Goal: Task Accomplishment & Management: Manage account settings

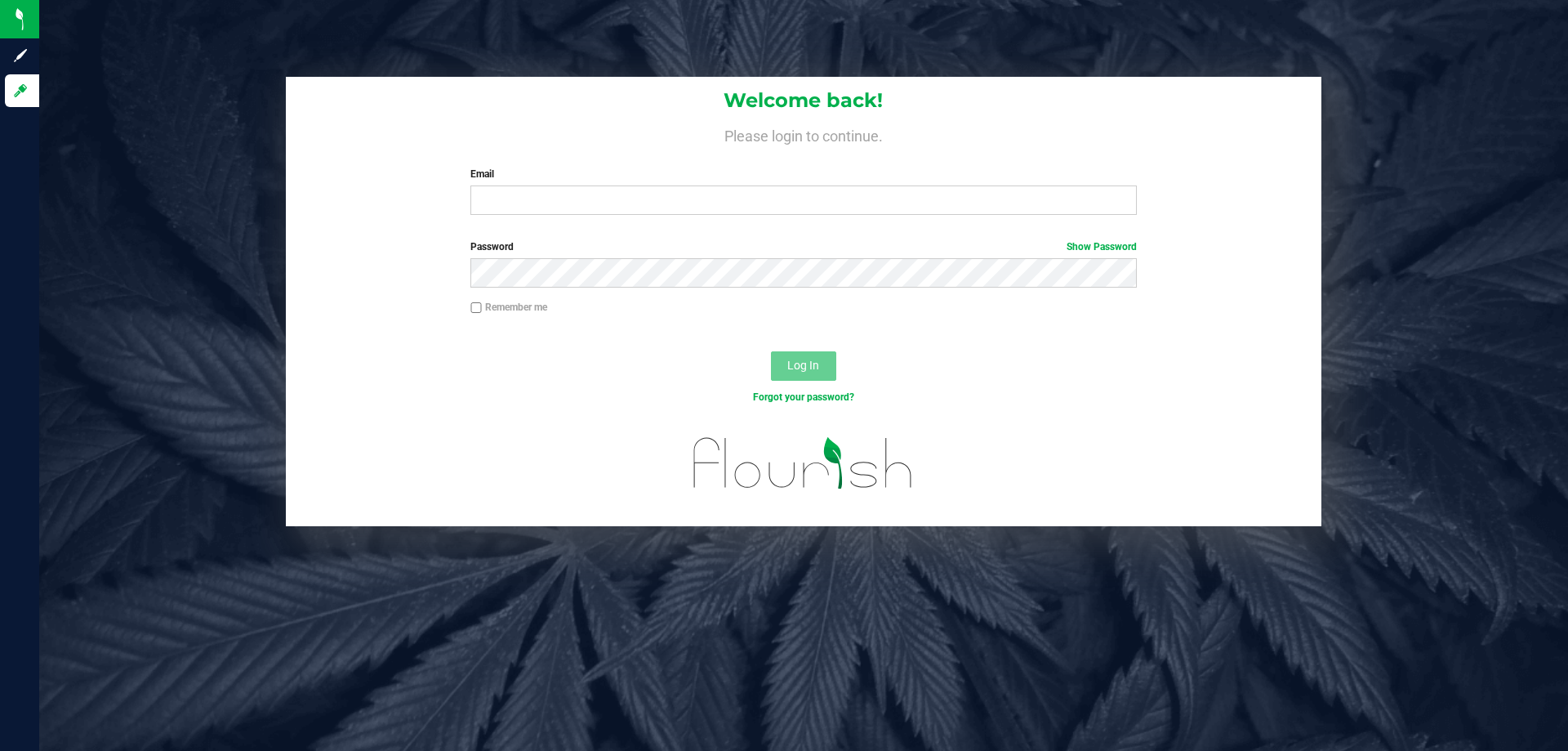
click at [606, 219] on div "Welcome back! Please login to continue. Email Required Please format your email…" at bounding box center [804, 152] width 1036 height 151
click at [636, 160] on div "Welcome back! Please login to continue. Email Required Please format your email…" at bounding box center [804, 152] width 1036 height 151
click at [645, 187] on input "Email" at bounding box center [803, 200] width 666 height 29
type input "[EMAIL_ADDRESS][DOMAIN_NAME]"
click at [771, 351] on button "Log In" at bounding box center [803, 366] width 65 height 29
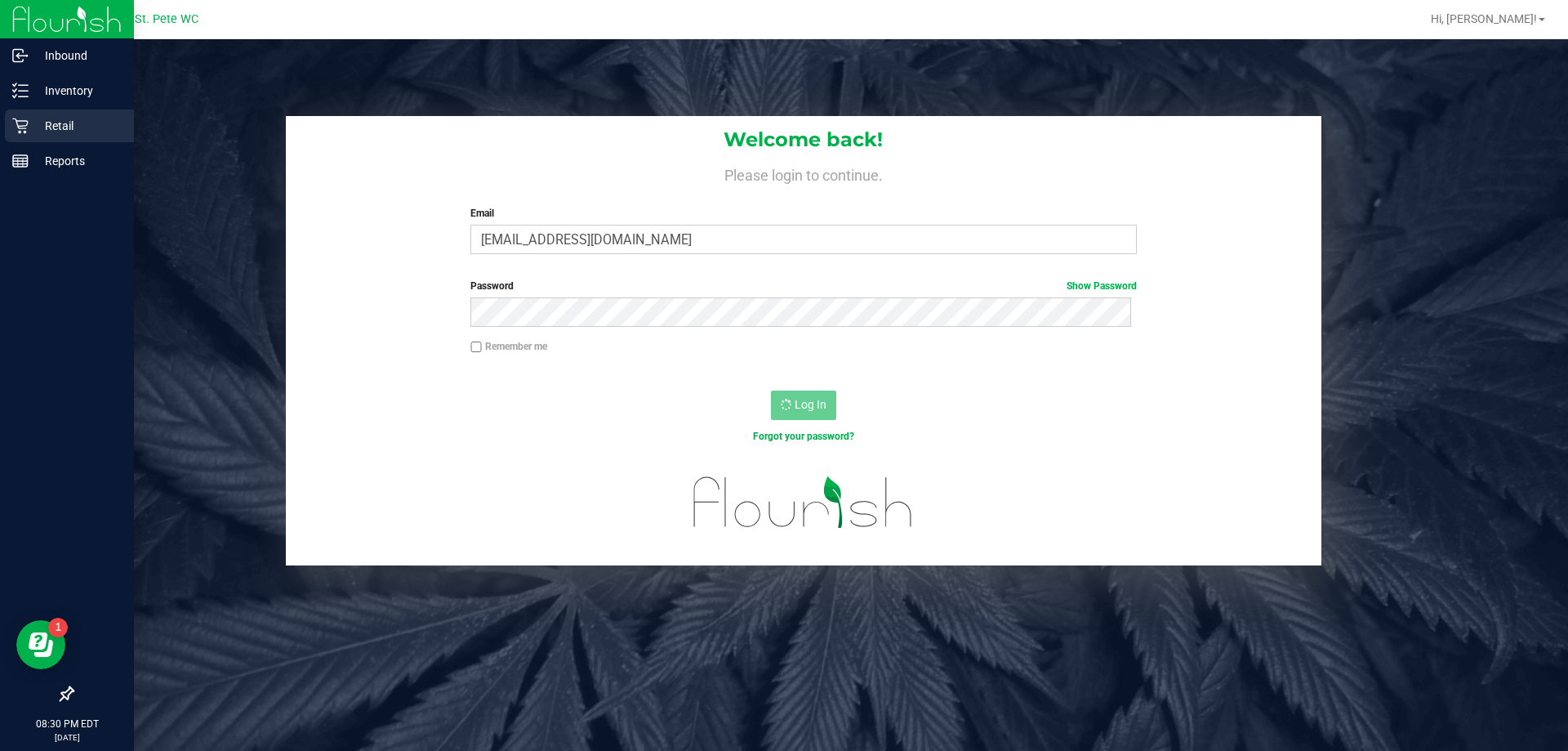
click at [52, 140] on div "Retail" at bounding box center [69, 126] width 129 height 33
click at [27, 95] on icon at bounding box center [20, 91] width 16 height 16
click at [80, 101] on div "Inventory" at bounding box center [69, 91] width 129 height 33
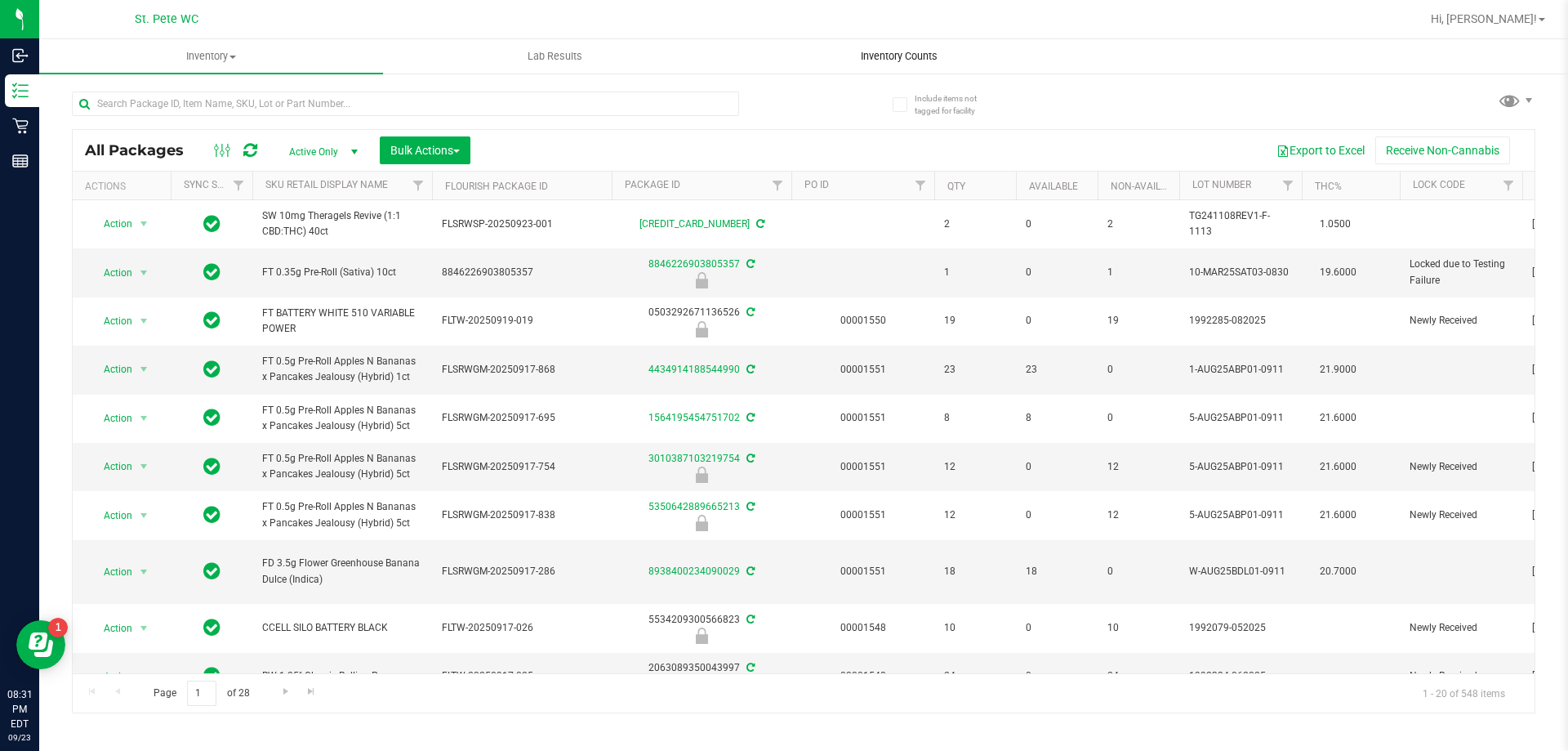
click at [918, 48] on uib-tab-heading "Inventory Counts" at bounding box center [899, 57] width 342 height 33
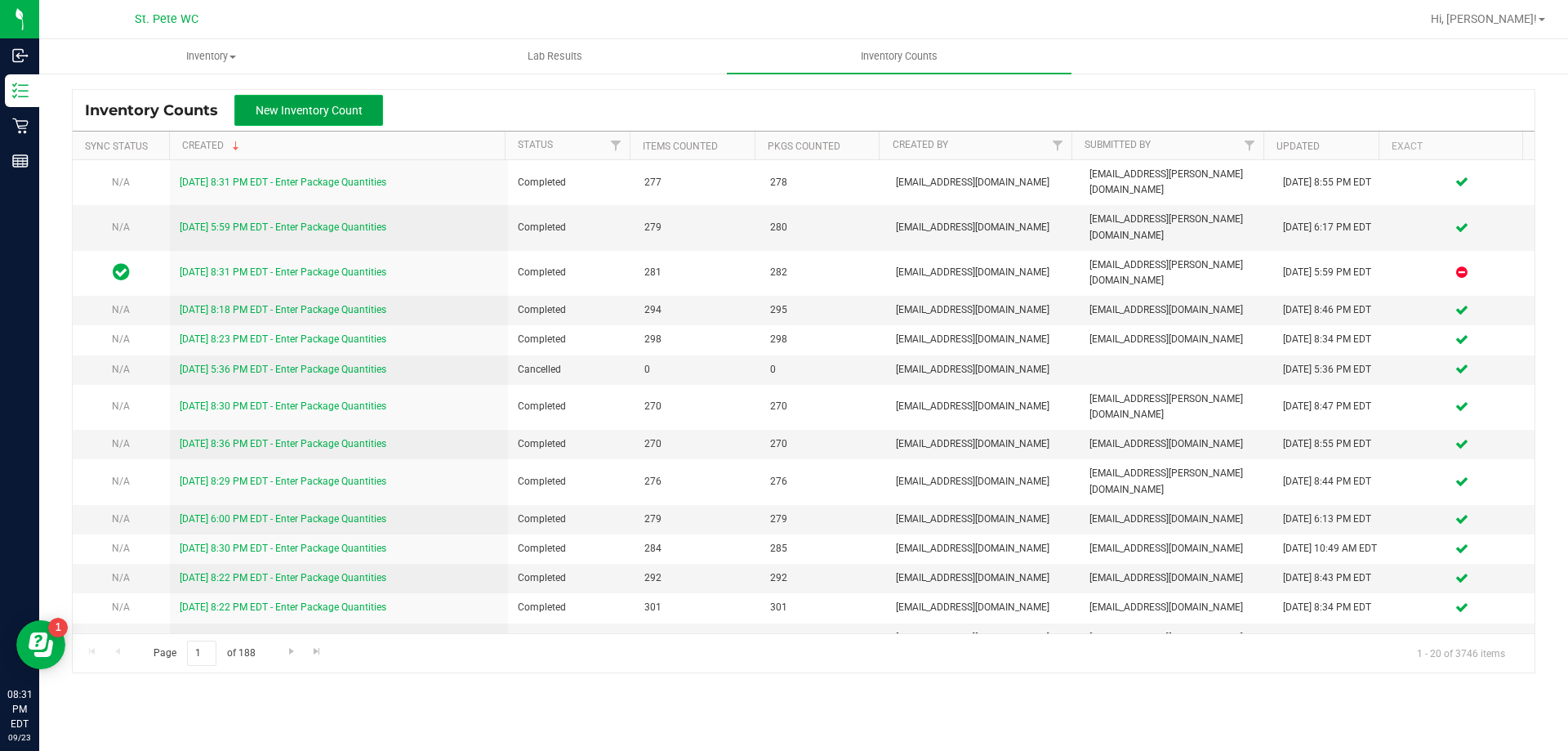
click at [276, 95] on button "New Inventory Count" at bounding box center [308, 111] width 149 height 31
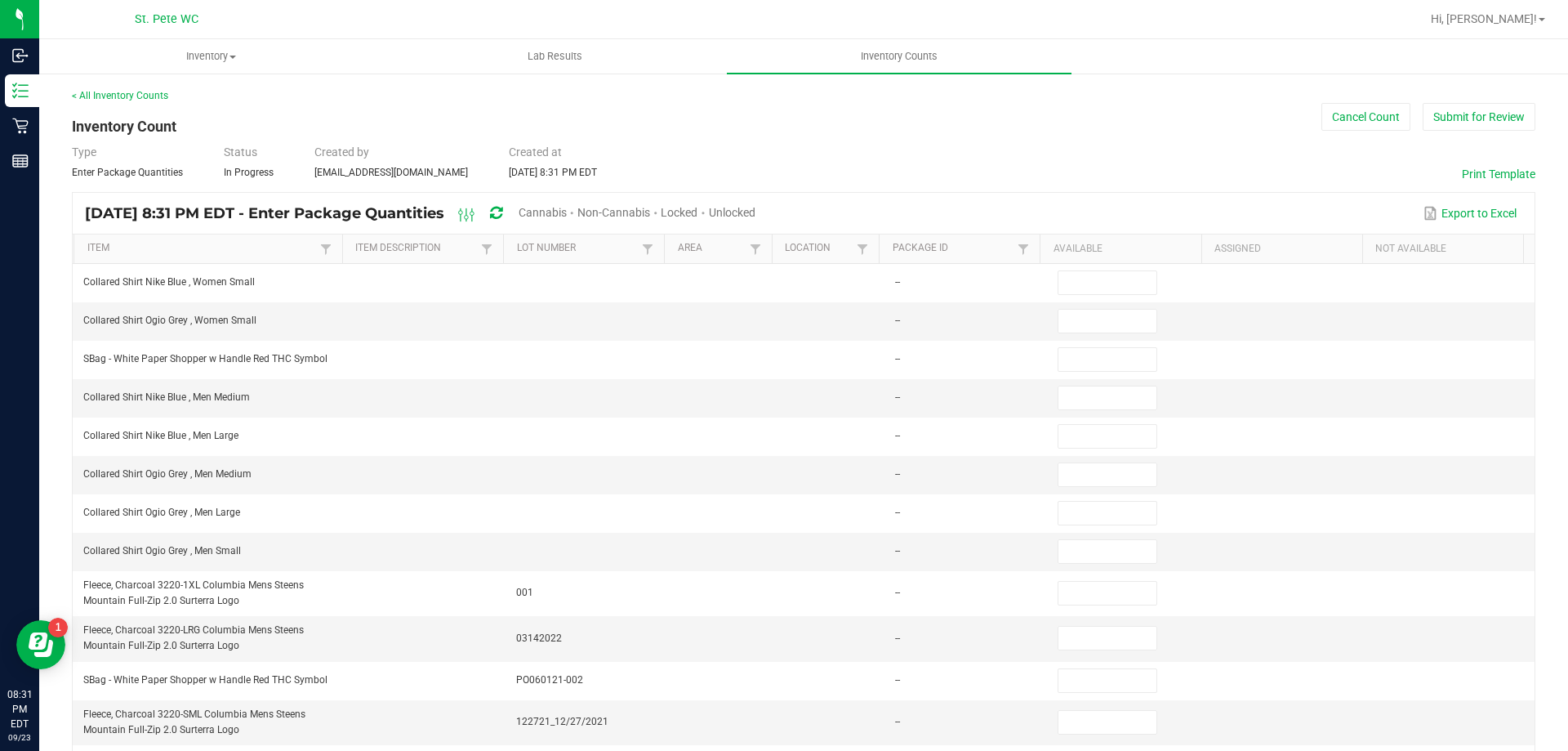
click at [756, 216] on span "Unlocked" at bounding box center [732, 212] width 47 height 13
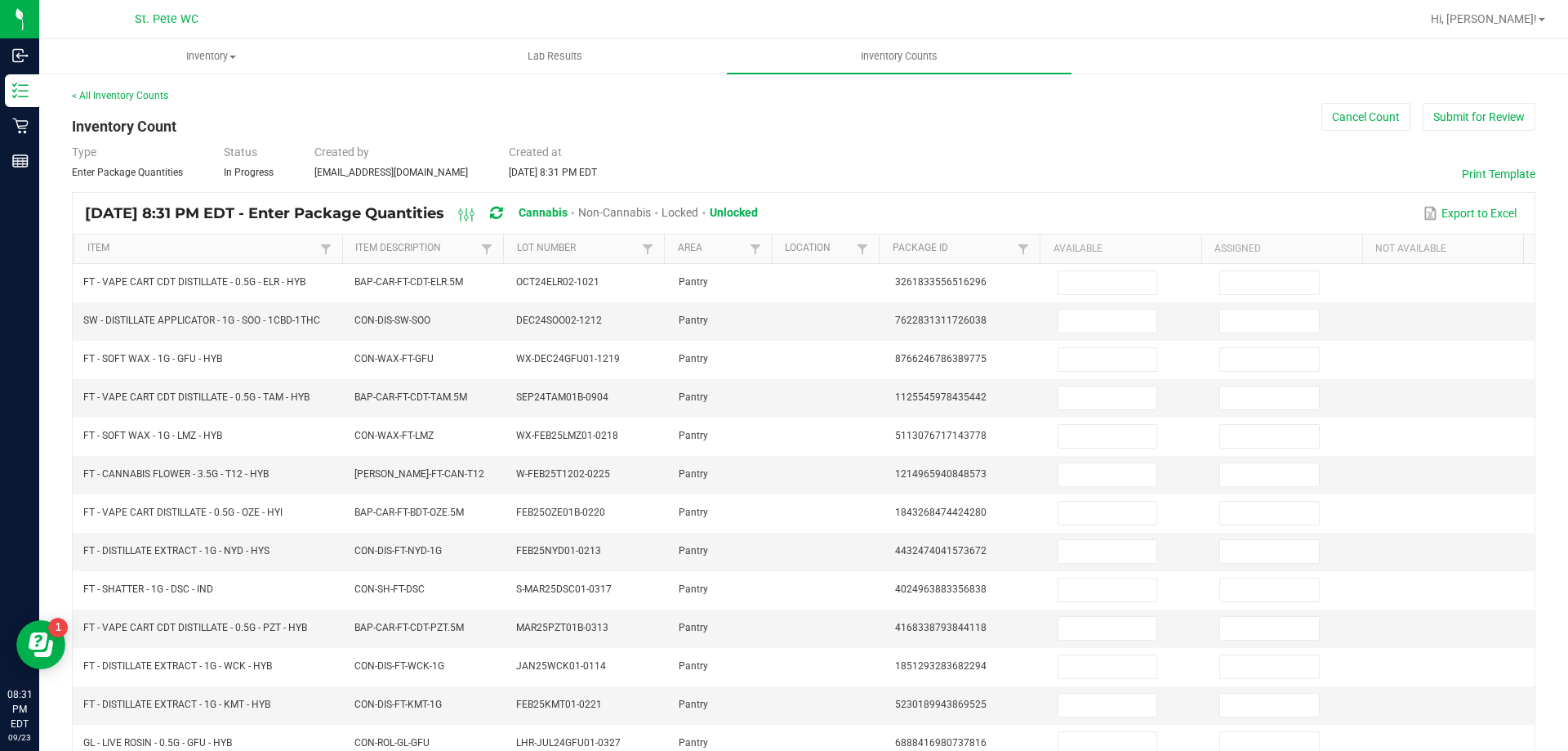
click at [651, 215] on span "Non-Cannabis" at bounding box center [614, 212] width 72 height 13
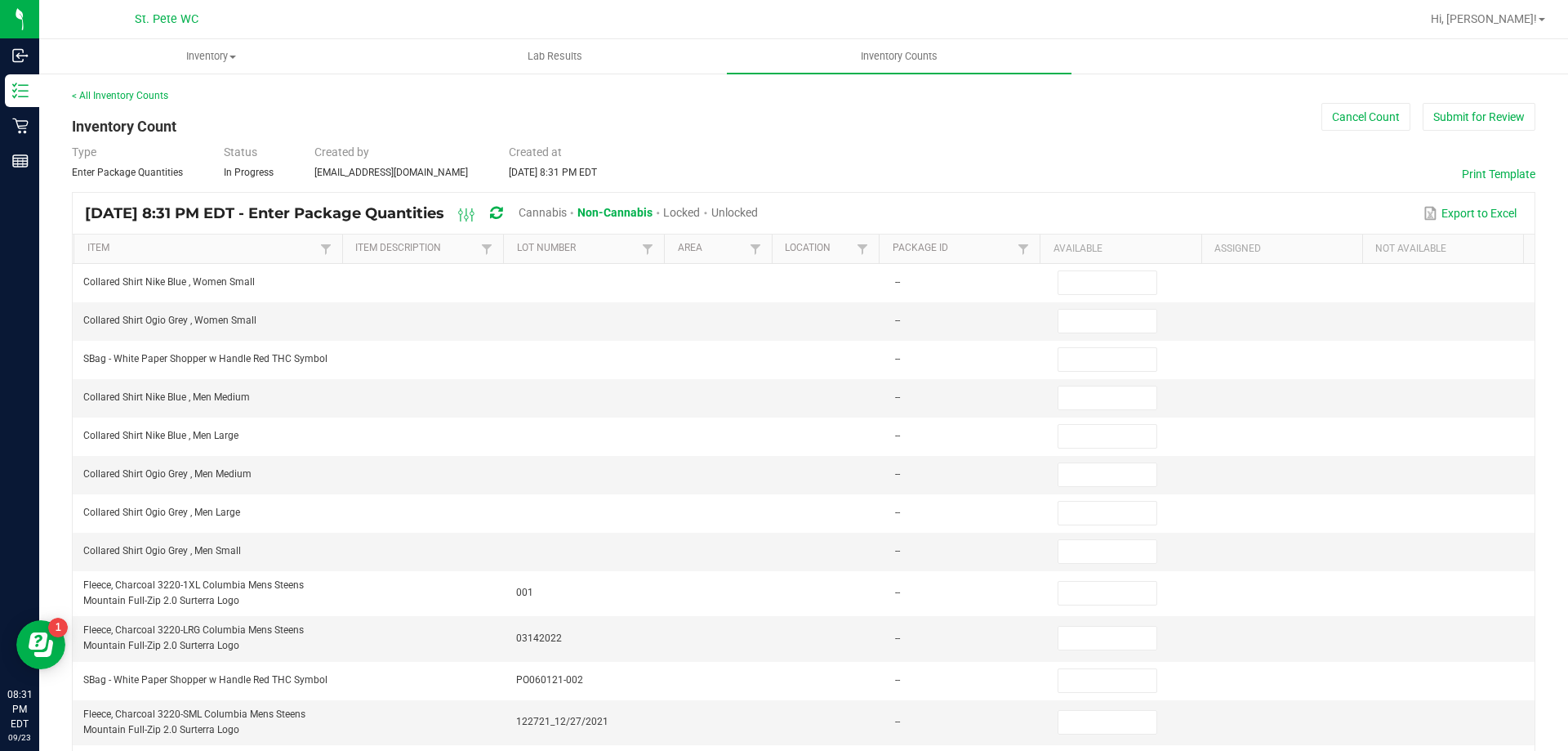
click at [758, 203] on div "Unlocked" at bounding box center [735, 213] width 47 height 30
click at [758, 206] on span "Unlocked" at bounding box center [735, 212] width 47 height 13
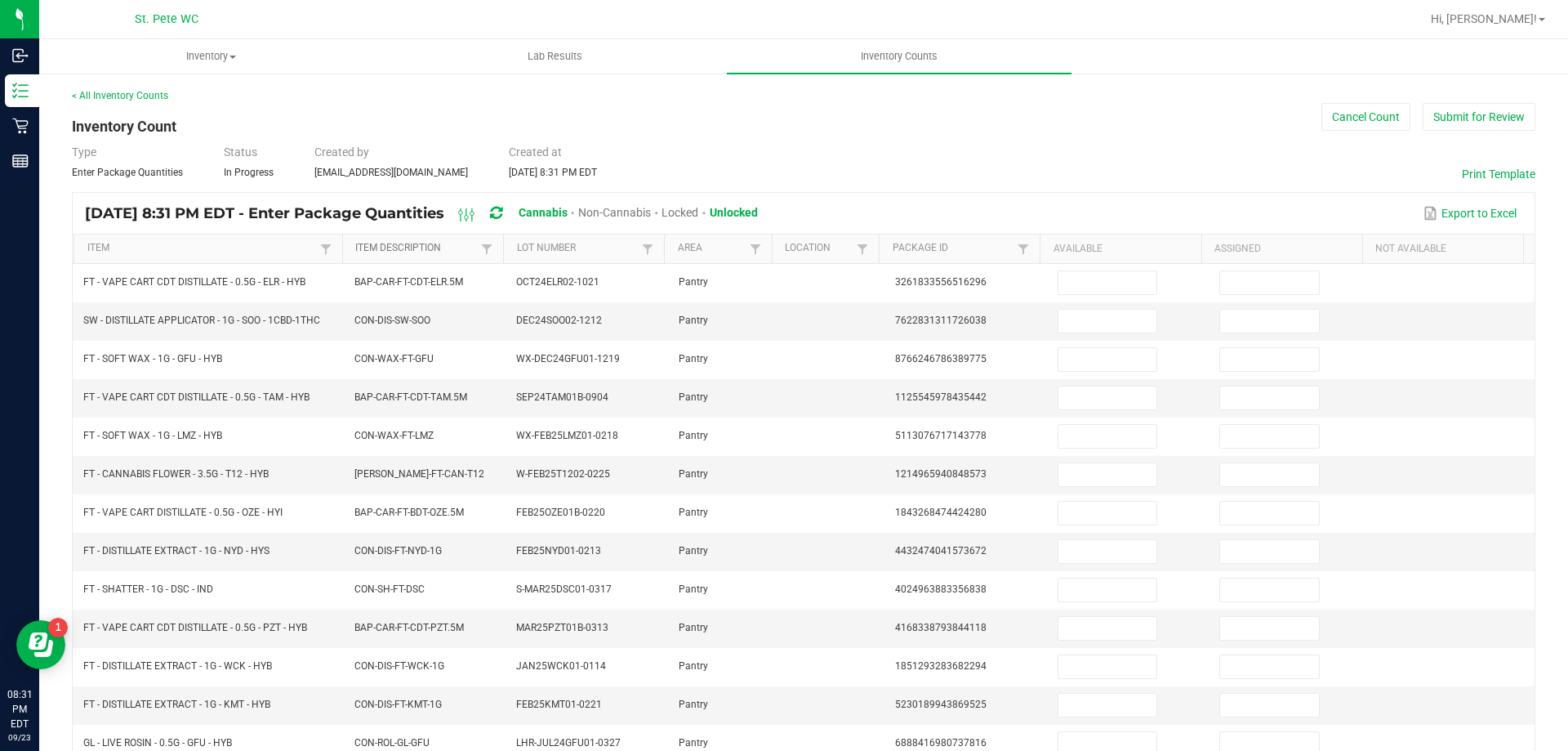
click at [410, 244] on link "Item Description" at bounding box center [415, 248] width 122 height 13
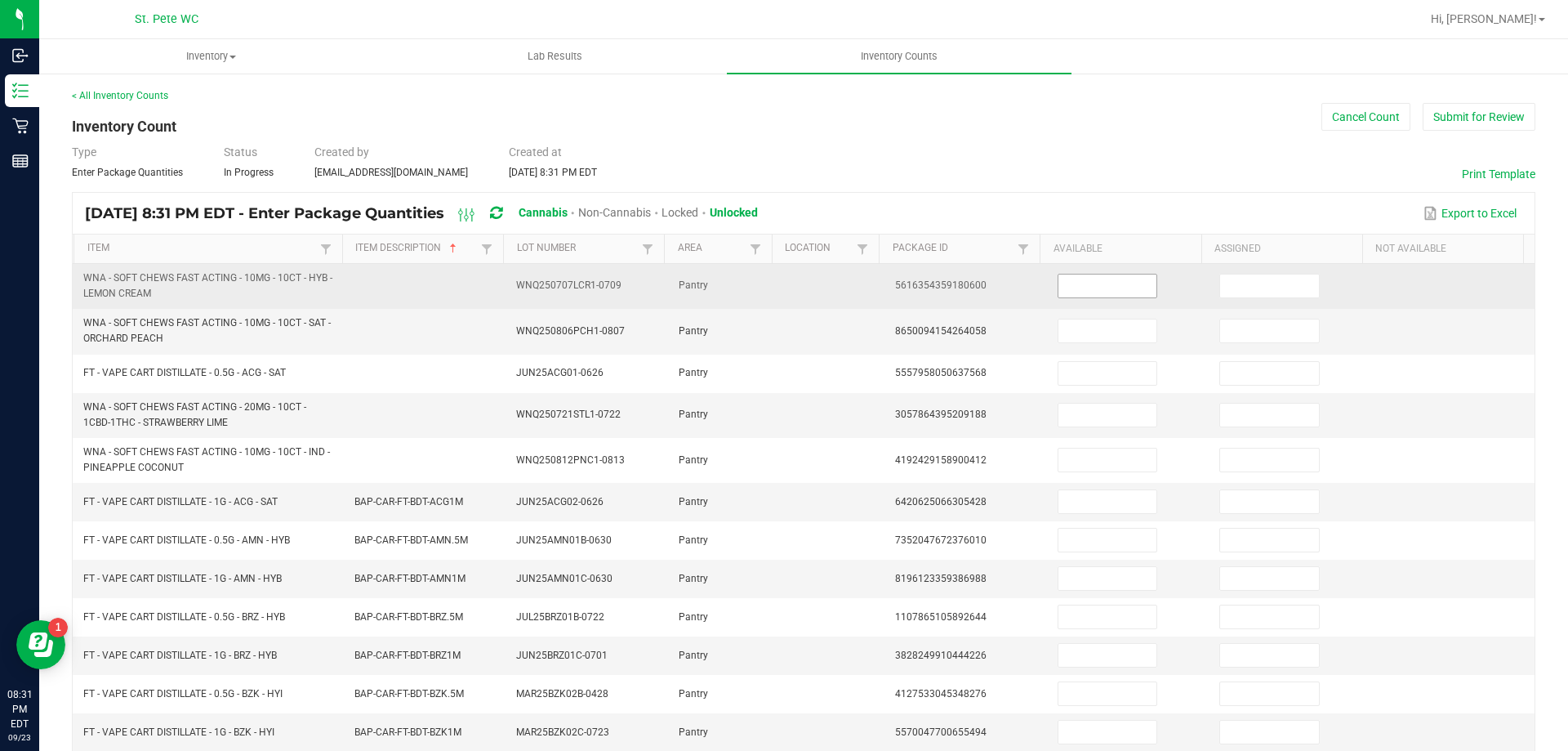
click at [1084, 277] on input at bounding box center [1107, 285] width 98 height 23
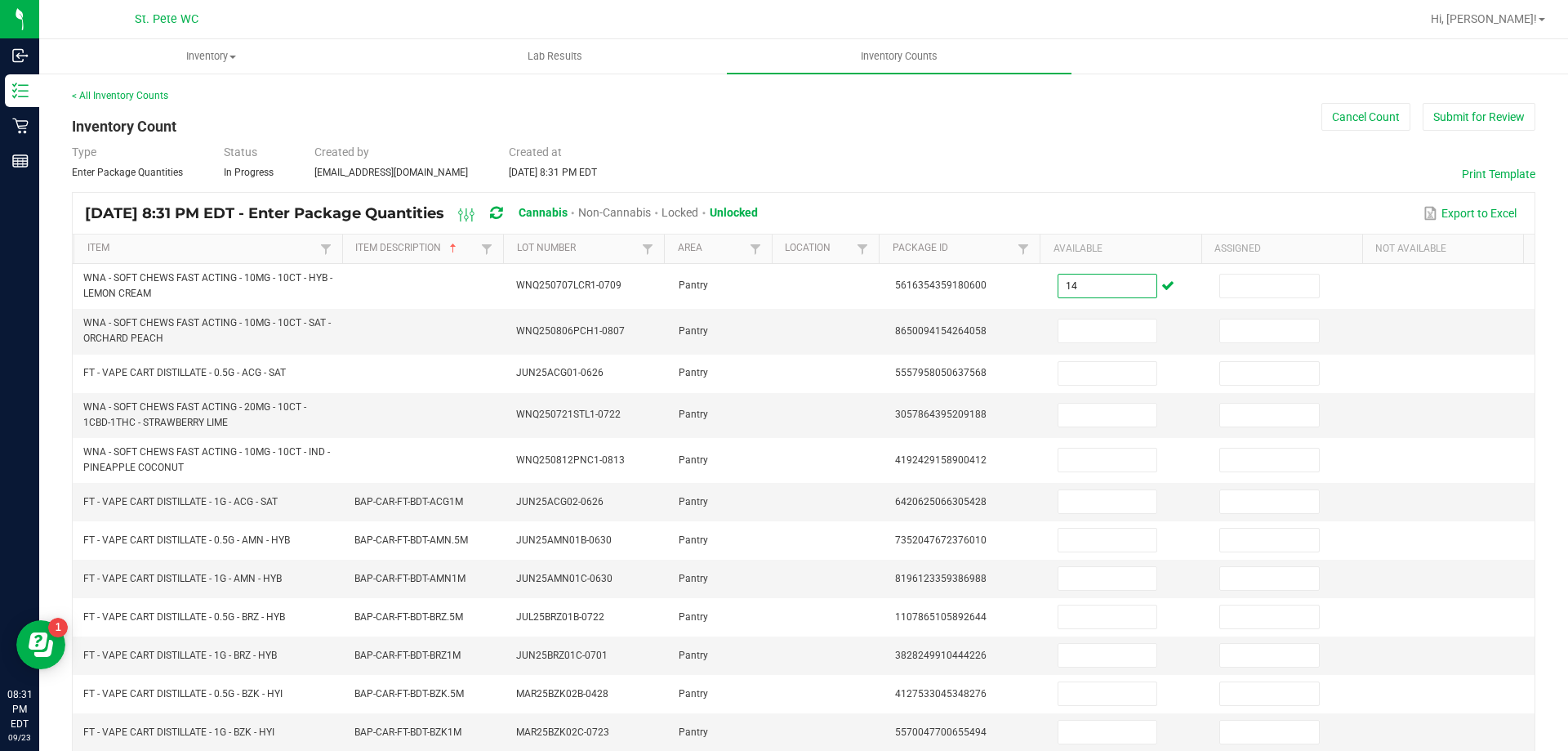
type input "14"
type input "20"
type input "10"
type input "17"
type input "26"
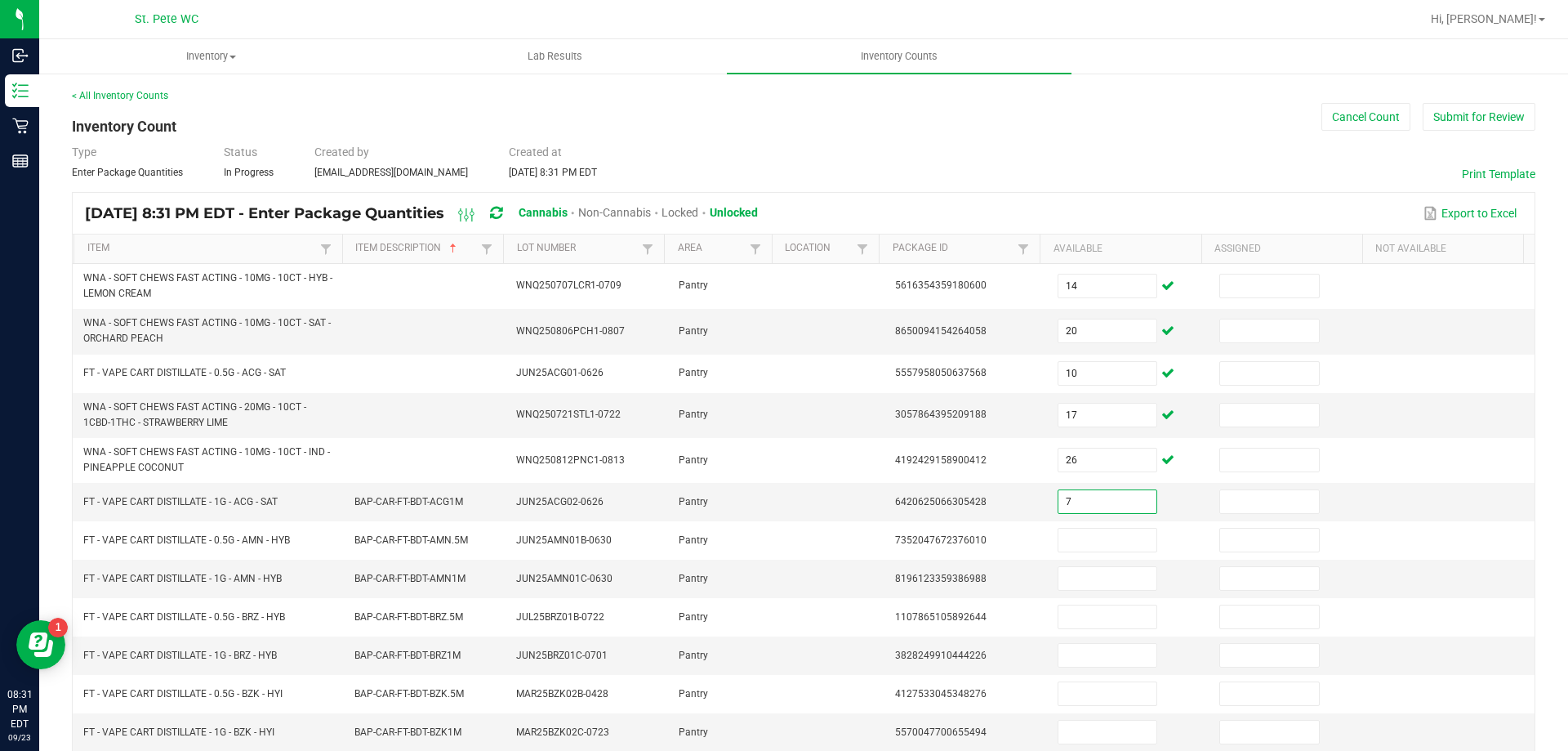
type input "7"
type input "12"
type input "8"
type input "12"
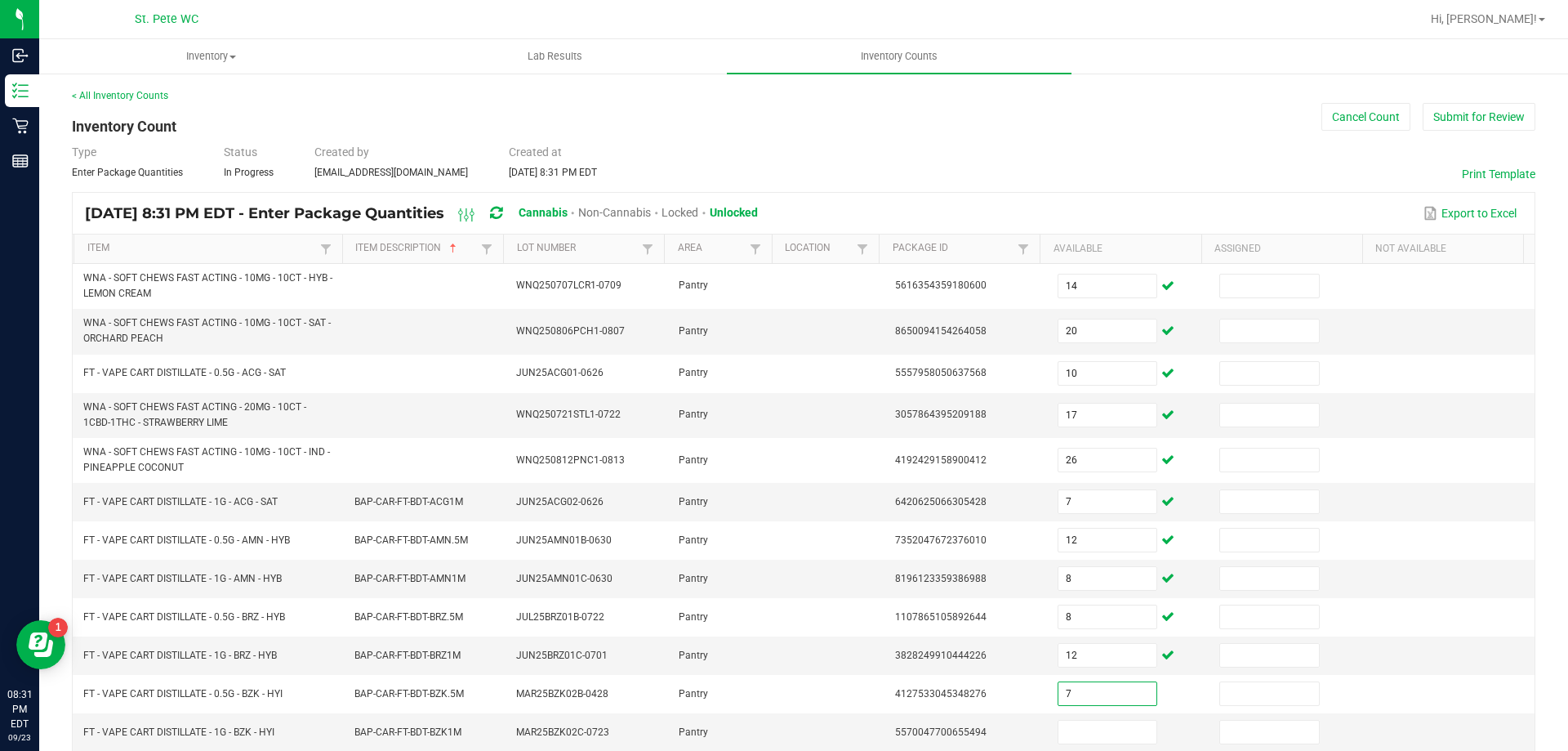
type input "7"
type input "8"
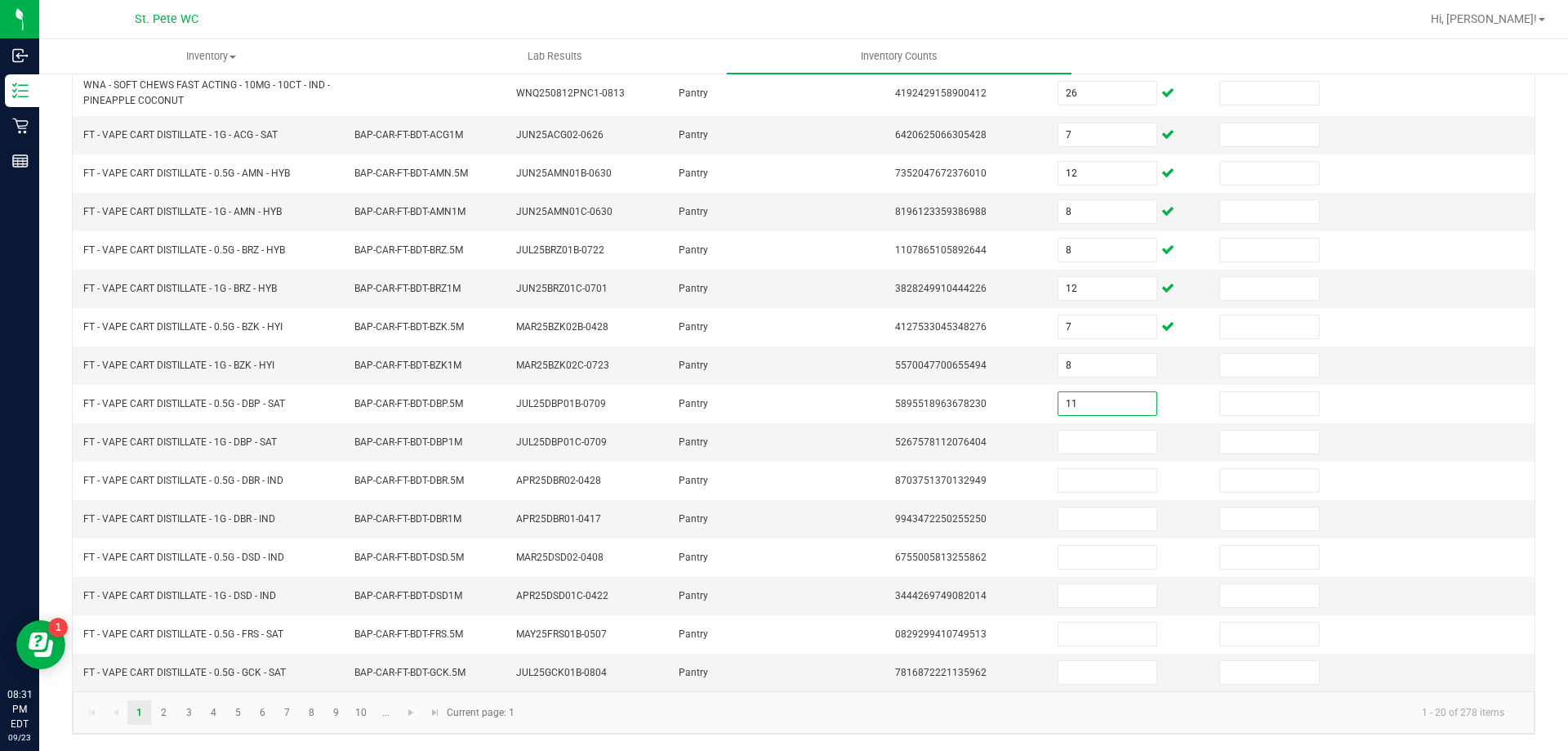
type input "11"
type input "9"
type input "1"
type input "3"
type input "1"
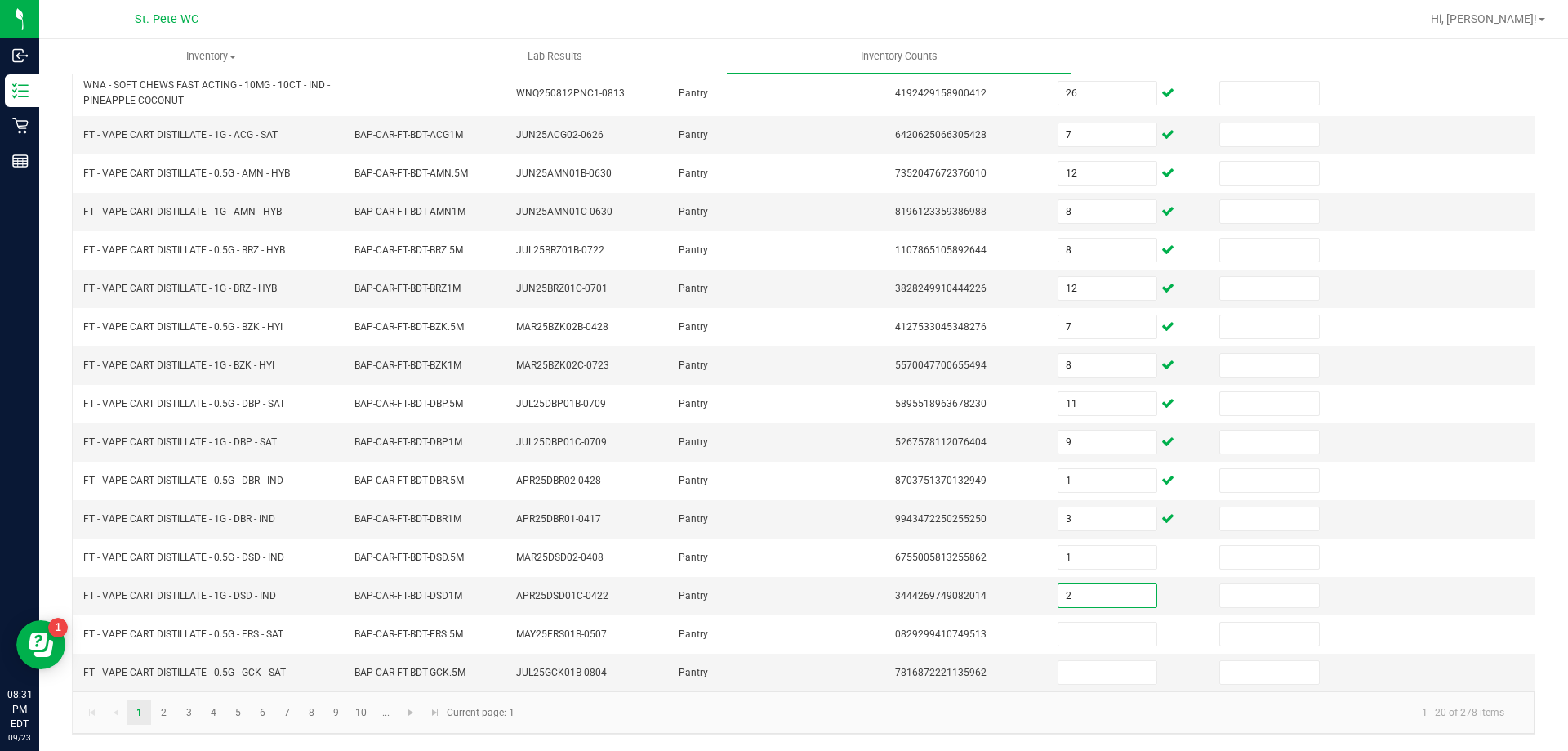
type input "2"
type input "1"
type input "8"
click at [164, 712] on link "2" at bounding box center [164, 712] width 24 height 25
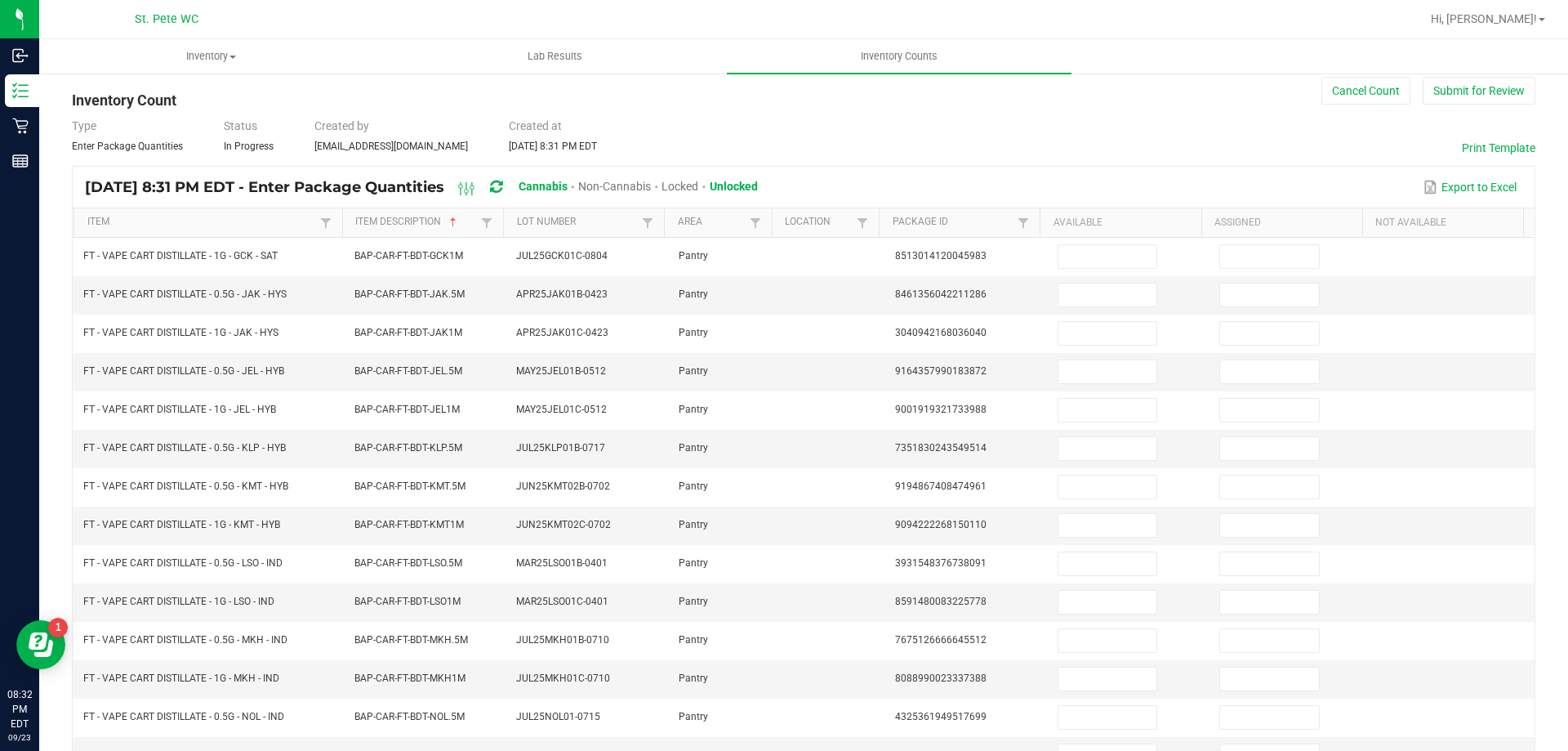
scroll to position [0, 0]
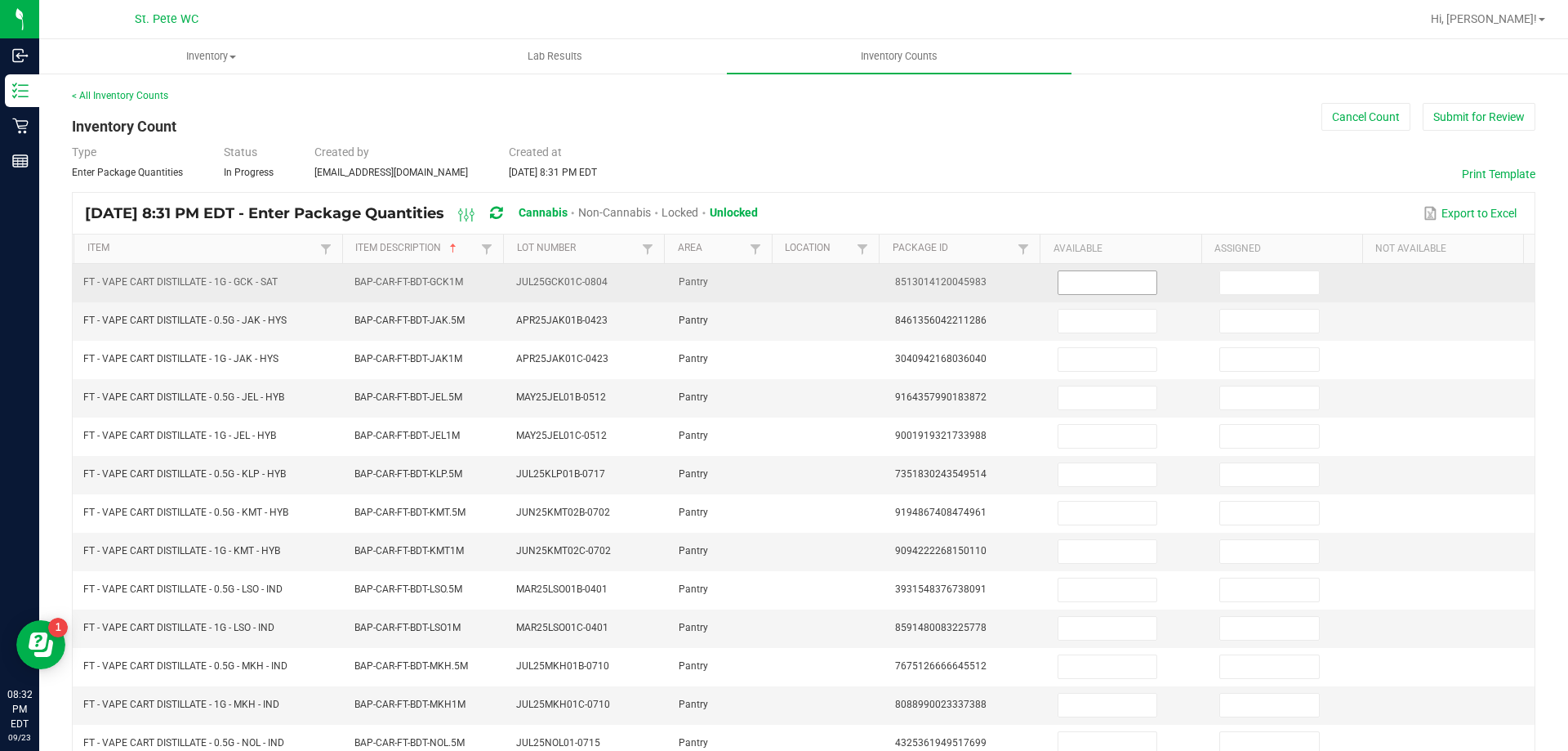
click at [1116, 282] on input at bounding box center [1107, 282] width 98 height 23
type input "7"
type input "1"
type input "7"
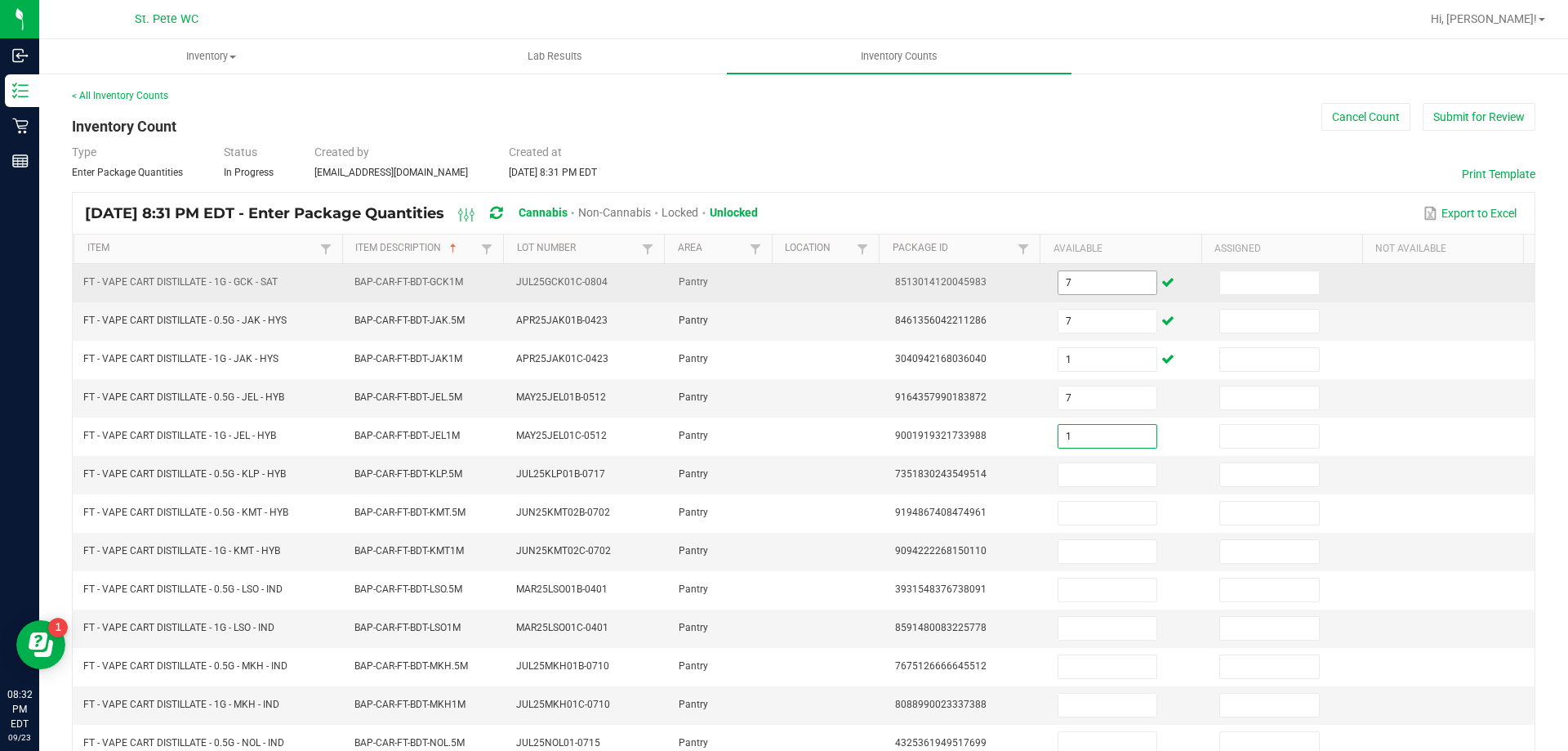
type input "1"
type input "2"
type input "7"
type input "6"
type input "8"
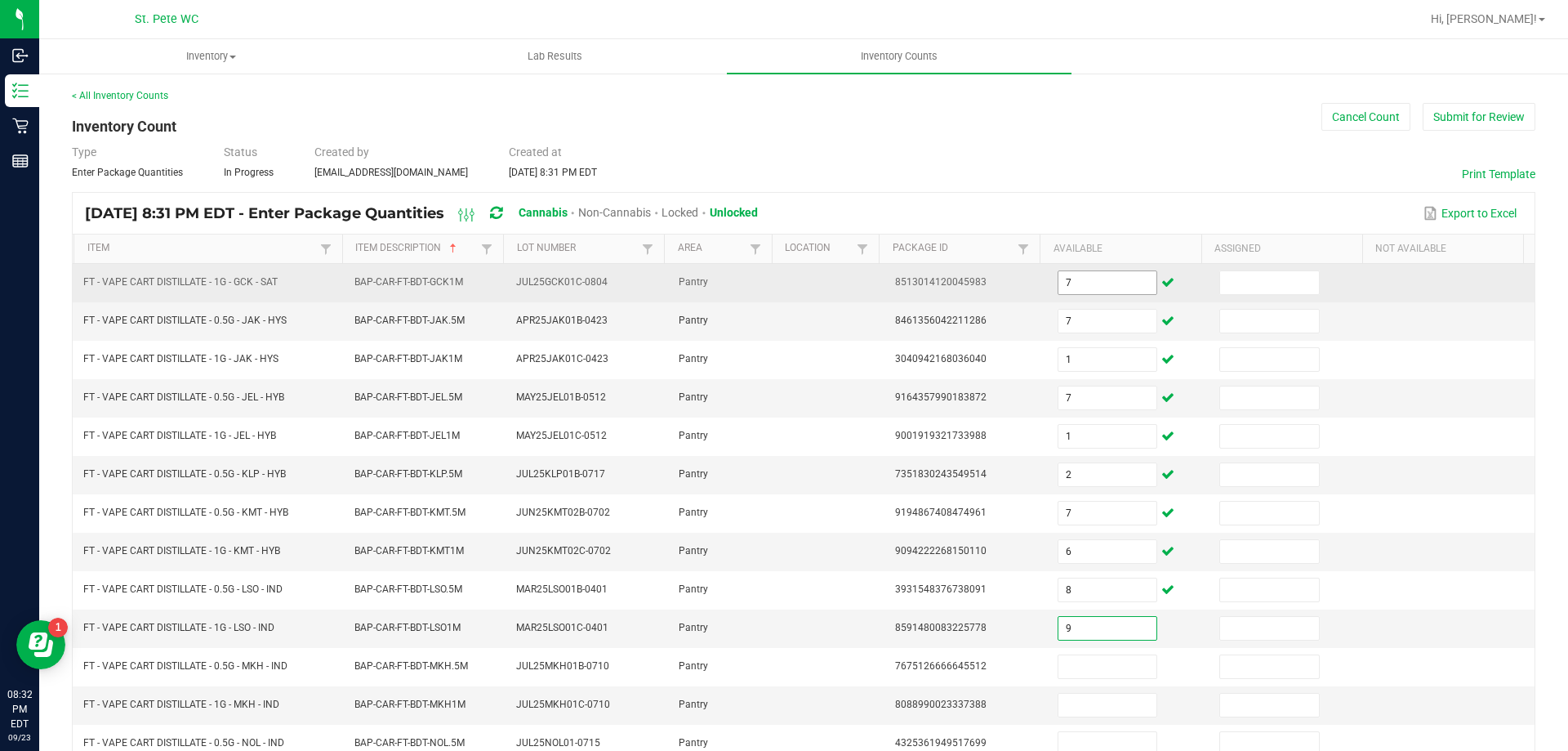
type input "9"
type input "12"
type input "4"
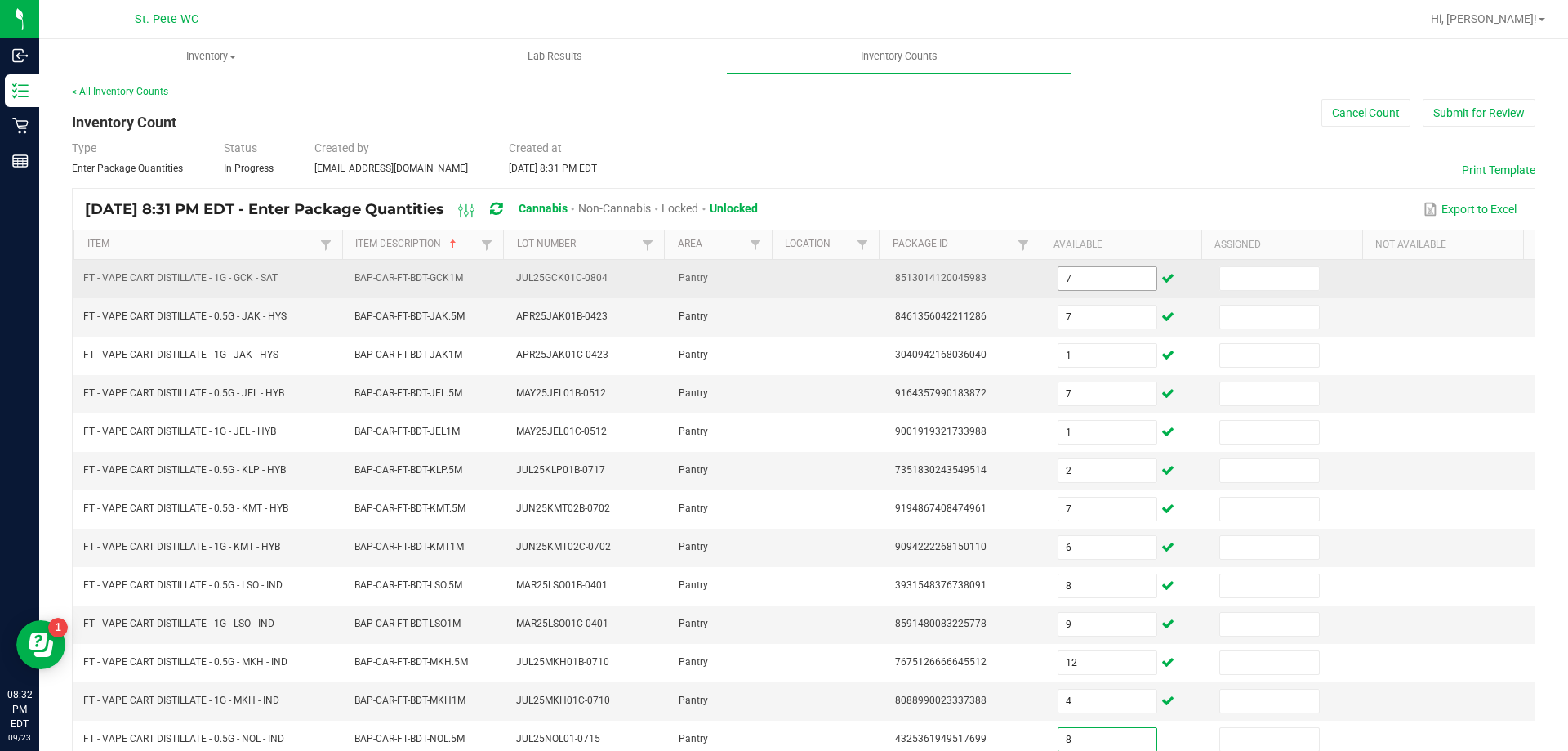
type input "8"
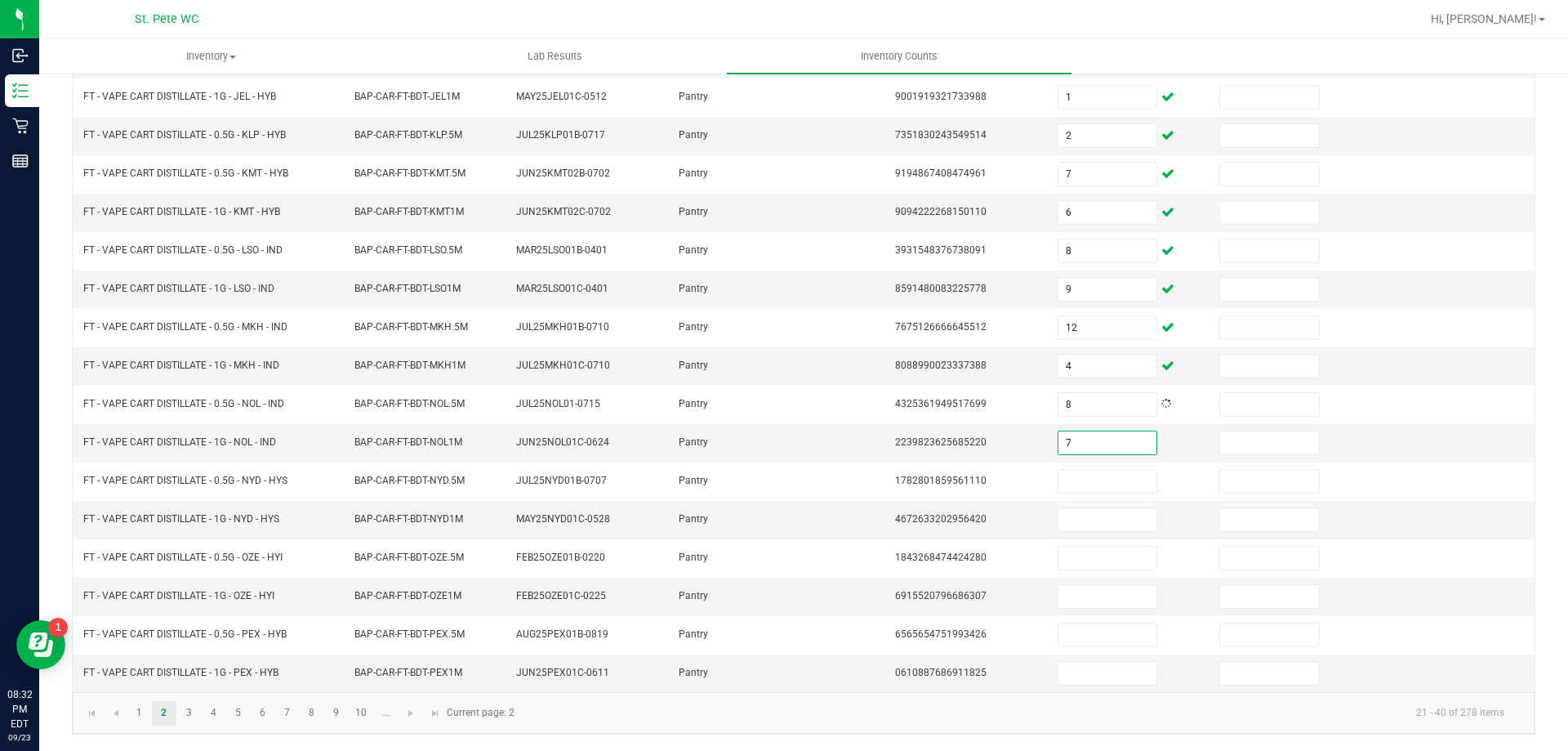
type input "7"
type input "3"
type input "2"
type input "4"
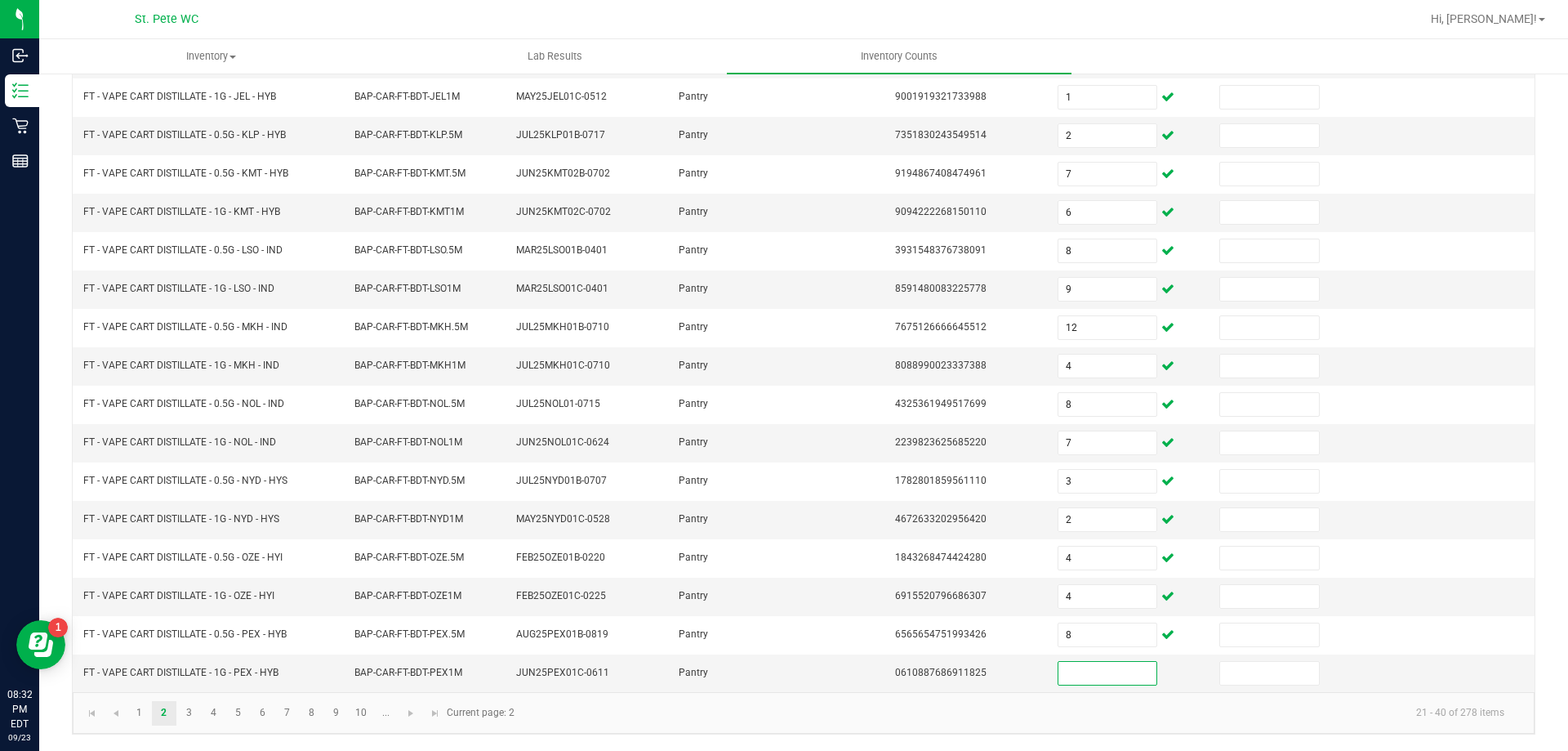
click at [1080, 662] on input at bounding box center [1107, 672] width 98 height 23
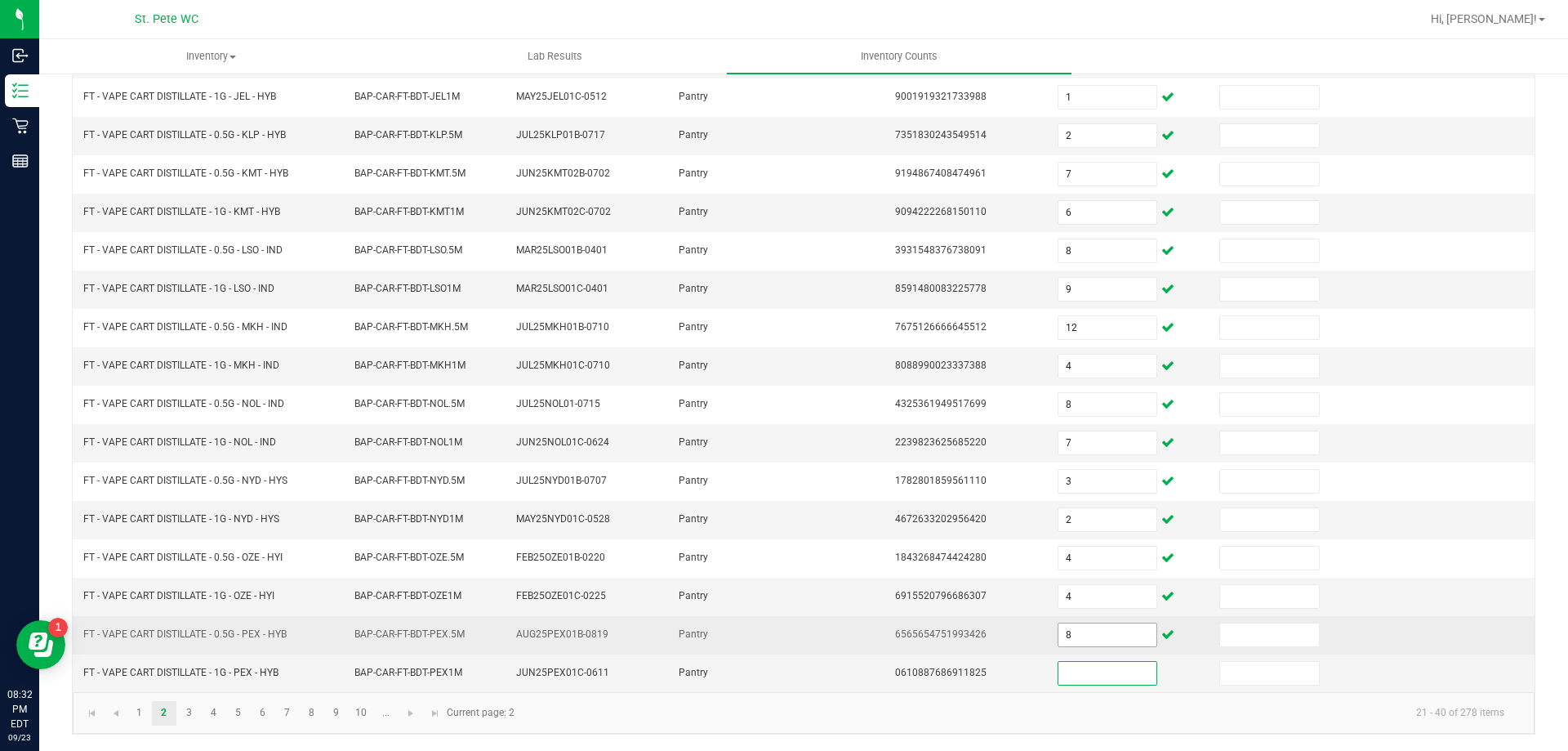
click at [1079, 638] on input "8" at bounding box center [1107, 634] width 98 height 23
type input "11"
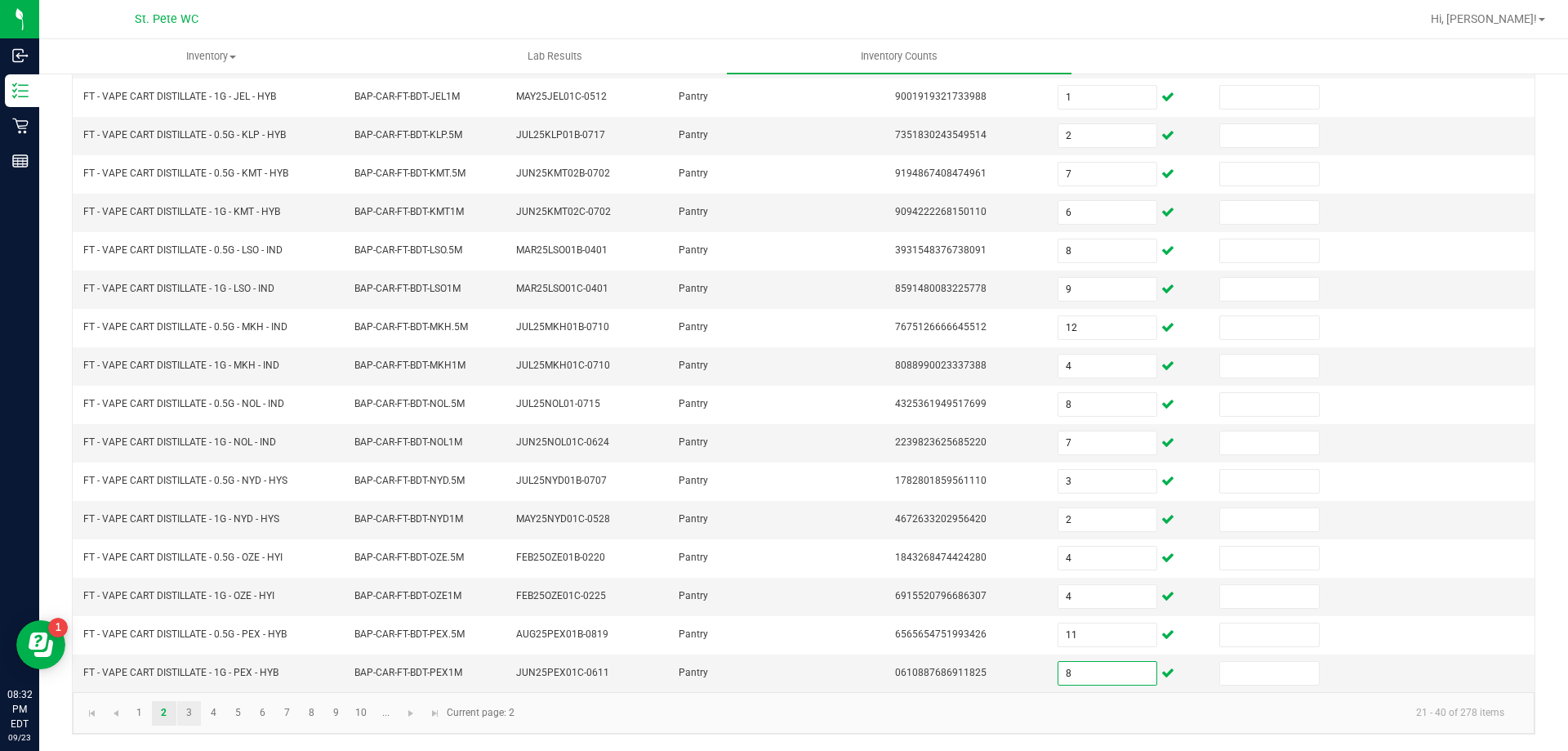
type input "8"
click at [188, 712] on link "3" at bounding box center [189, 713] width 24 height 25
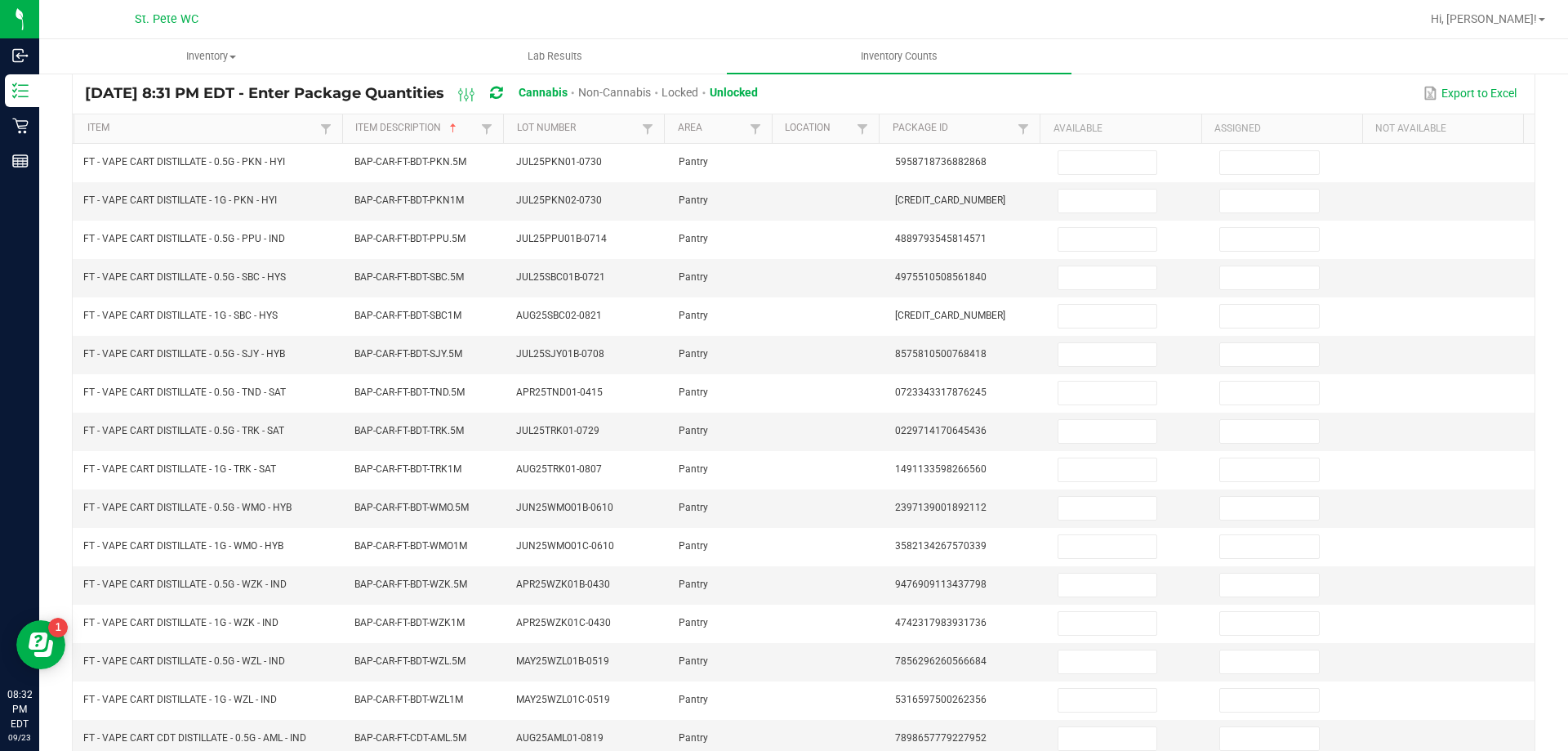
scroll to position [91, 0]
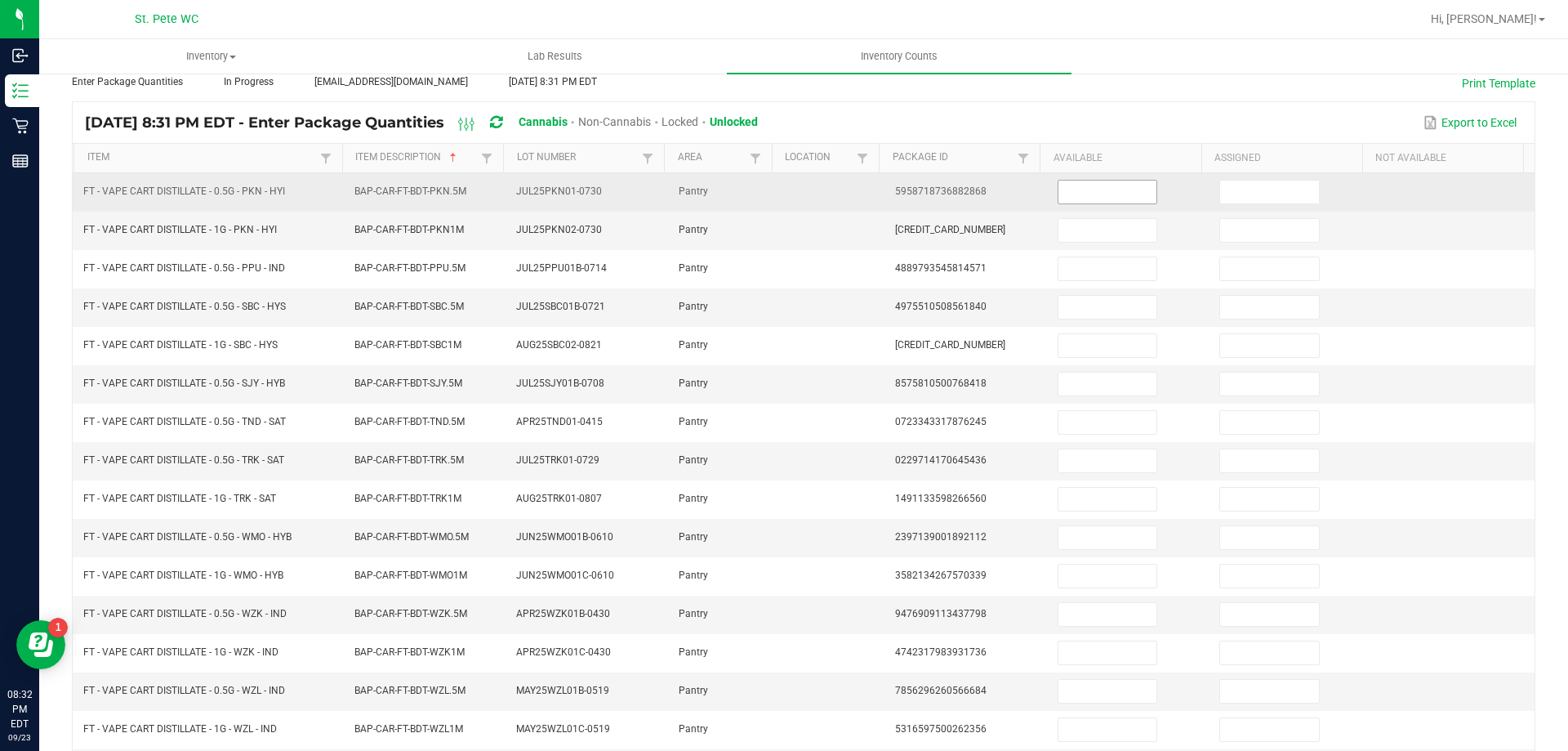
click at [1086, 193] on input at bounding box center [1107, 191] width 98 height 23
type input "5"
type input "2"
type input "7"
type input "2"
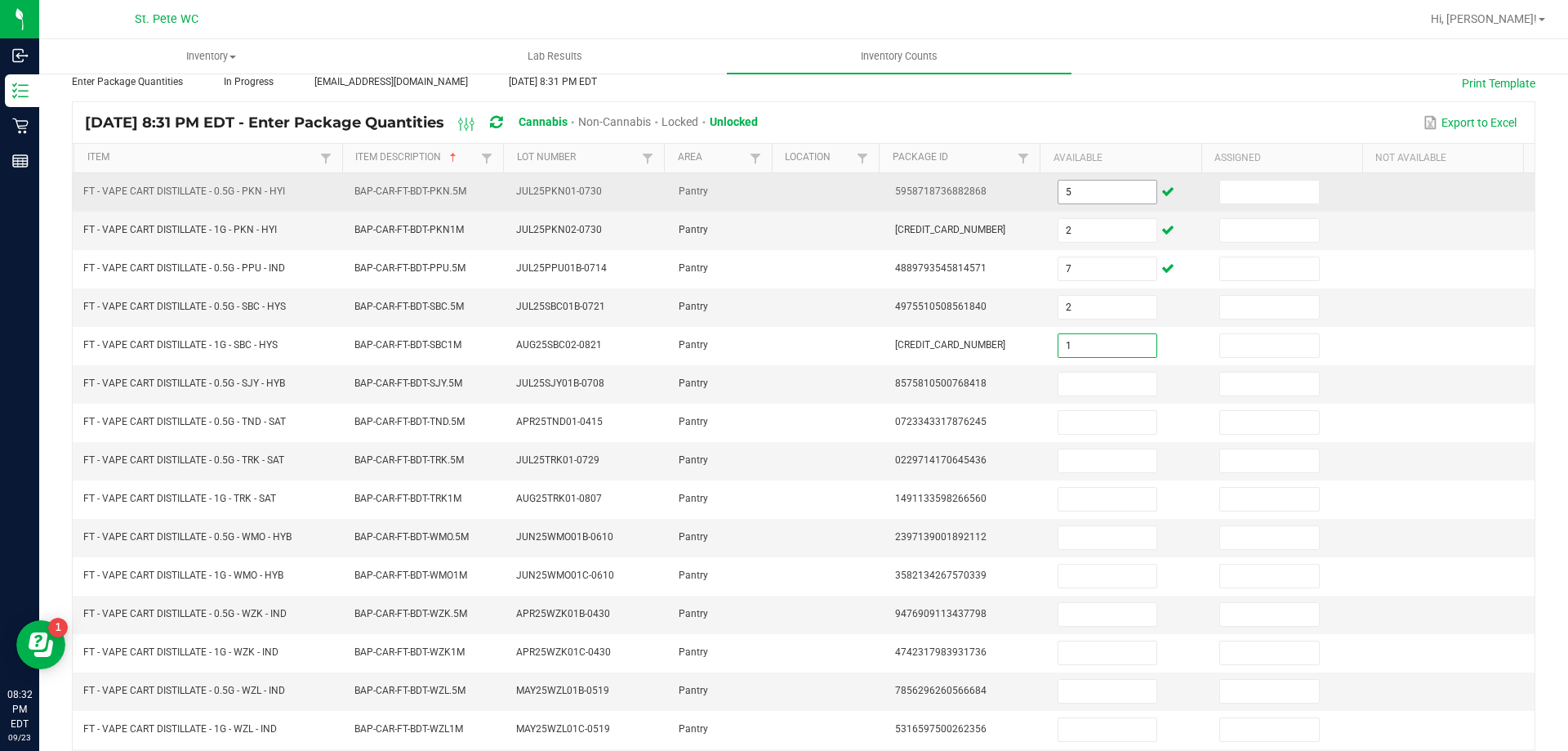
type input "1"
type input "6"
type input "3"
type input "9"
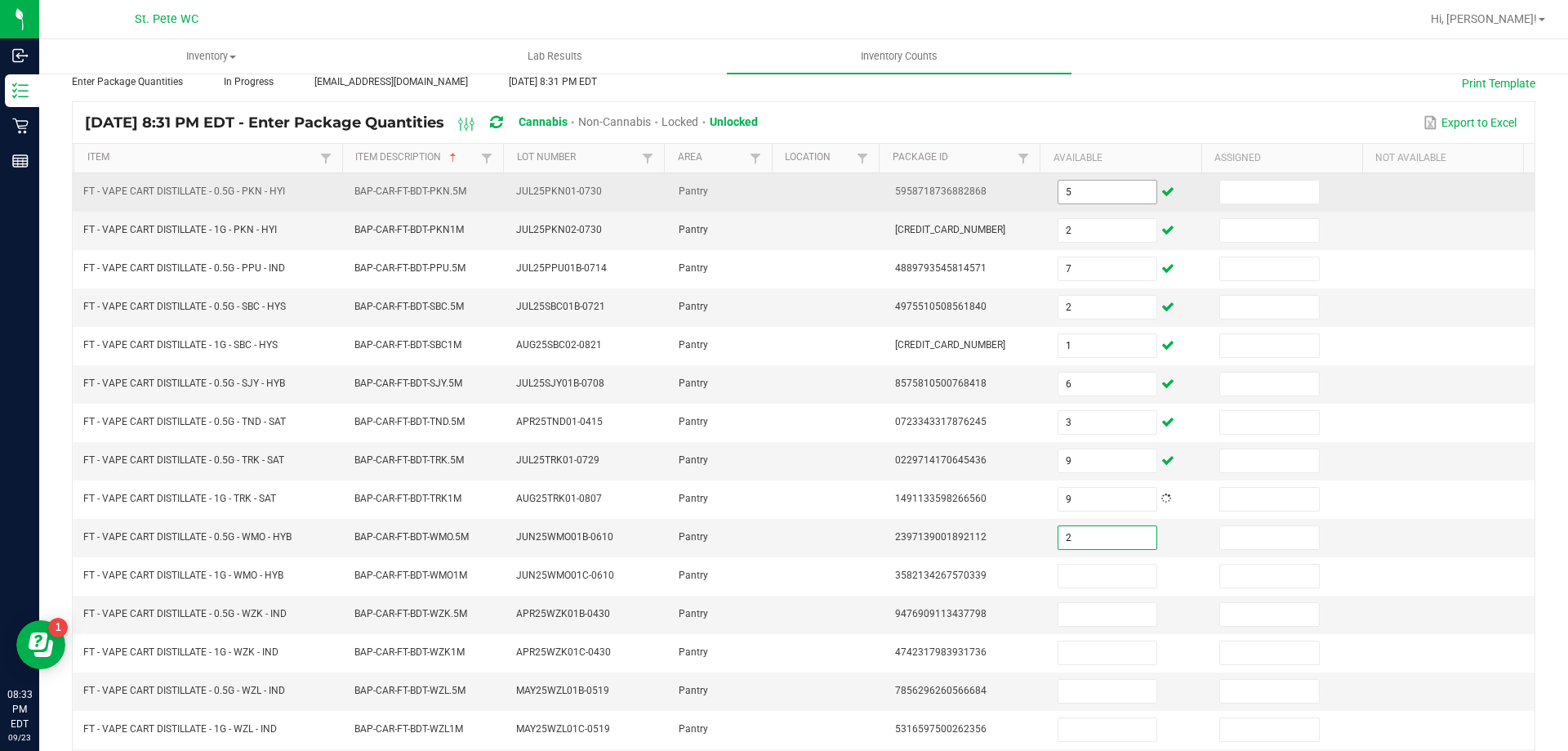
type input "2"
type input "4"
type input "11"
type input "4"
type input "10"
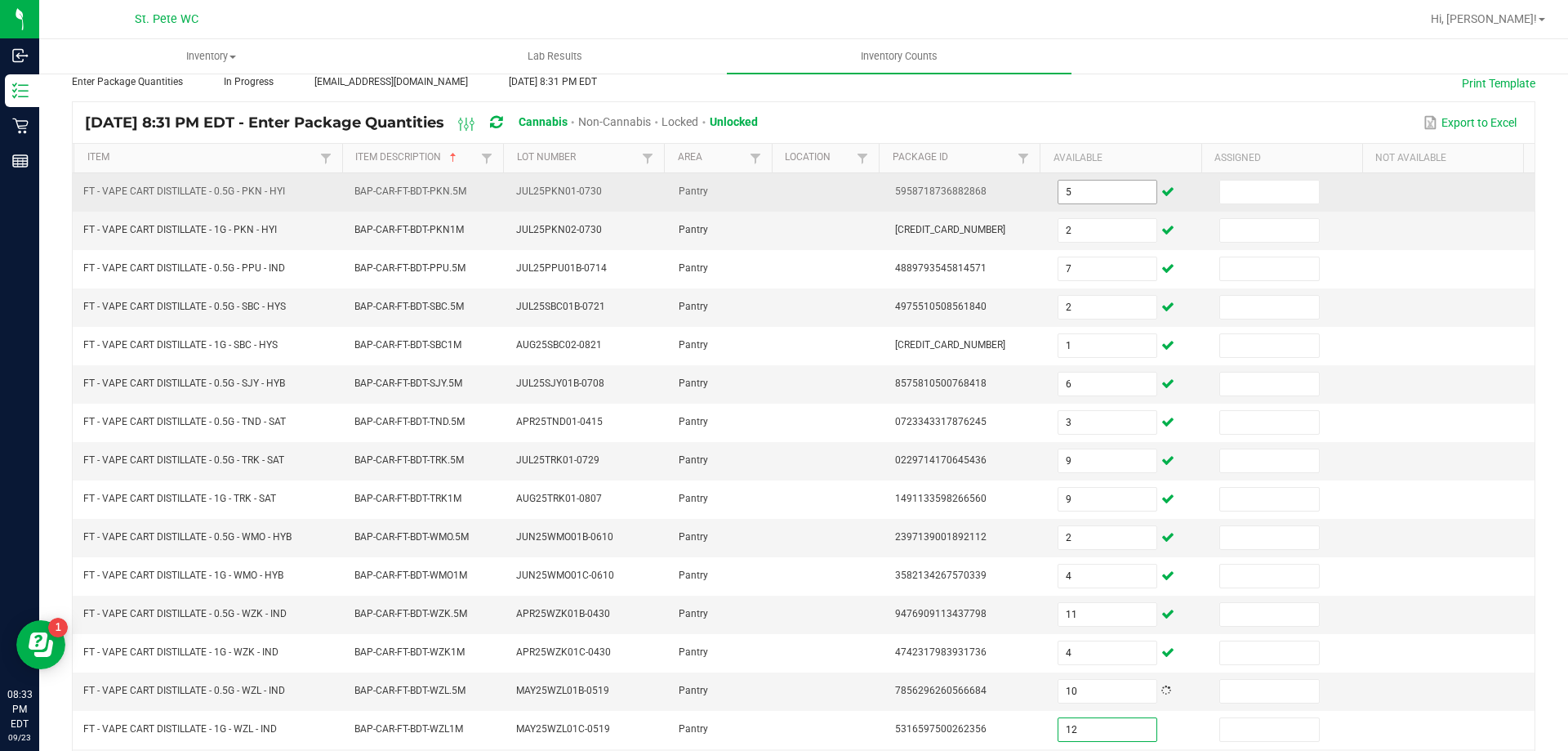
type input "12"
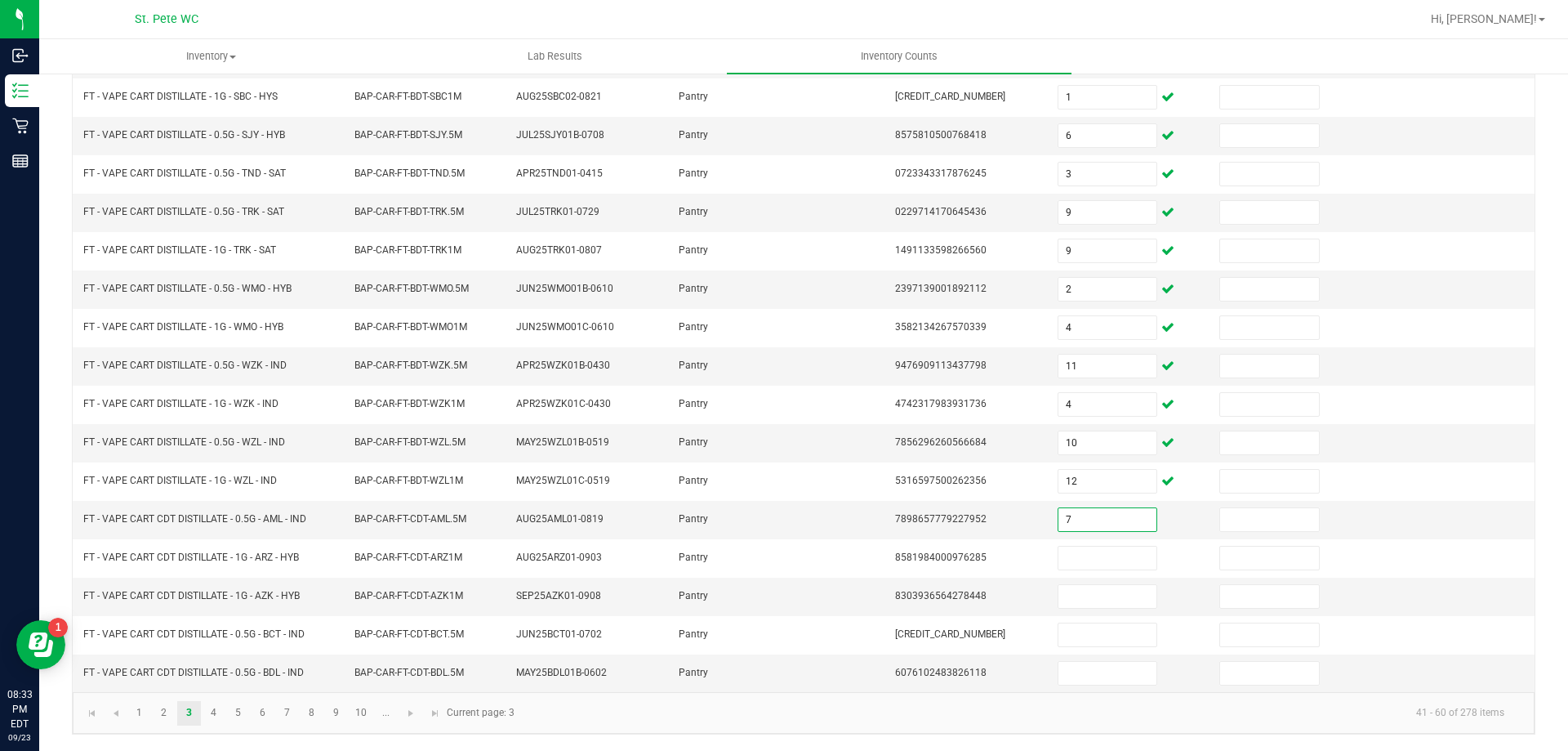
type input "7"
type input "3"
type input "8"
type input "1"
type input "5"
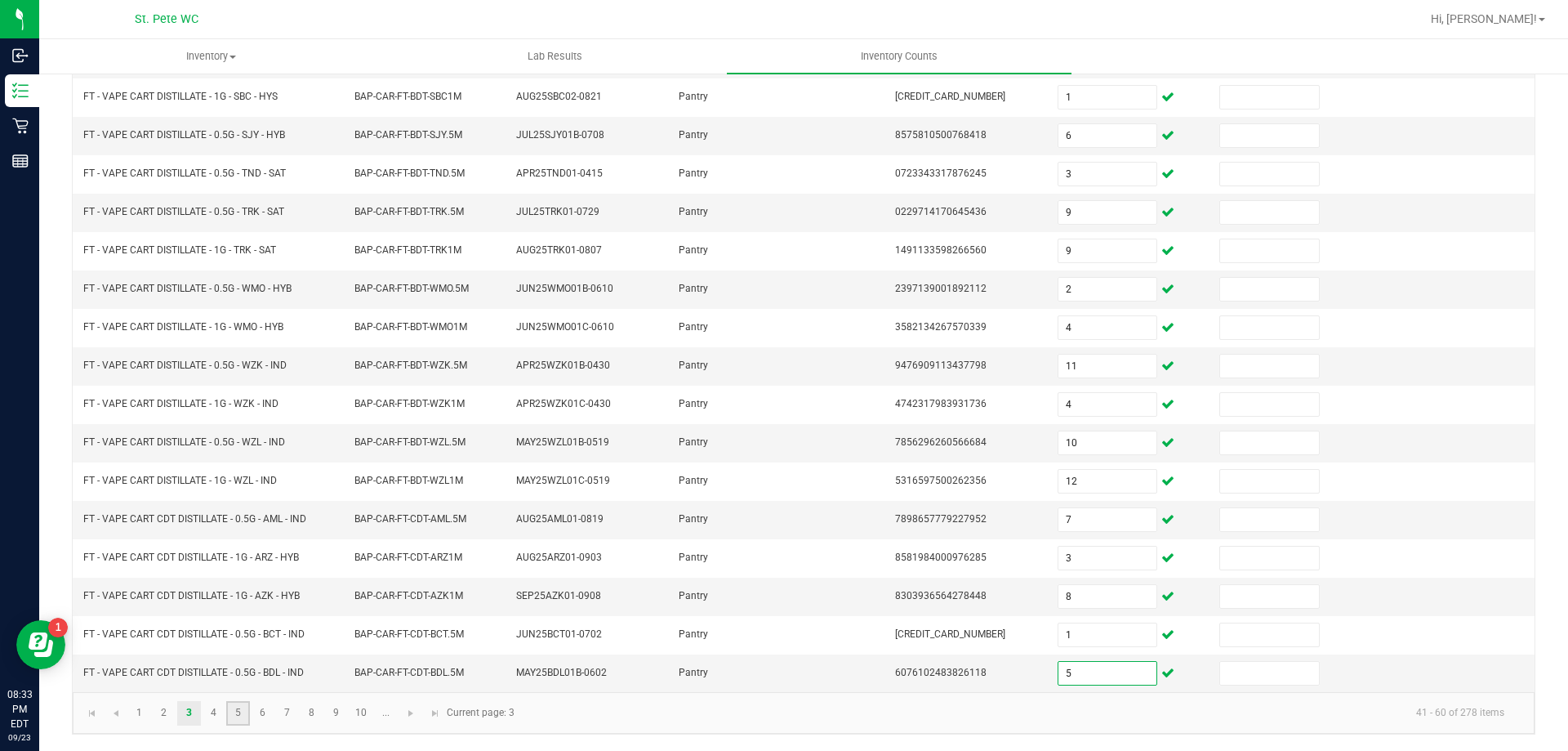
click at [238, 709] on link "5" at bounding box center [238, 713] width 24 height 25
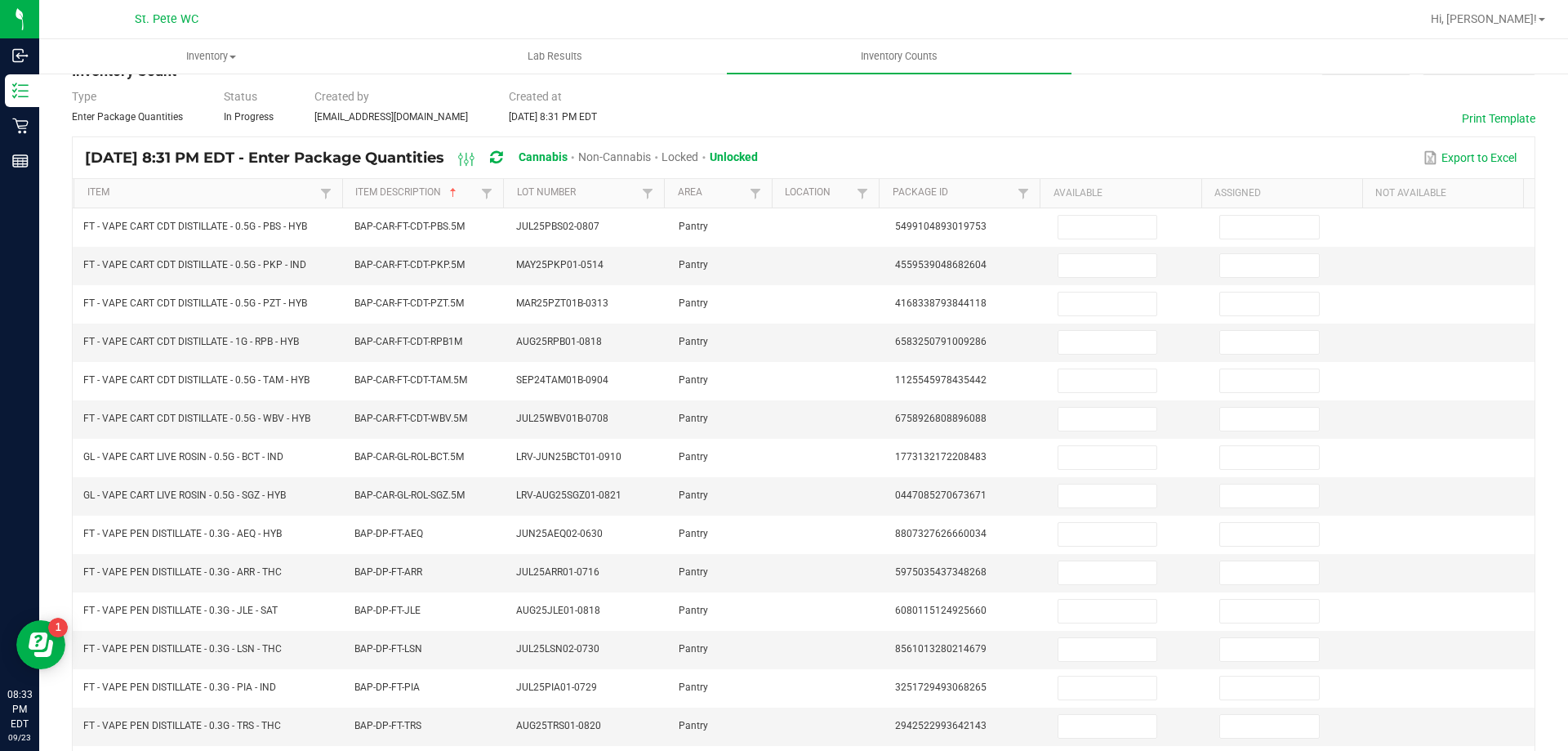
scroll to position [35, 0]
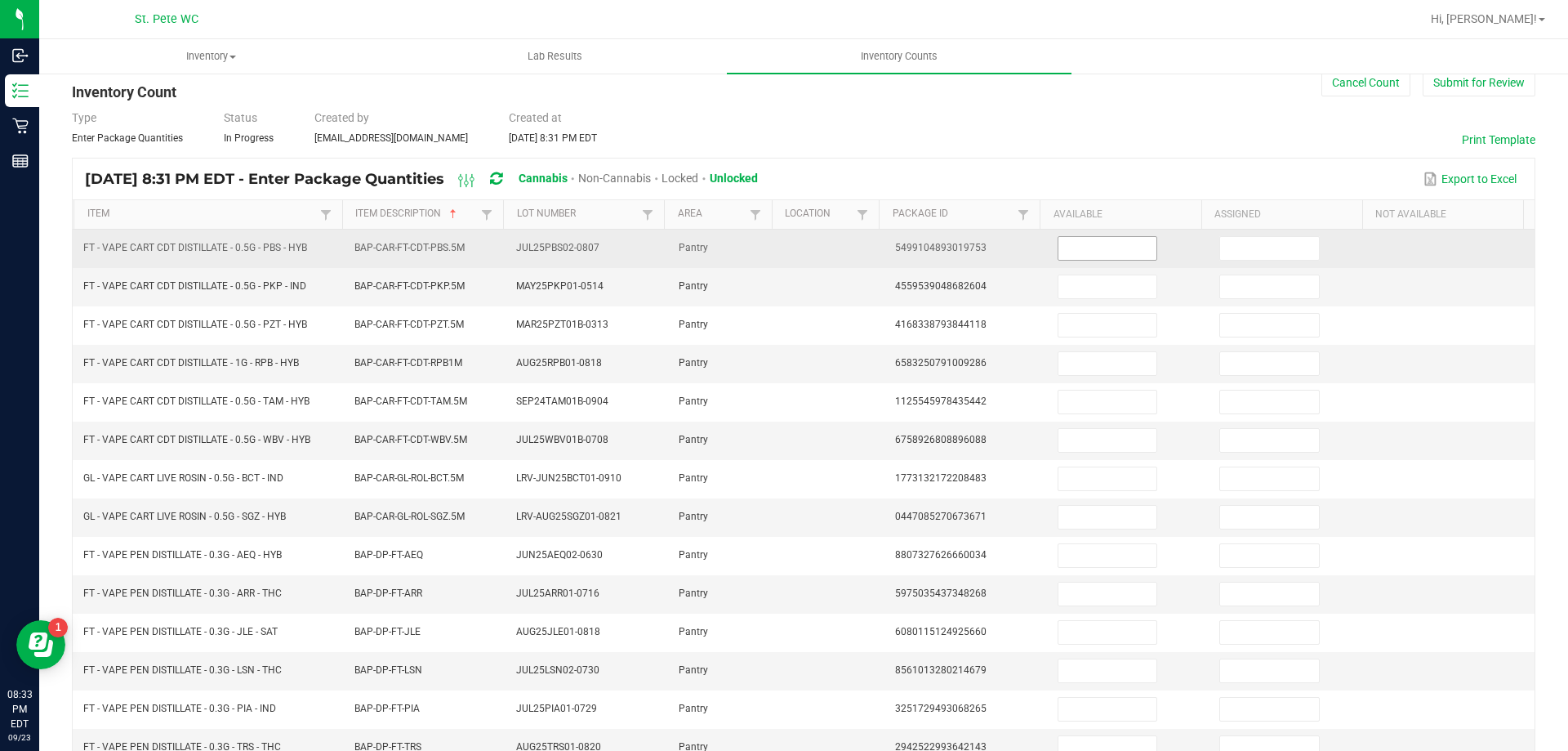
click at [1104, 252] on input at bounding box center [1107, 248] width 98 height 23
type input "3"
type input "9"
type input "2"
type input "8"
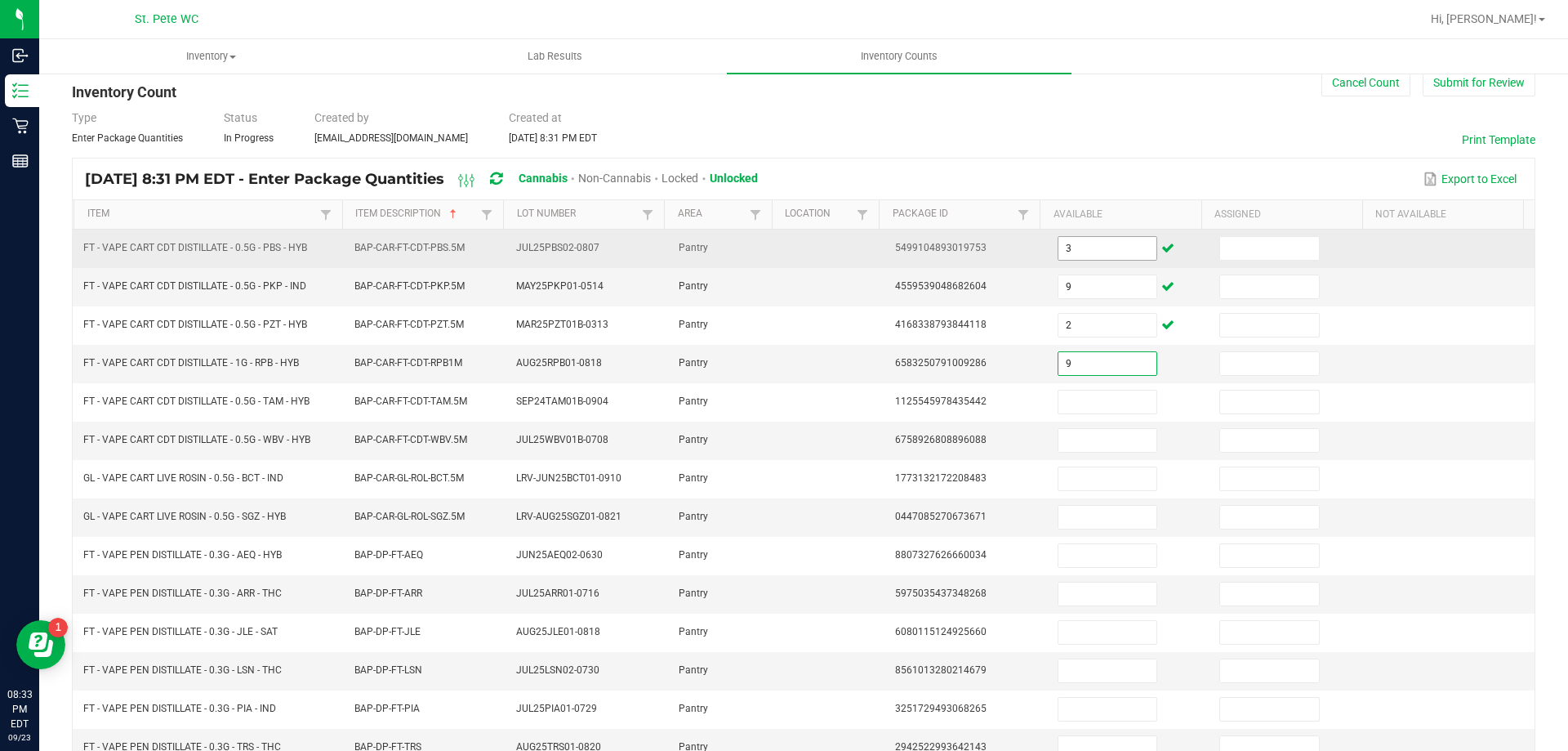
type input "9"
type input "3"
type input "10"
type input "5"
type input "7"
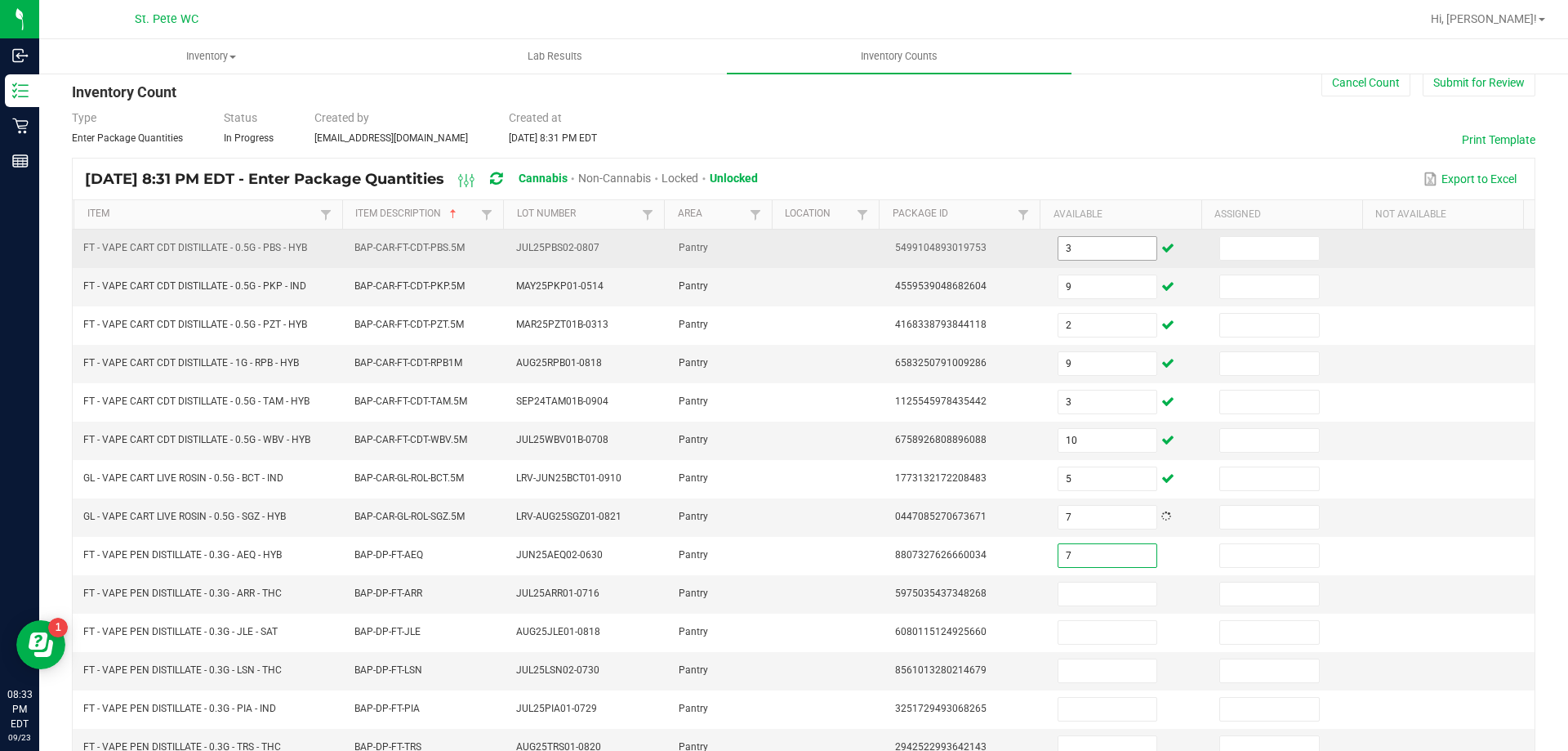
type input "7"
type input "3"
type input "1"
type input "2"
type input "4"
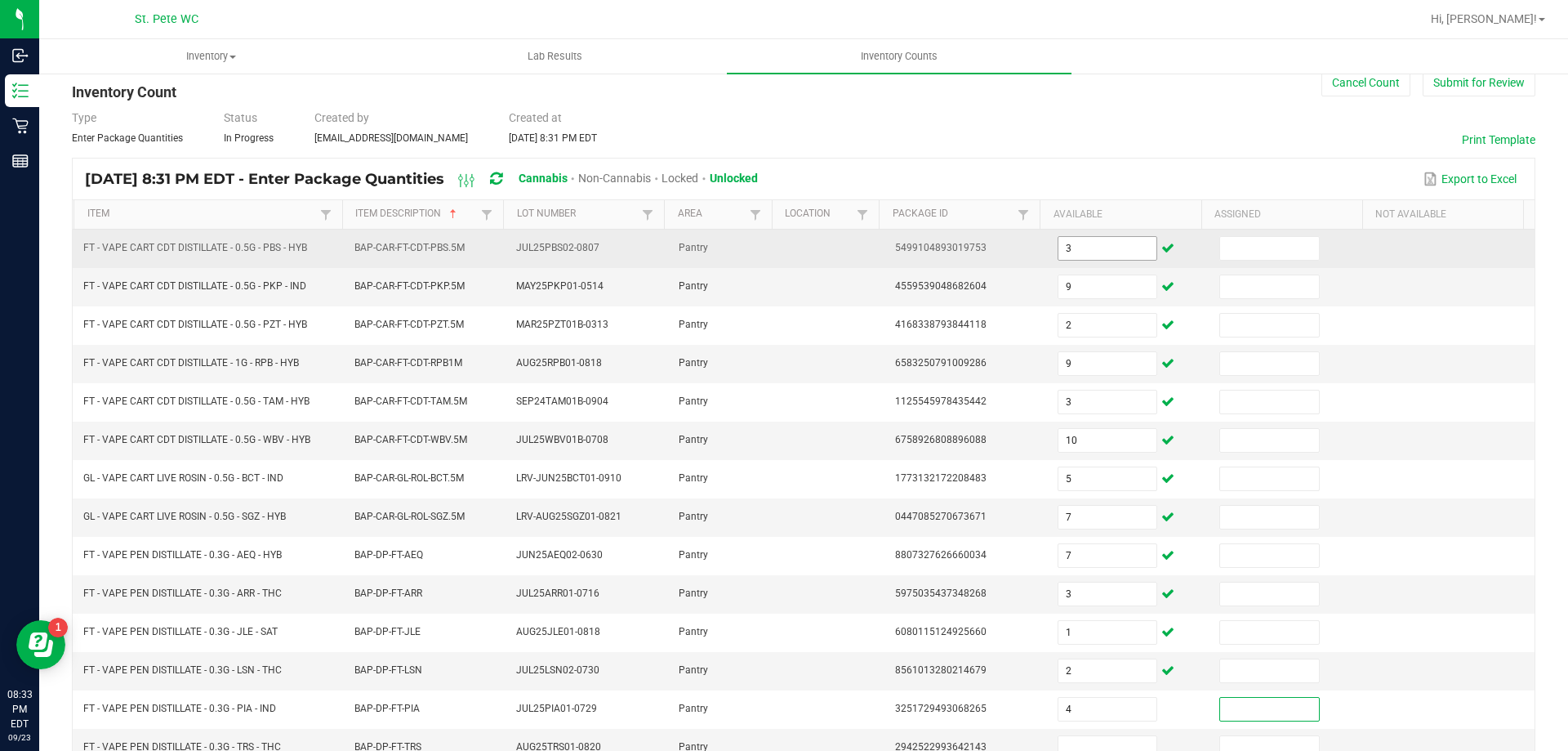
scroll to position [42, 0]
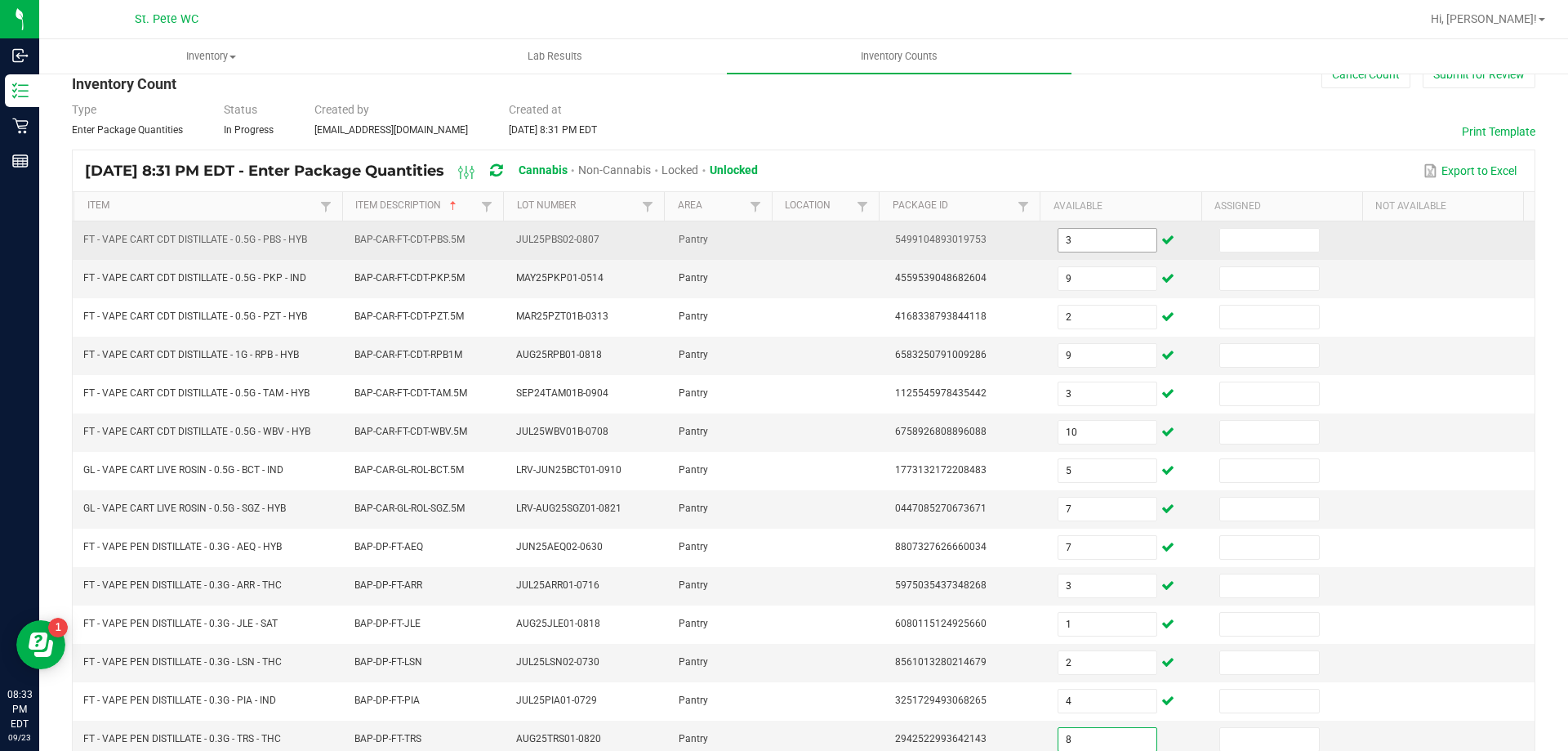
type input "8"
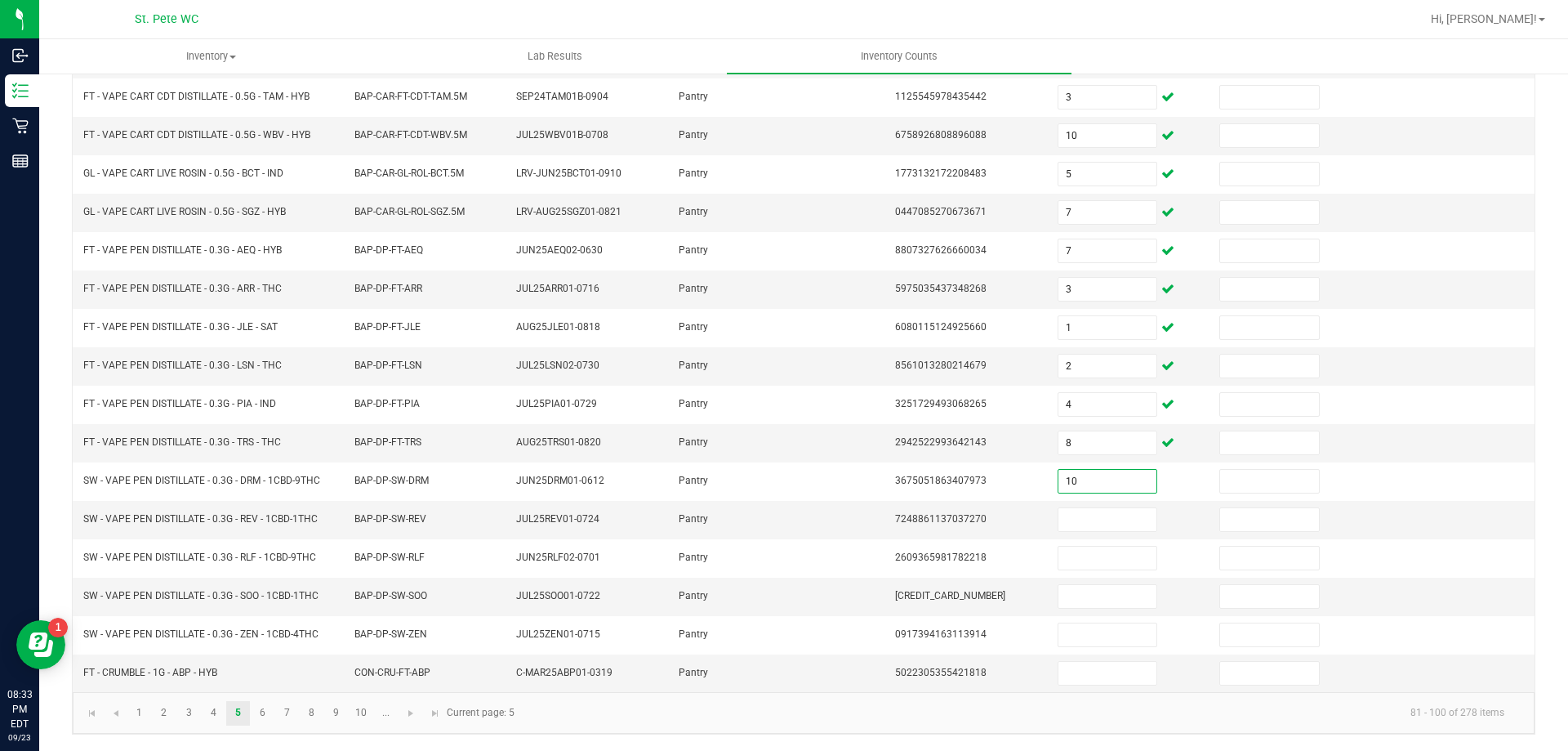
type input "10"
type input "7"
type input "2"
type input "8"
type input "3"
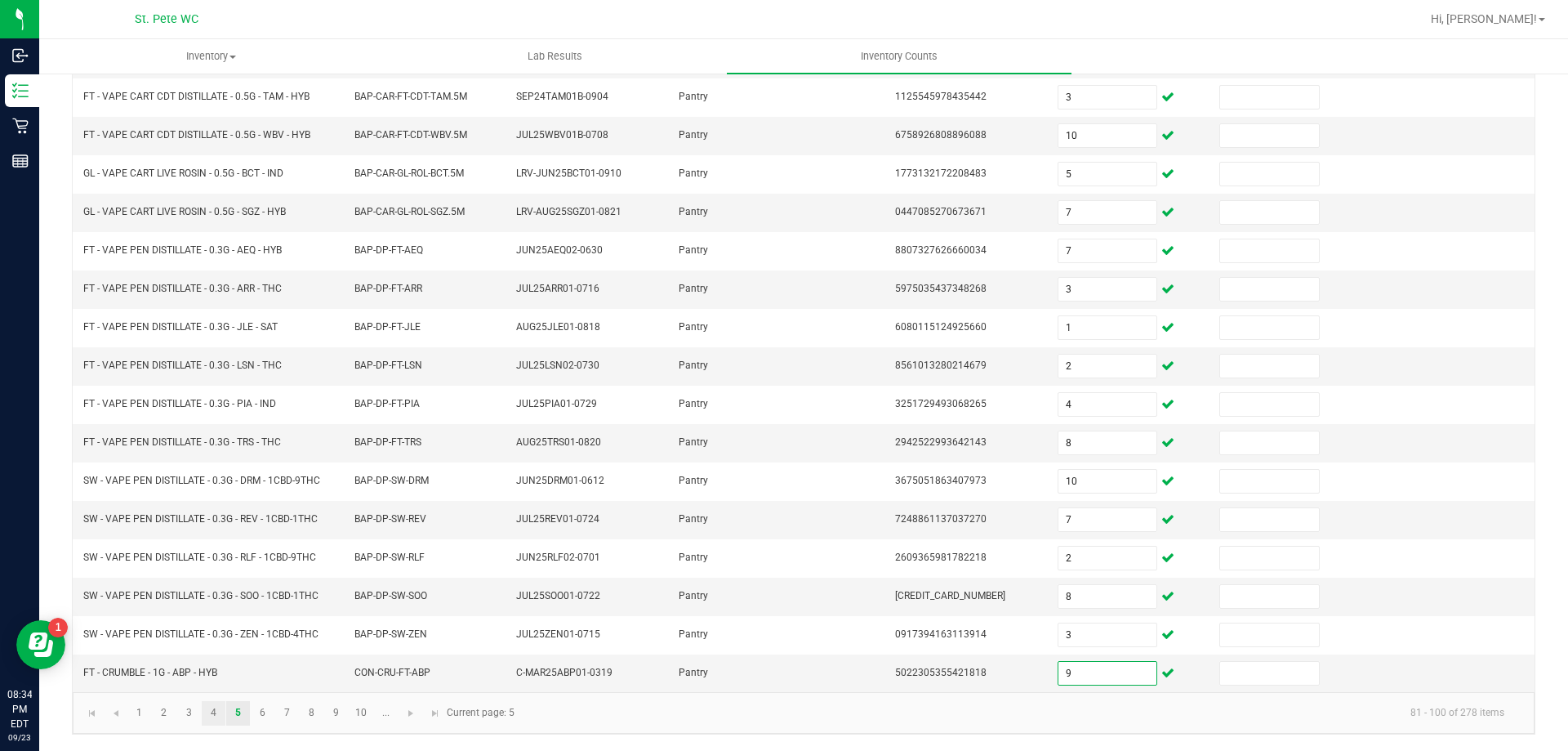
type input "9"
click at [214, 711] on link "4" at bounding box center [214, 713] width 24 height 25
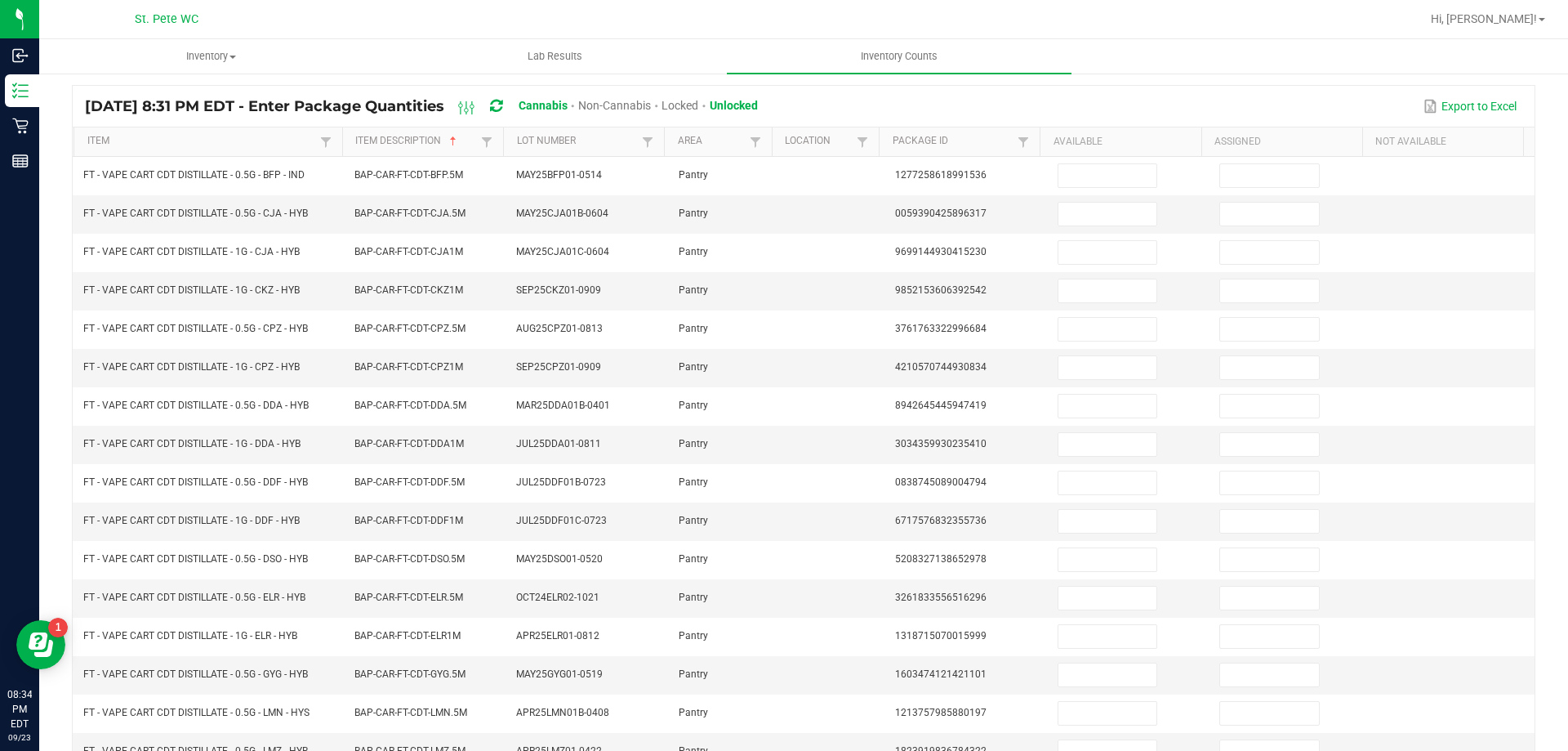
scroll to position [0, 0]
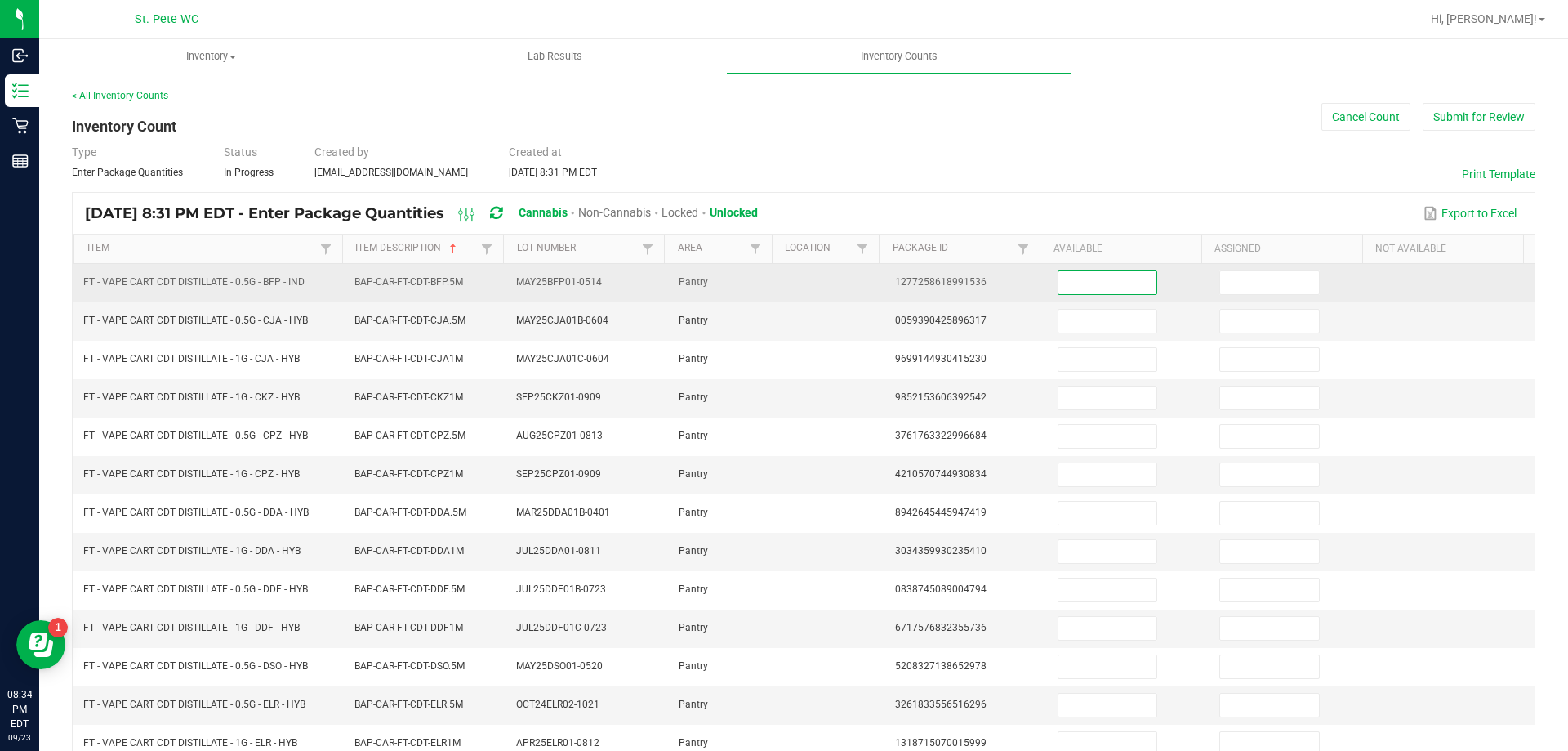
click at [1095, 283] on input at bounding box center [1107, 282] width 98 height 23
type input "3"
type input "9"
type input "2"
type input "9"
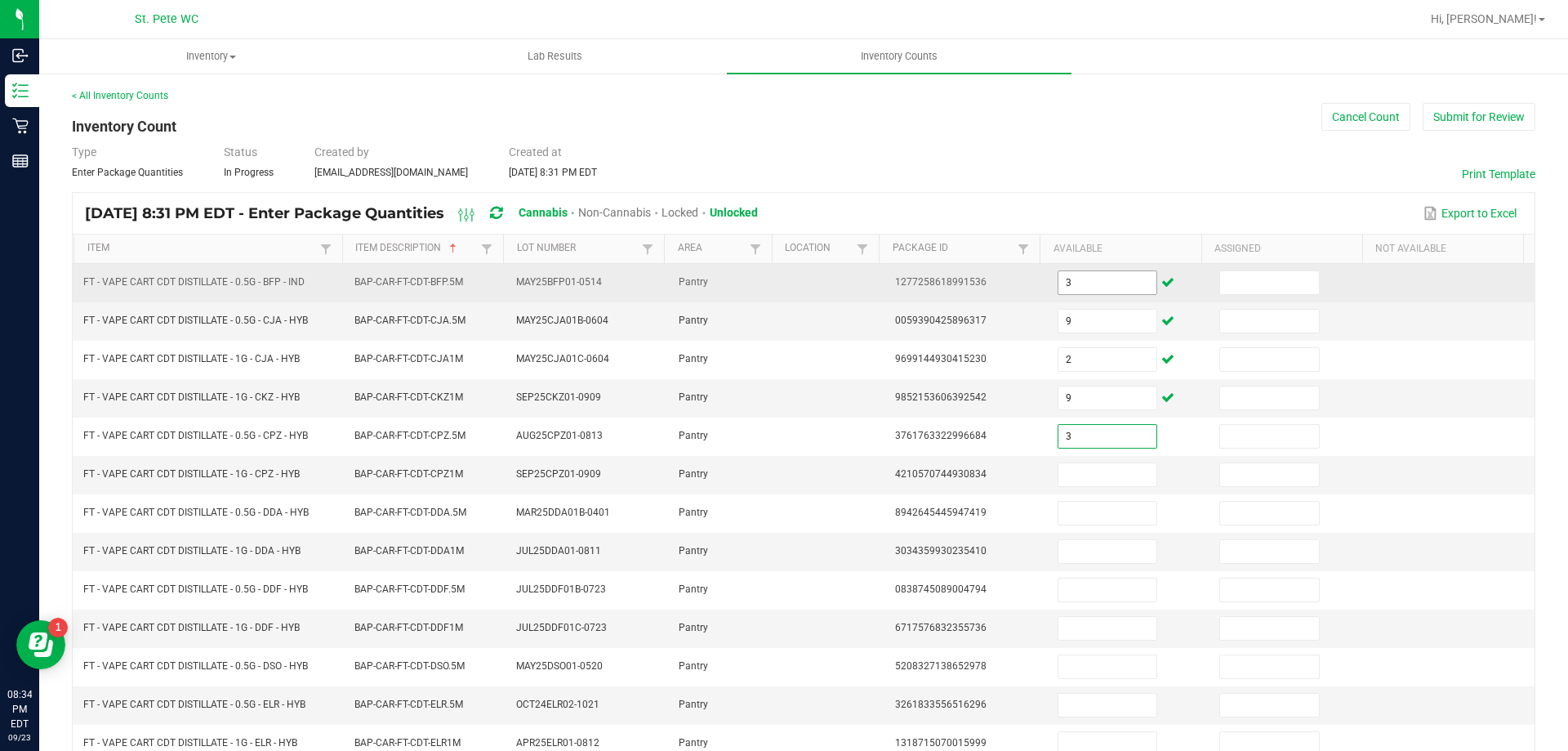
type input "3"
type input "10"
type input "5"
type input "7"
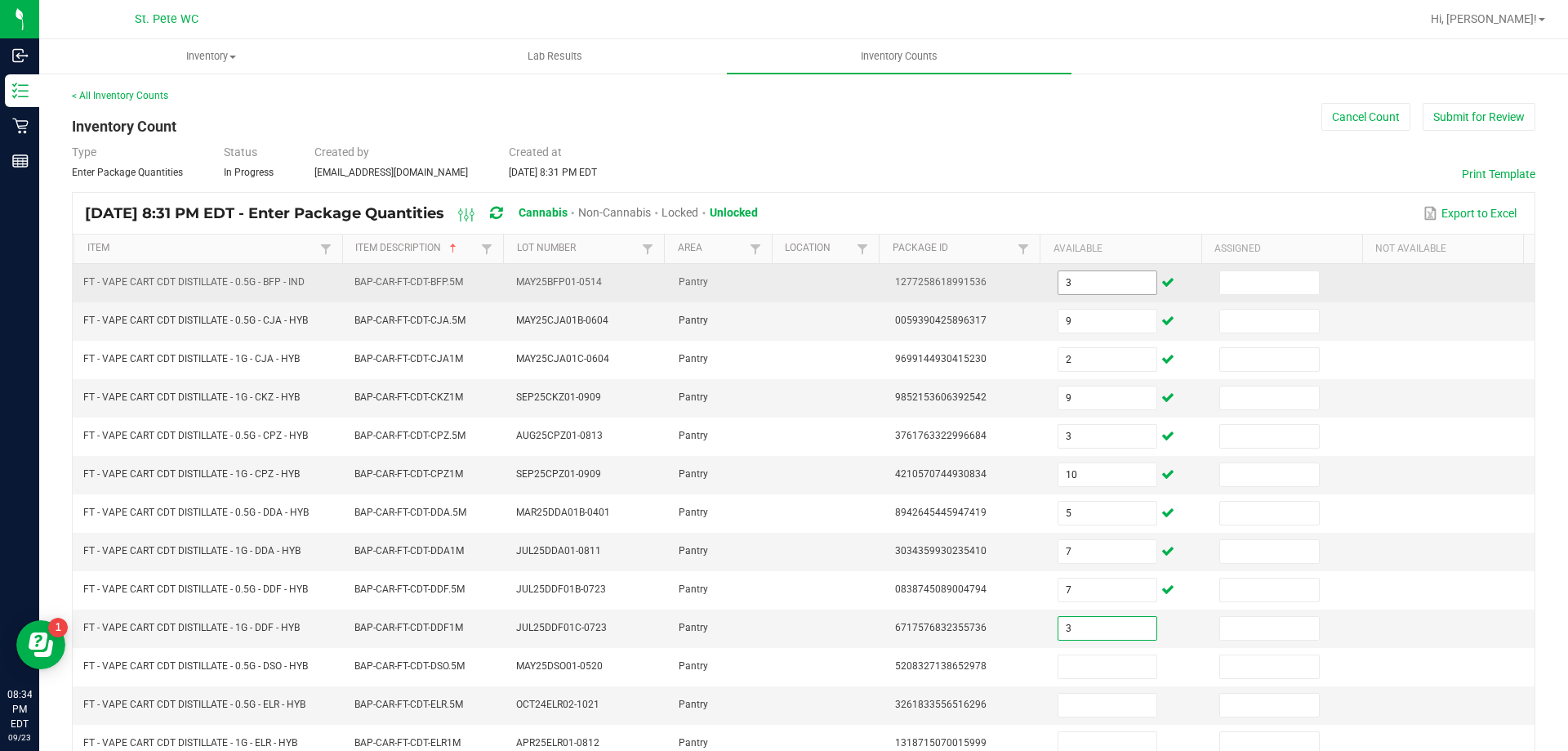
type input "3"
type input "1"
type input "2"
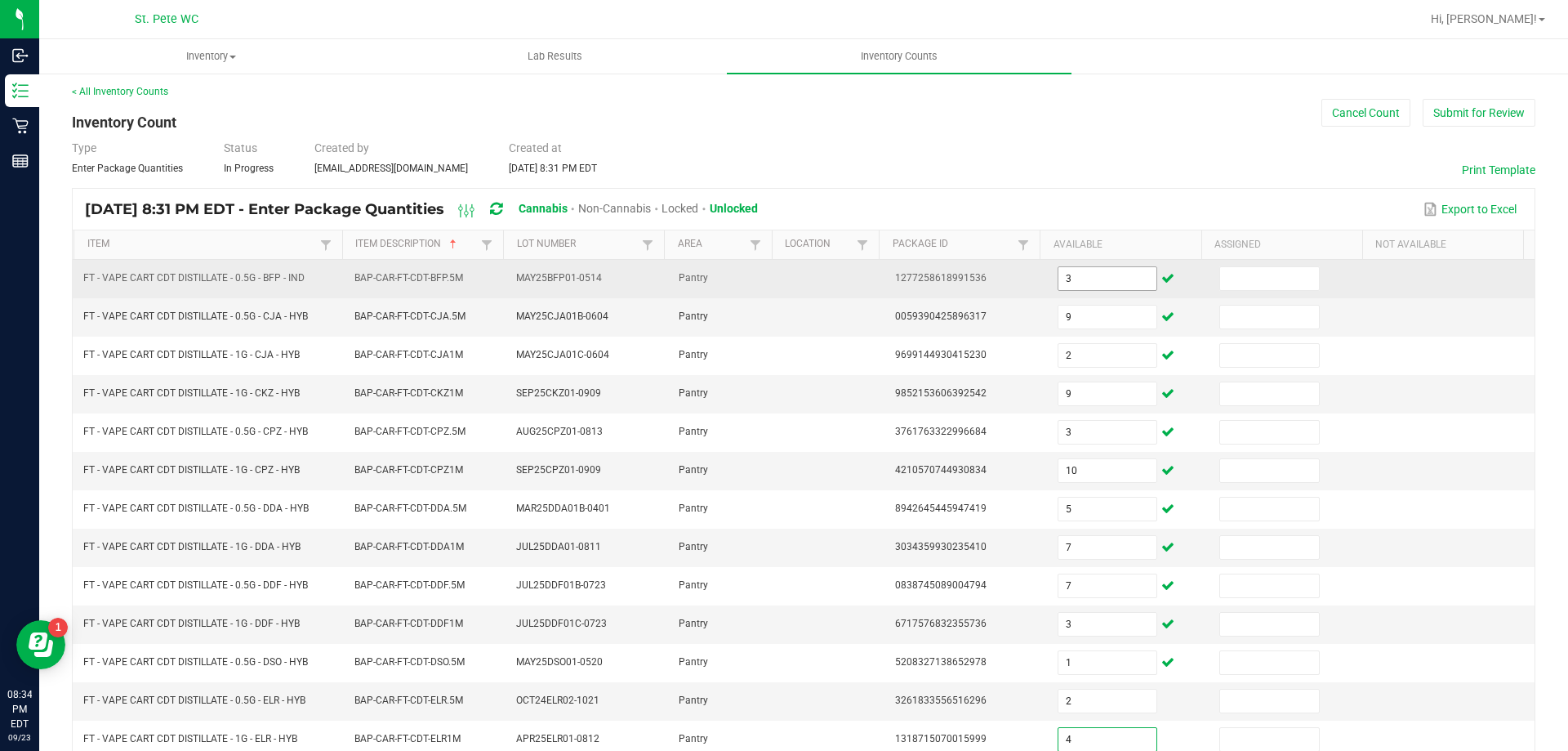
type input "4"
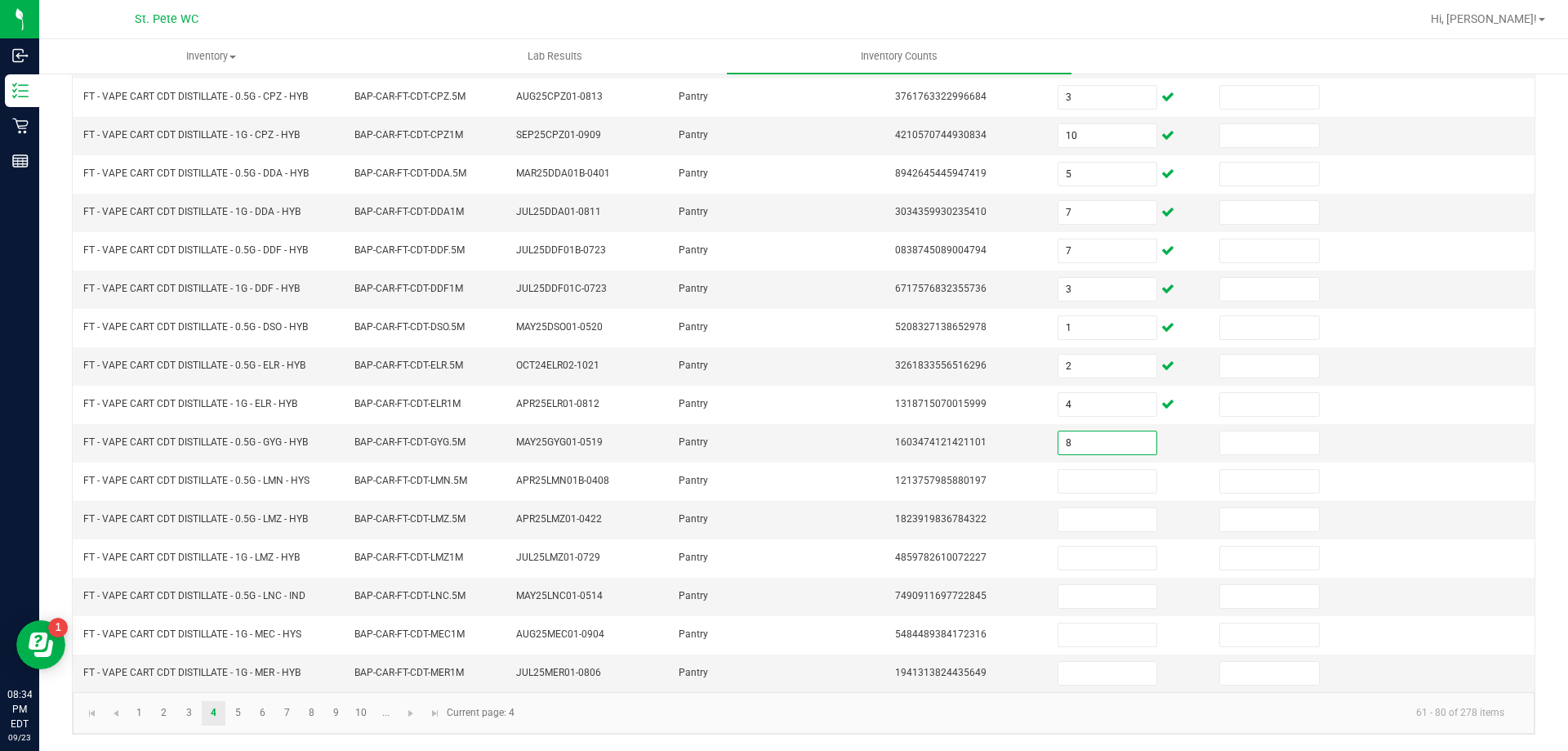
type input "8"
type input "10"
type input "7"
type input "2"
type input "8"
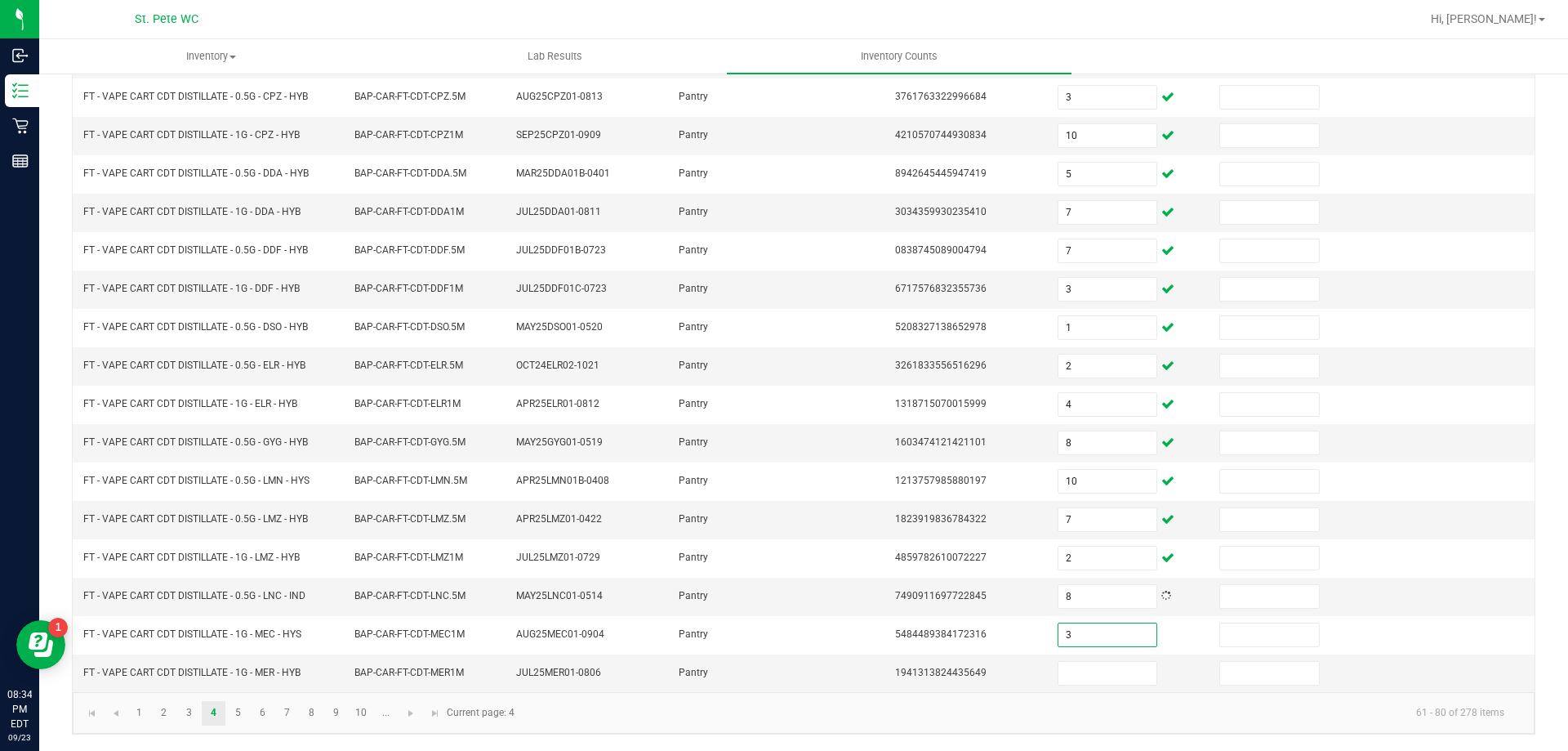
type input "3"
type input "9"
click at [238, 712] on link "5" at bounding box center [238, 713] width 24 height 25
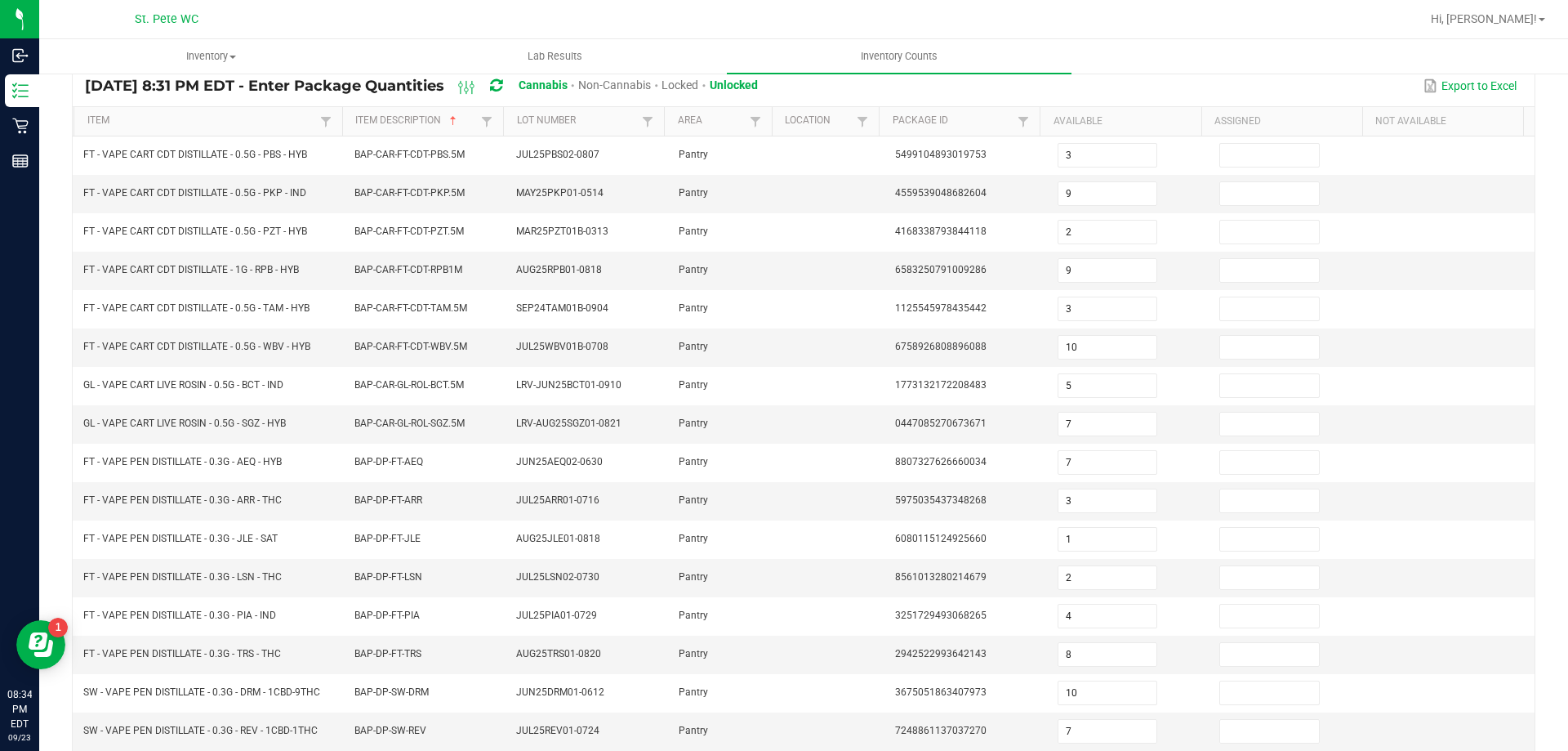
scroll to position [83, 0]
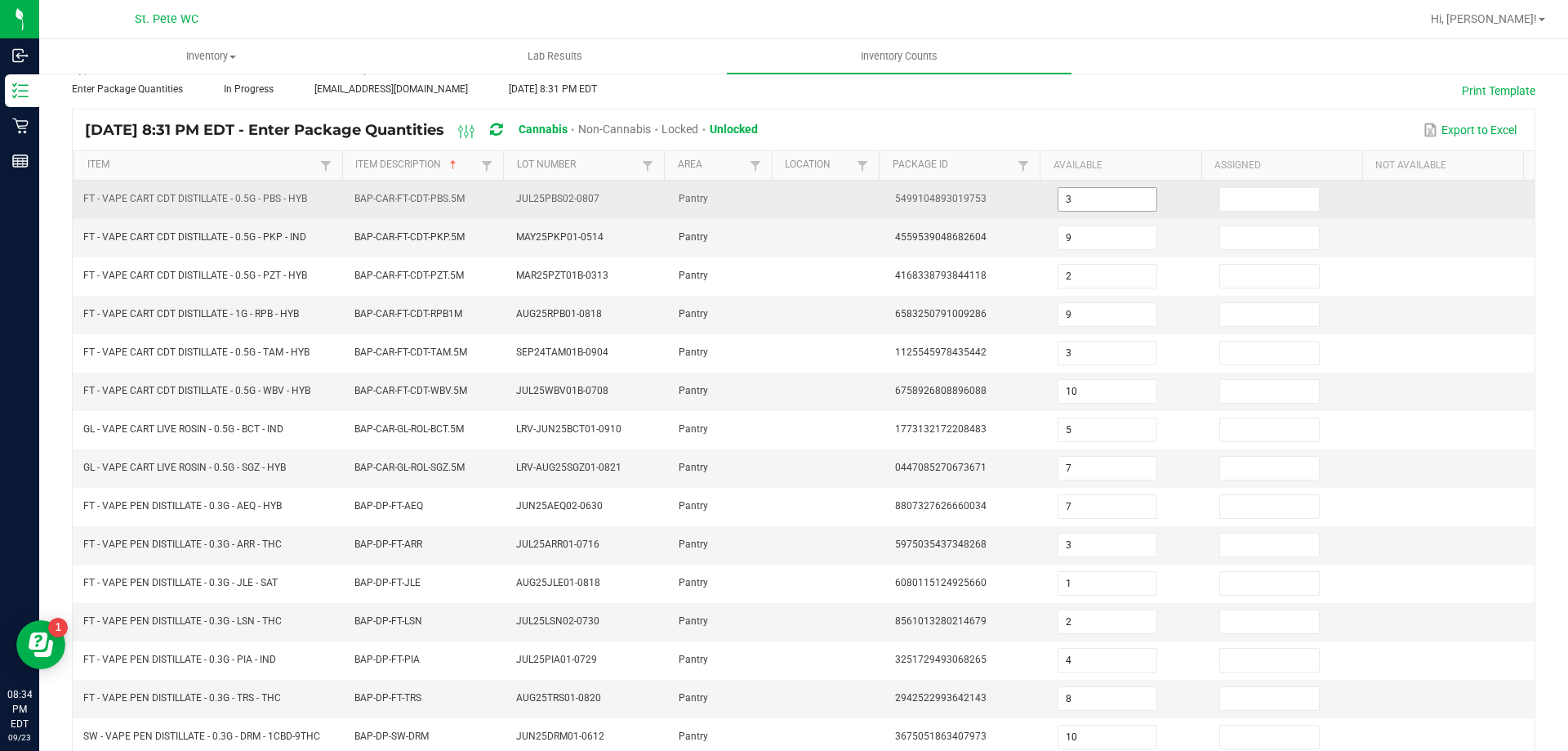
click at [1083, 200] on input "3" at bounding box center [1107, 198] width 98 height 23
type input "12"
type input "5"
type input "3"
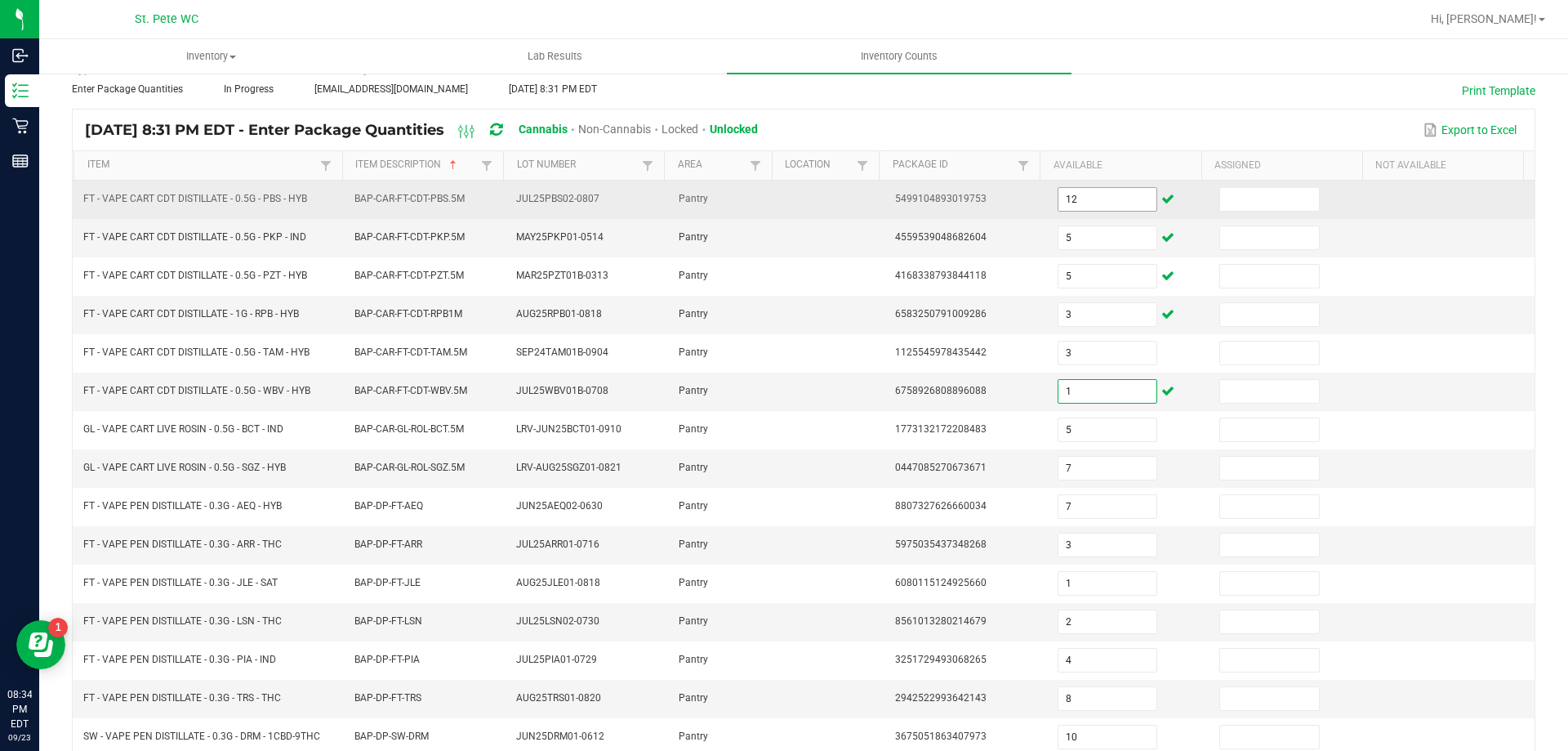
type input "10"
type input "8"
type input "3"
type input "12"
type input "16"
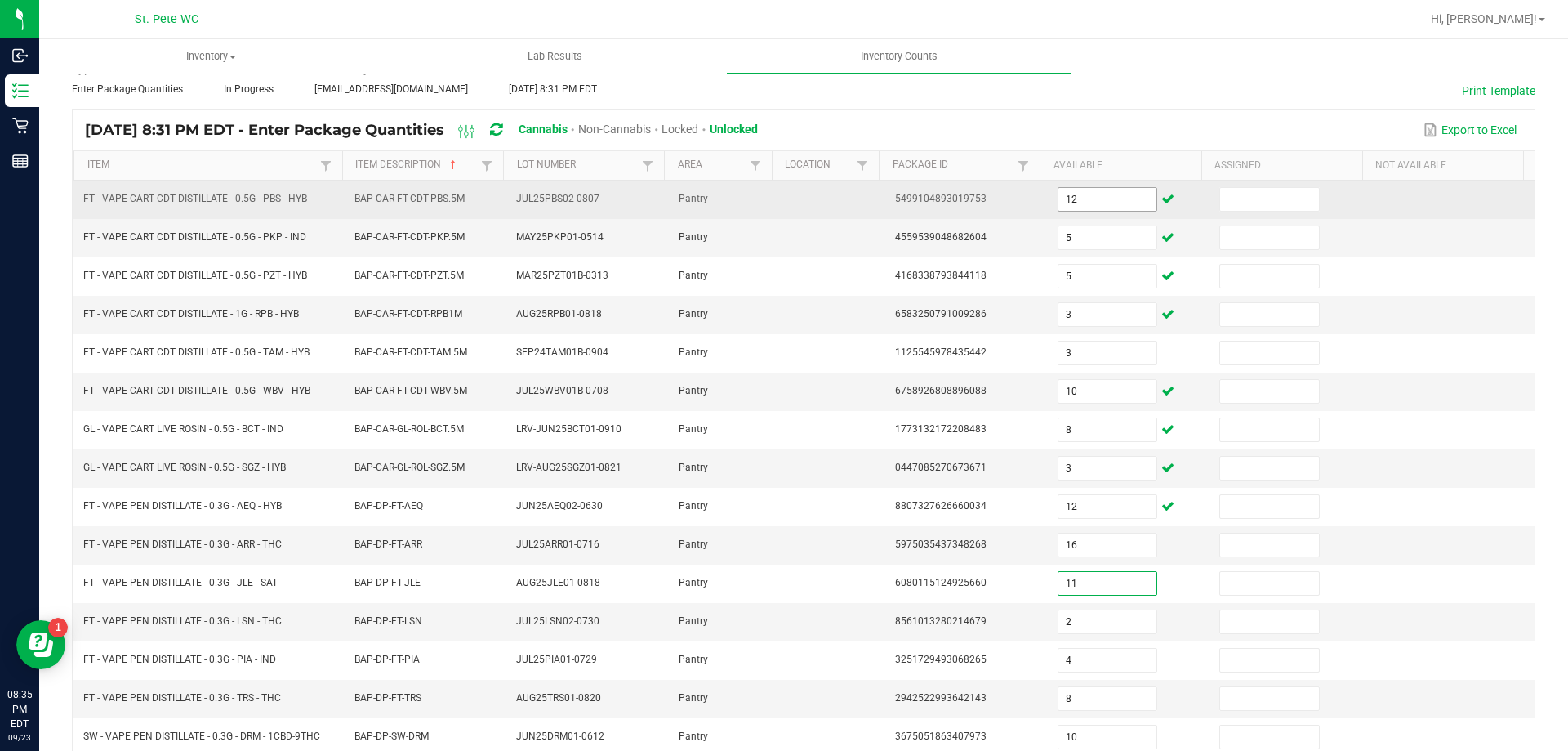
type input "11"
type input "1"
type input "9"
type input "14"
type input "19"
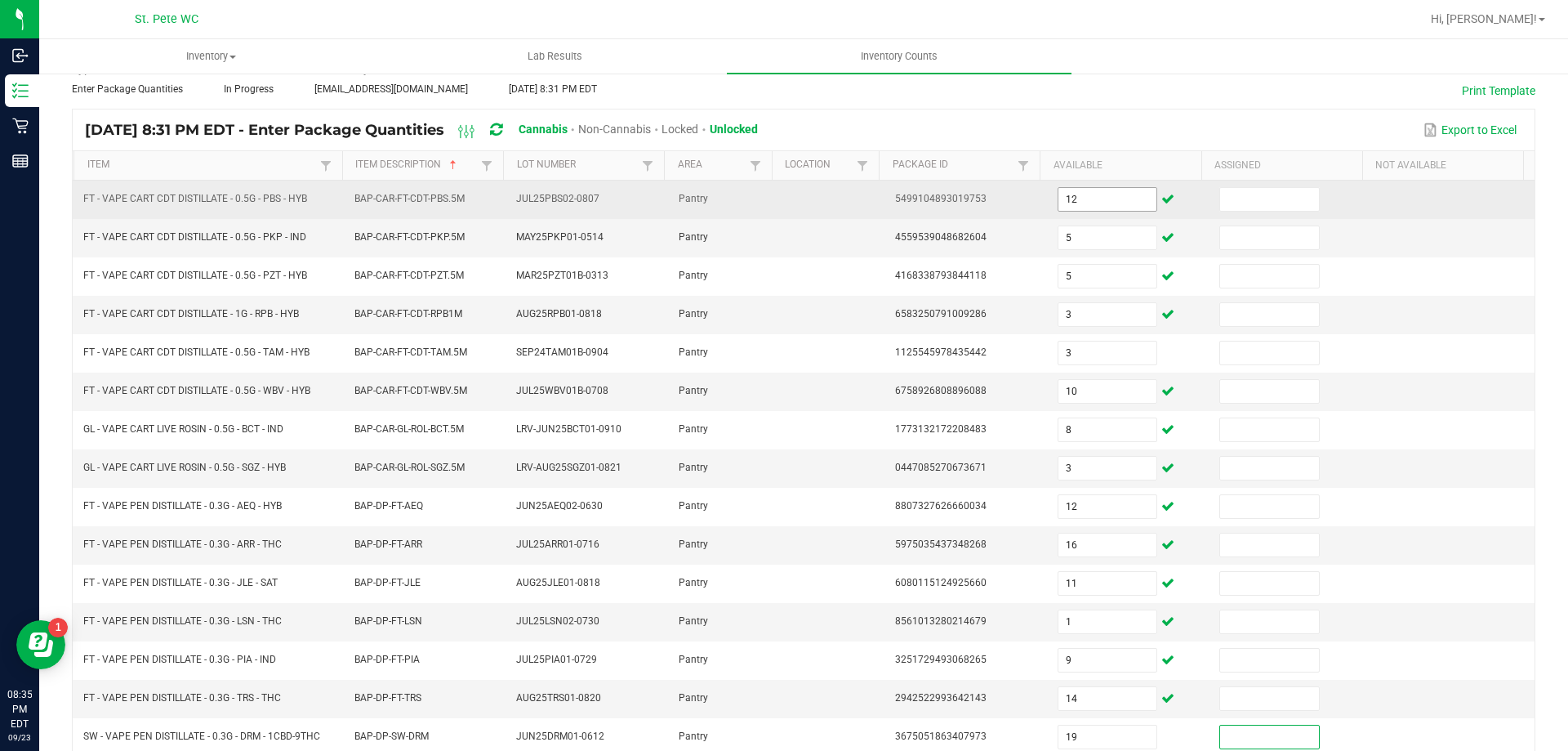
scroll to position [339, 0]
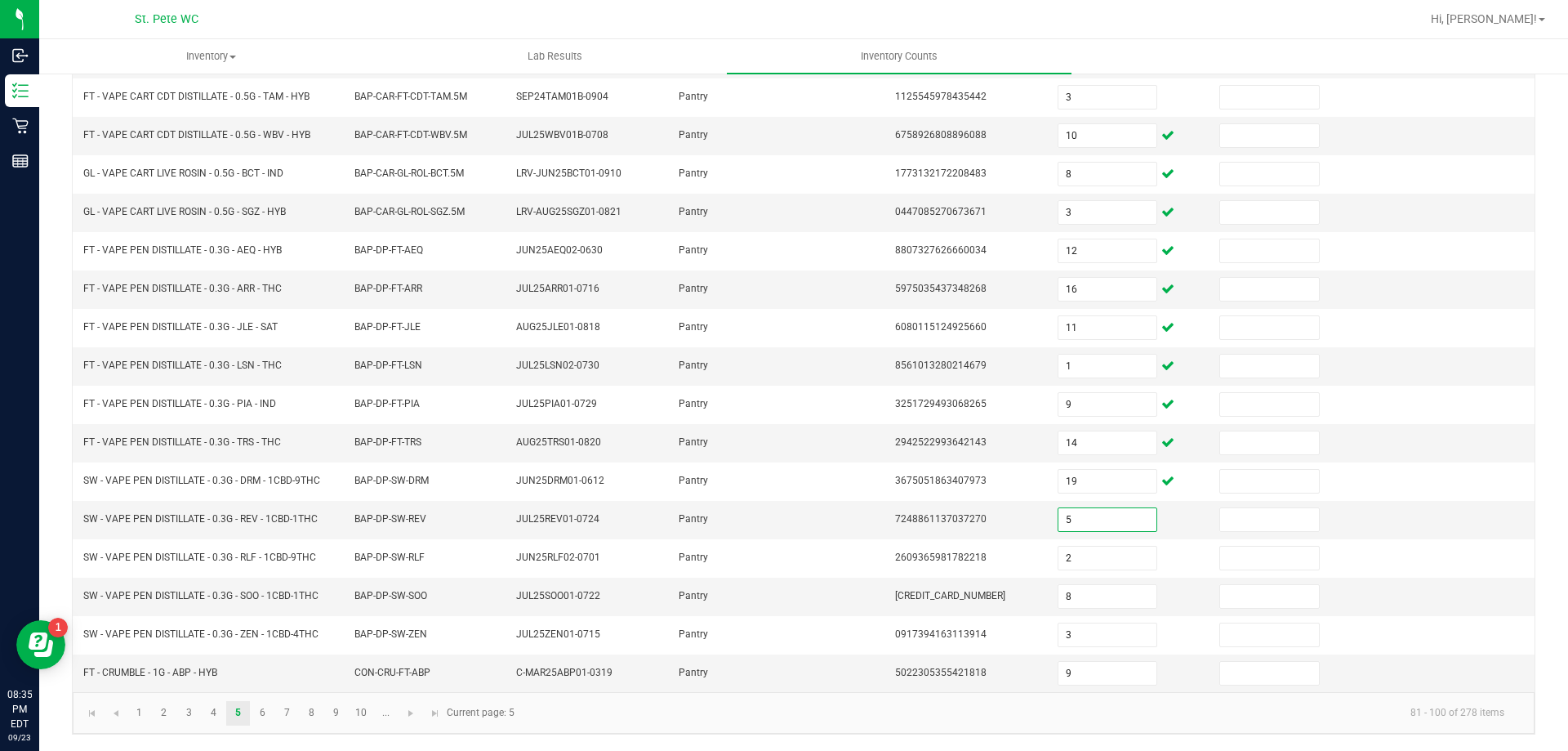
type input "5"
type input "20"
type input "4"
type input "18"
type input "1"
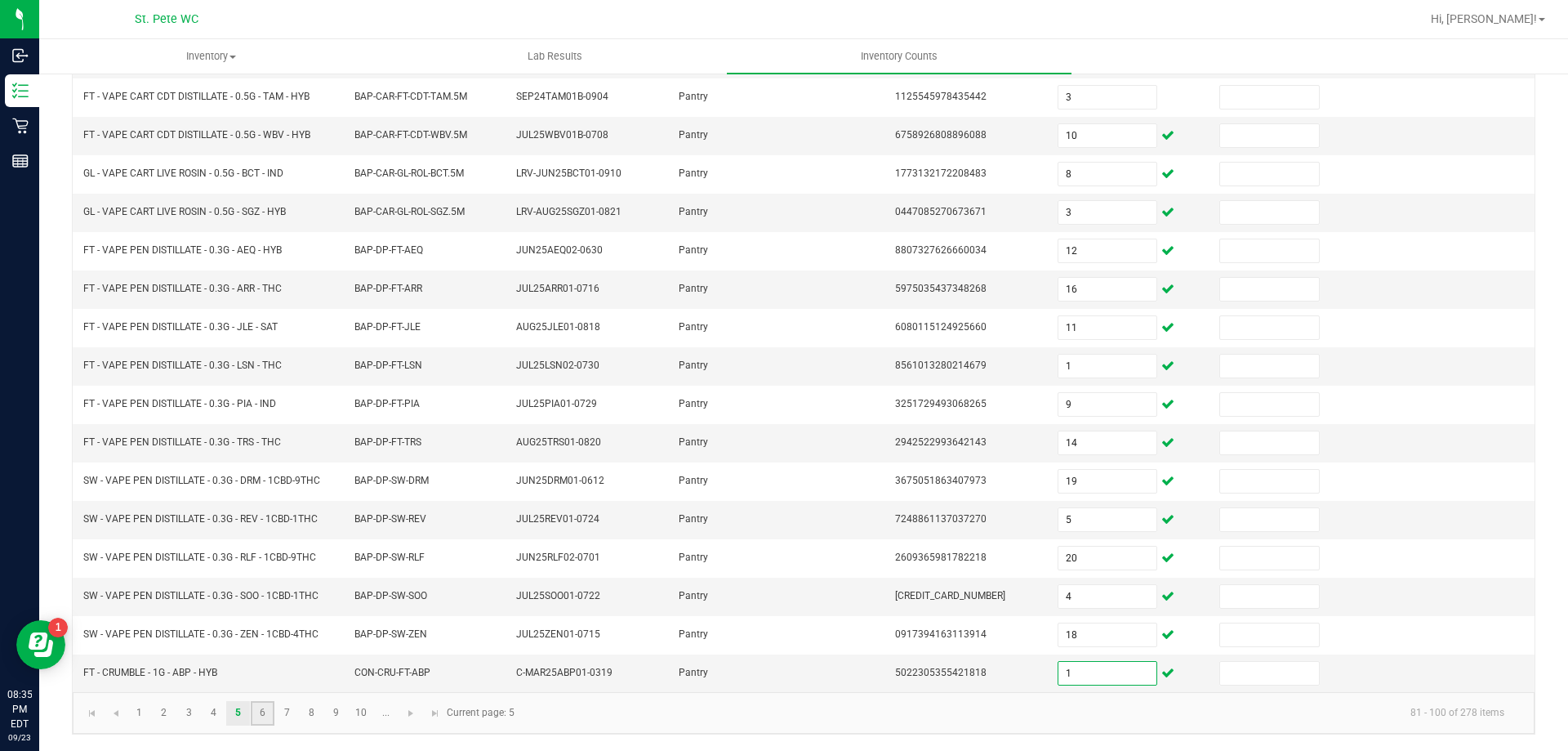
click at [263, 713] on link "6" at bounding box center [263, 713] width 24 height 25
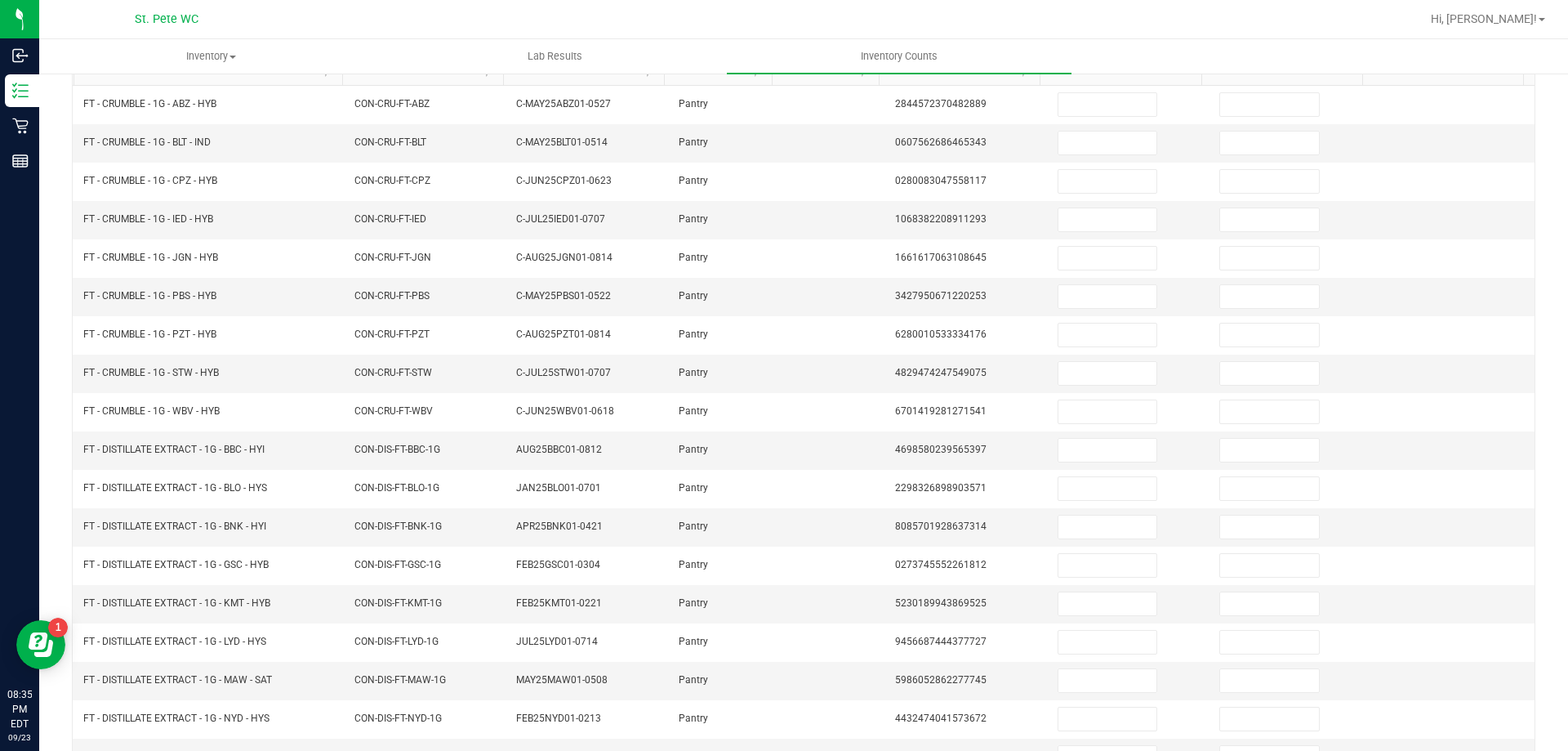
scroll to position [162, 0]
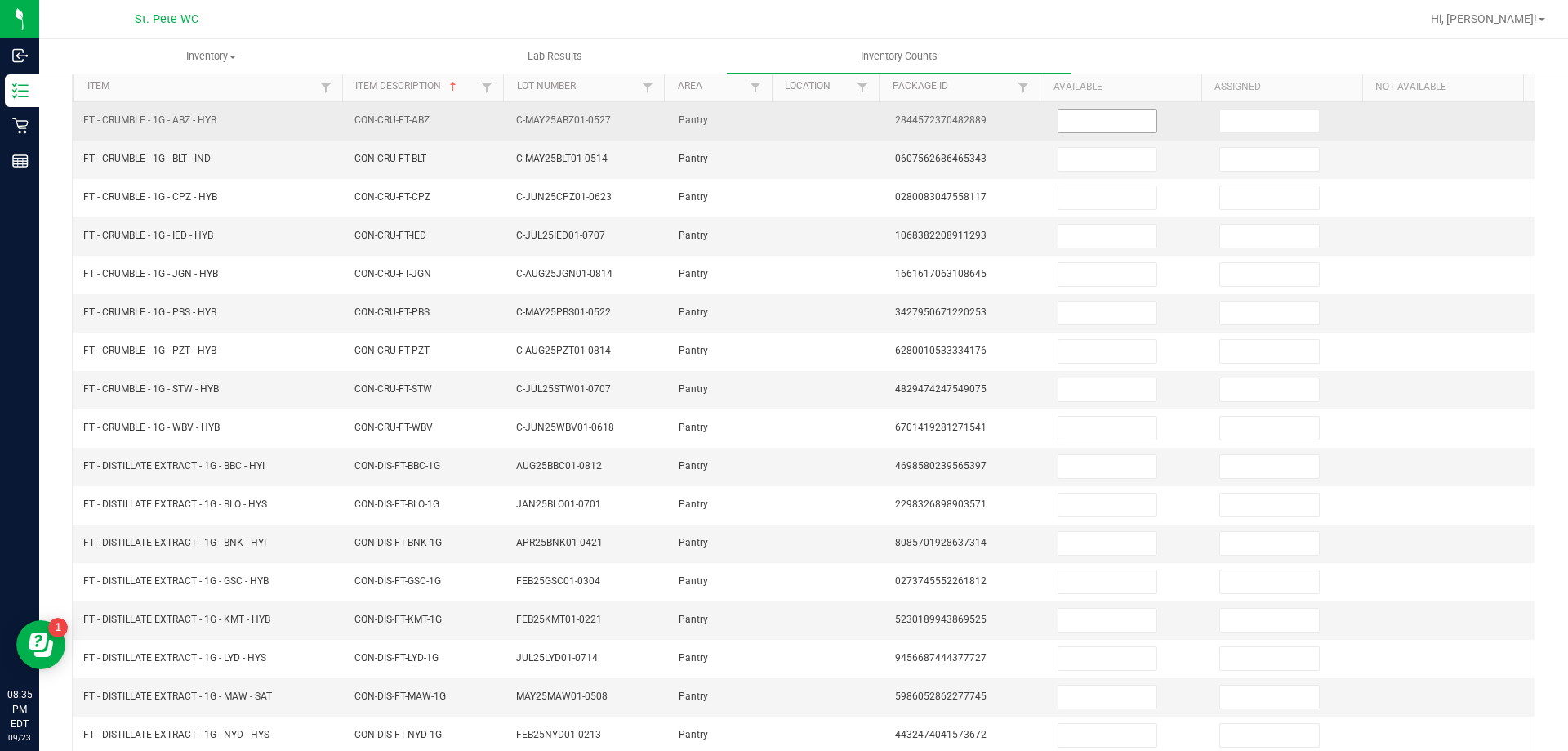
click at [1105, 120] on input at bounding box center [1107, 121] width 98 height 23
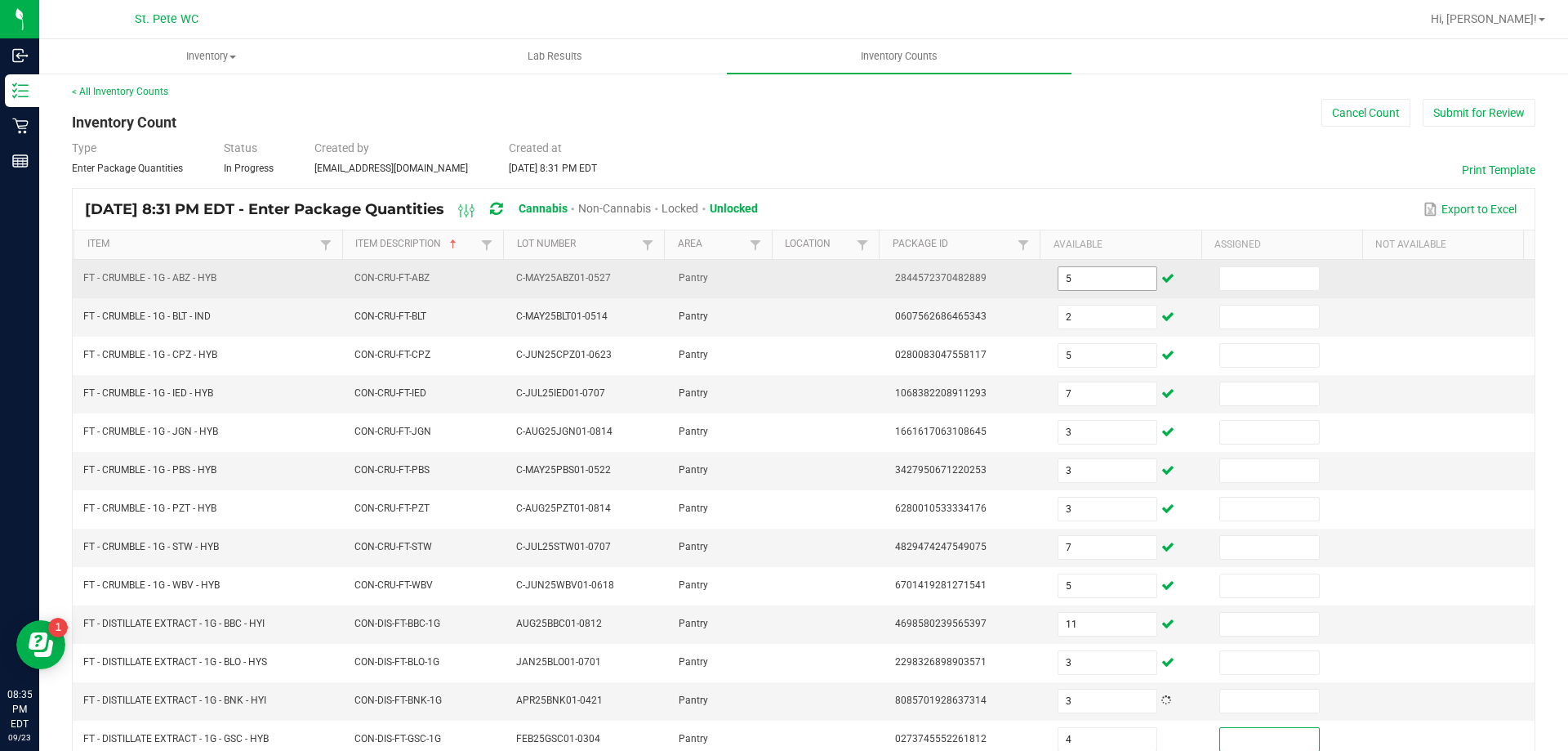
scroll to position [339, 0]
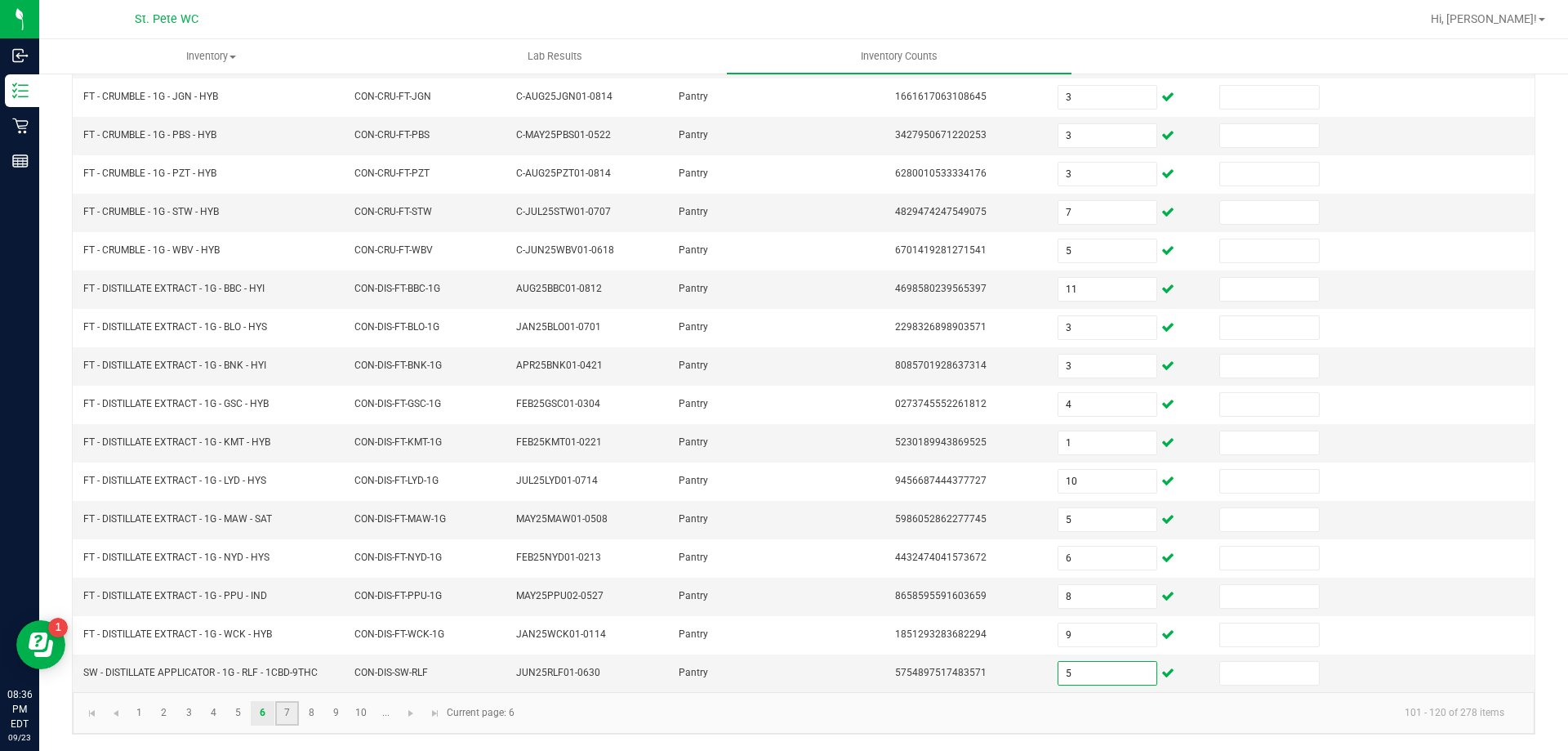
click at [285, 722] on link "7" at bounding box center [287, 713] width 24 height 25
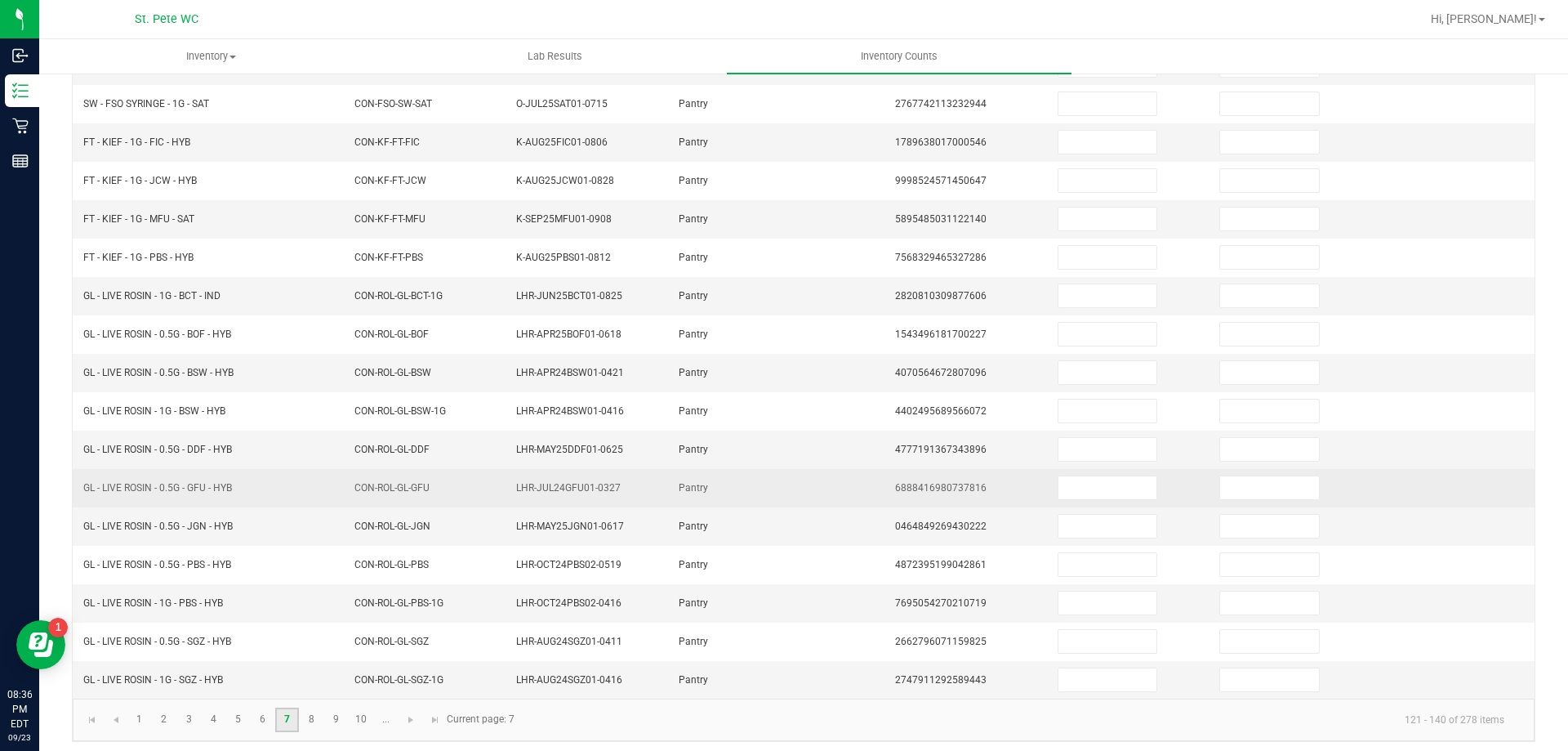
scroll to position [0, 0]
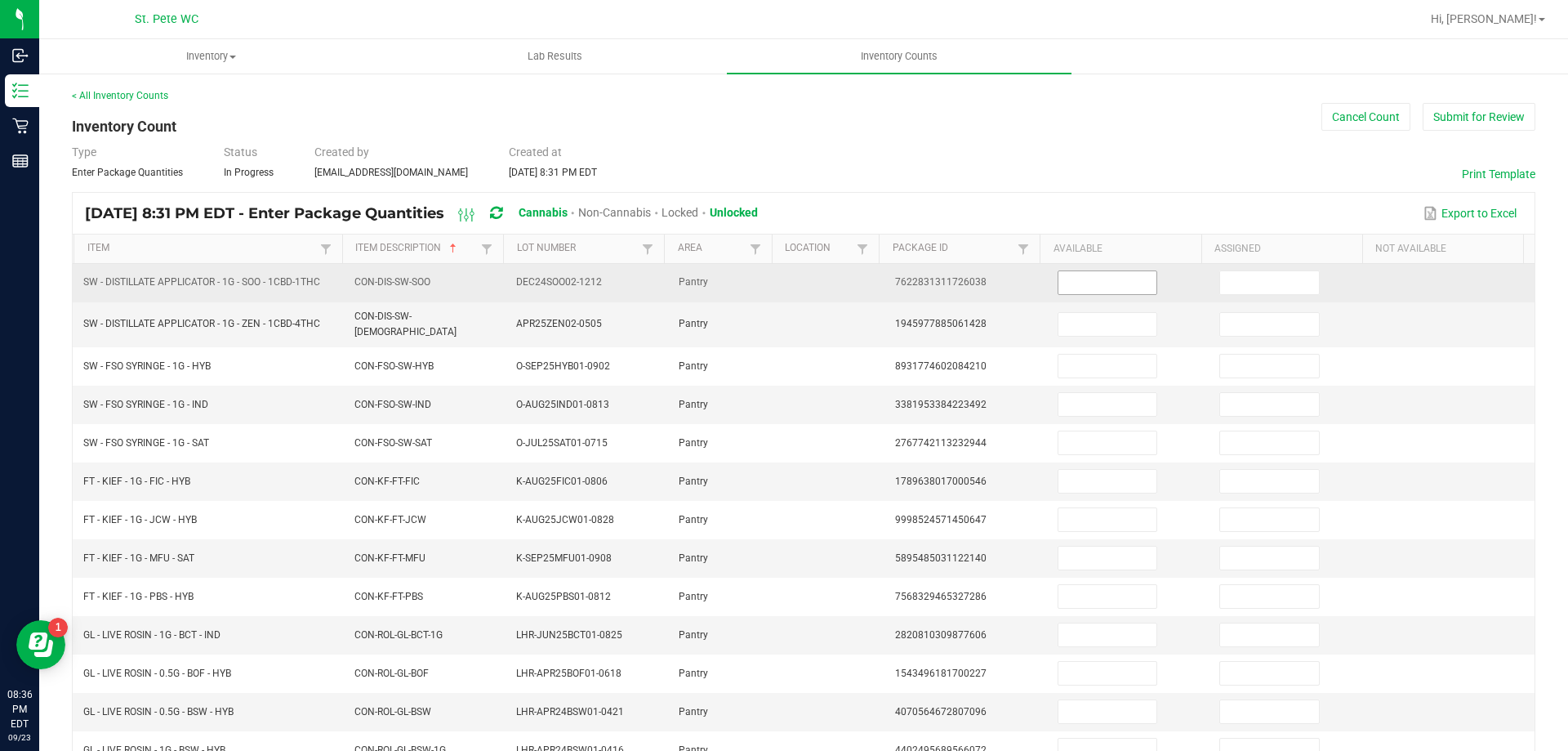
click at [1105, 286] on input at bounding box center [1107, 282] width 98 height 23
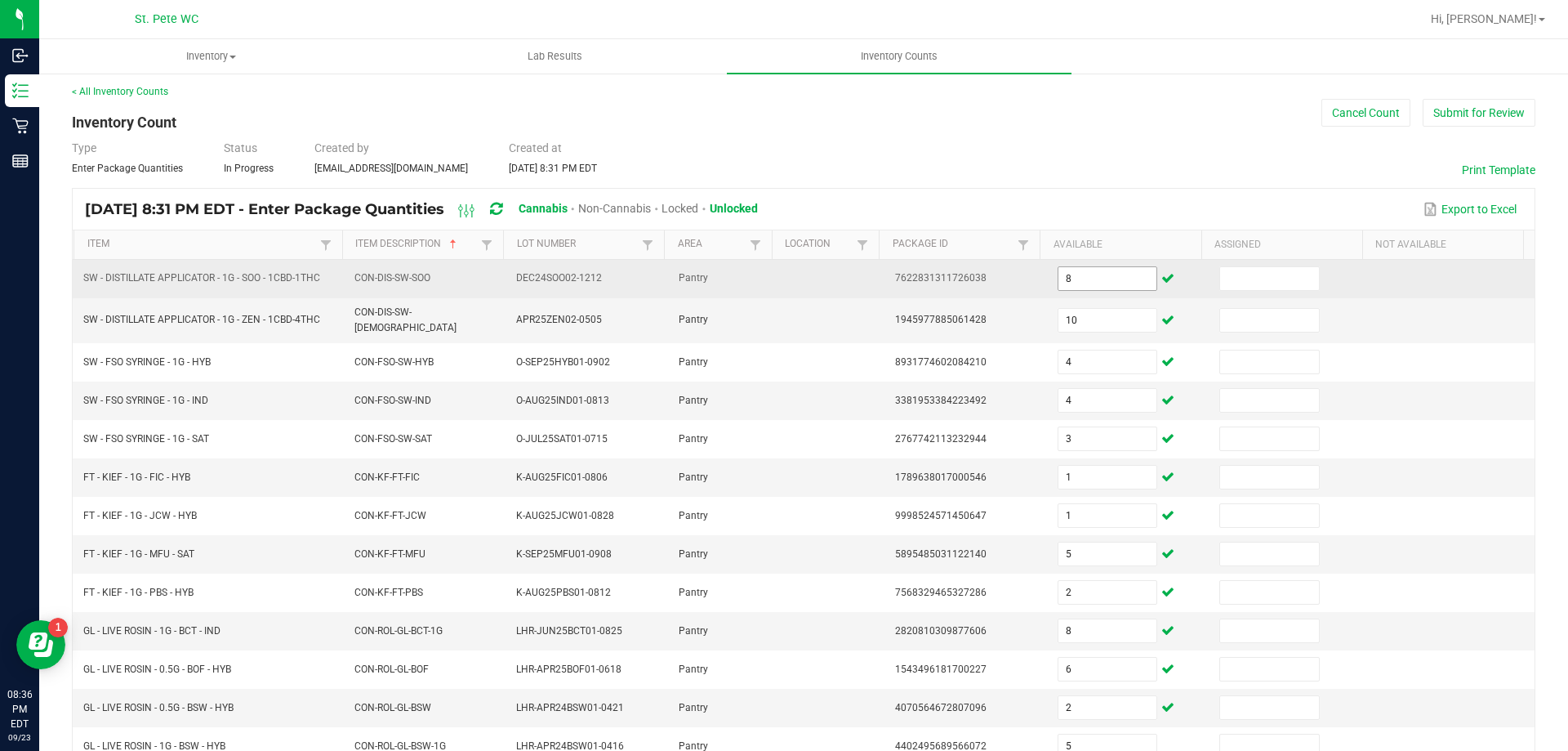
scroll to position [339, 0]
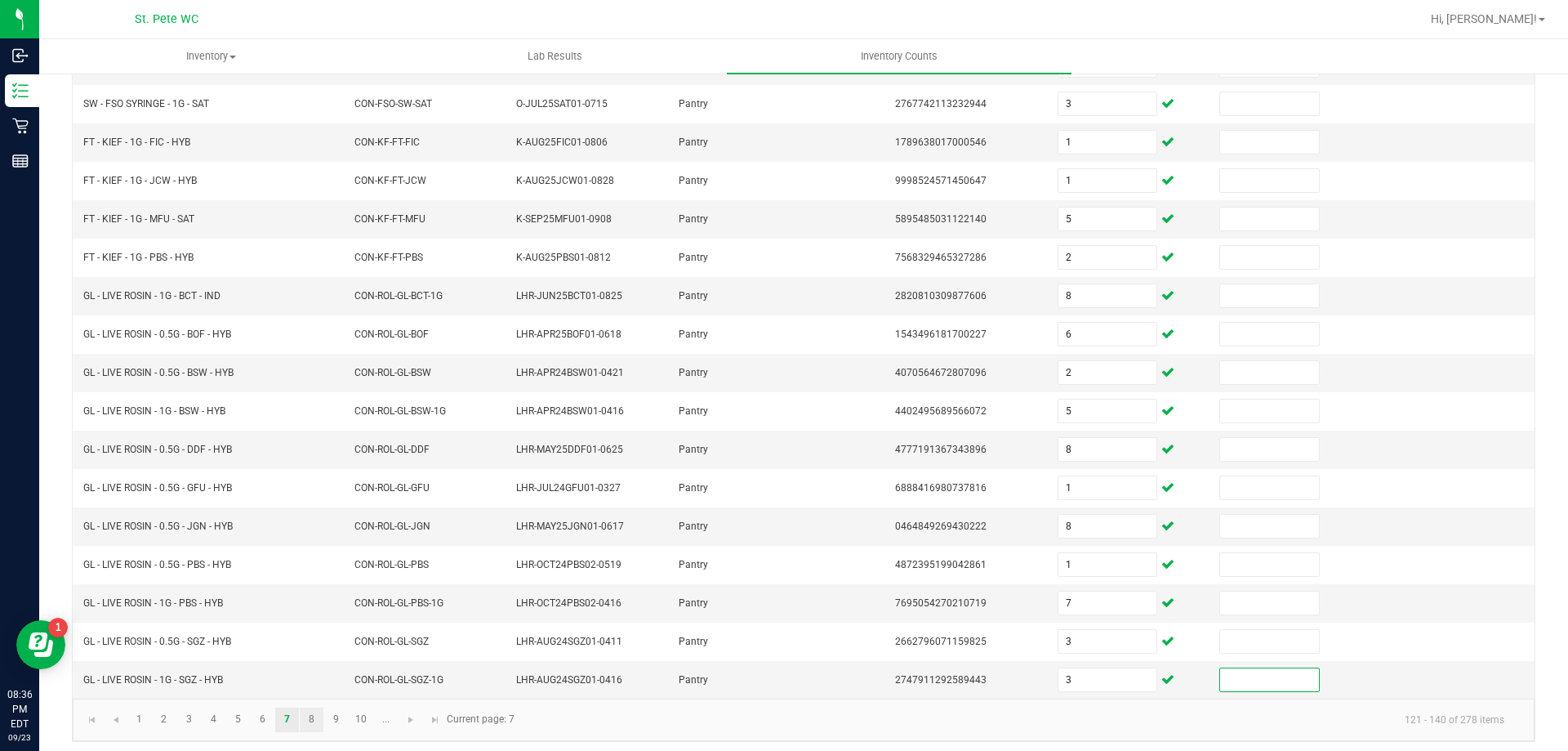
click at [312, 712] on link "8" at bounding box center [312, 719] width 24 height 25
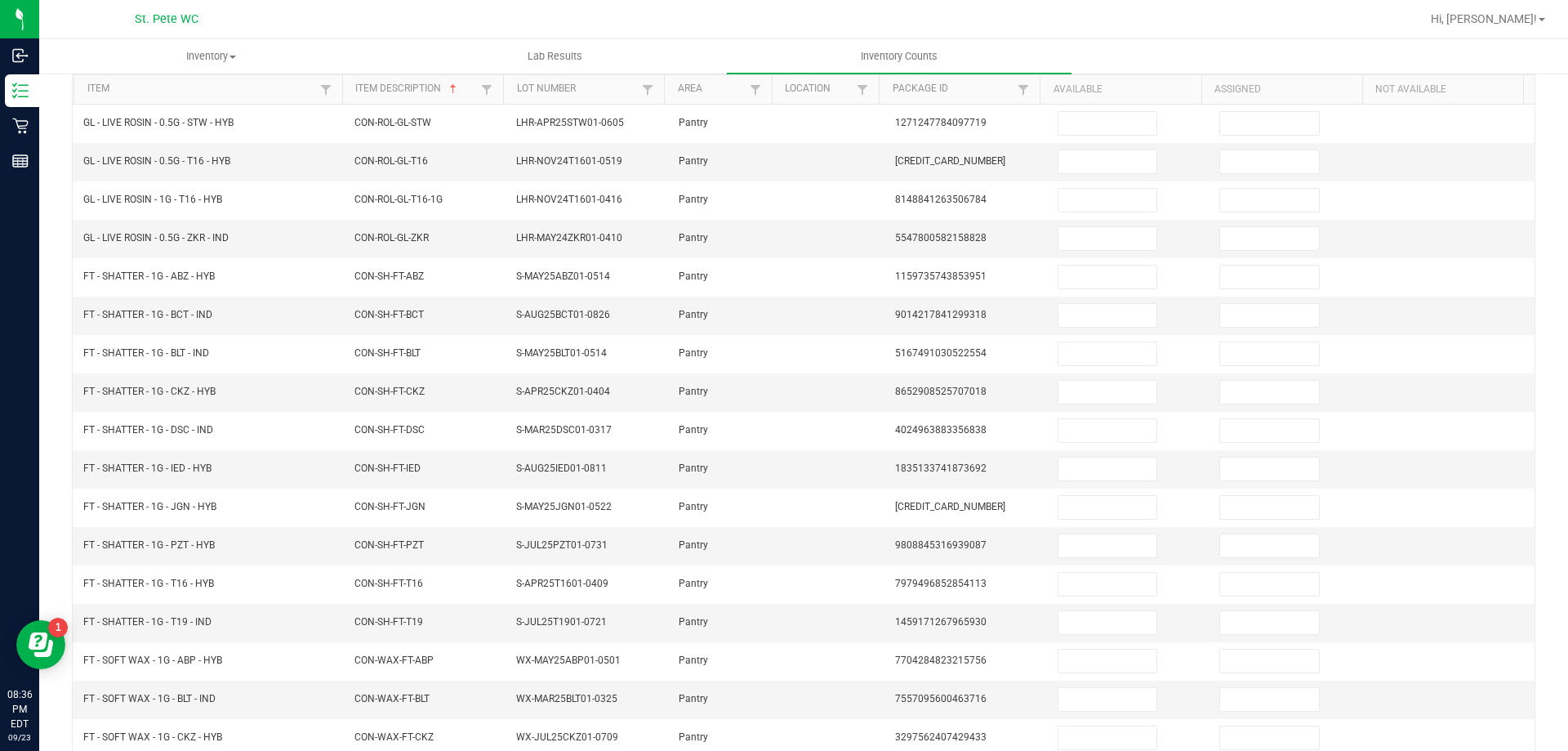
scroll to position [109, 0]
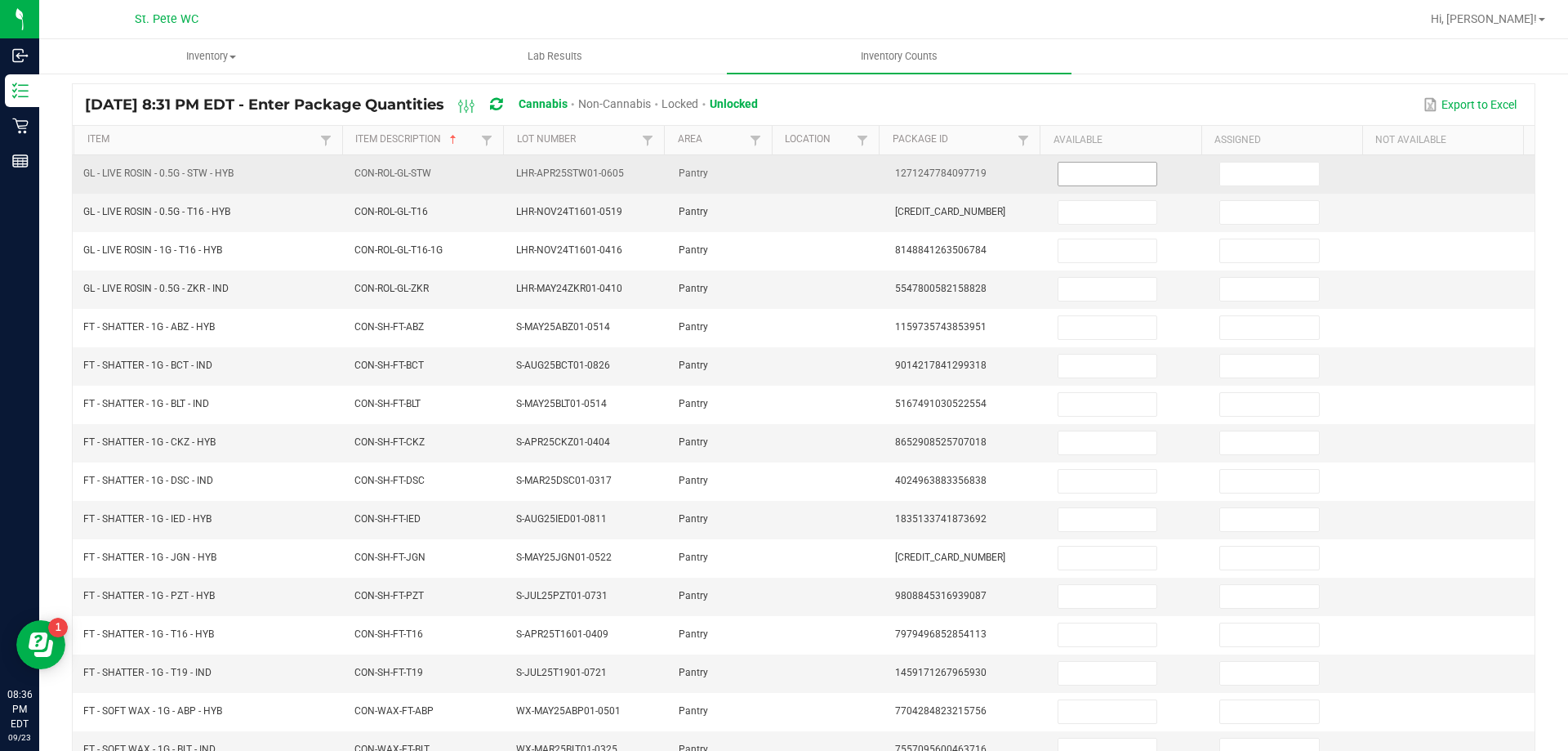
click at [1120, 173] on input at bounding box center [1107, 174] width 98 height 23
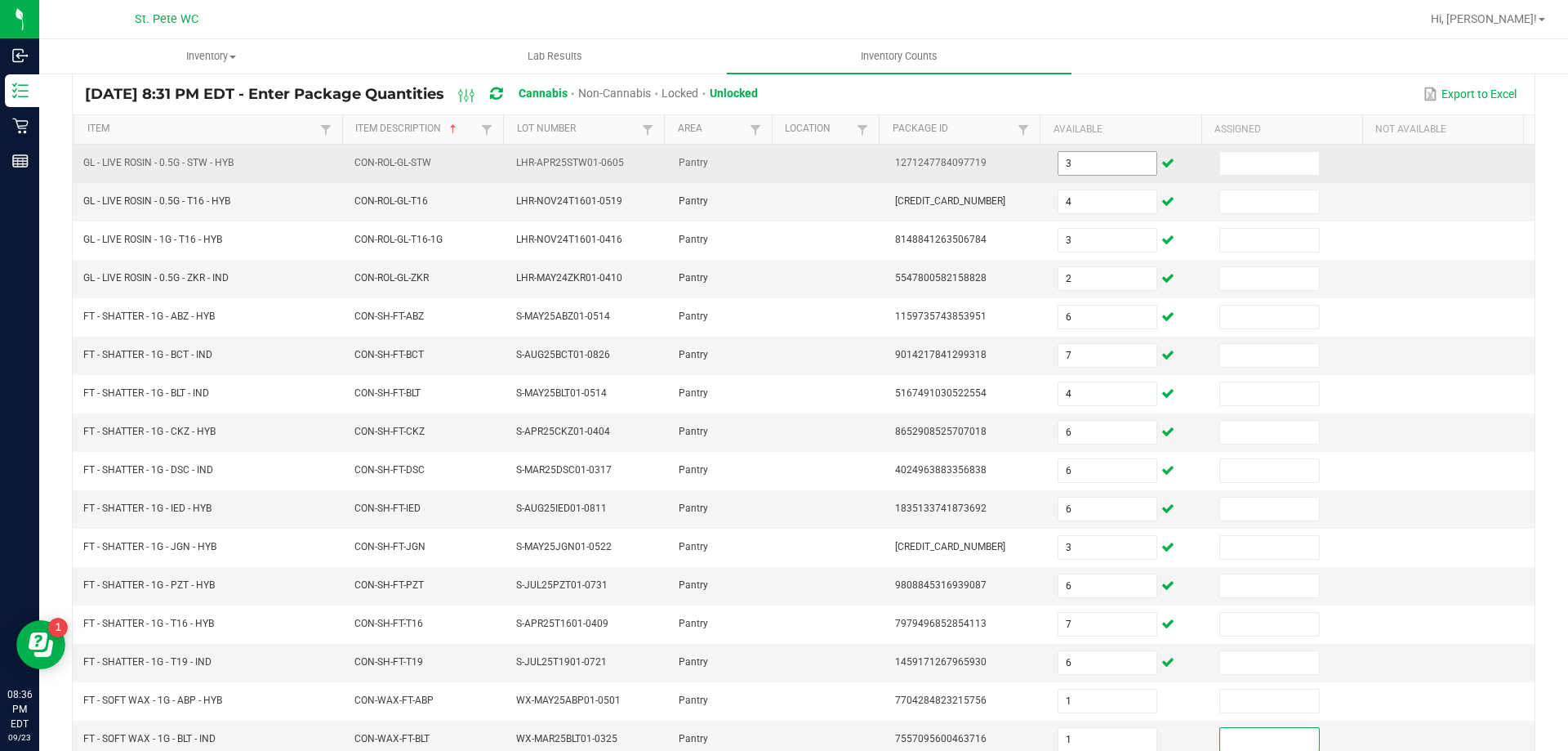
scroll to position [339, 0]
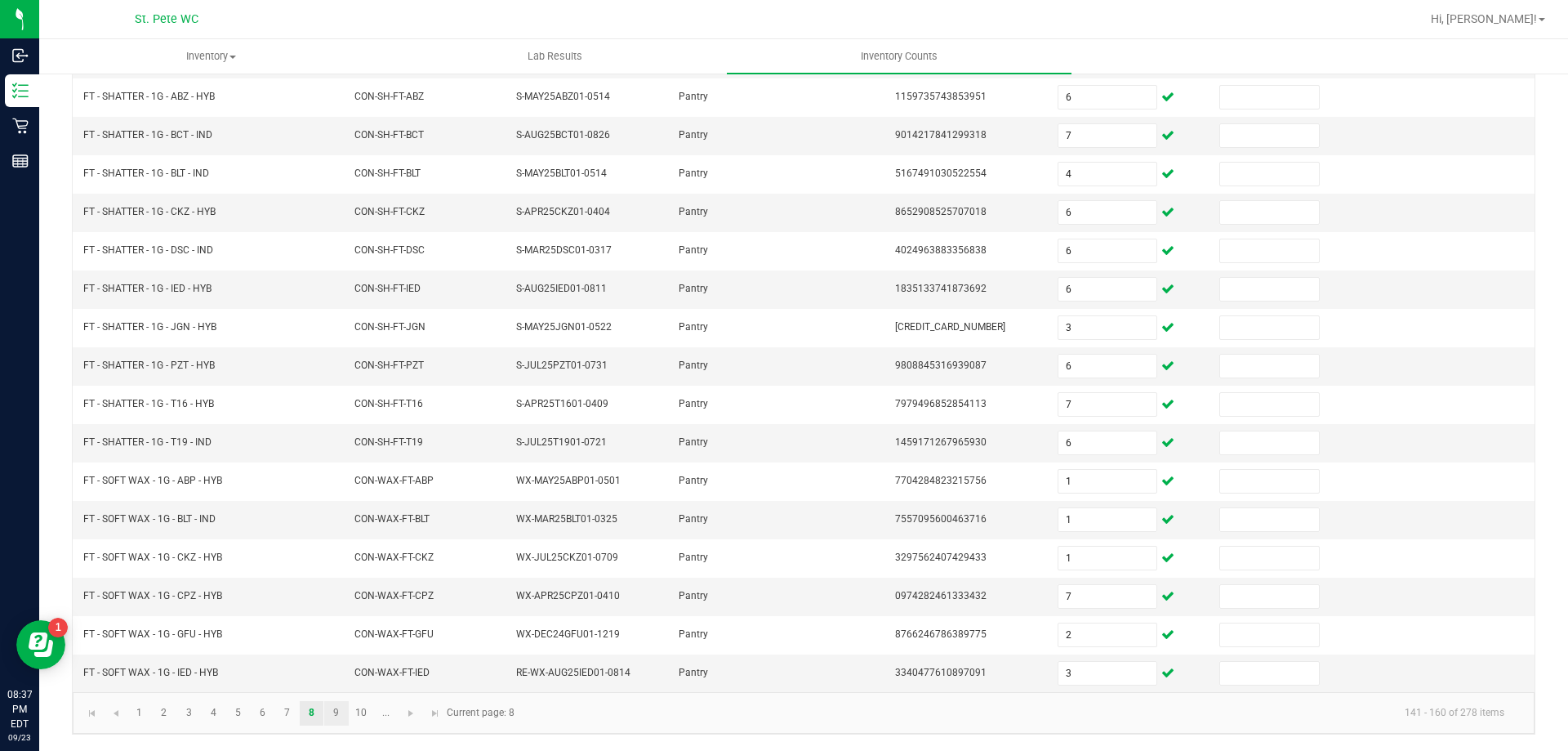
click at [336, 719] on link "9" at bounding box center [337, 713] width 24 height 25
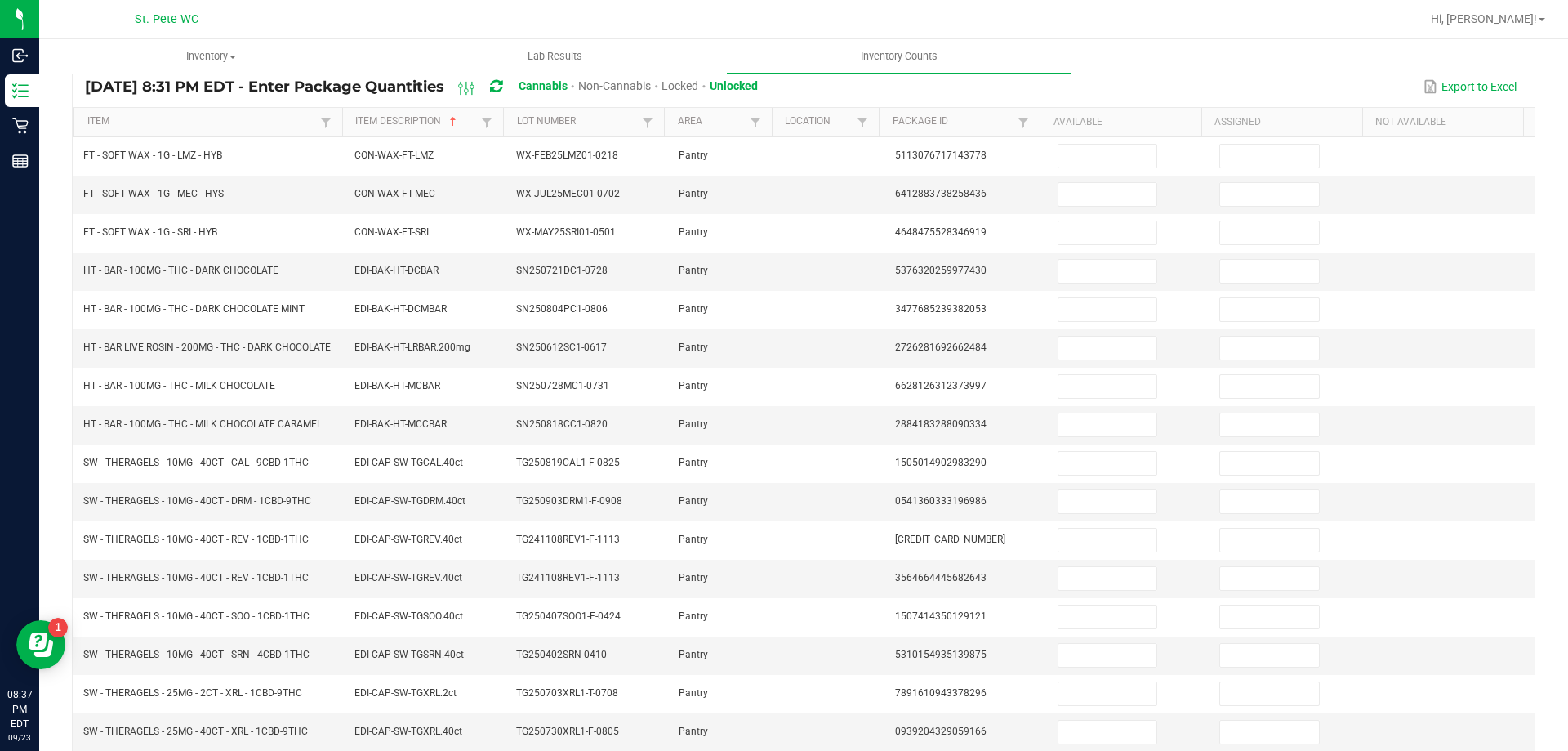
scroll to position [95, 0]
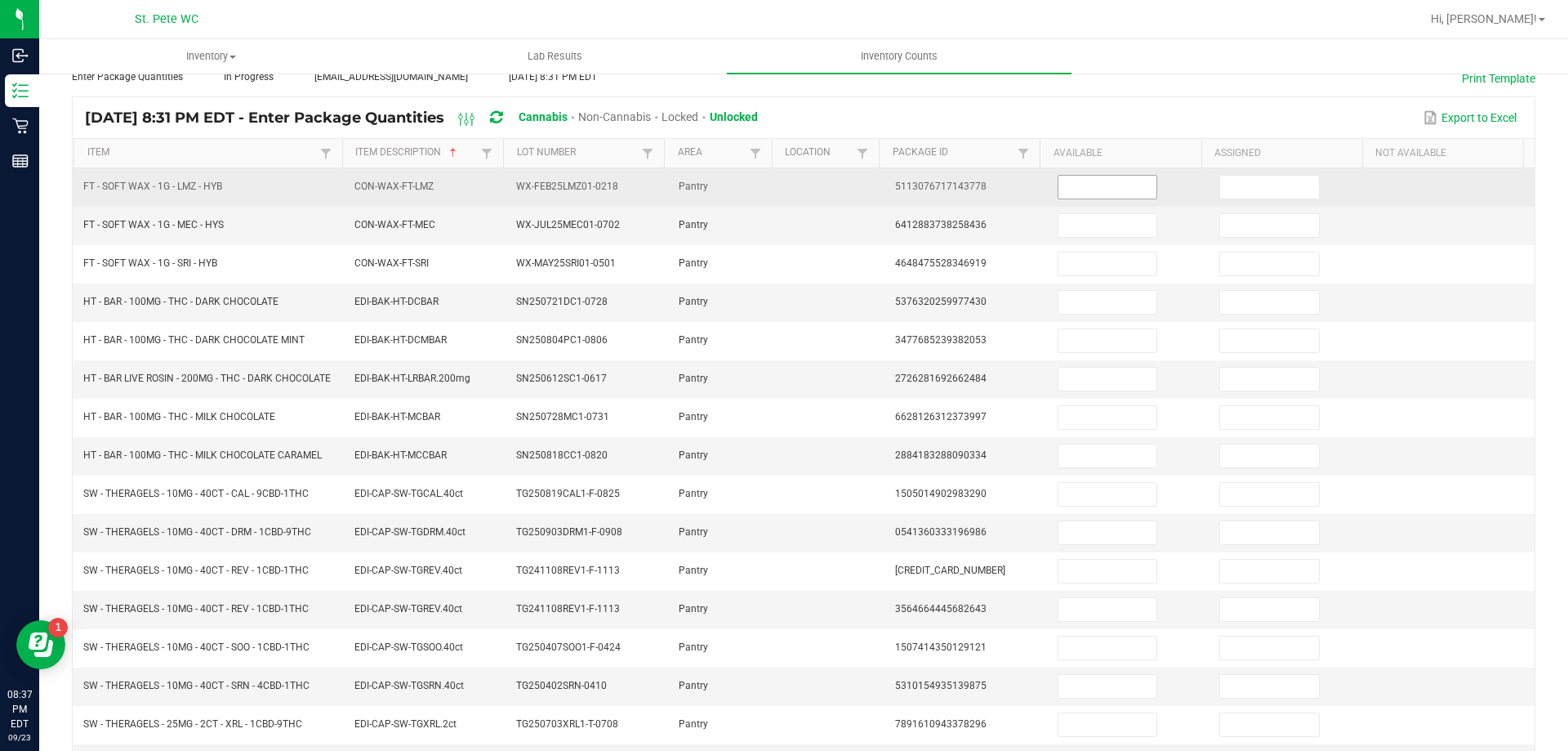
click at [1089, 189] on input at bounding box center [1107, 187] width 98 height 23
click at [1101, 621] on input at bounding box center [1107, 609] width 98 height 23
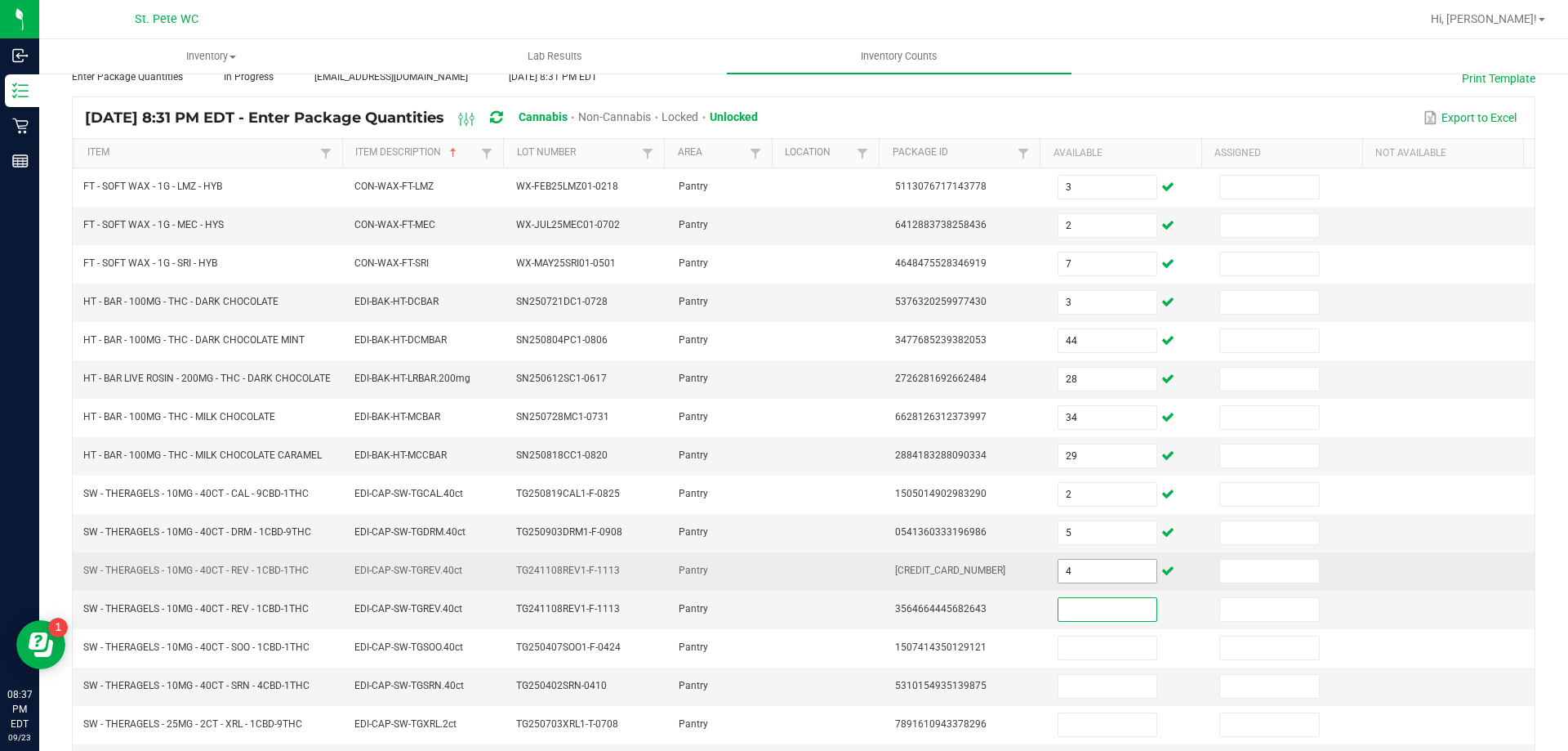
click at [1111, 583] on input "4" at bounding box center [1107, 571] width 98 height 23
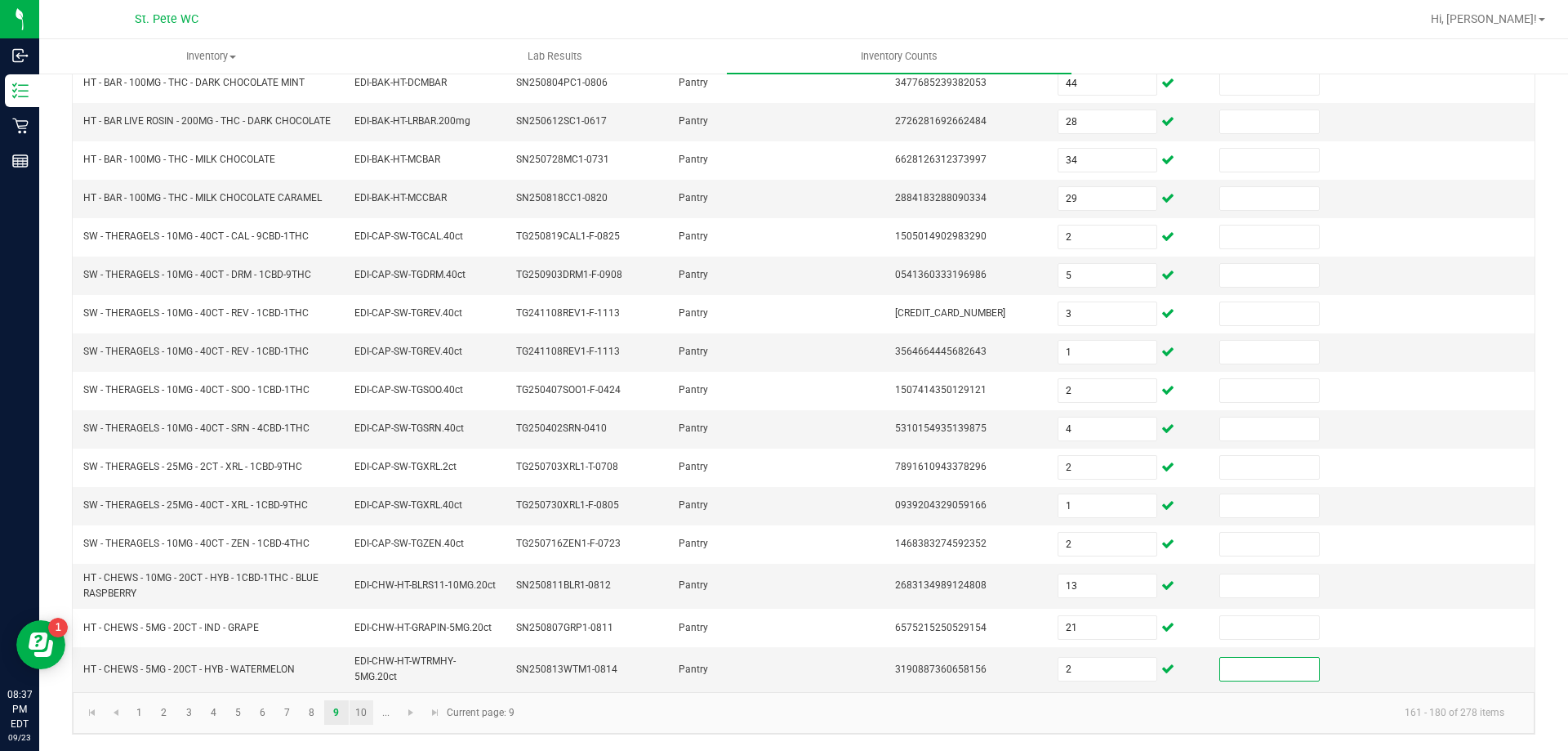
click at [361, 713] on link "10" at bounding box center [361, 712] width 24 height 25
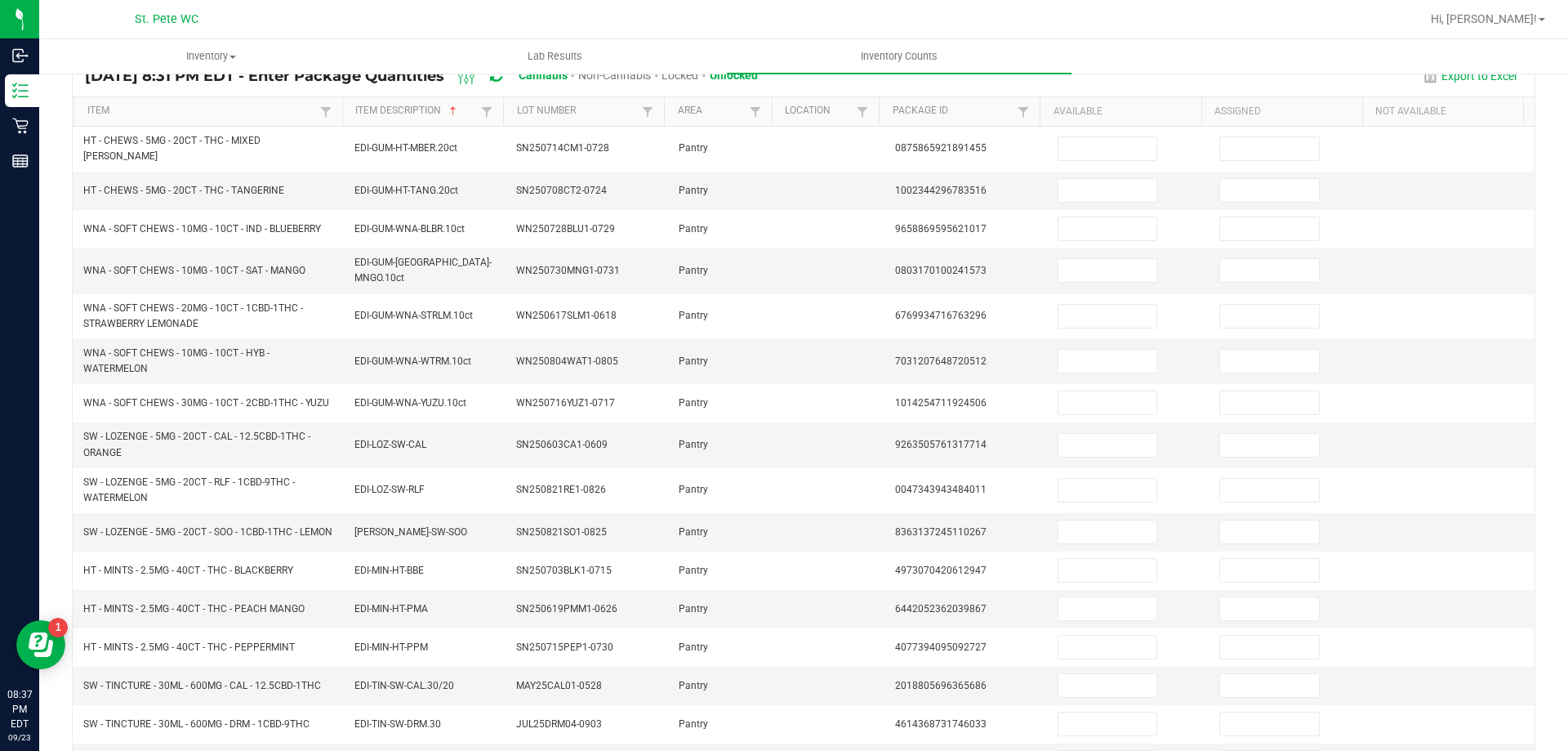
scroll to position [80, 0]
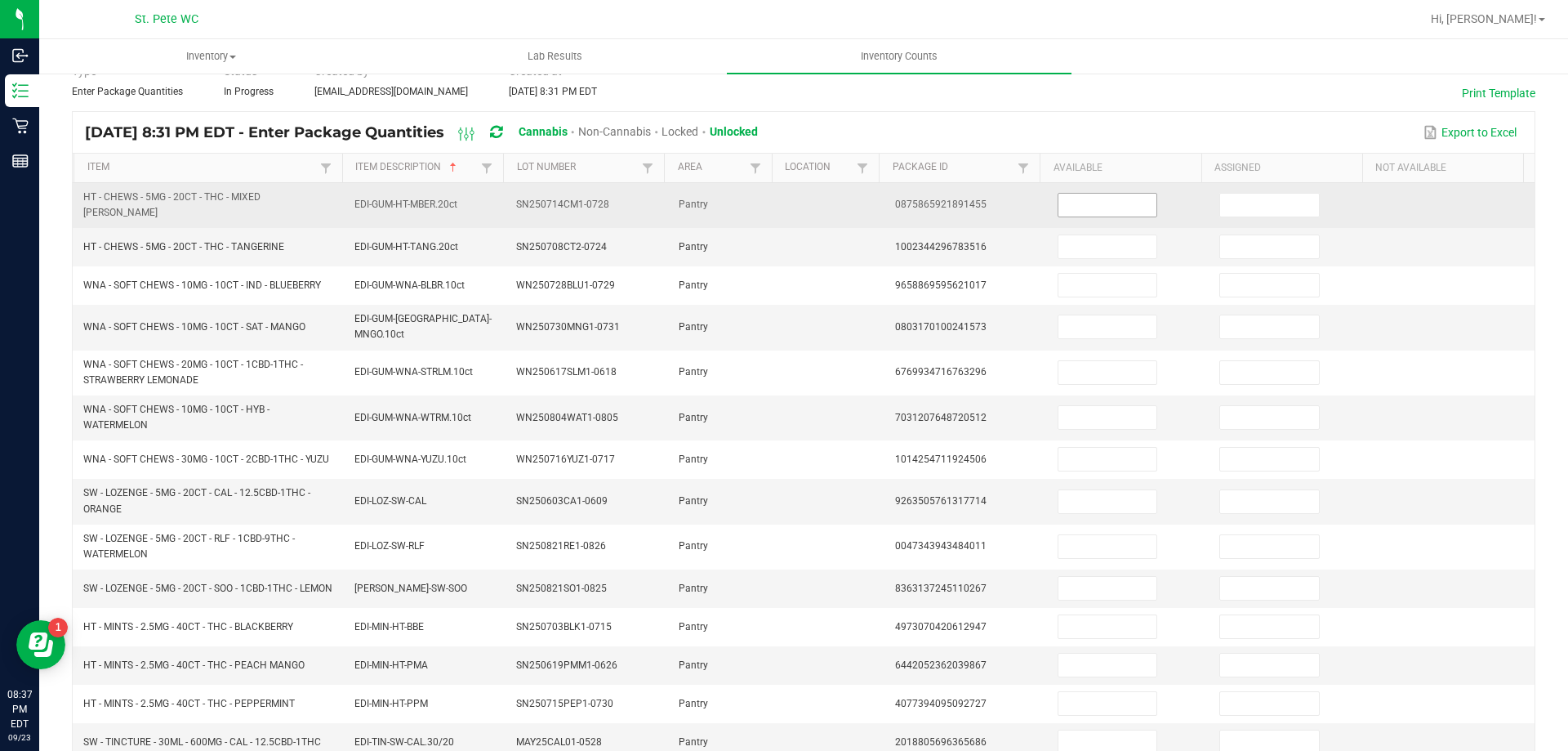
click at [1089, 204] on input at bounding box center [1107, 205] width 98 height 23
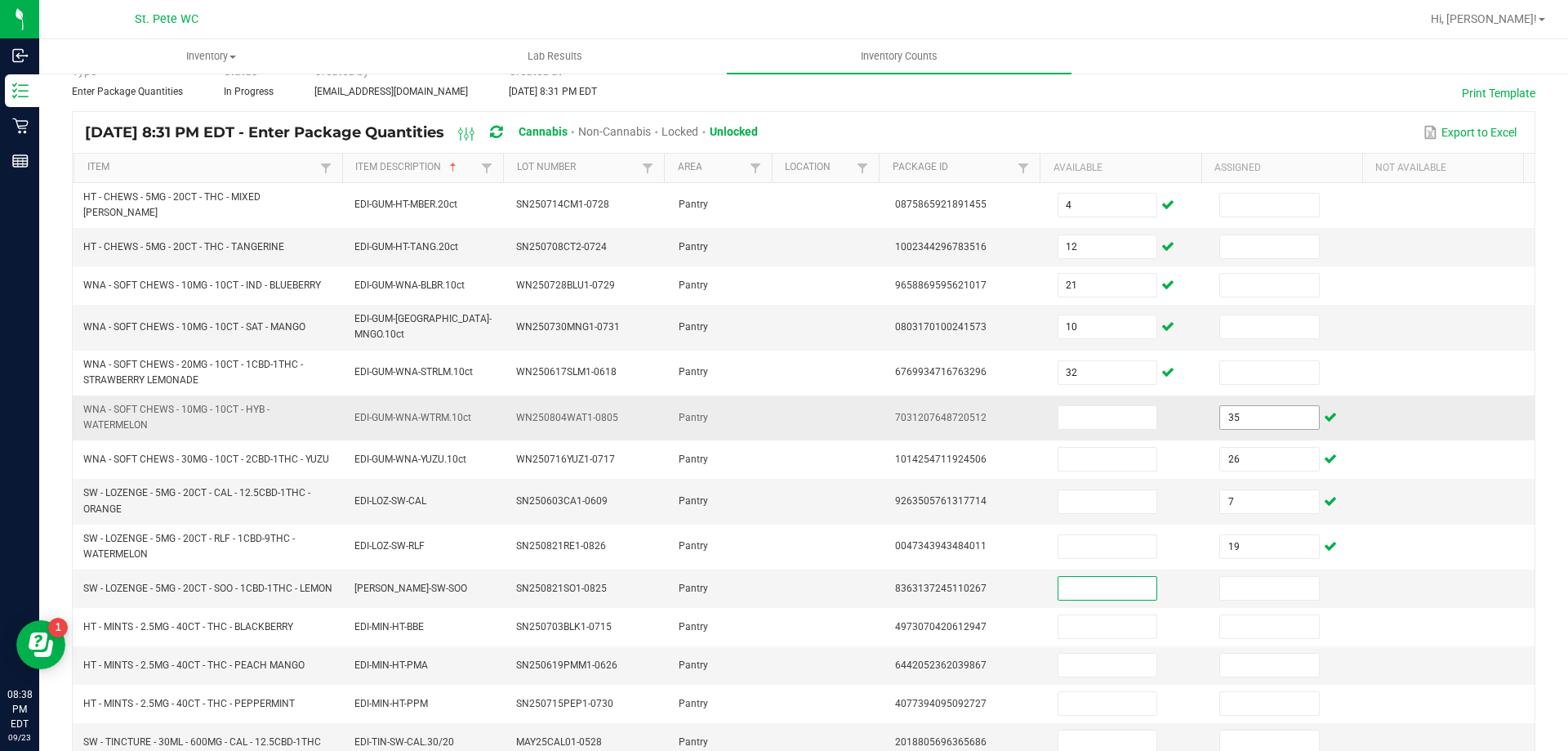
click at [1262, 406] on input "35" at bounding box center [1269, 417] width 98 height 23
click at [1101, 408] on input at bounding box center [1107, 417] width 98 height 23
click at [1141, 424] on td "35" at bounding box center [1130, 417] width 163 height 45
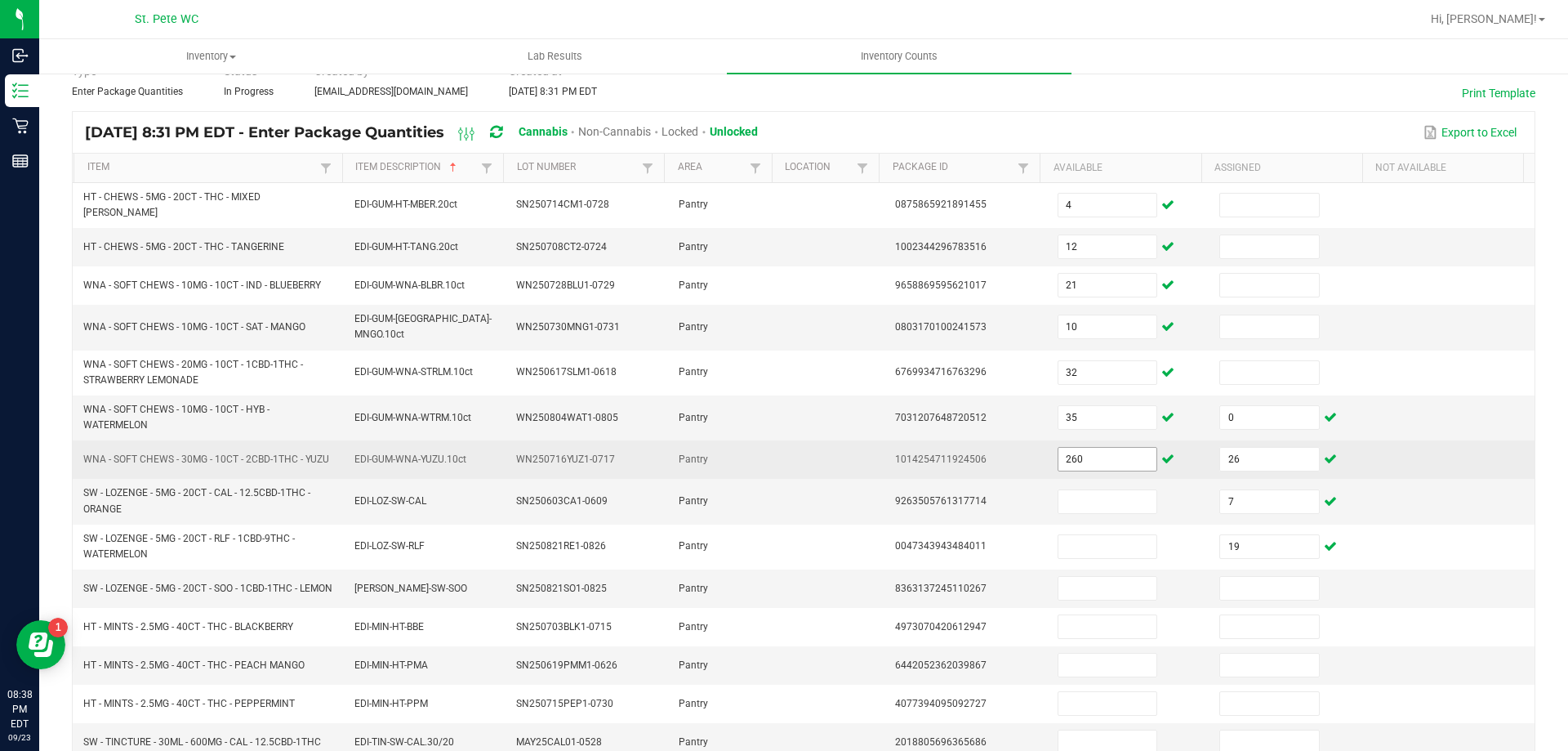
click at [1122, 447] on input "260" at bounding box center [1107, 458] width 98 height 23
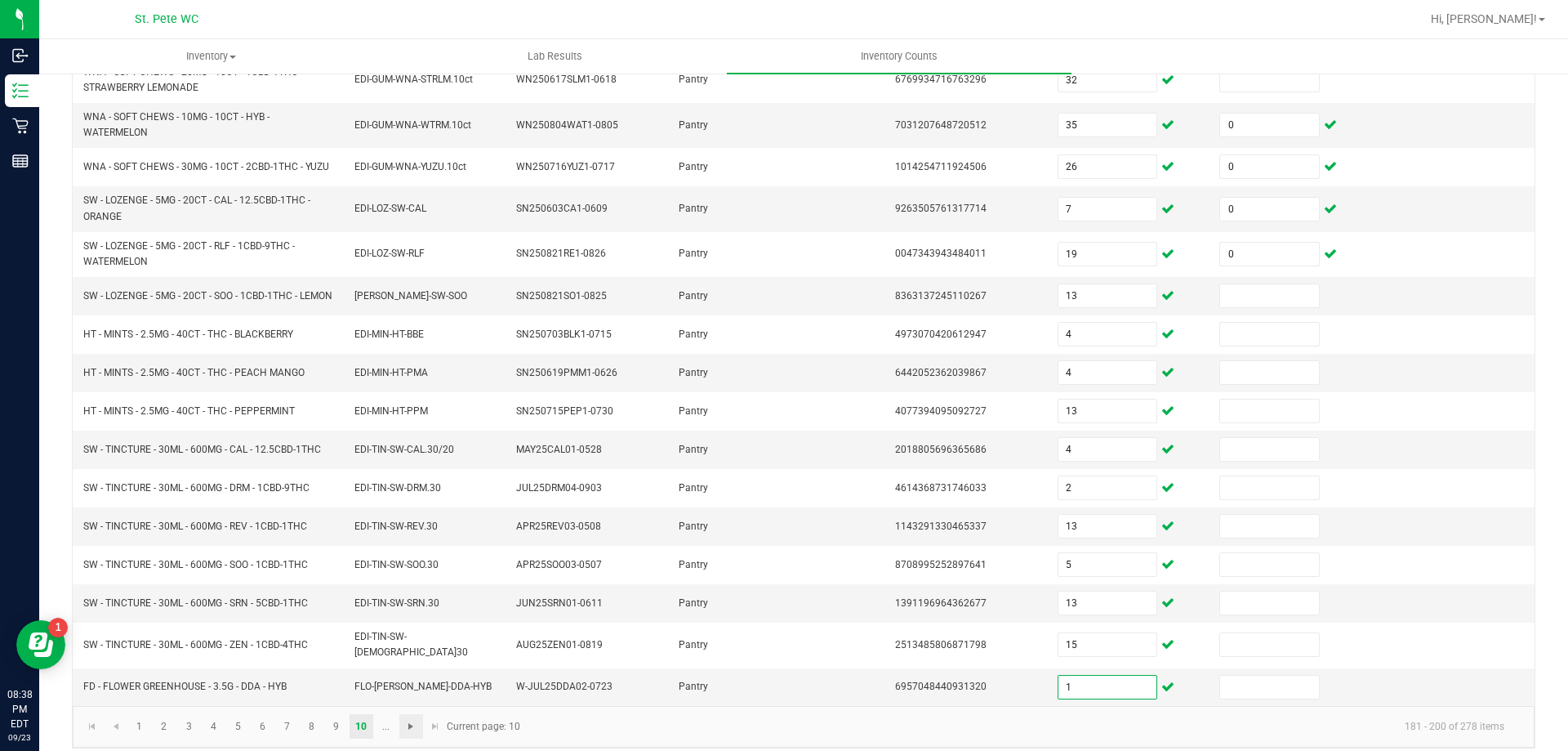
click at [410, 720] on span "Go to the next page" at bounding box center [411, 726] width 13 height 13
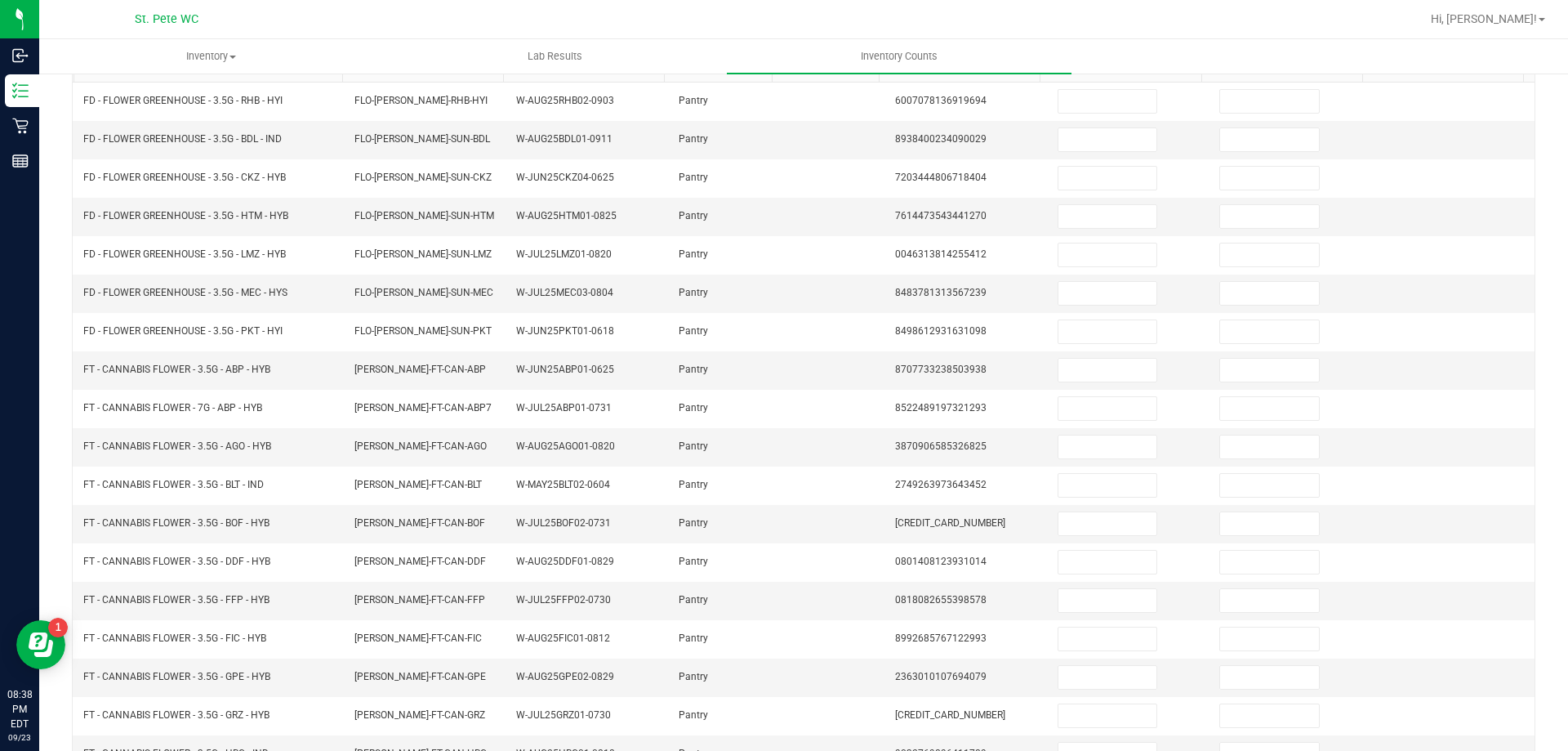
scroll to position [136, 0]
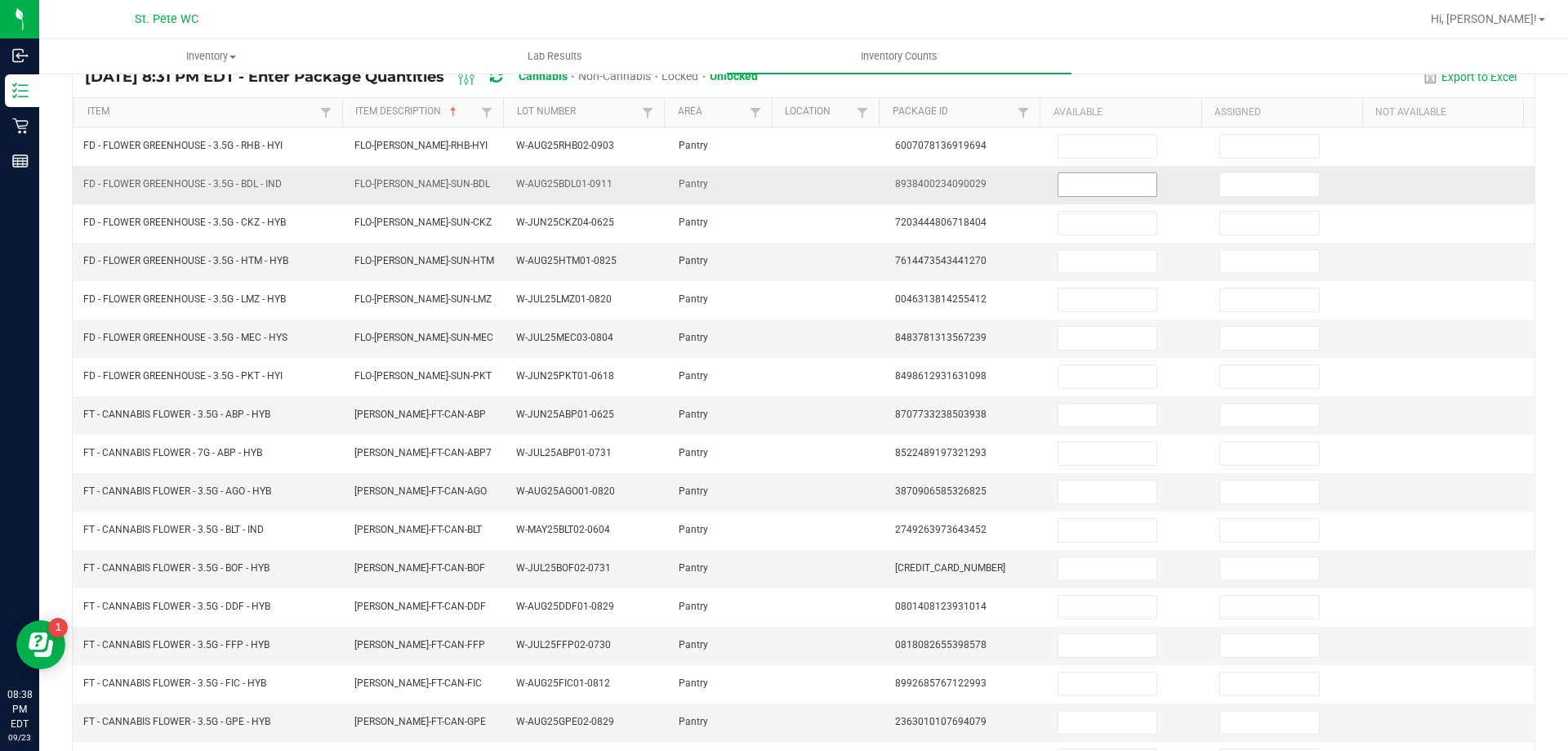
click at [1092, 180] on input at bounding box center [1107, 184] width 98 height 23
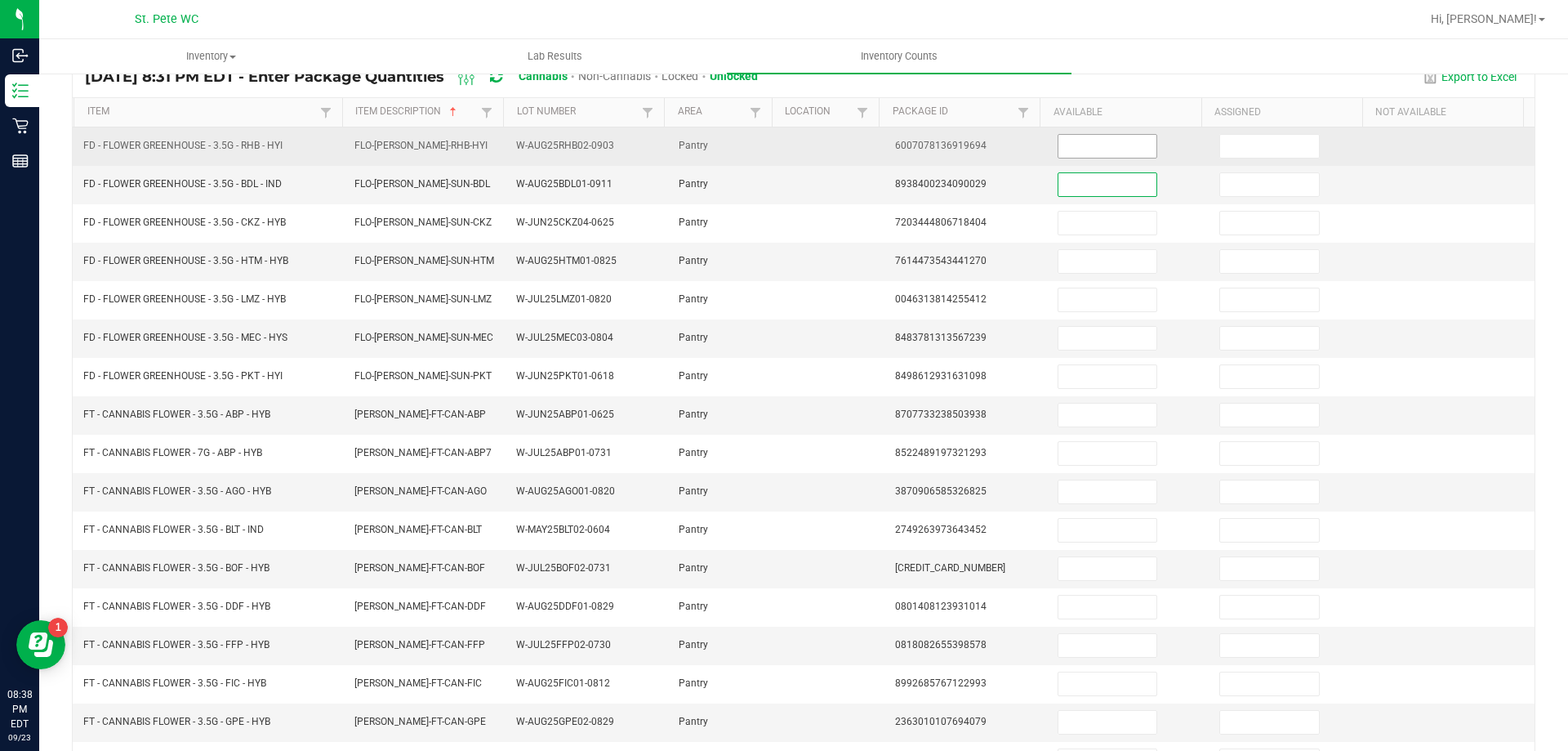
click at [1085, 145] on input at bounding box center [1107, 145] width 98 height 23
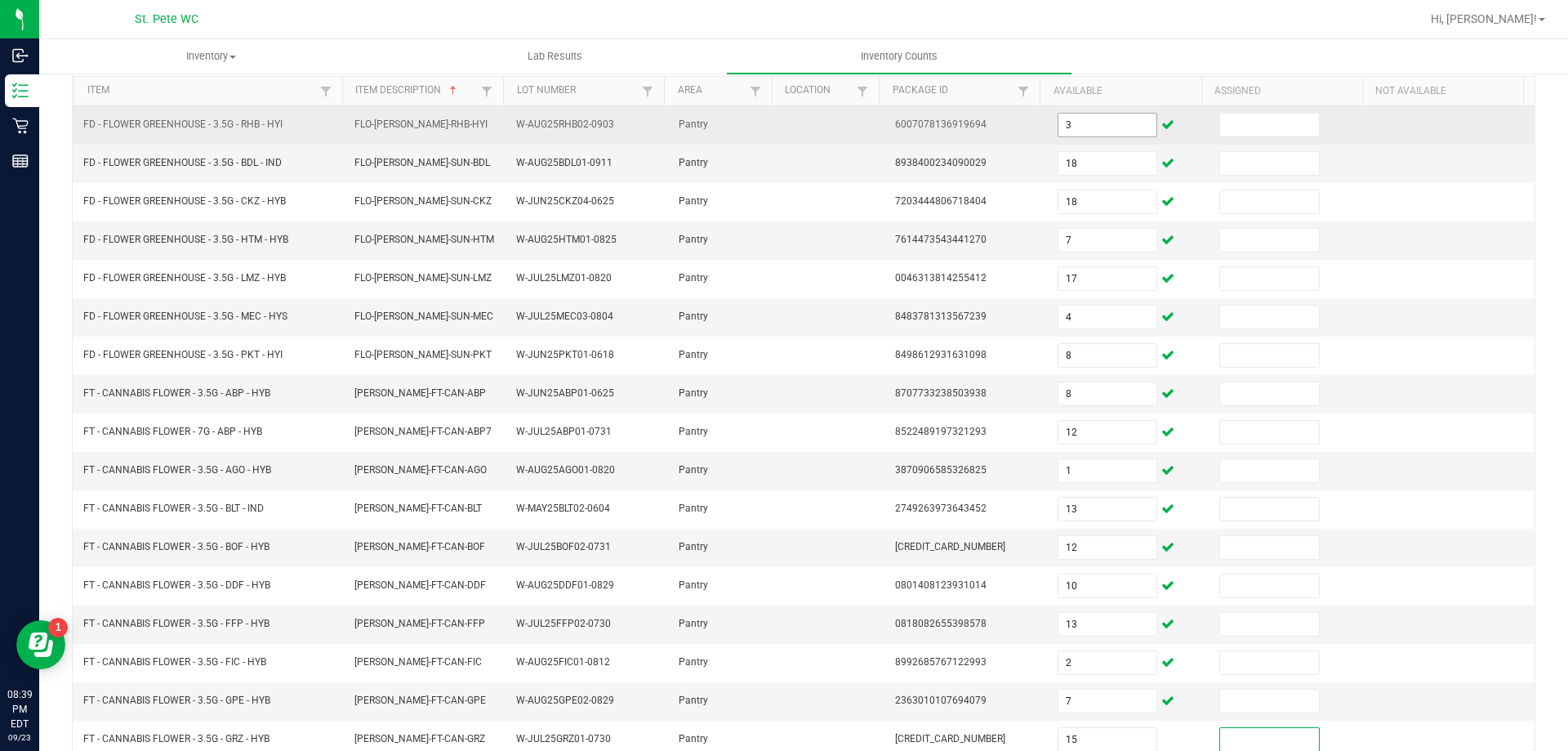
scroll to position [339, 0]
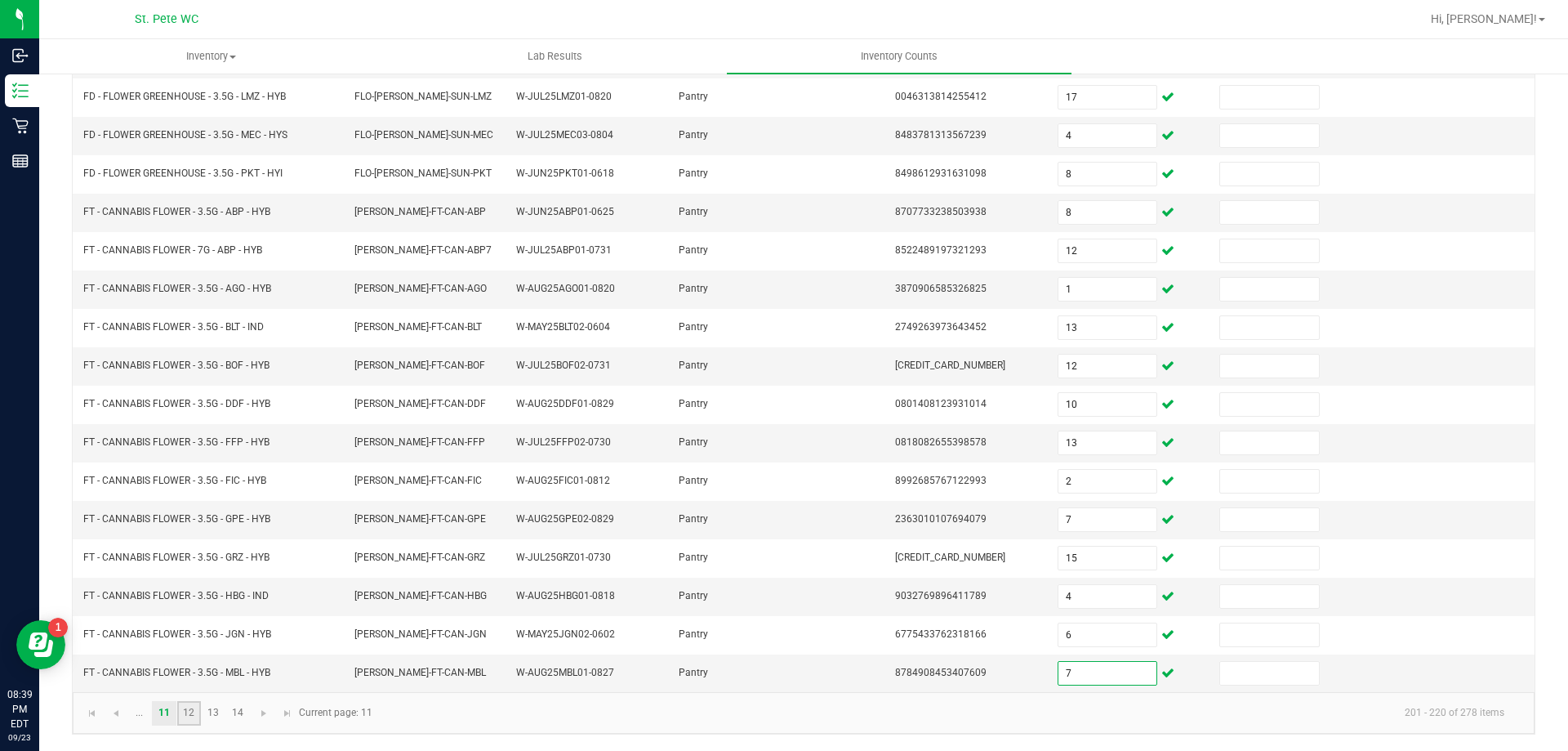
click at [188, 713] on link "12" at bounding box center [189, 713] width 24 height 25
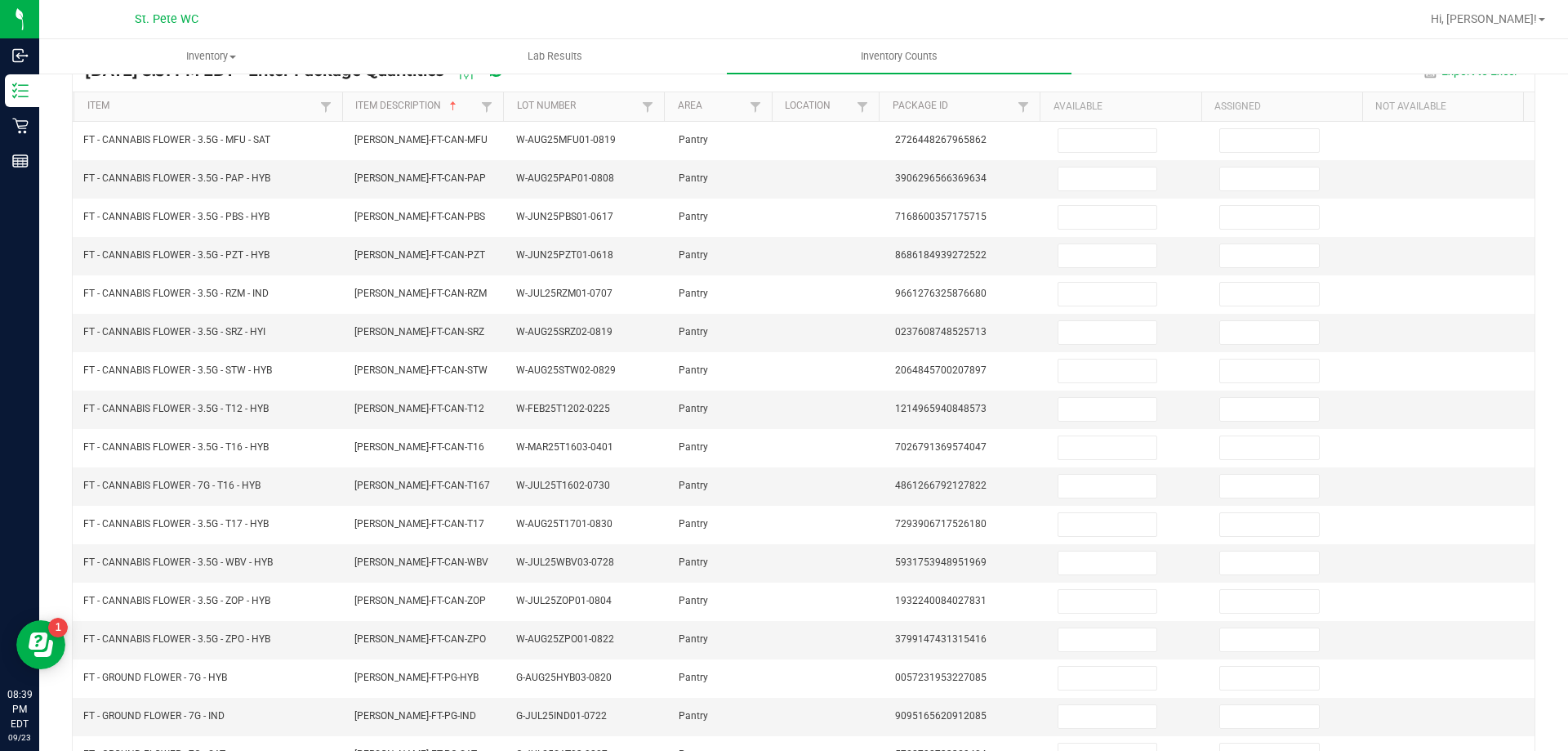
scroll to position [99, 0]
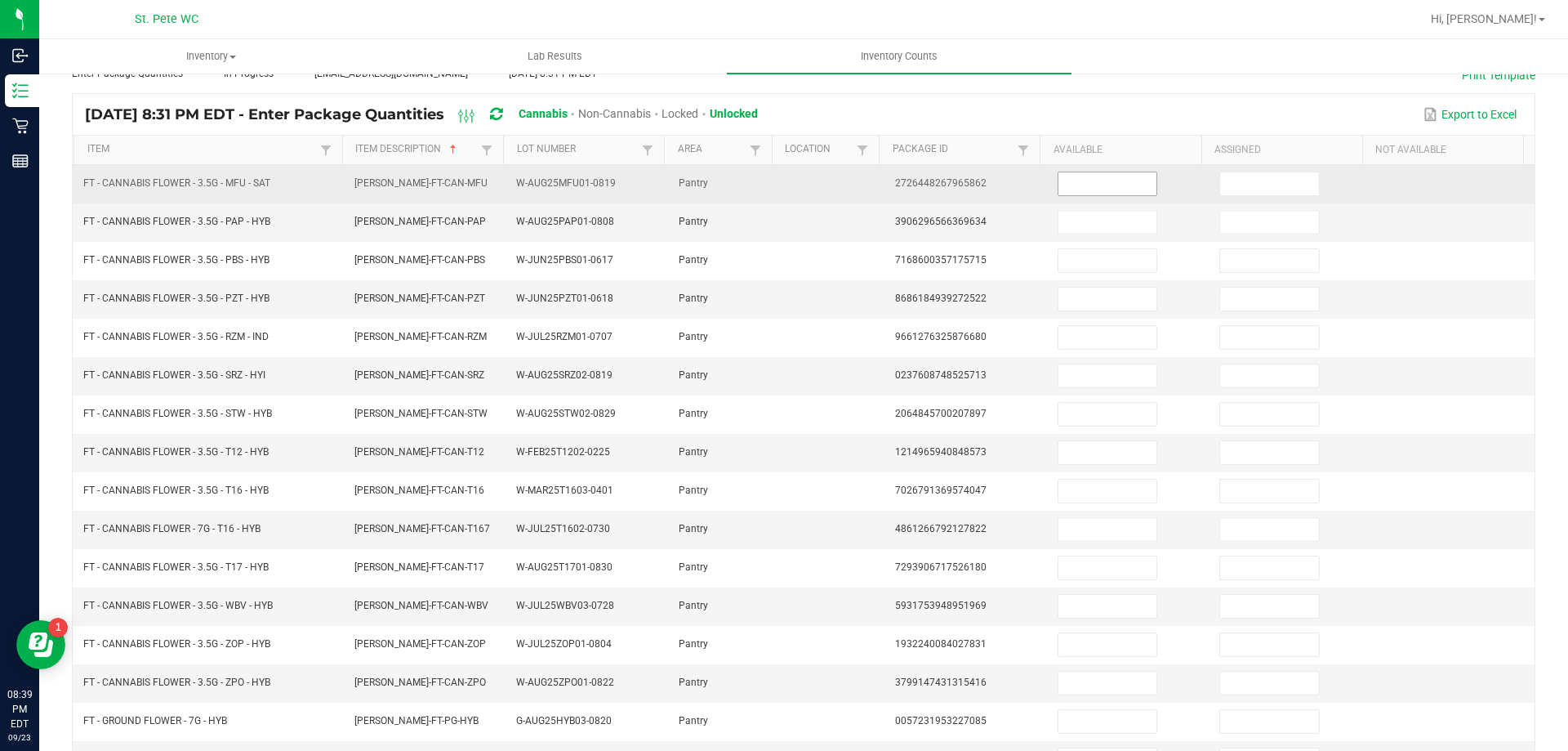
click at [1072, 182] on input at bounding box center [1107, 183] width 98 height 23
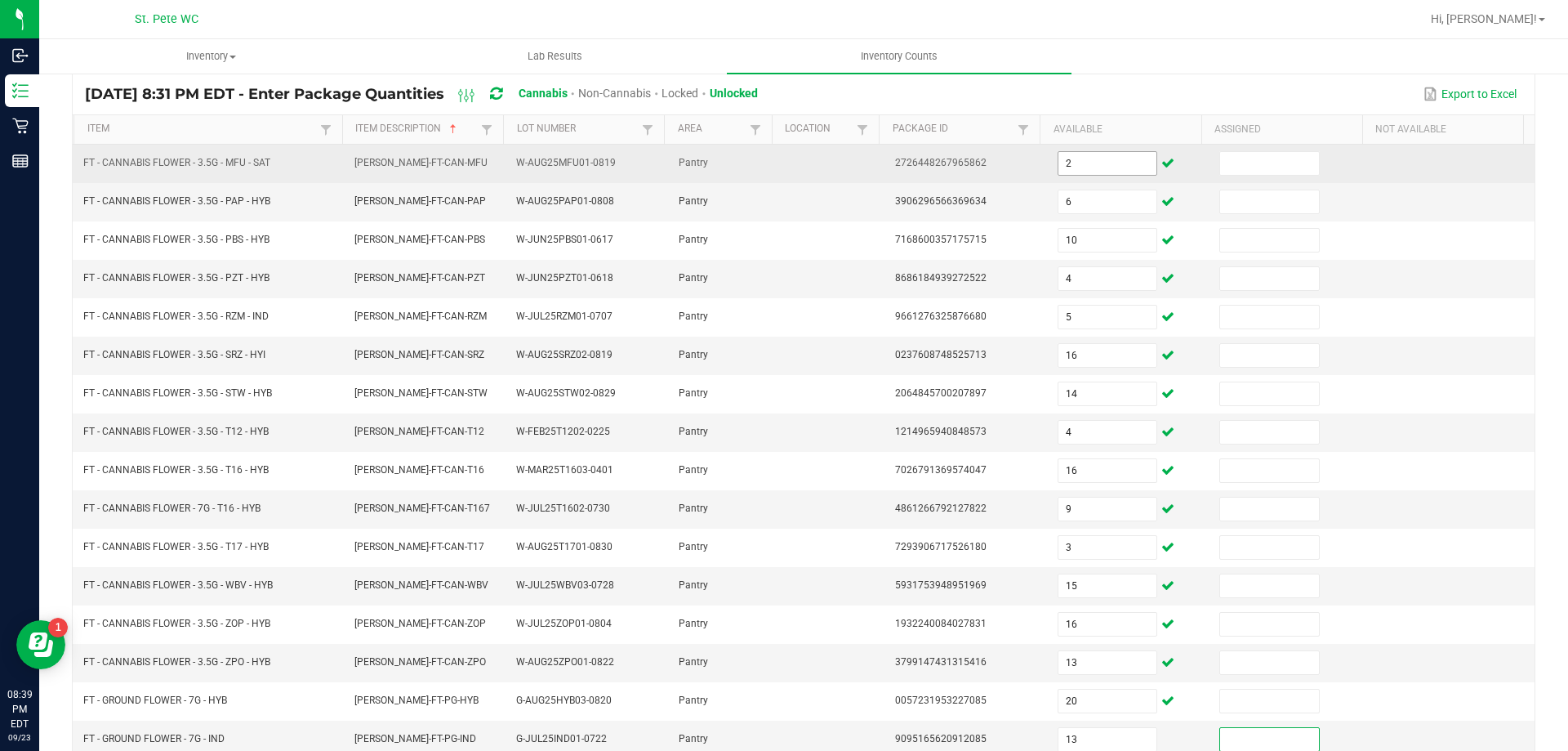
scroll to position [339, 0]
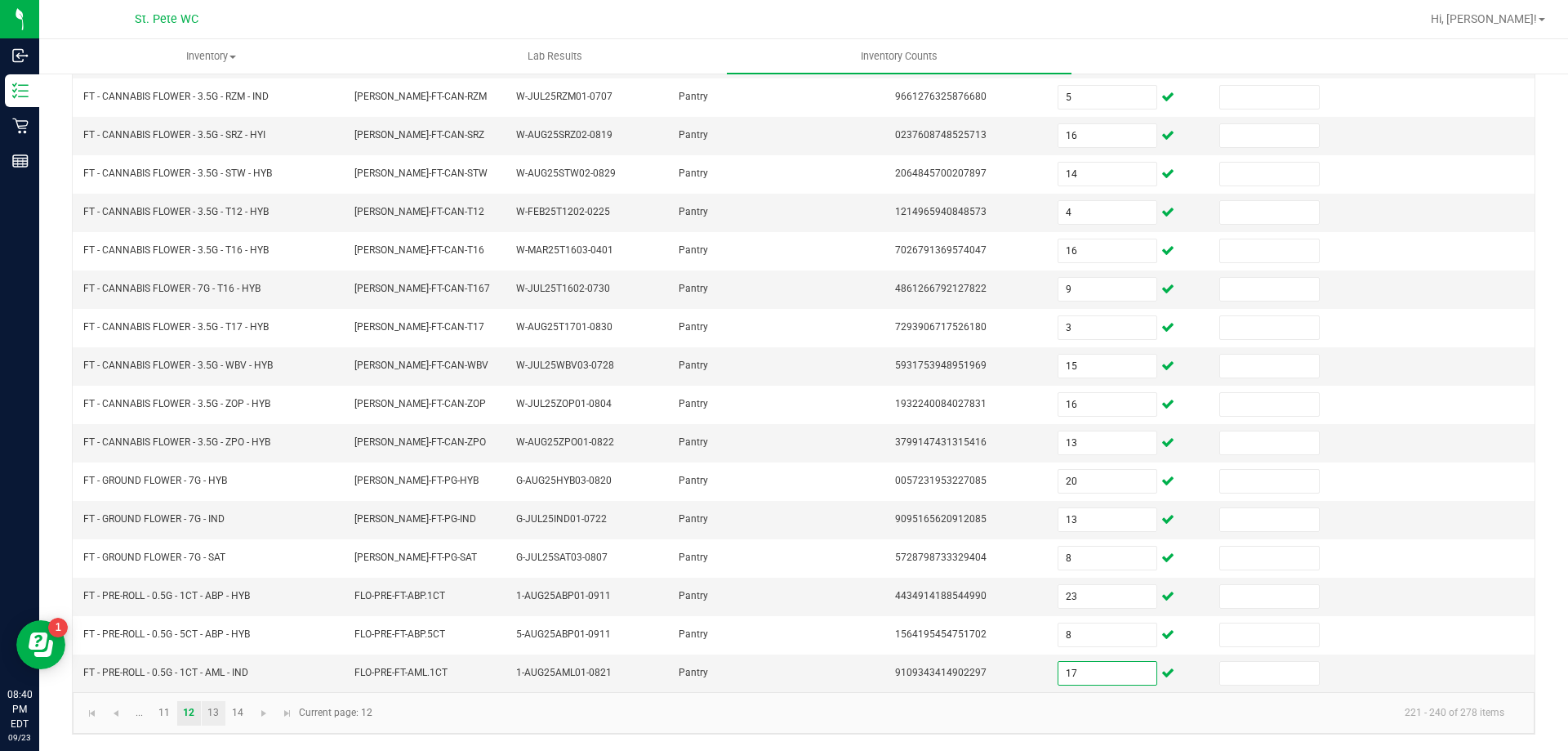
click at [215, 712] on link "13" at bounding box center [214, 713] width 24 height 25
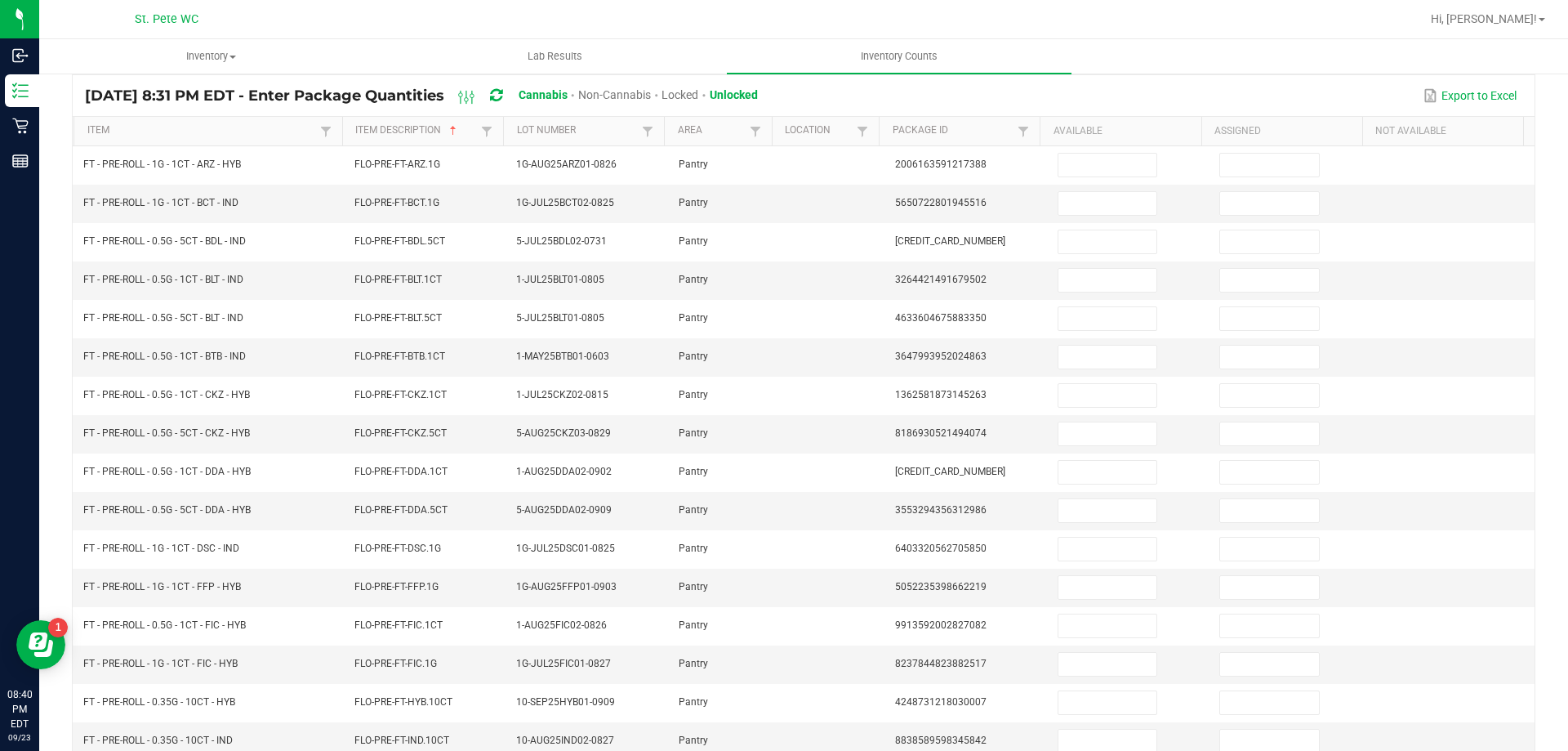
scroll to position [88, 0]
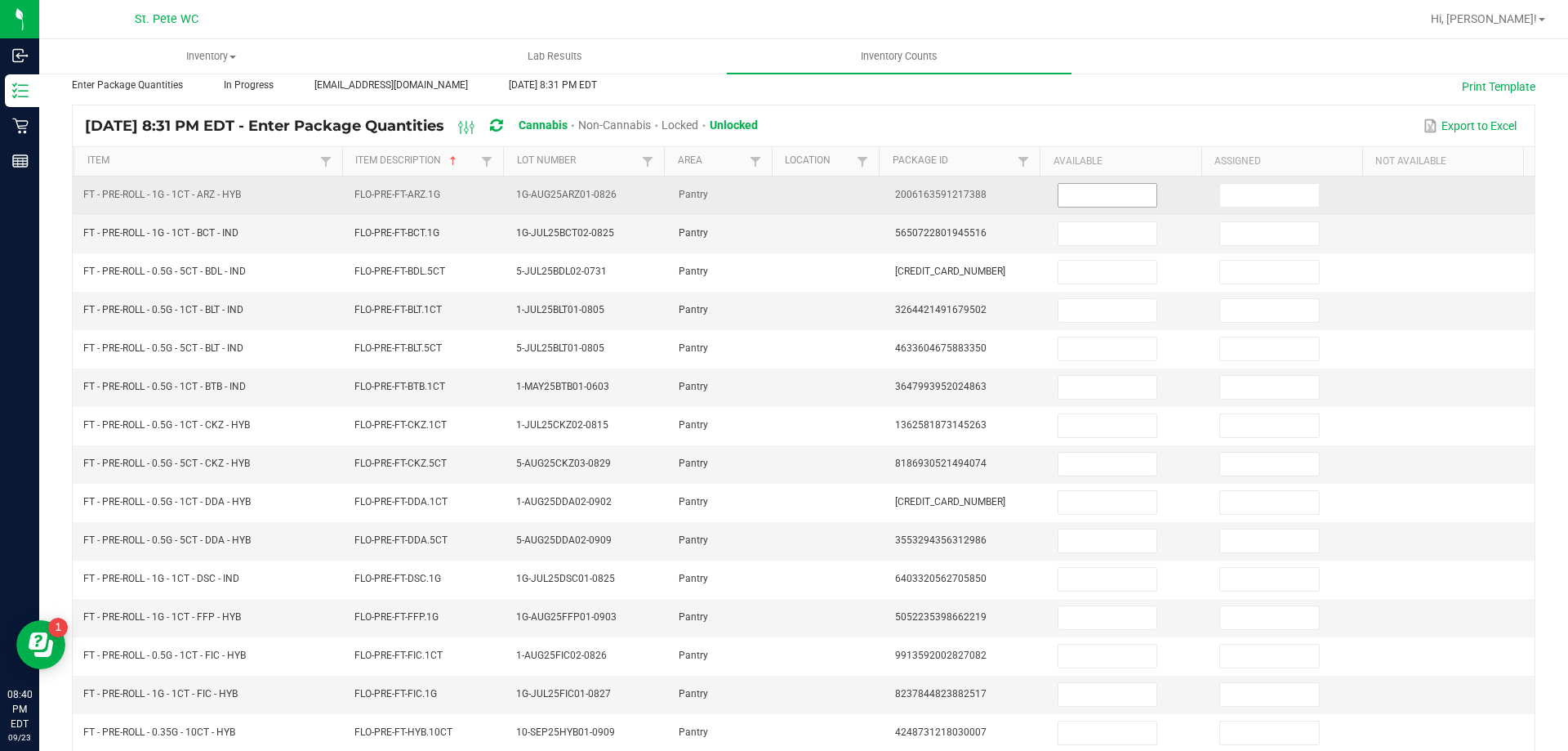
click at [1090, 194] on input at bounding box center [1107, 195] width 98 height 23
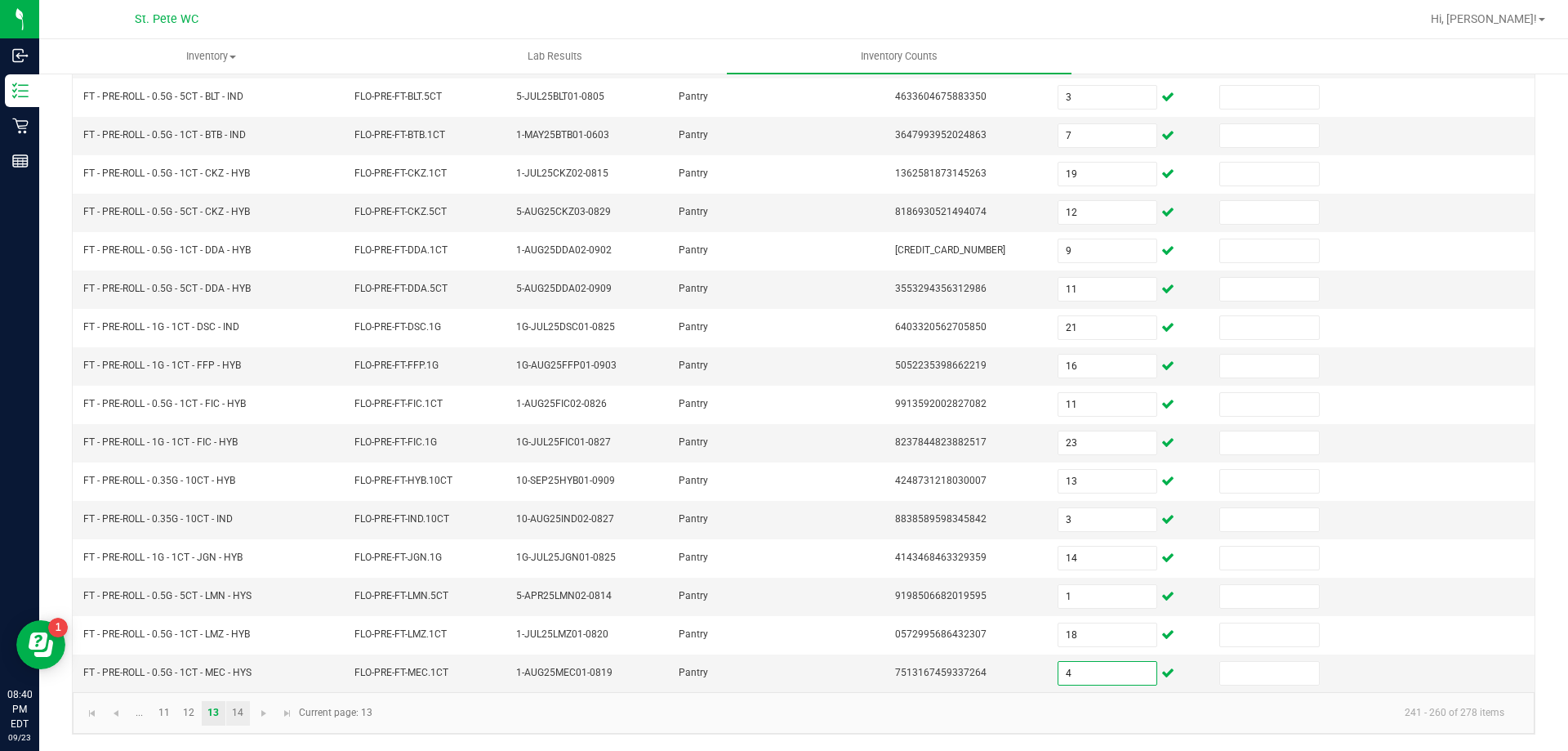
click at [238, 713] on link "14" at bounding box center [238, 713] width 24 height 25
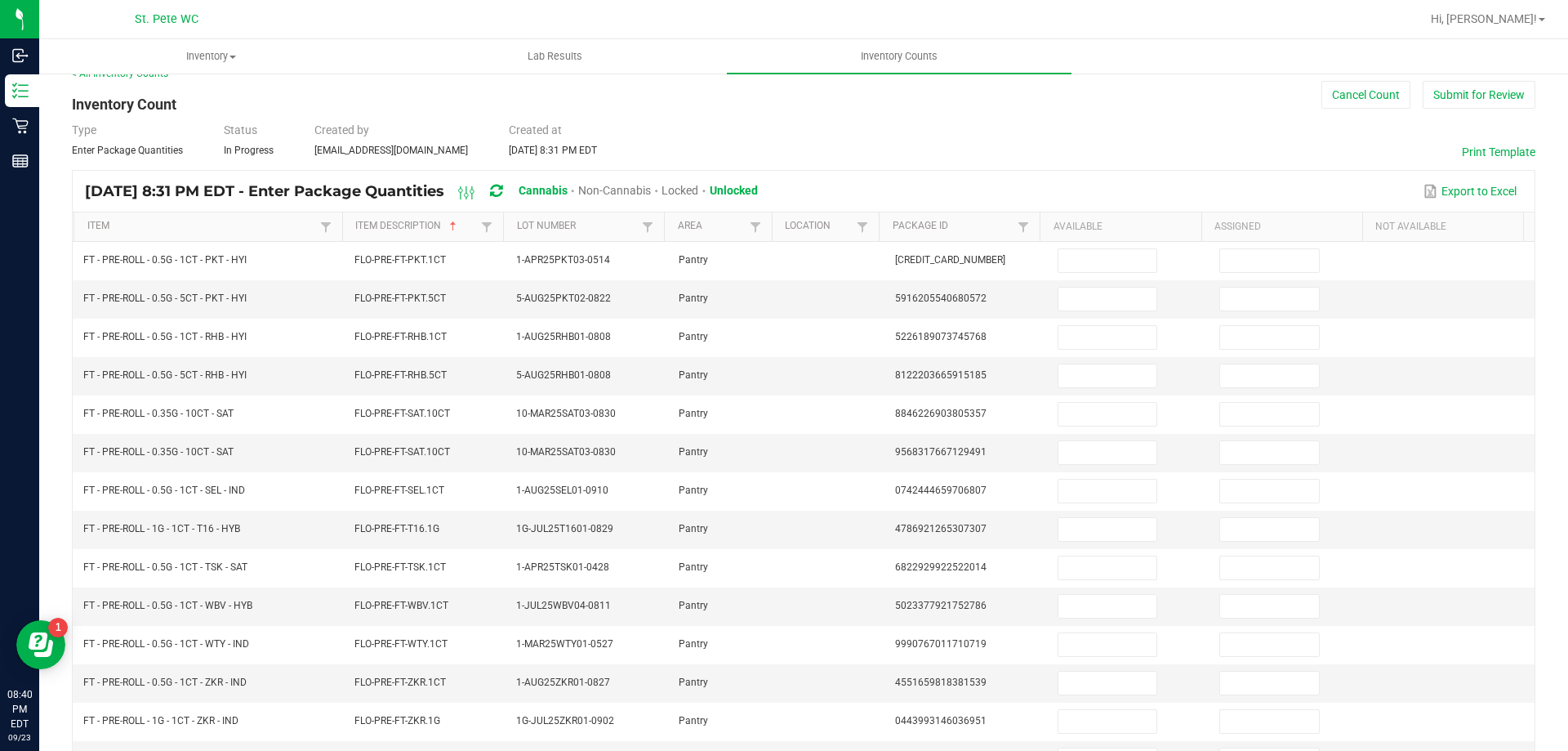
scroll to position [0, 0]
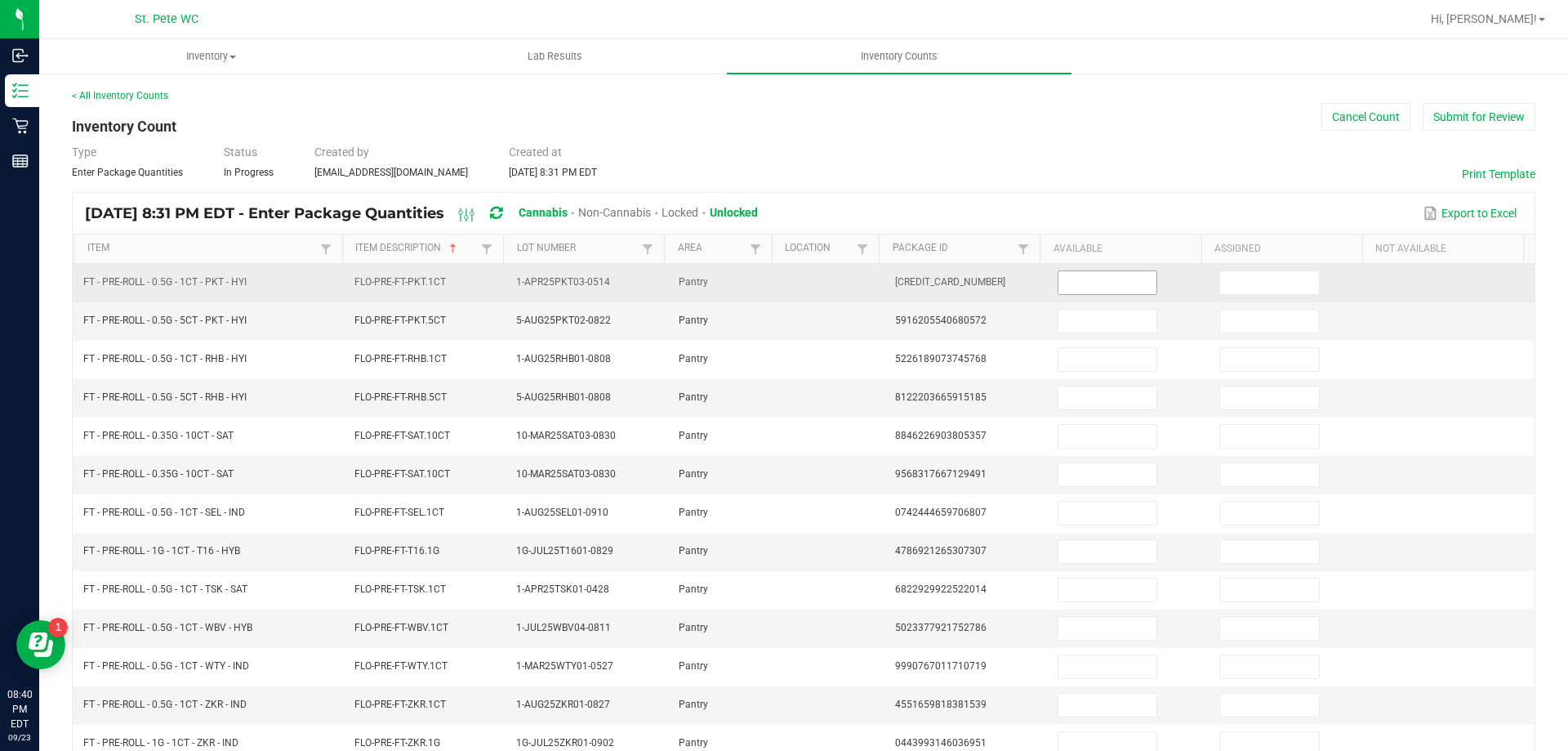
click at [1100, 286] on input at bounding box center [1107, 282] width 98 height 23
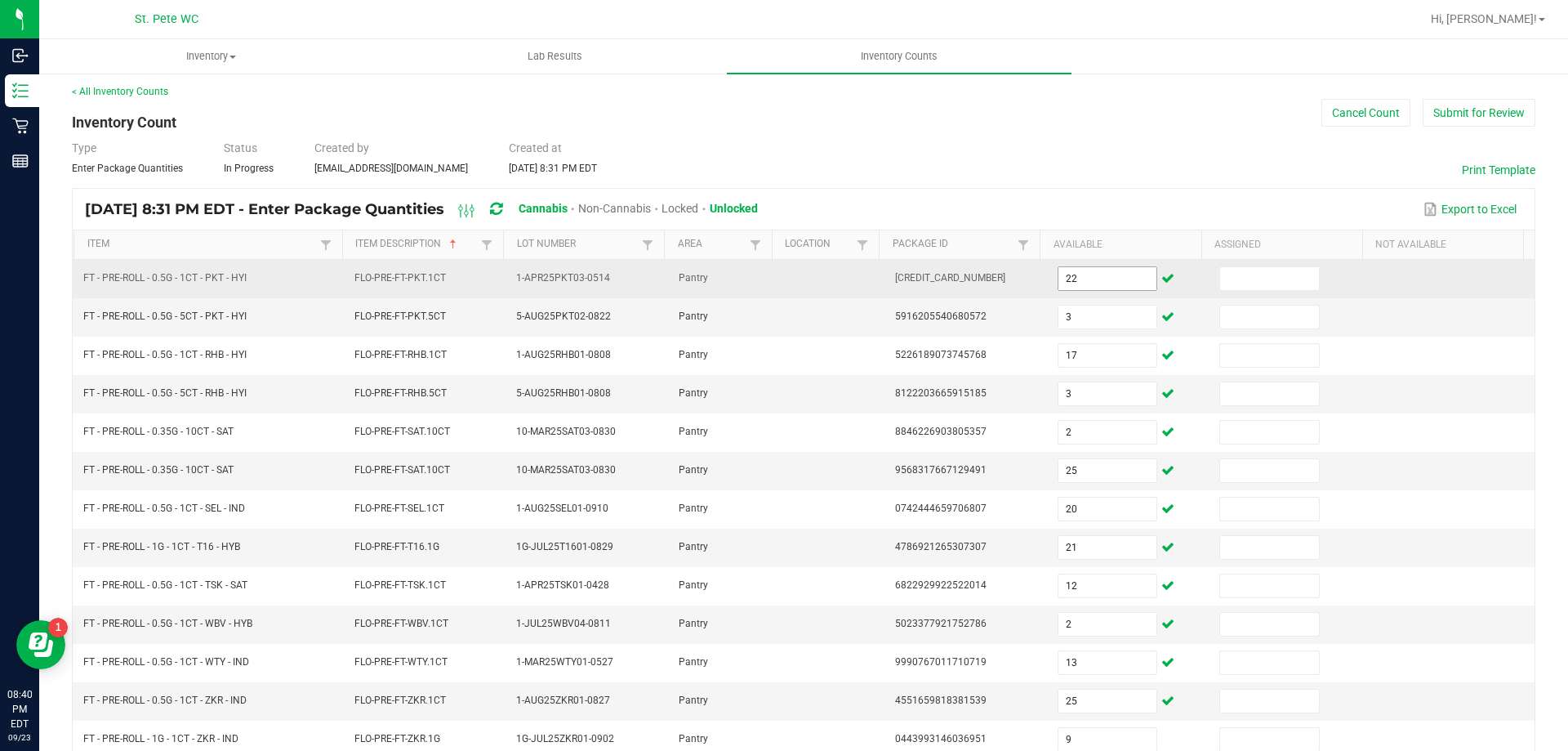
scroll to position [263, 0]
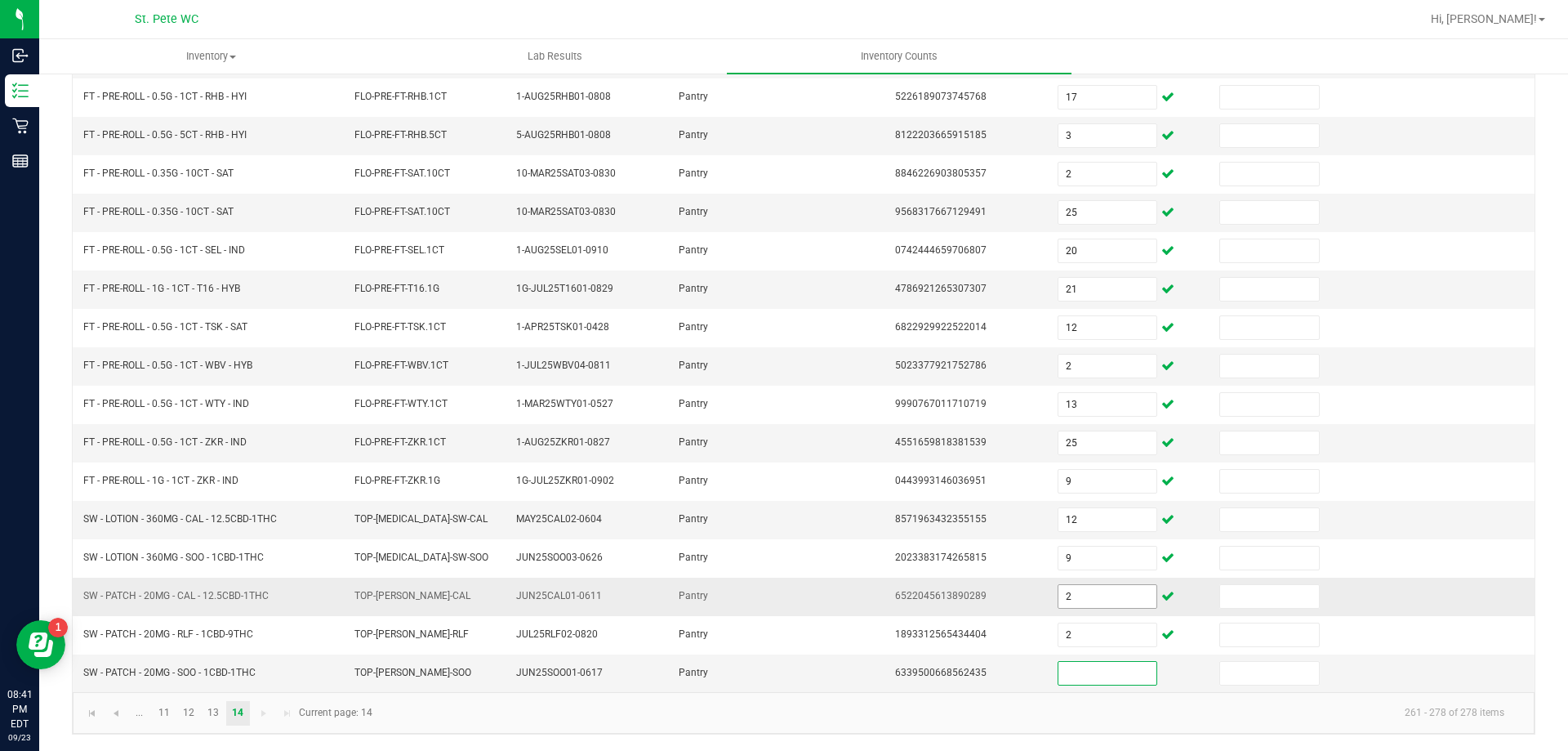
click at [1101, 595] on input "2" at bounding box center [1107, 595] width 98 height 23
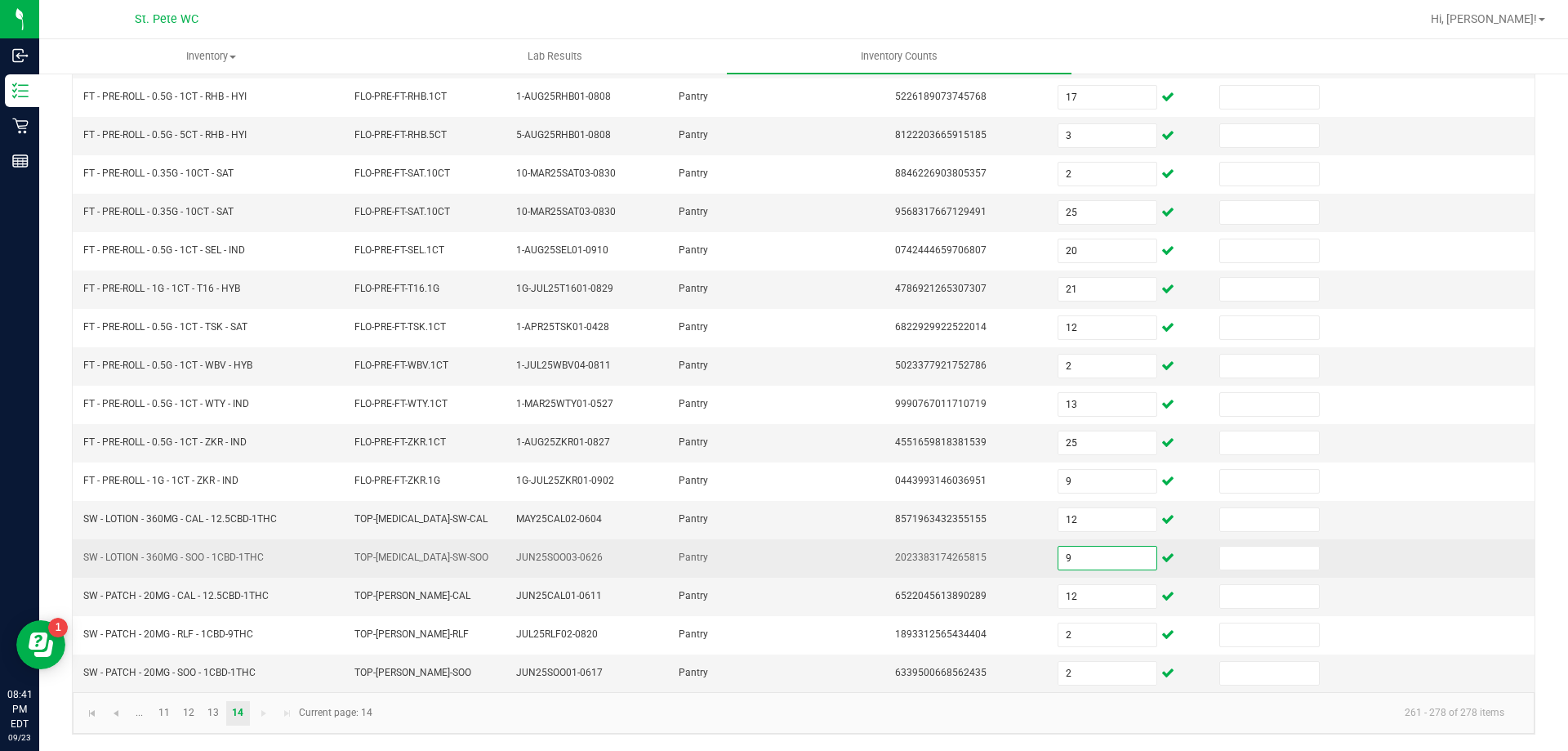
click at [1076, 558] on input "9" at bounding box center [1107, 557] width 98 height 23
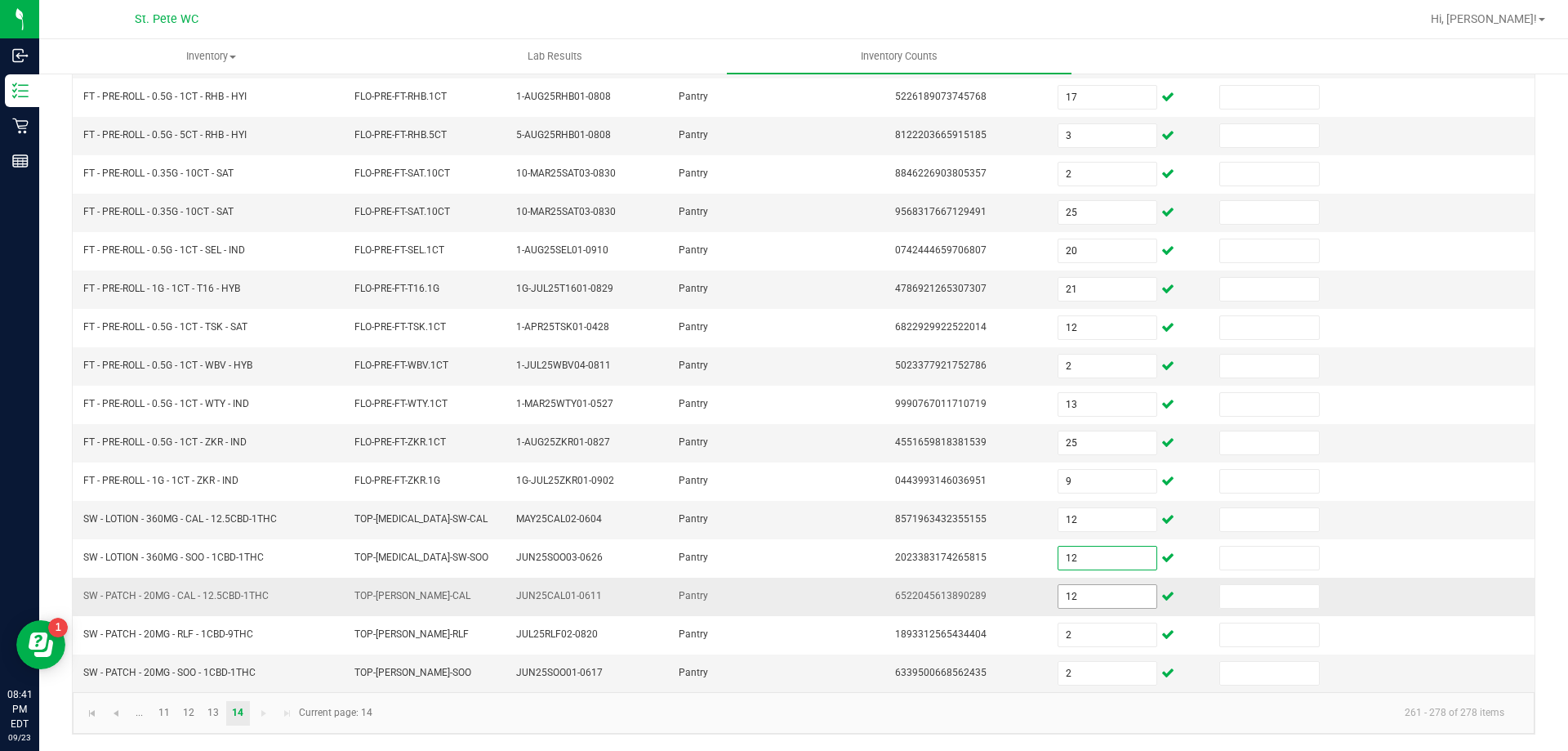
click at [1069, 602] on input "12" at bounding box center [1107, 595] width 98 height 23
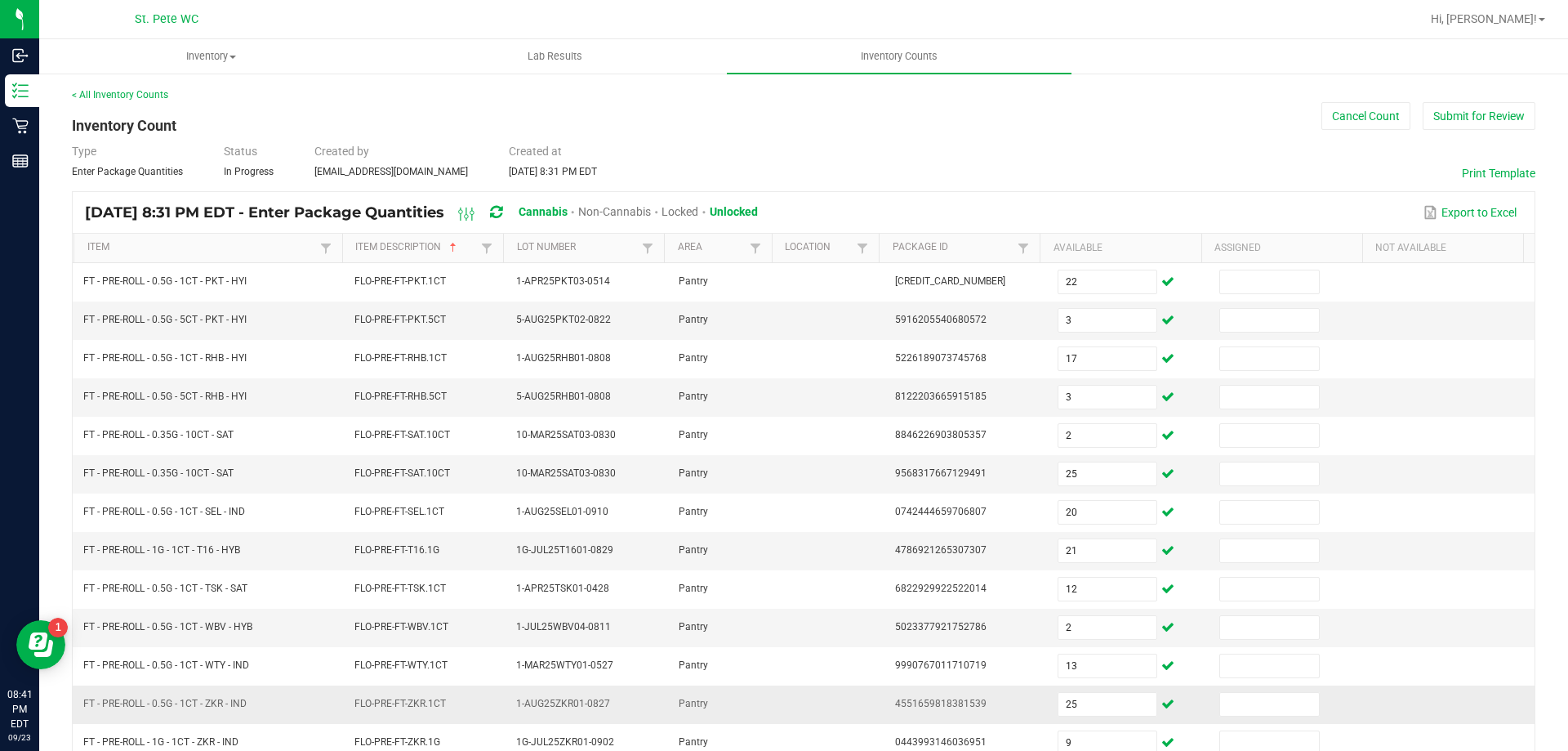
scroll to position [0, 0]
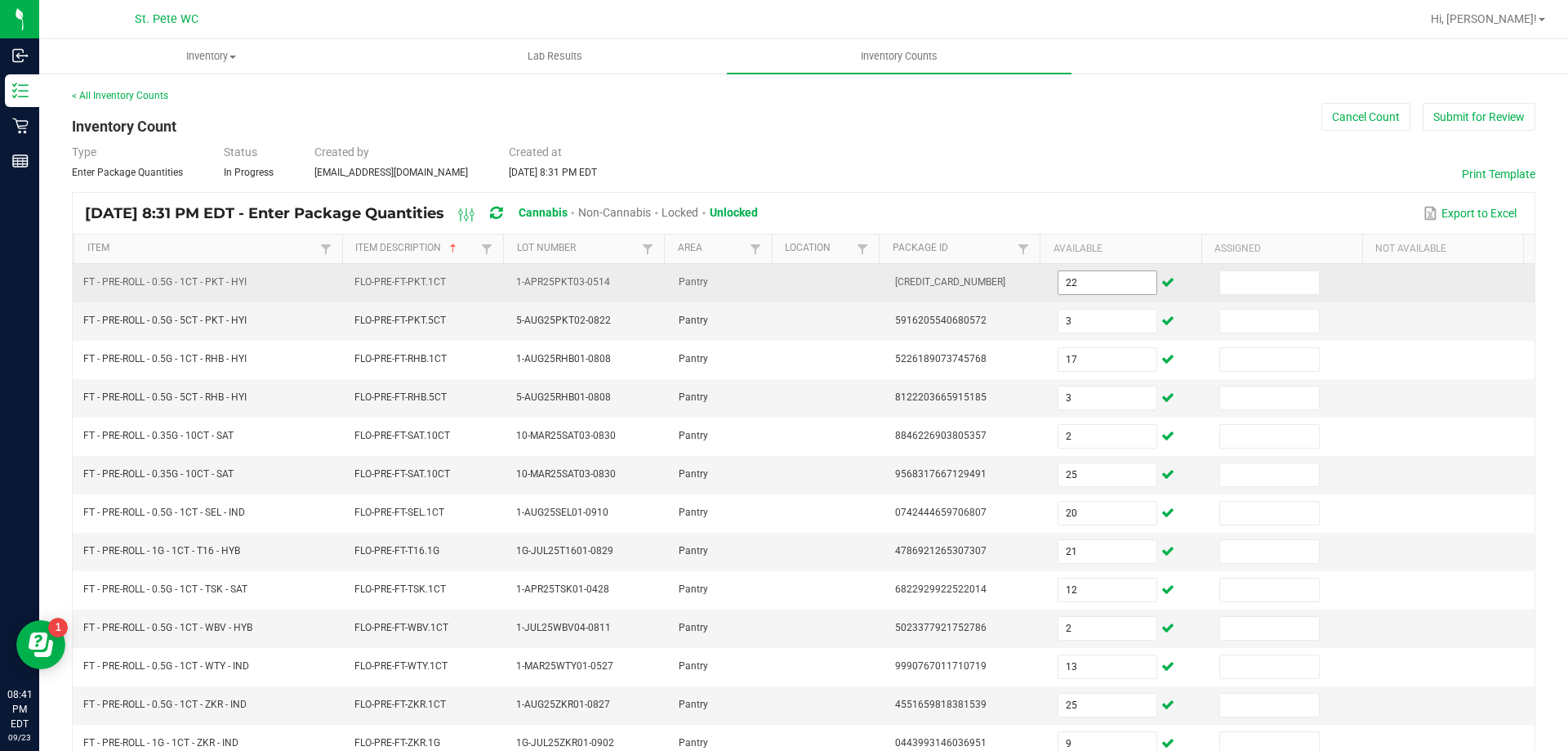
click at [1072, 282] on input "22" at bounding box center [1107, 282] width 98 height 23
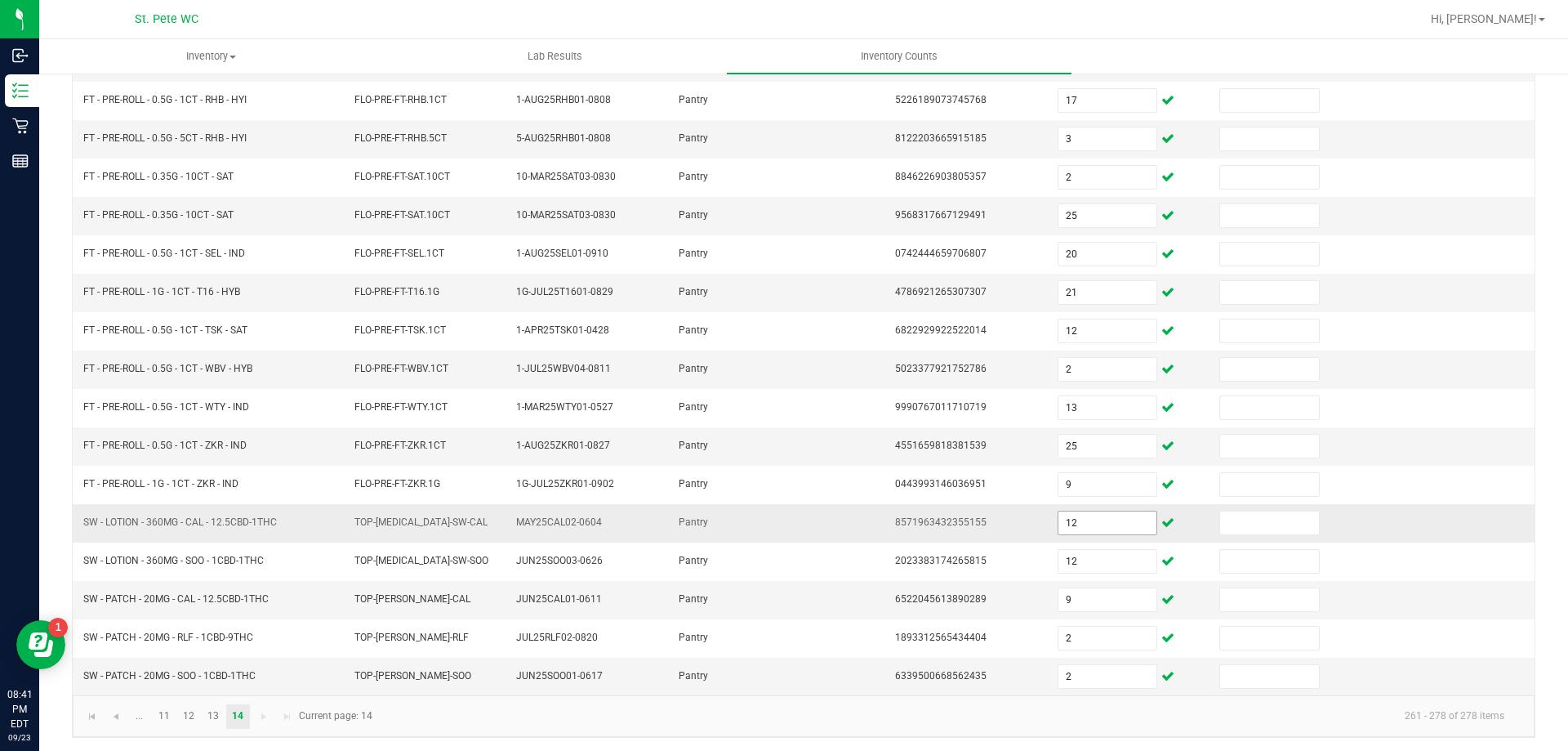
scroll to position [263, 0]
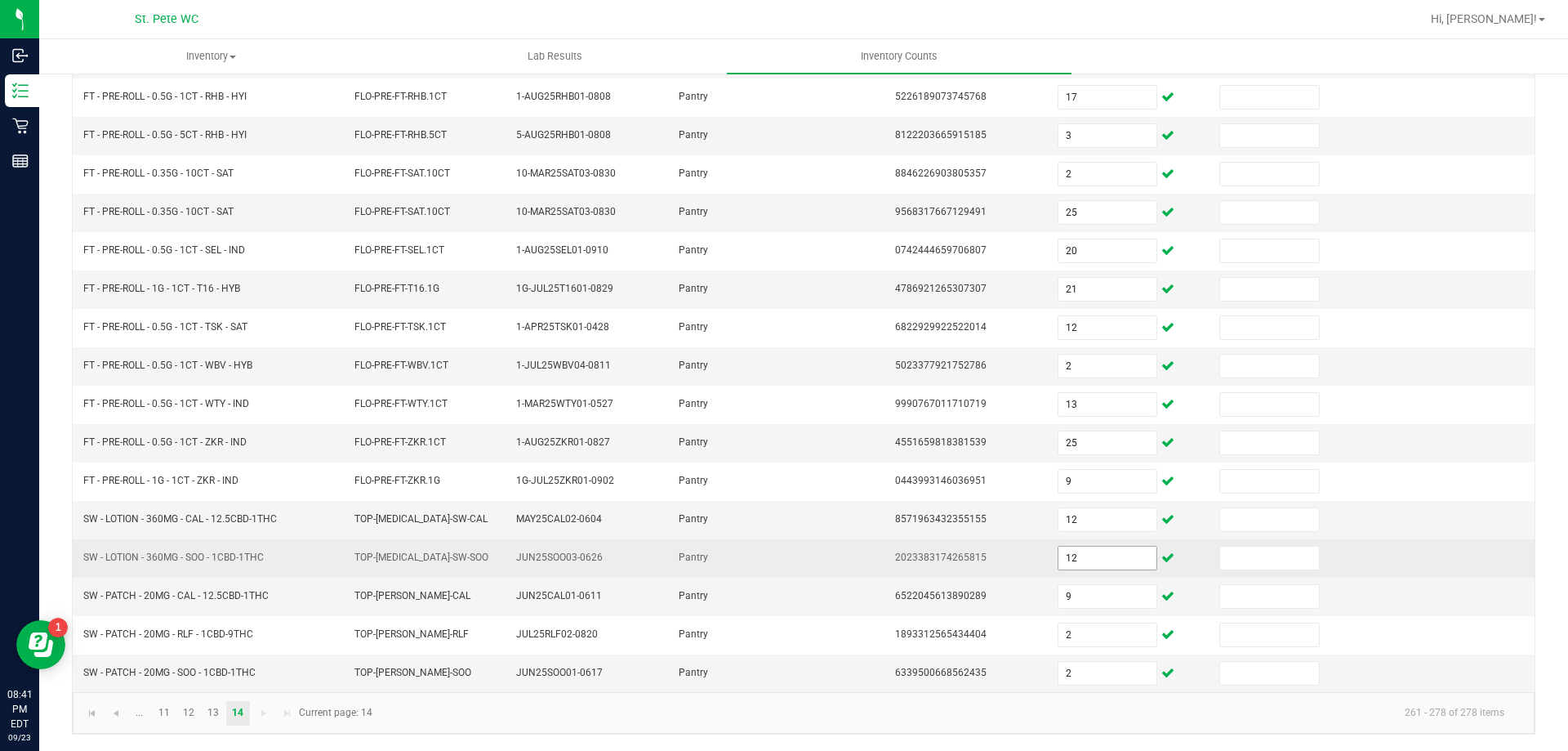
click at [1090, 550] on input "12" at bounding box center [1107, 557] width 98 height 23
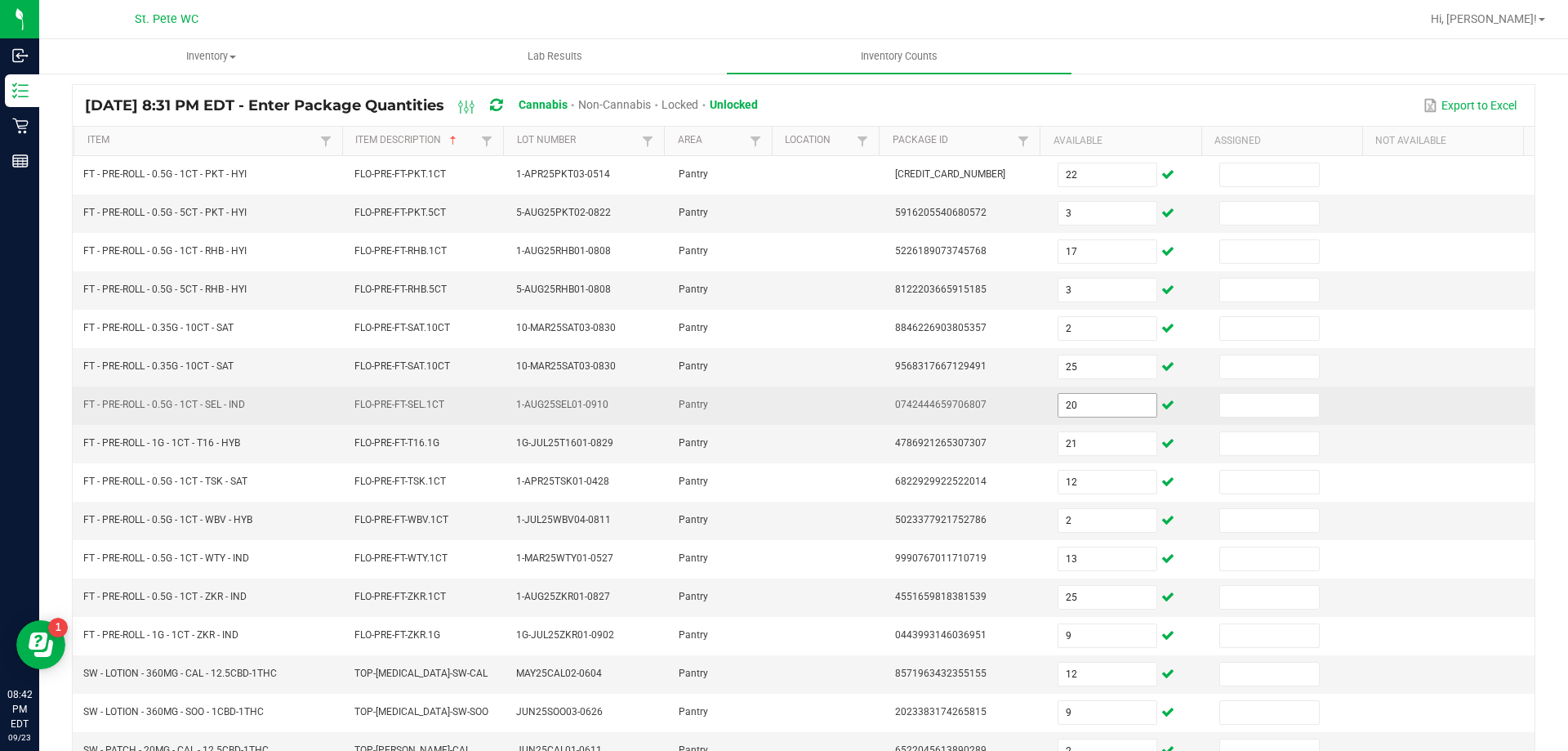
scroll to position [0, 0]
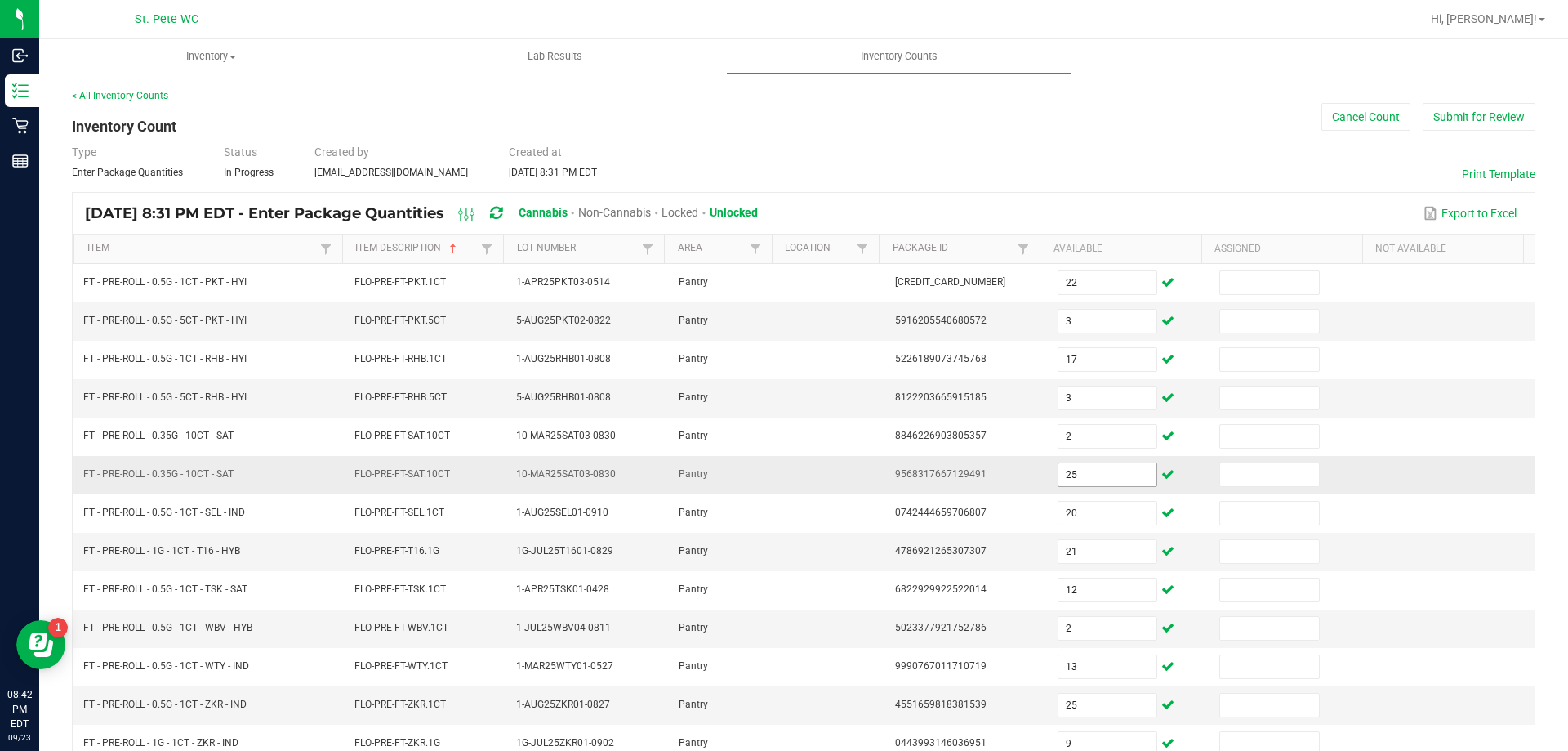
click at [1072, 473] on input "25" at bounding box center [1107, 474] width 98 height 23
click at [1234, 109] on div "< All Inventory Counts Inventory Count Cancel Count Submit for Review Type Ente…" at bounding box center [804, 542] width 1464 height 908
click at [1473, 105] on button "Submit for Review" at bounding box center [1479, 117] width 113 height 27
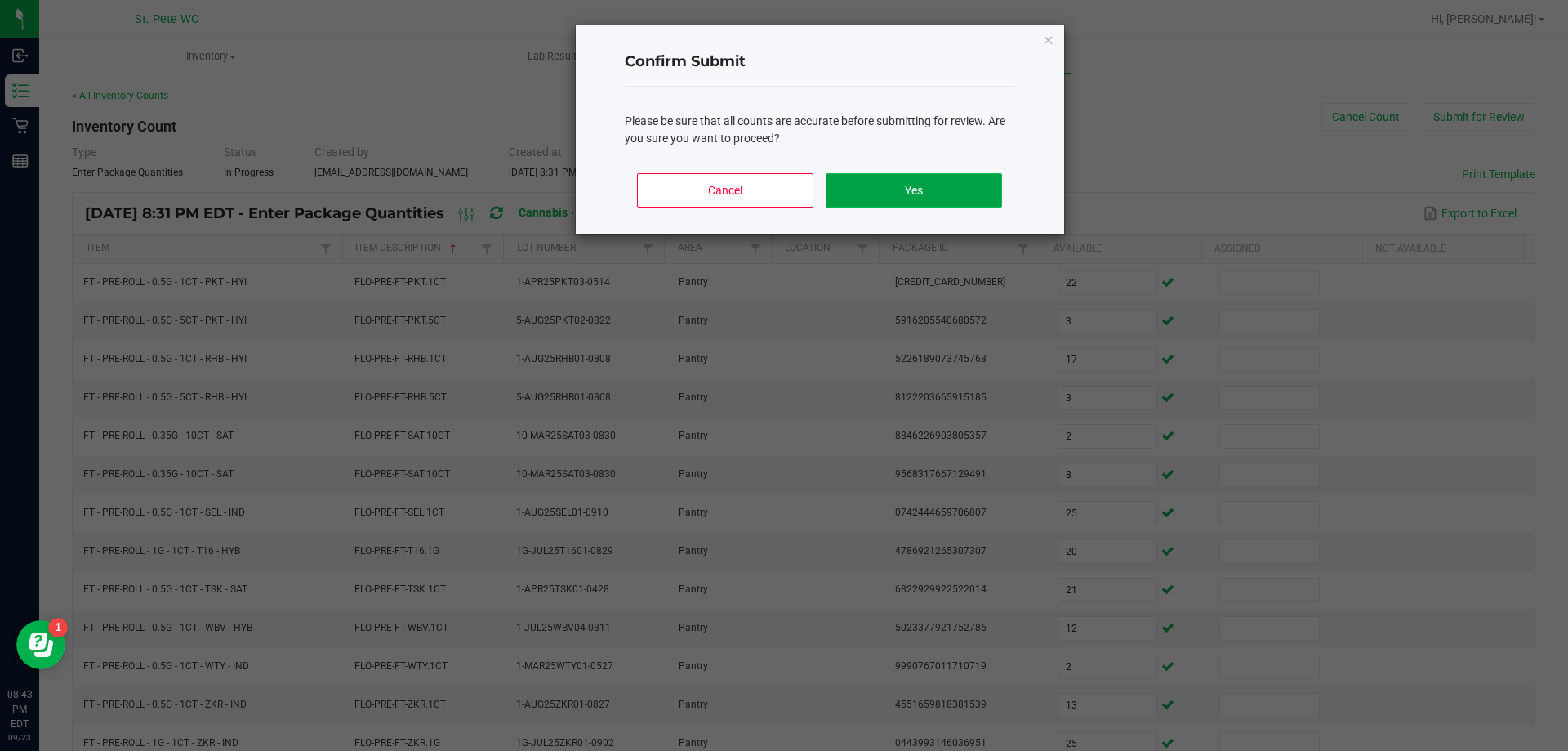
click at [858, 194] on button "Yes" at bounding box center [914, 190] width 176 height 35
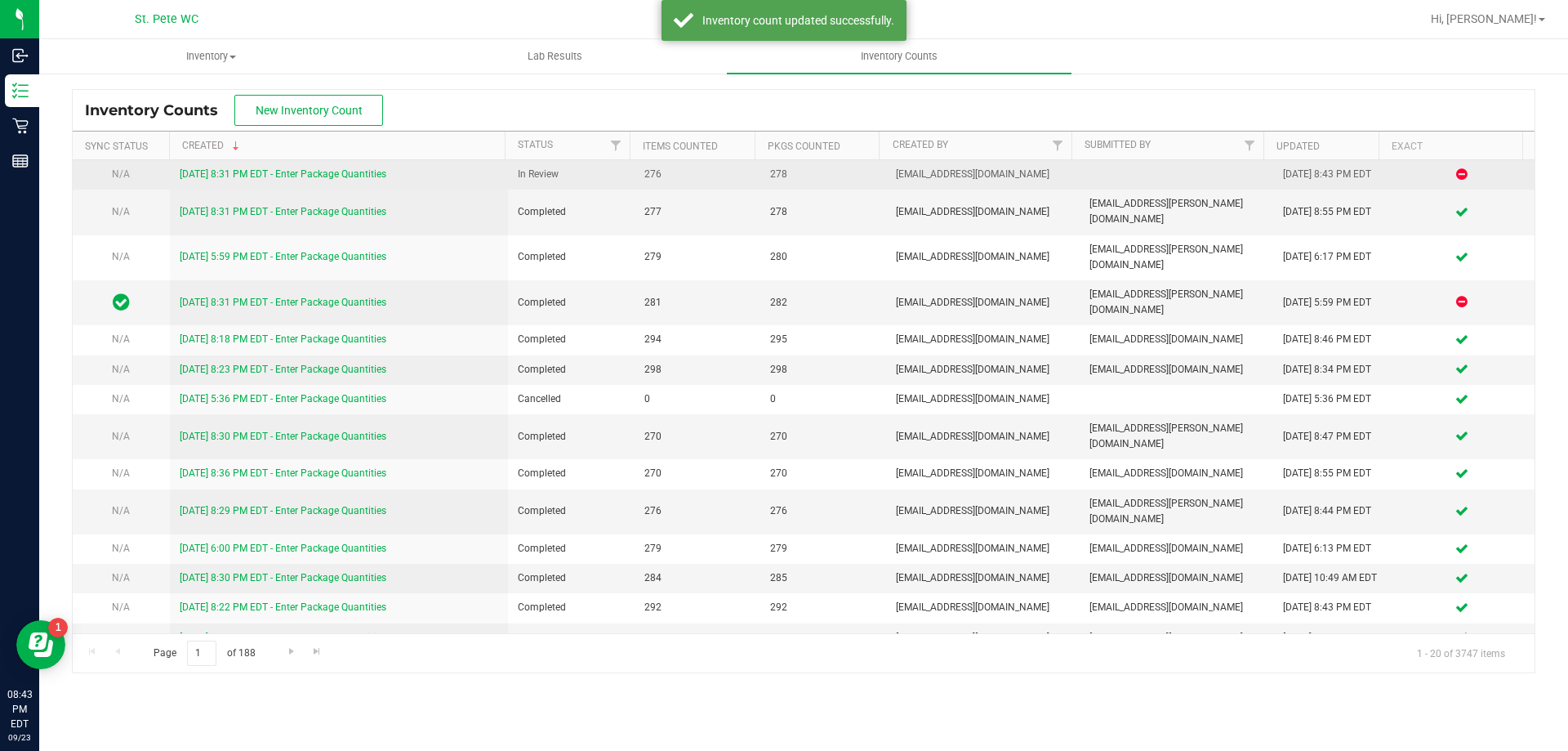
click at [281, 176] on link "[DATE] 8:31 PM EDT - Enter Package Quantities" at bounding box center [283, 174] width 207 height 12
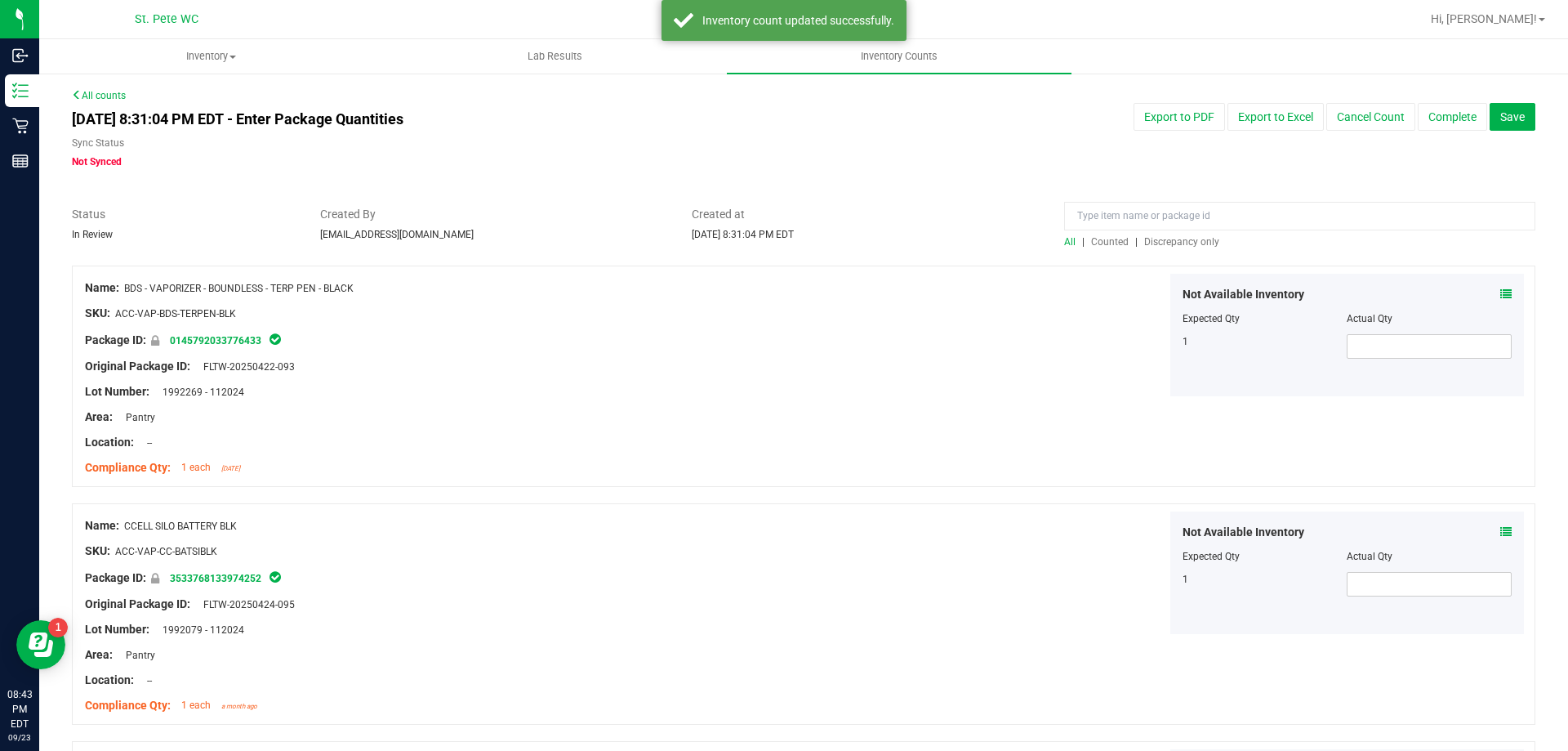
click at [1163, 241] on span "Discrepancy only" at bounding box center [1182, 241] width 75 height 12
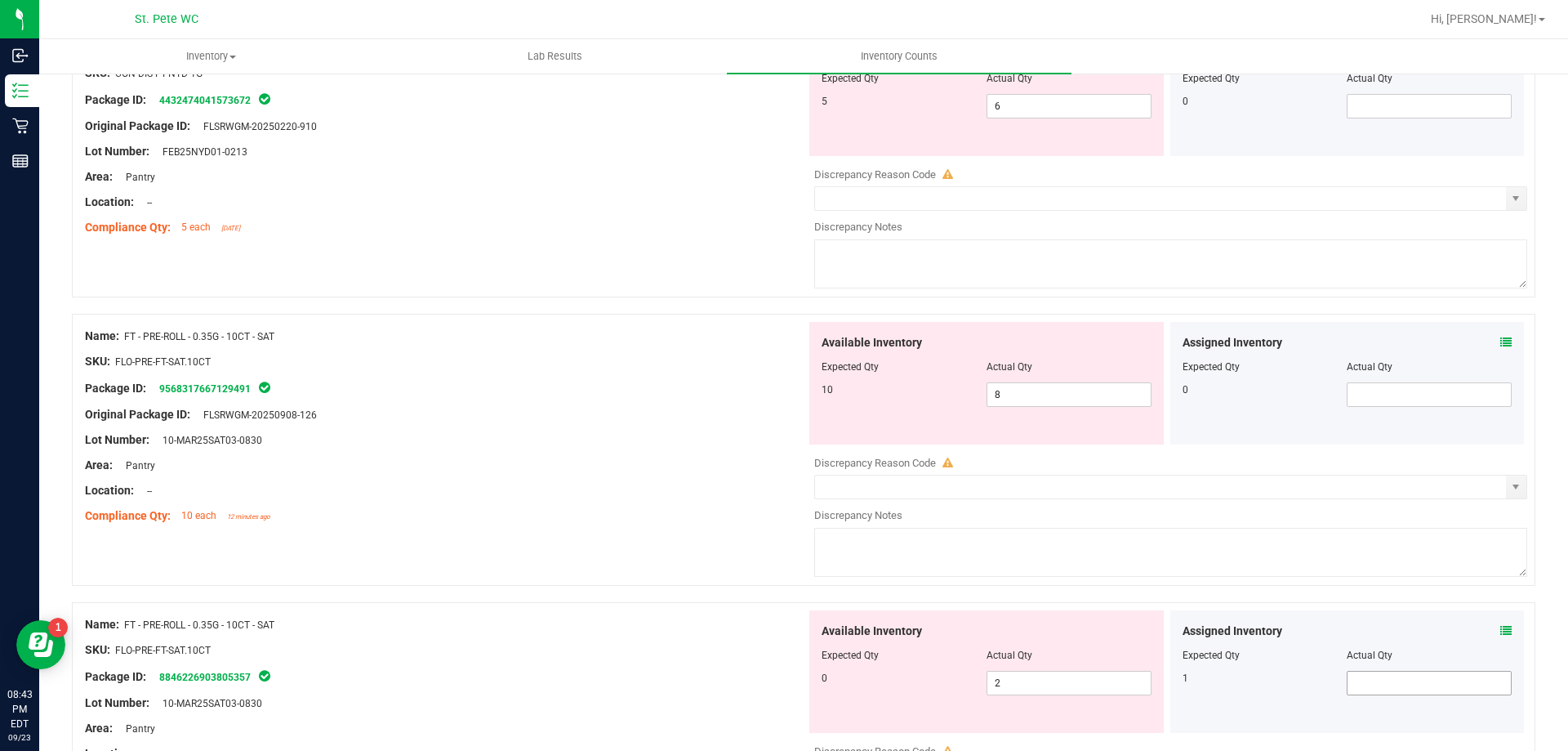
scroll to position [898, 0]
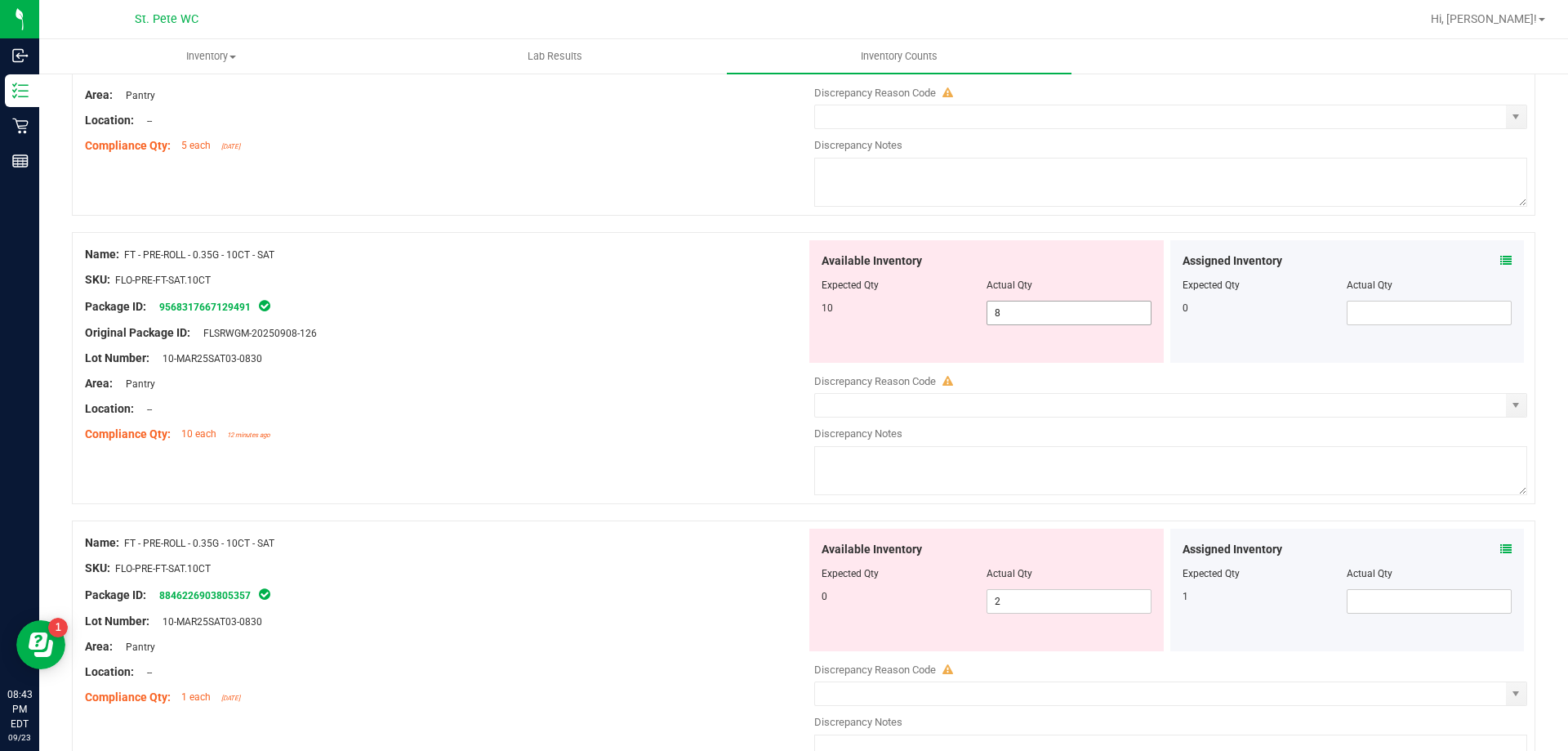
click at [1017, 323] on span "8 8" at bounding box center [1069, 313] width 165 height 25
click at [1017, 323] on input "8" at bounding box center [1069, 312] width 164 height 23
click at [1414, 601] on div "Available Inventory Expected Qty Actual Qty 0 2 2" at bounding box center [1166, 658] width 721 height 259
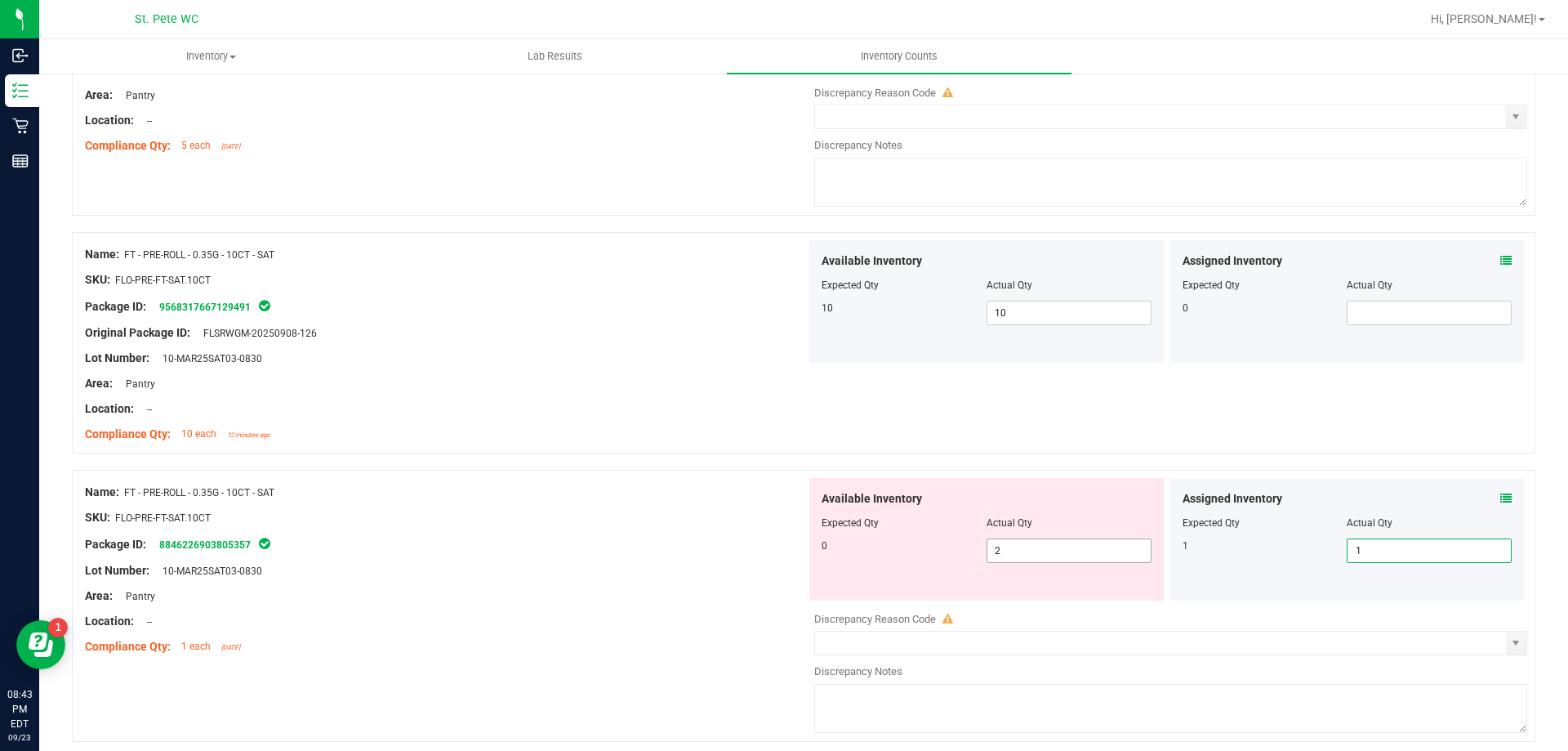
click at [1044, 546] on span "2 2" at bounding box center [1069, 550] width 165 height 25
click at [630, 442] on div "Compliance Qty: 10 each 12 minutes ago" at bounding box center [446, 434] width 721 height 17
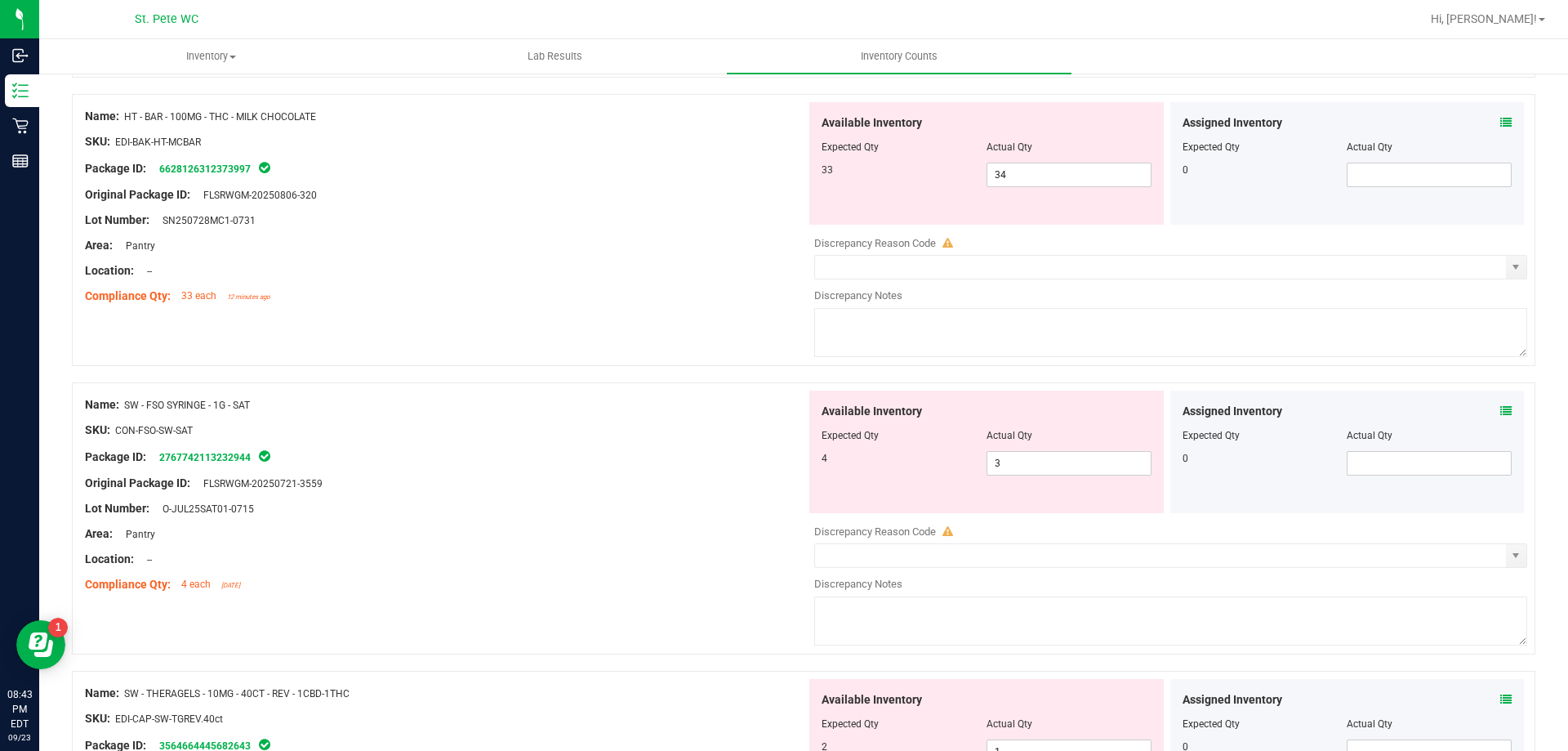
scroll to position [1797, 0]
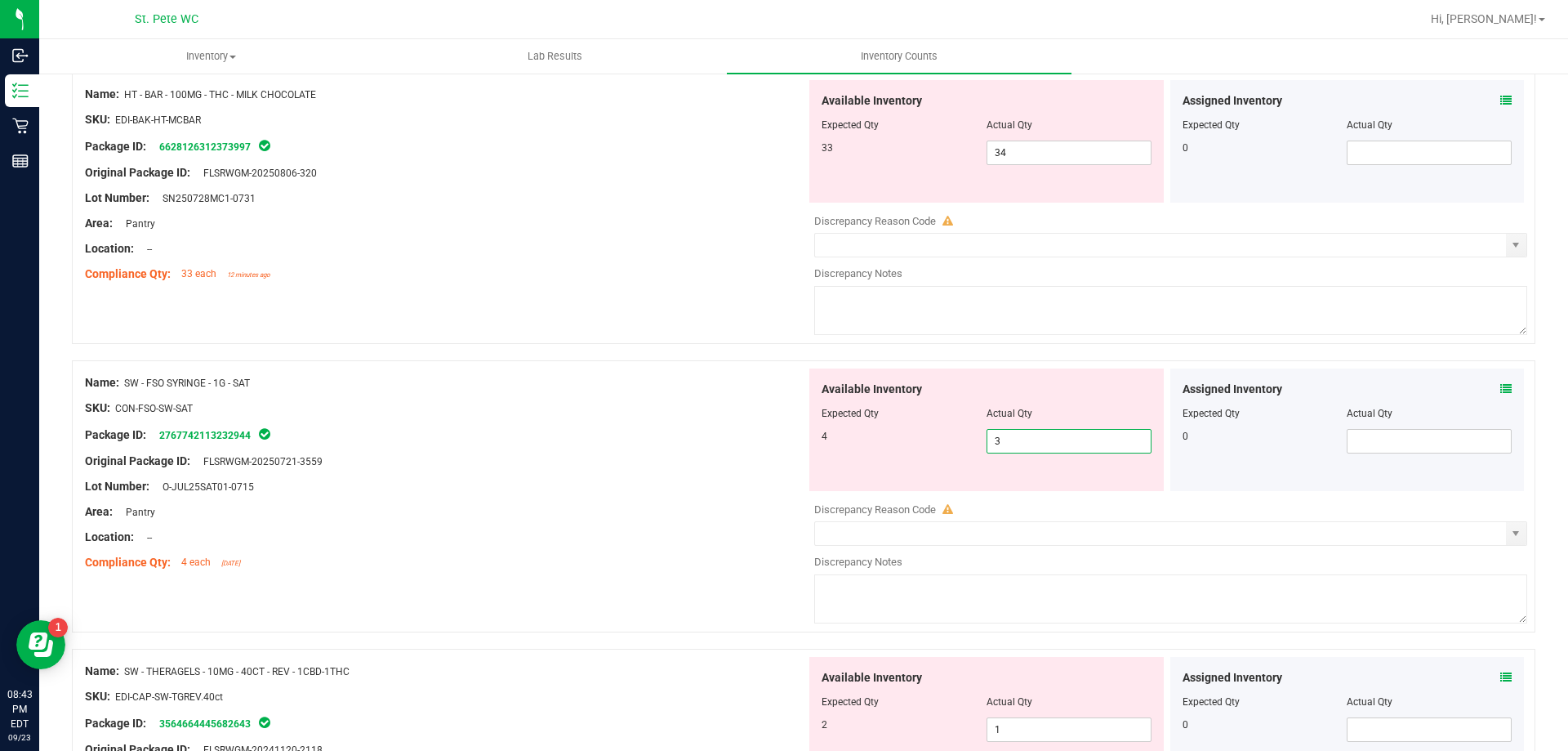
click at [1058, 437] on span "3 3" at bounding box center [1069, 441] width 165 height 25
click at [1058, 437] on input "3" at bounding box center [1069, 441] width 164 height 23
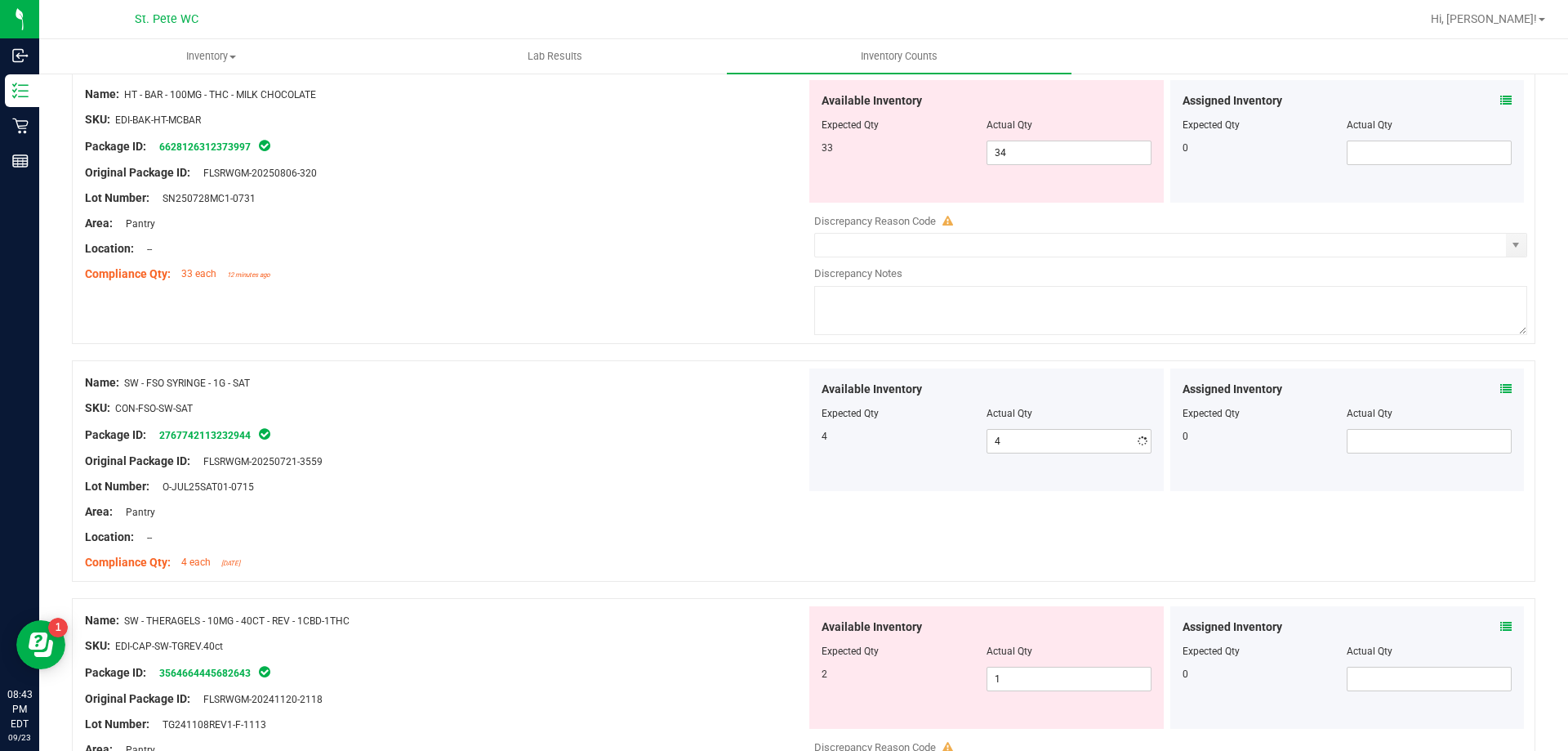
click at [796, 454] on div "Original Package ID: FLSRWGM-20250721-3559" at bounding box center [446, 461] width 721 height 17
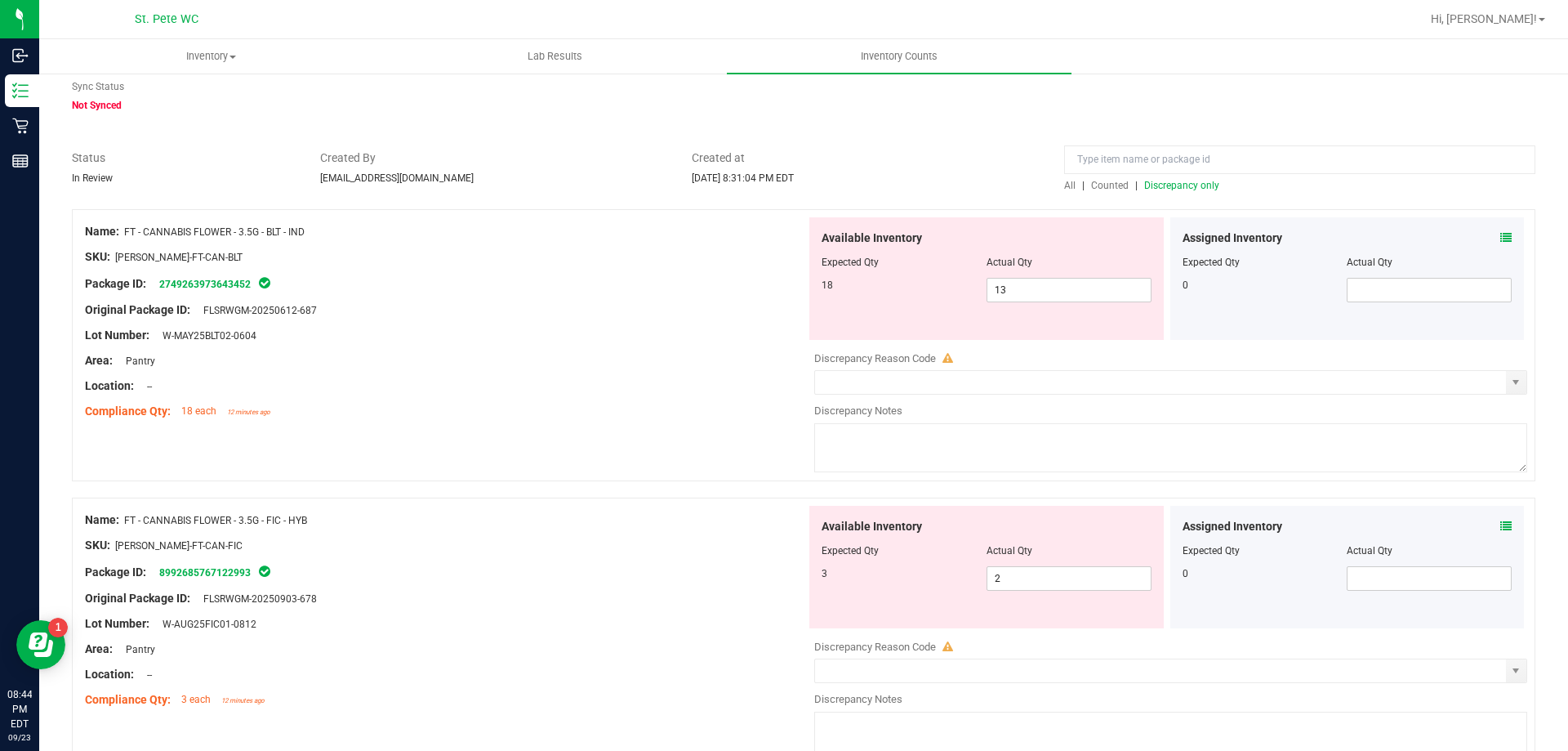
scroll to position [0, 0]
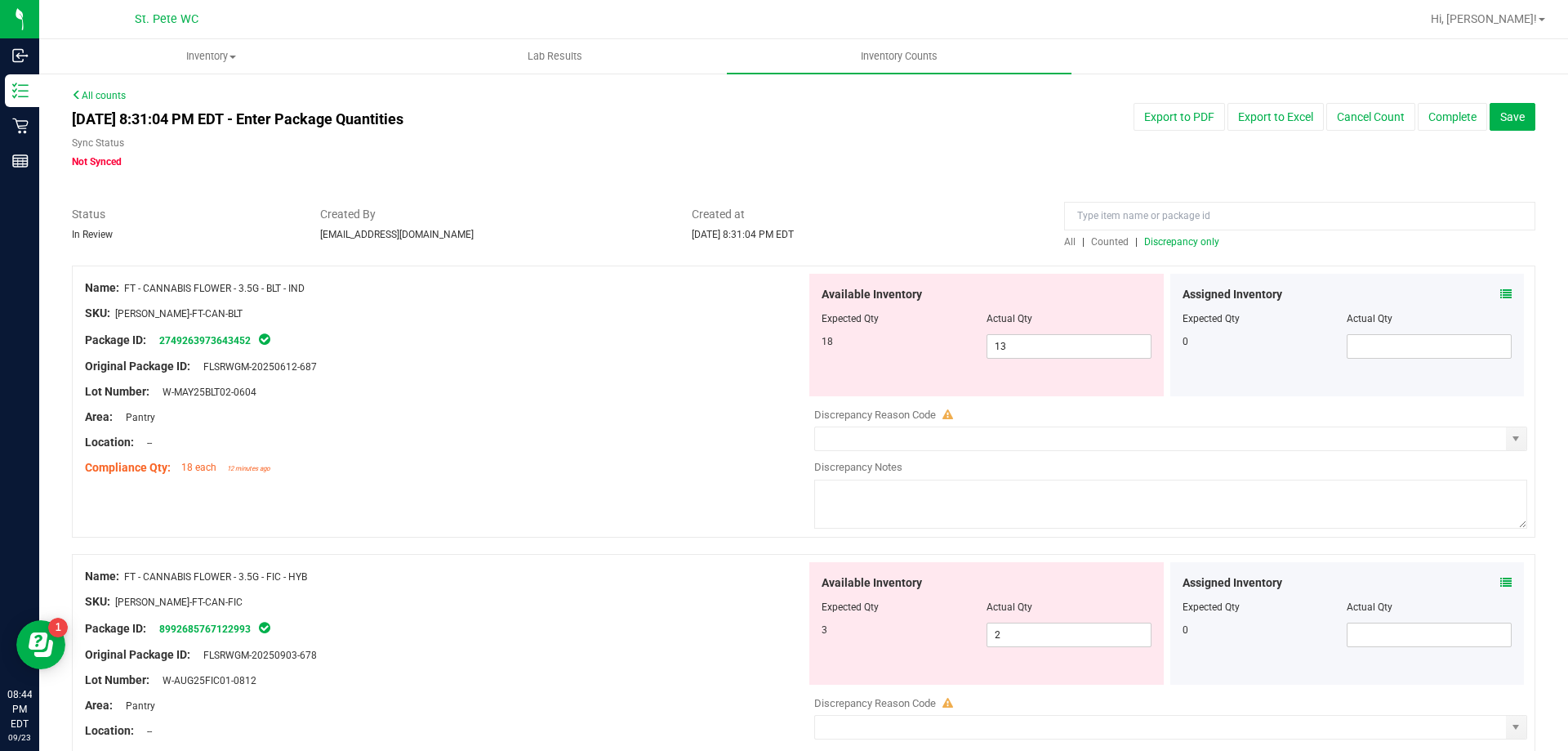
click at [1200, 247] on span "Discrepancy only" at bounding box center [1182, 241] width 75 height 12
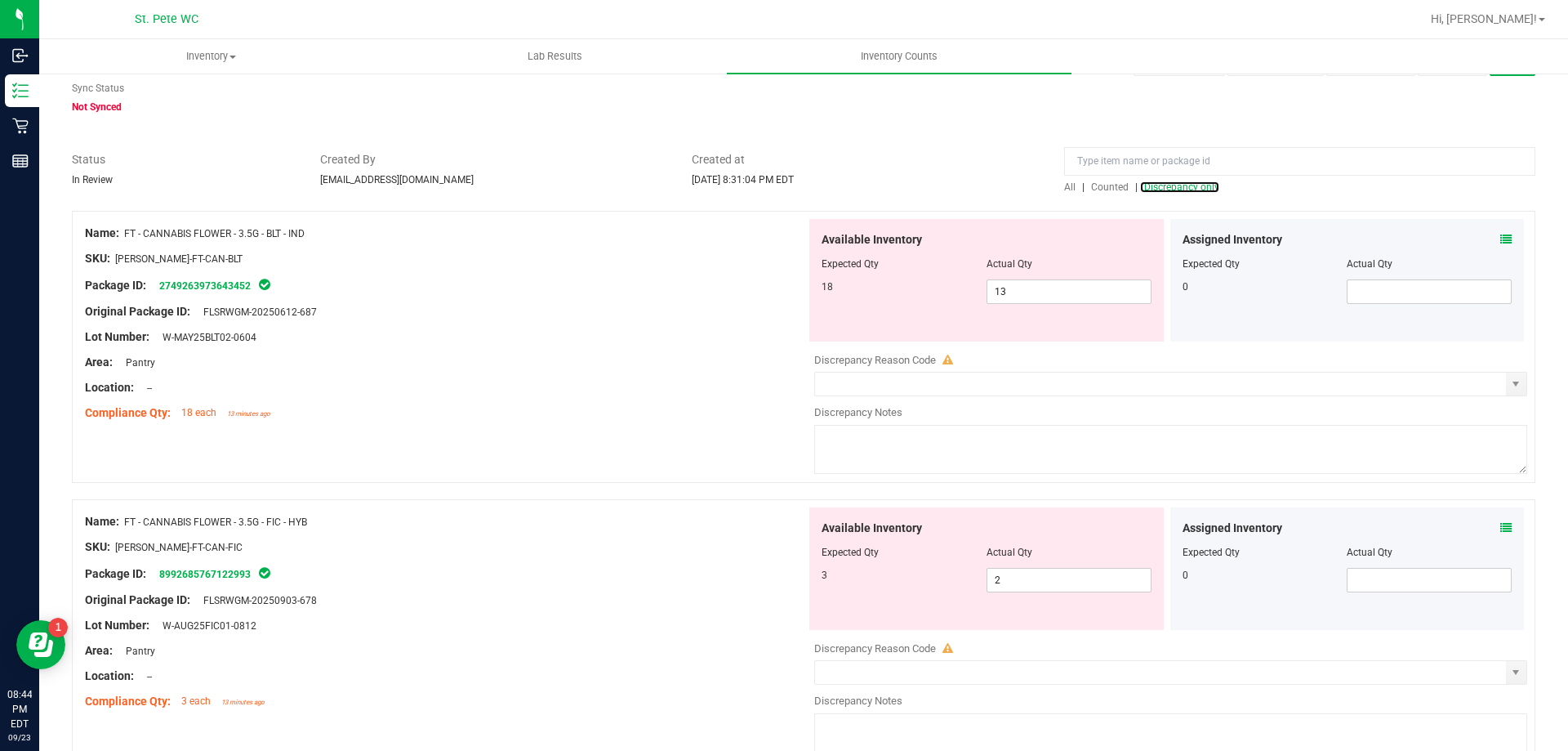
scroll to position [81, 0]
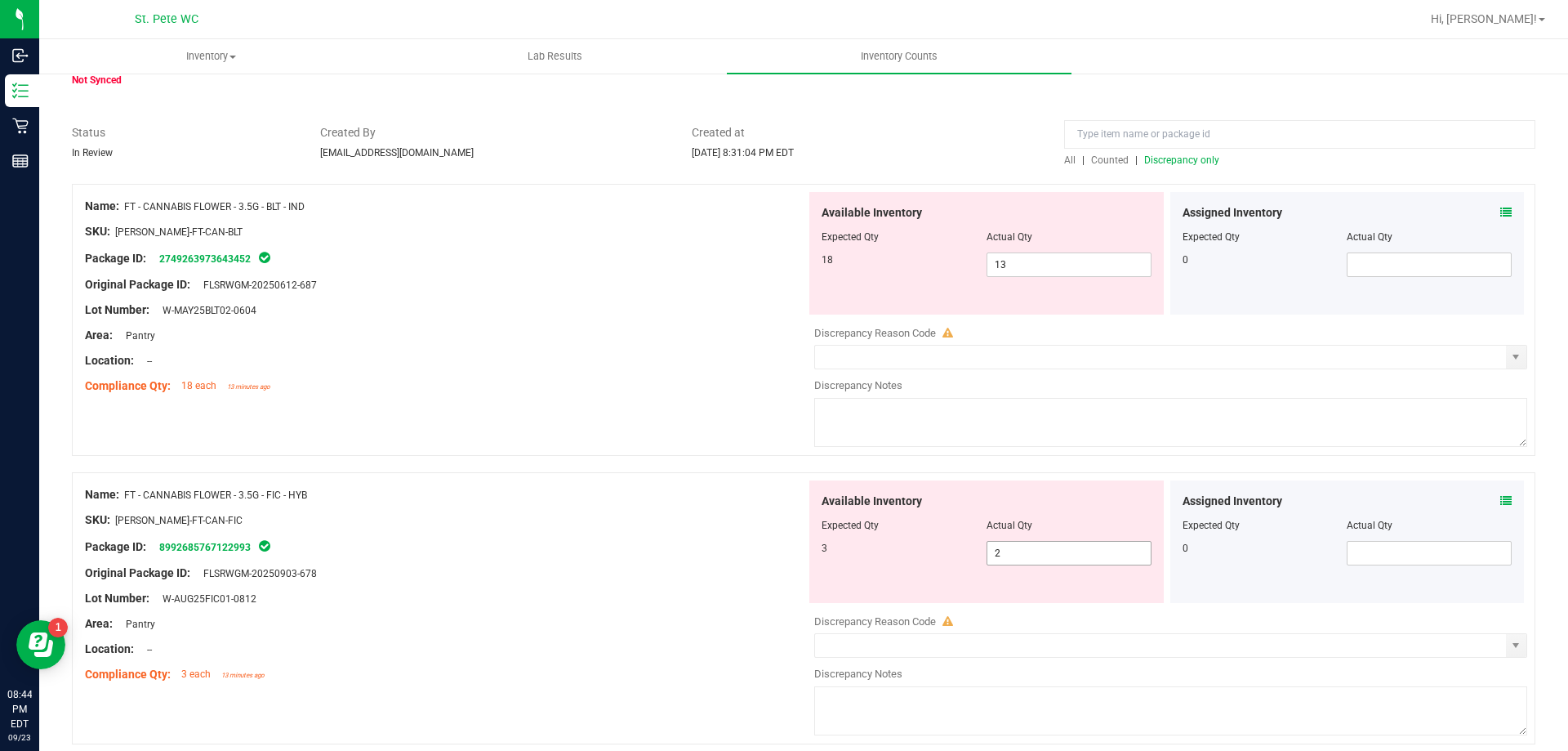
click at [1053, 554] on input "2" at bounding box center [1069, 553] width 164 height 23
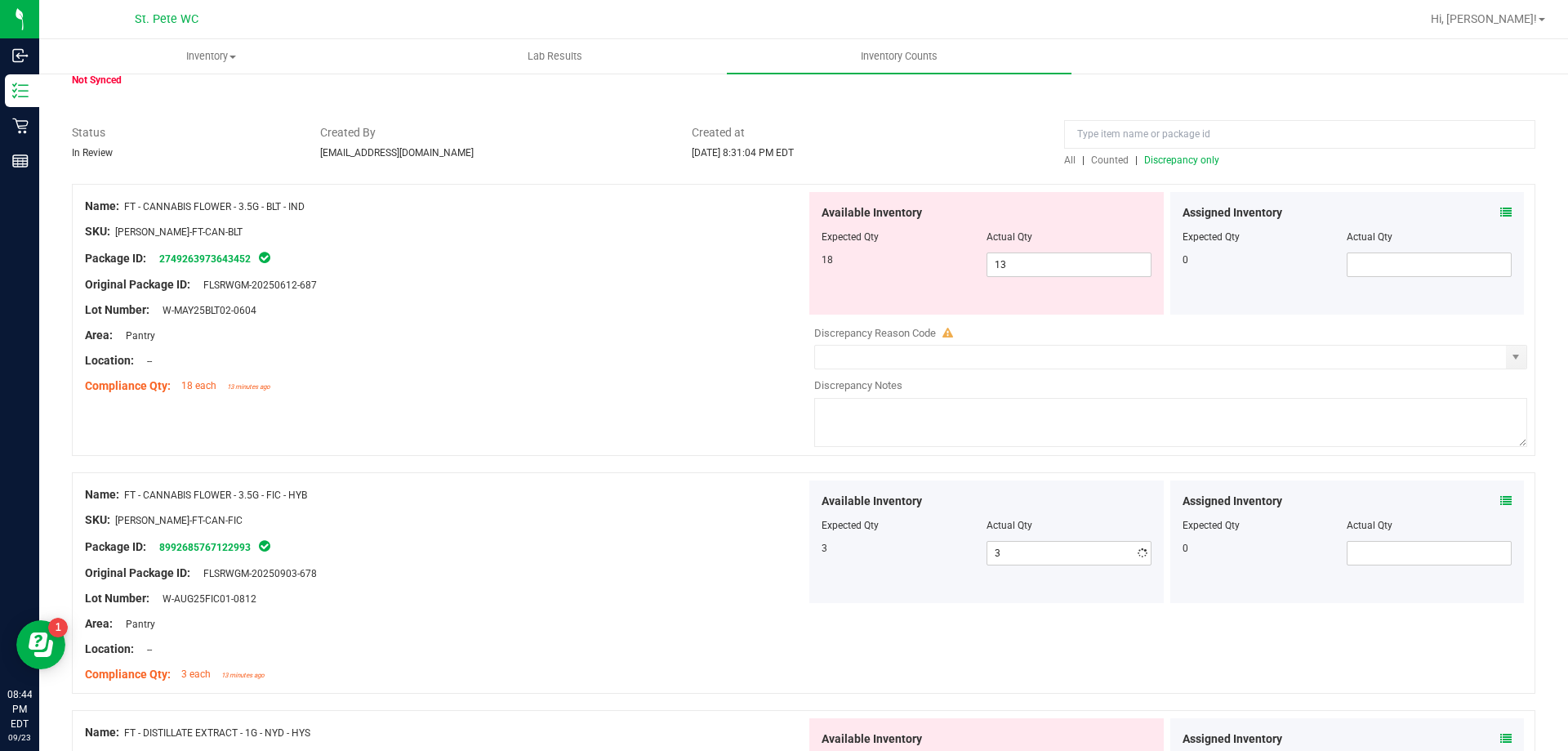
click at [889, 110] on div at bounding box center [804, 116] width 1464 height 16
click at [1197, 164] on span "Discrepancy only" at bounding box center [1182, 160] width 75 height 12
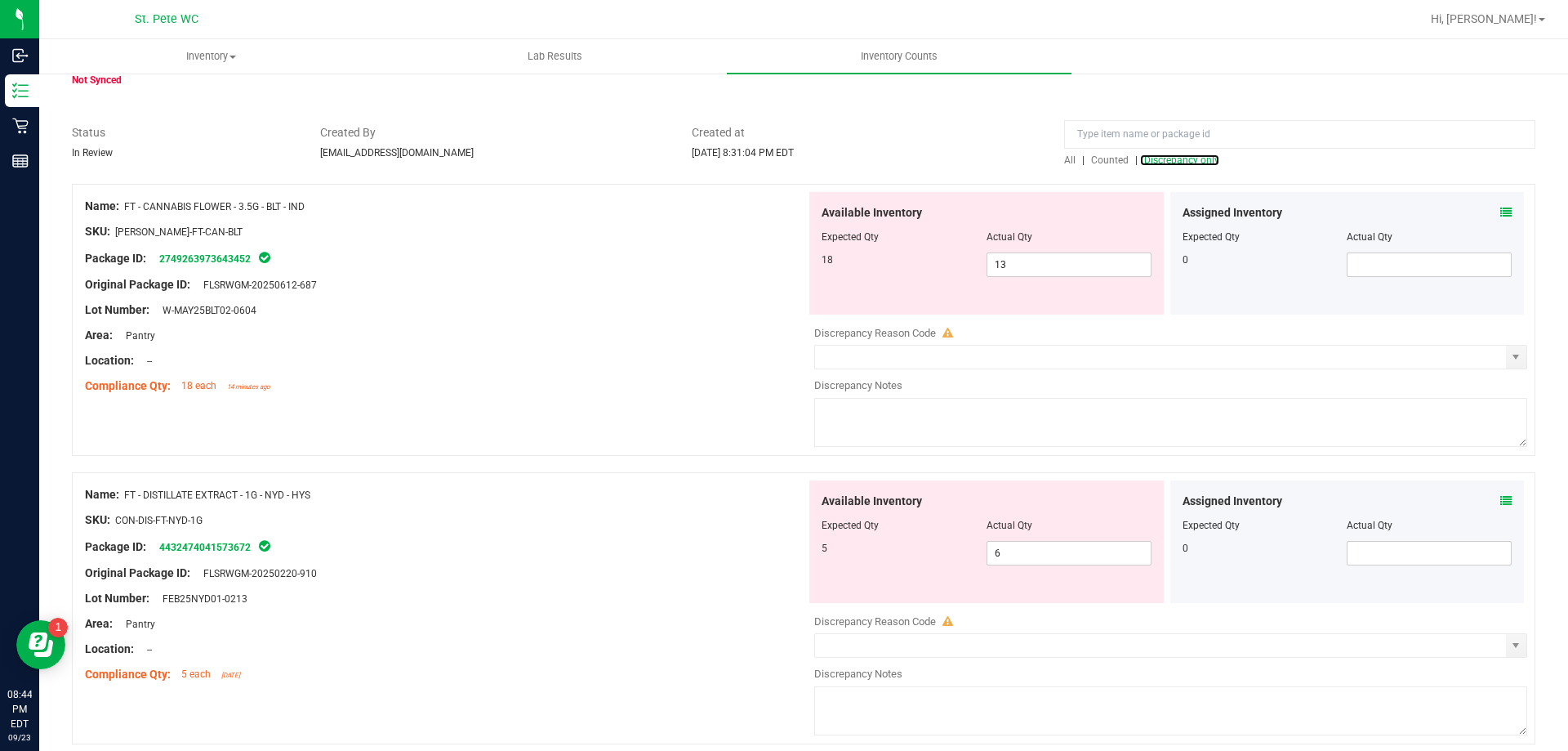
scroll to position [164, 0]
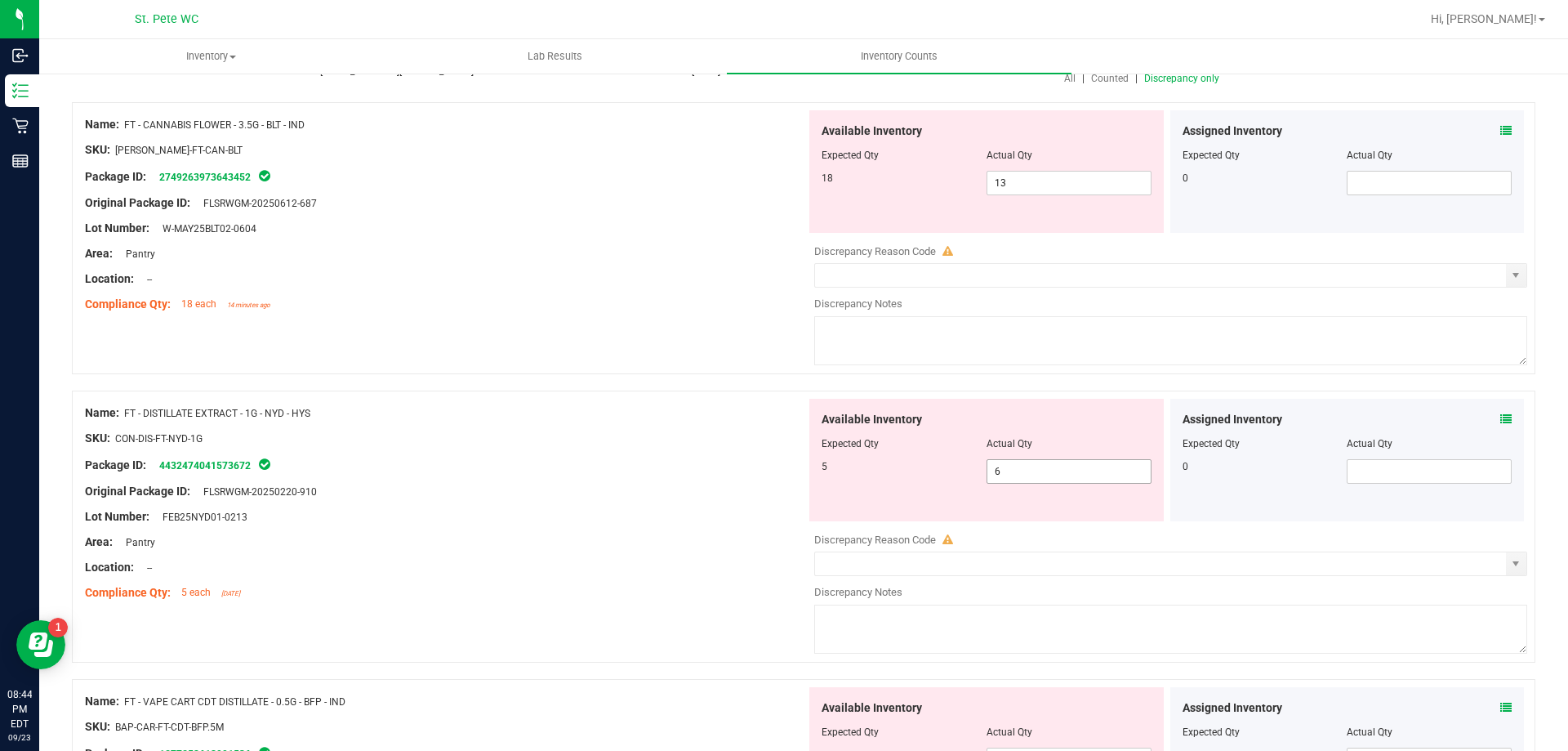
click at [1023, 475] on span "6 6" at bounding box center [1069, 471] width 165 height 25
click at [387, 249] on div "Area: Pantry" at bounding box center [446, 253] width 721 height 17
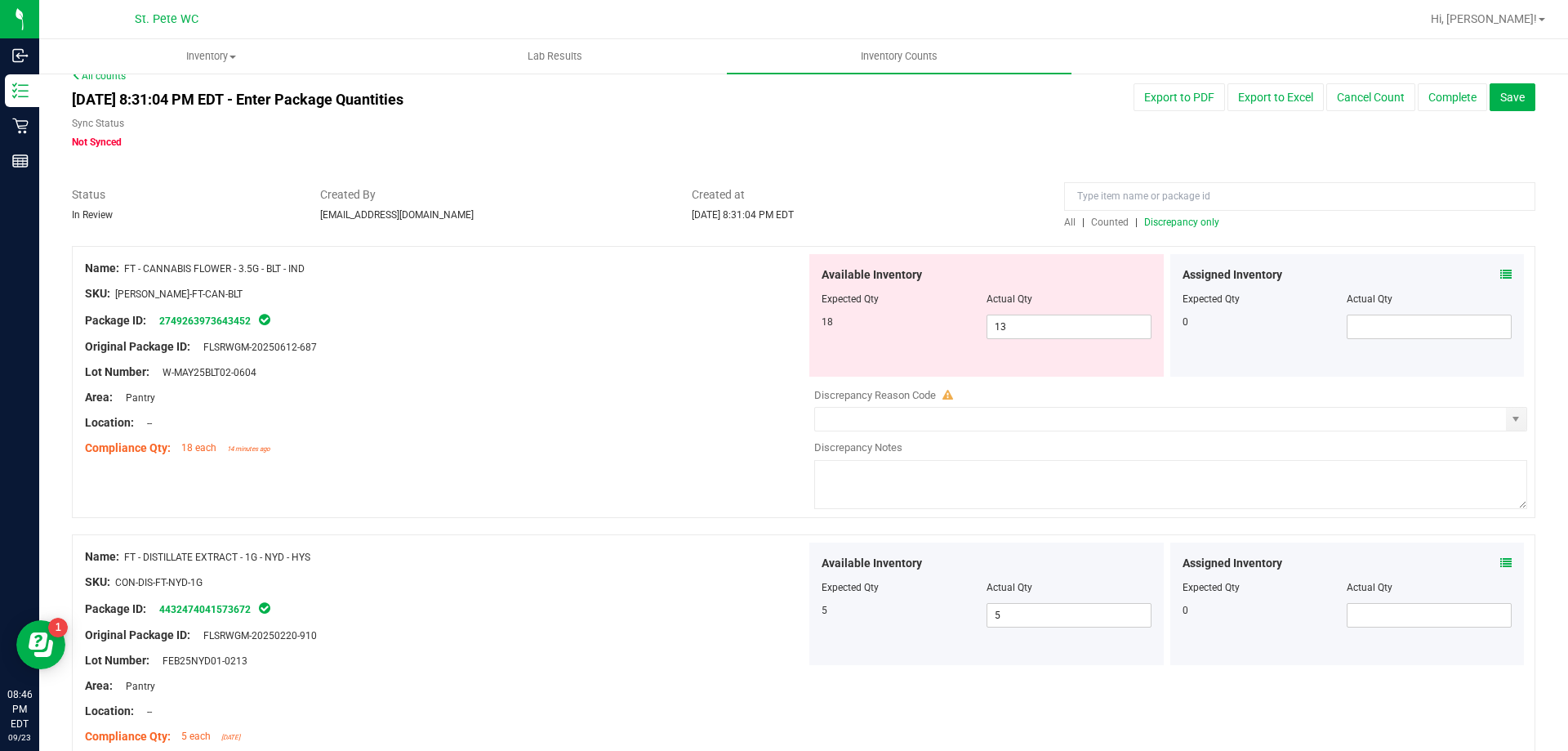
scroll to position [0, 0]
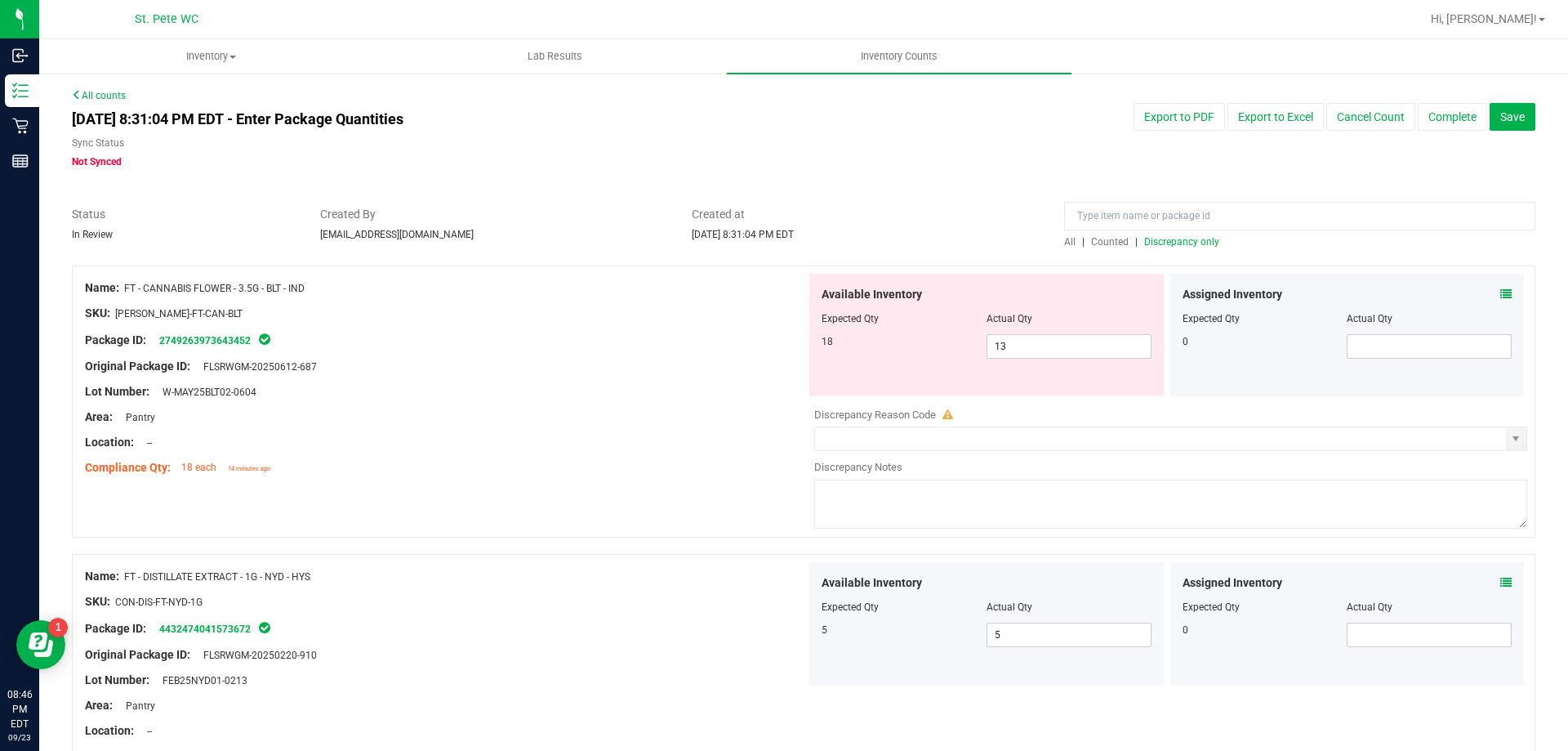
click at [1148, 247] on span "Discrepancy only" at bounding box center [1182, 241] width 75 height 12
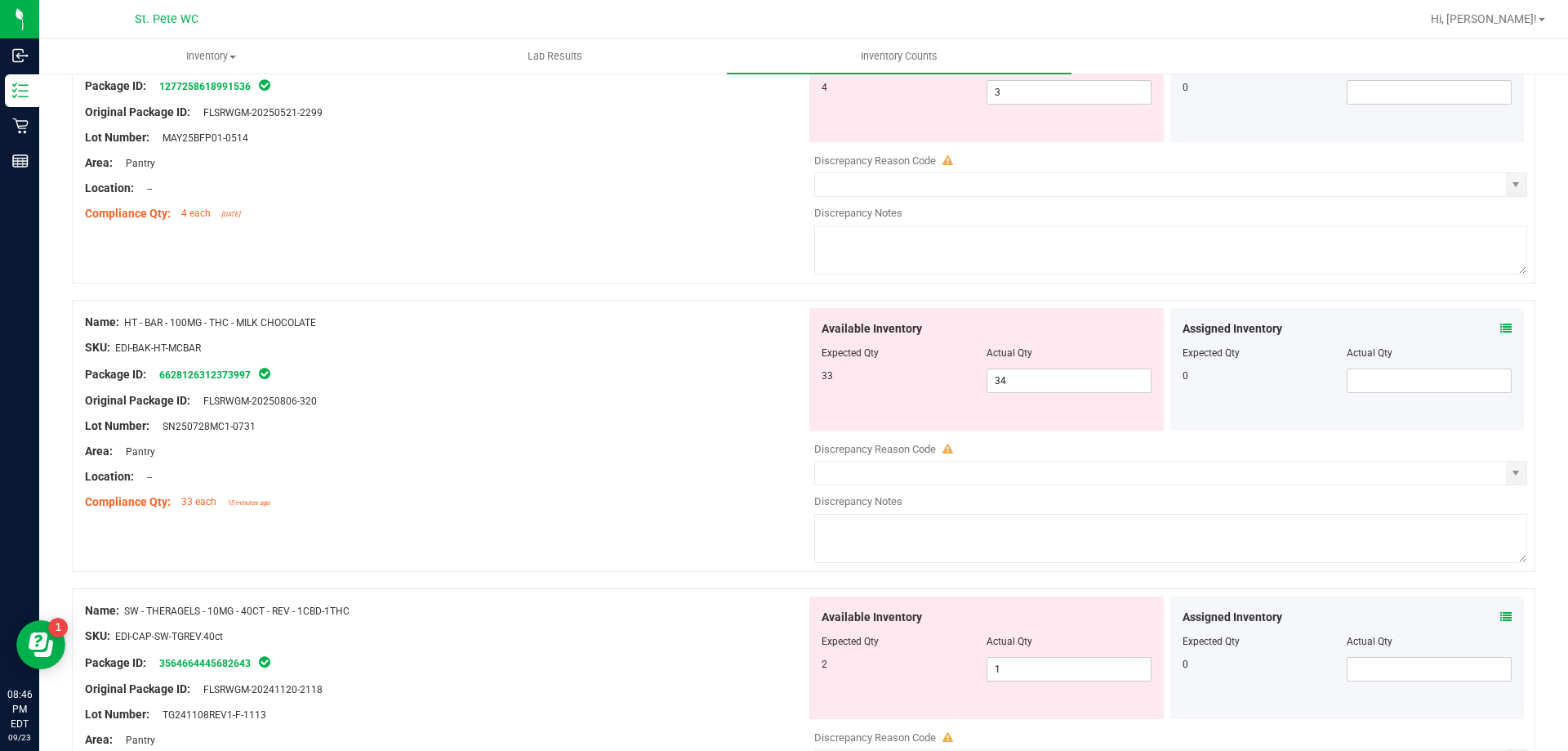
scroll to position [572, 0]
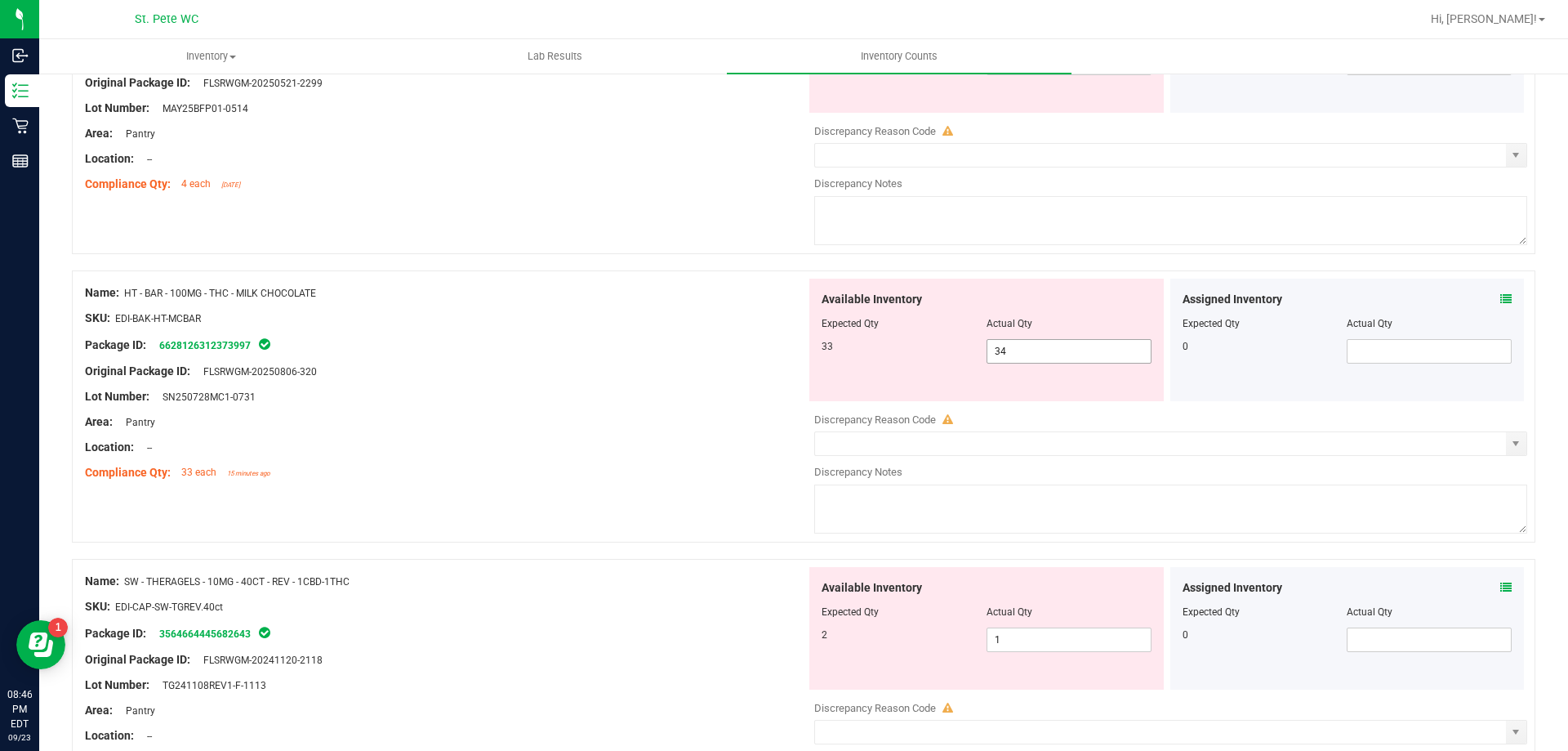
click at [1031, 356] on input "34" at bounding box center [1069, 350] width 164 height 23
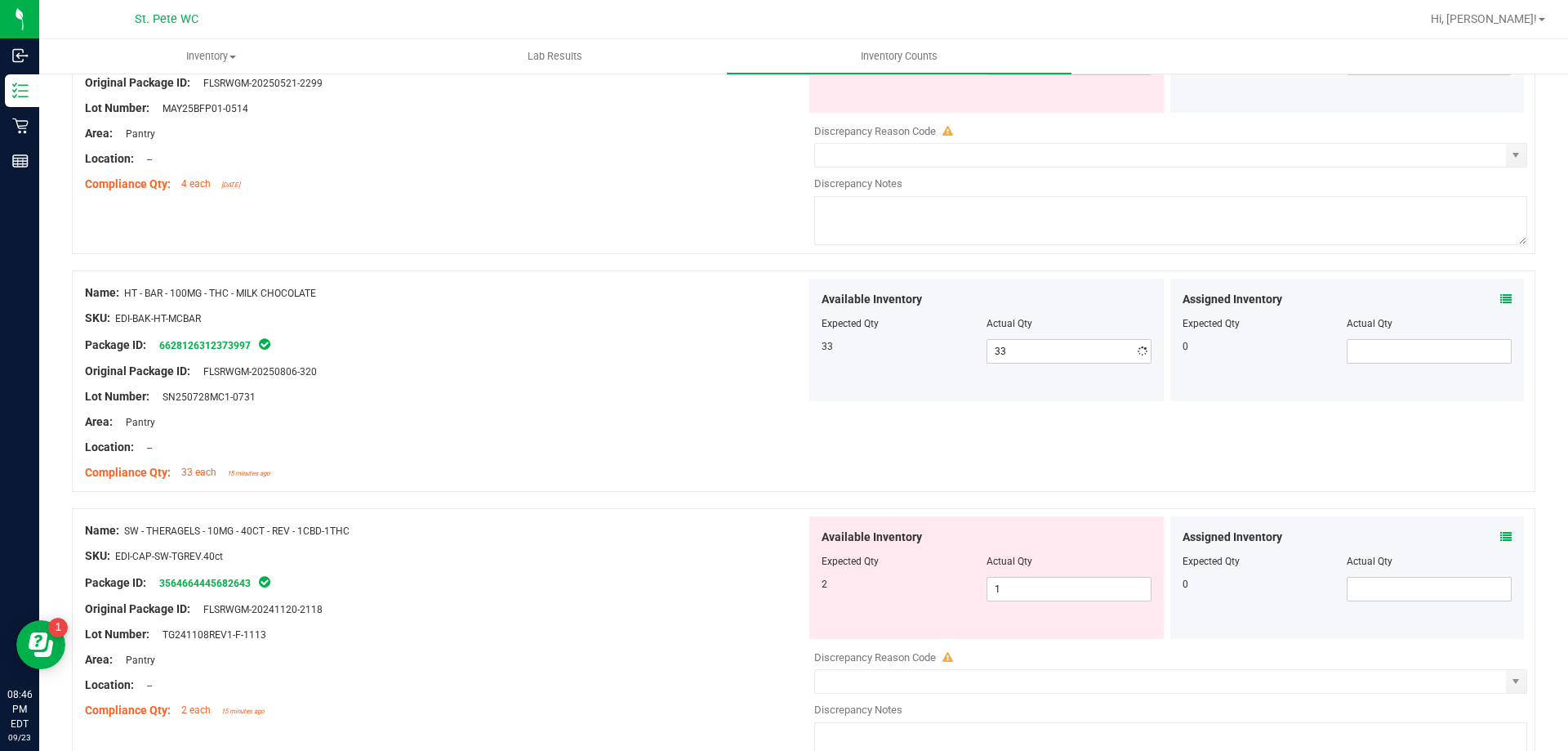
click at [567, 577] on div "Name: SW - THERAGELS - 10MG - 40CT - REV - 1CBD-1THC SKU: EDI-CAP-SW-TGREV.40ct…" at bounding box center [446, 620] width 721 height 209
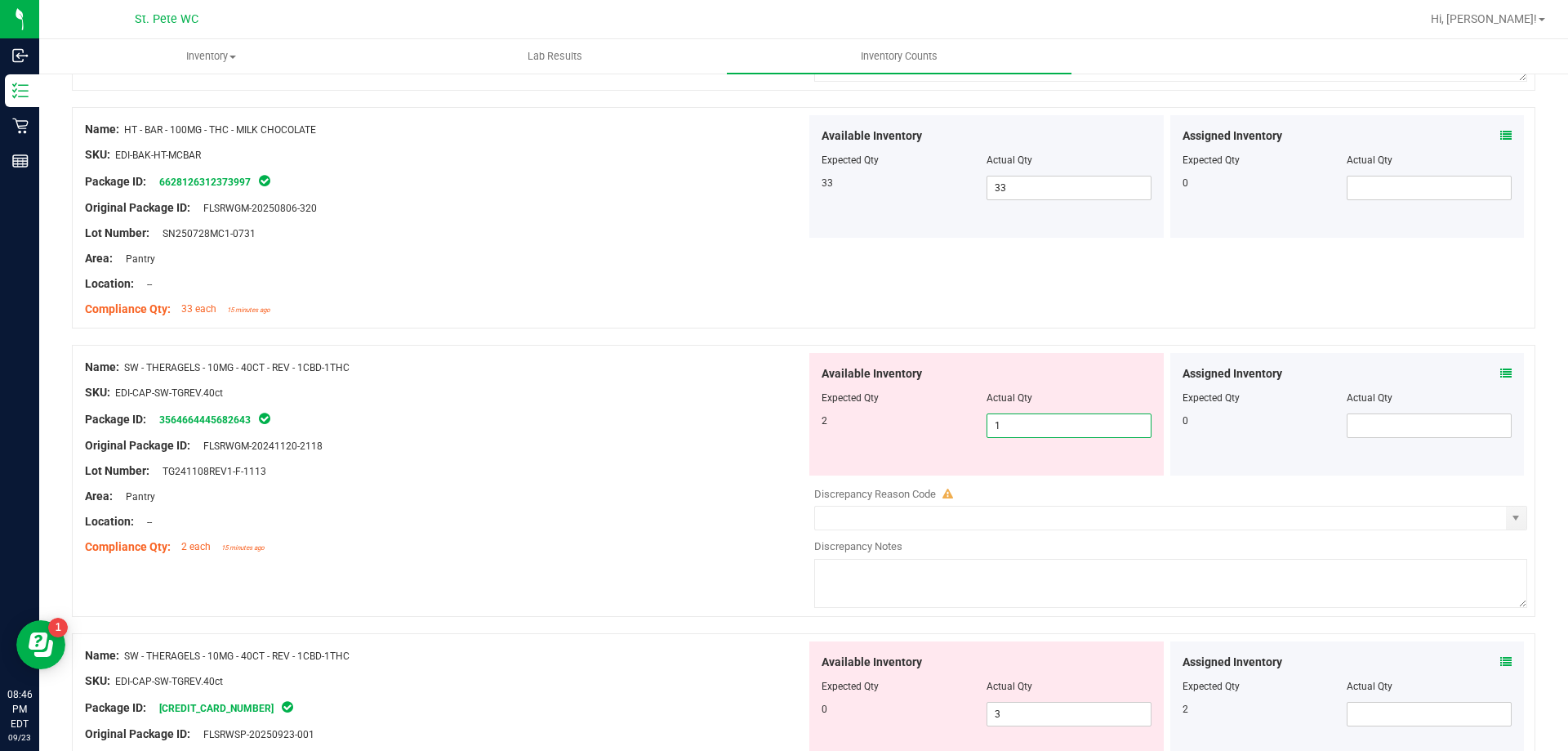
click at [1057, 426] on span "1 1" at bounding box center [1069, 425] width 165 height 25
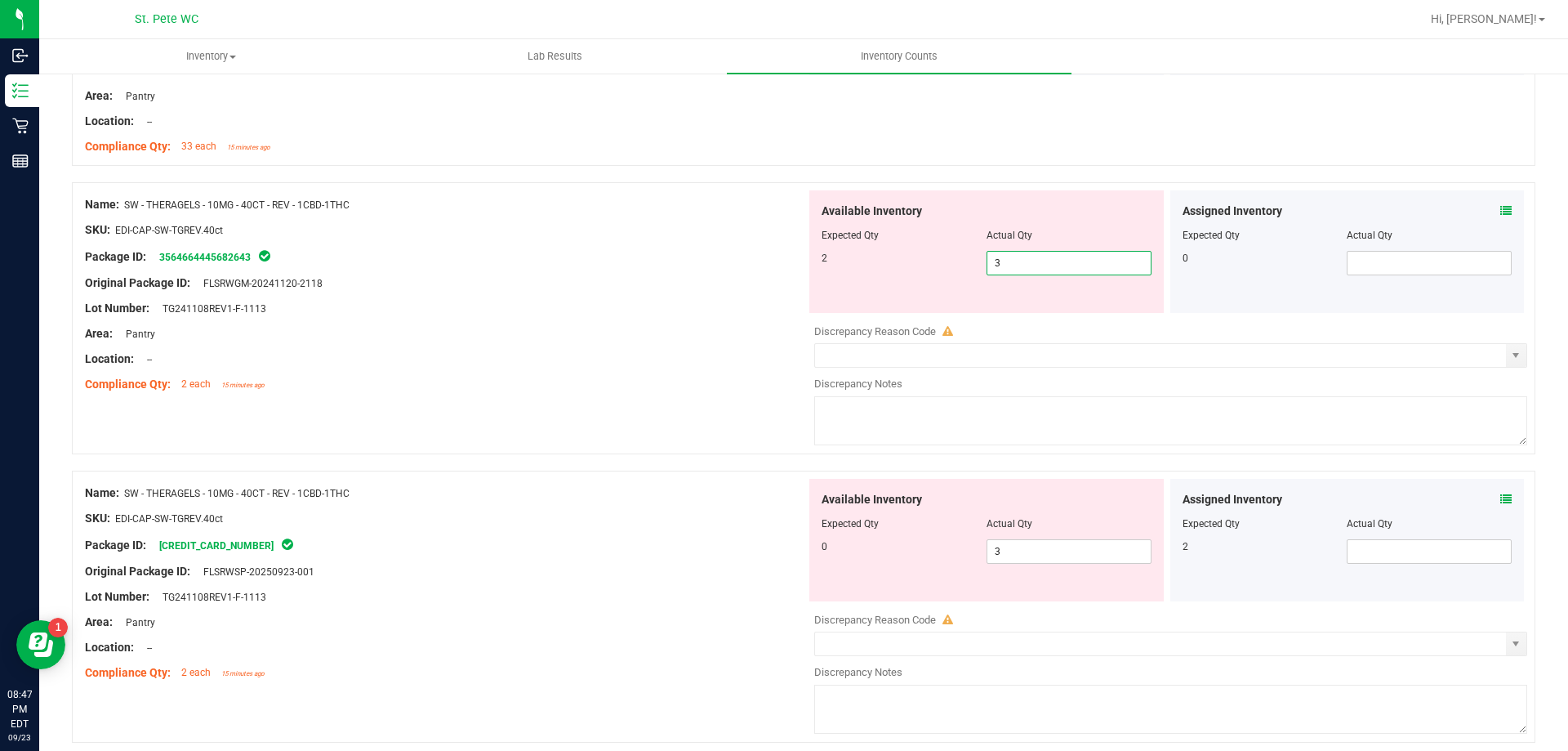
scroll to position [898, 0]
click at [1004, 551] on div "Available Inventory Expected Qty Actual Qty 0 3 3" at bounding box center [1166, 606] width 721 height 259
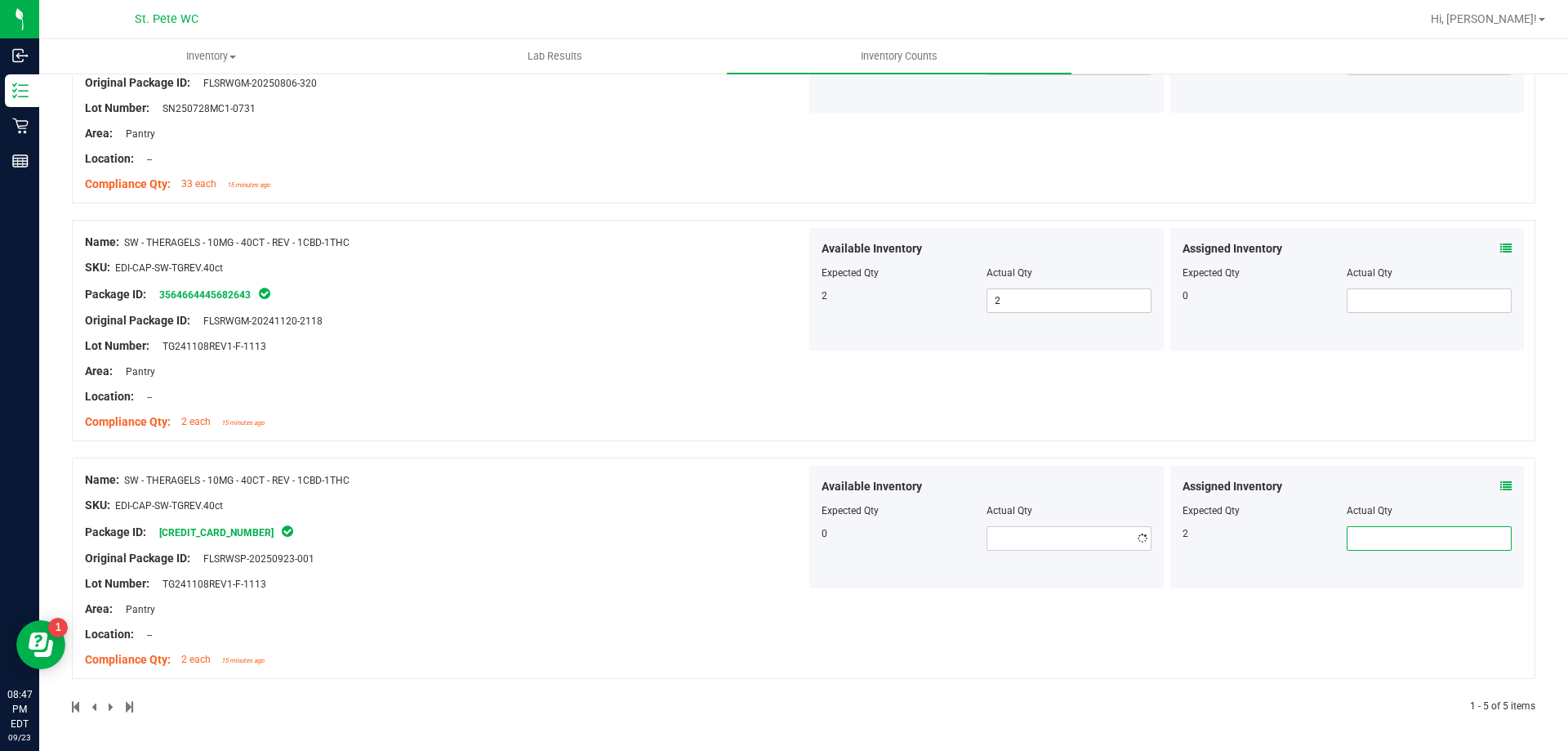
click at [1352, 499] on div "Assigned Inventory Expected Qty Actual Qty 2" at bounding box center [1348, 527] width 355 height 123
click at [513, 504] on div "SKU: EDI-CAP-SW-TGREV.40ct" at bounding box center [446, 505] width 721 height 17
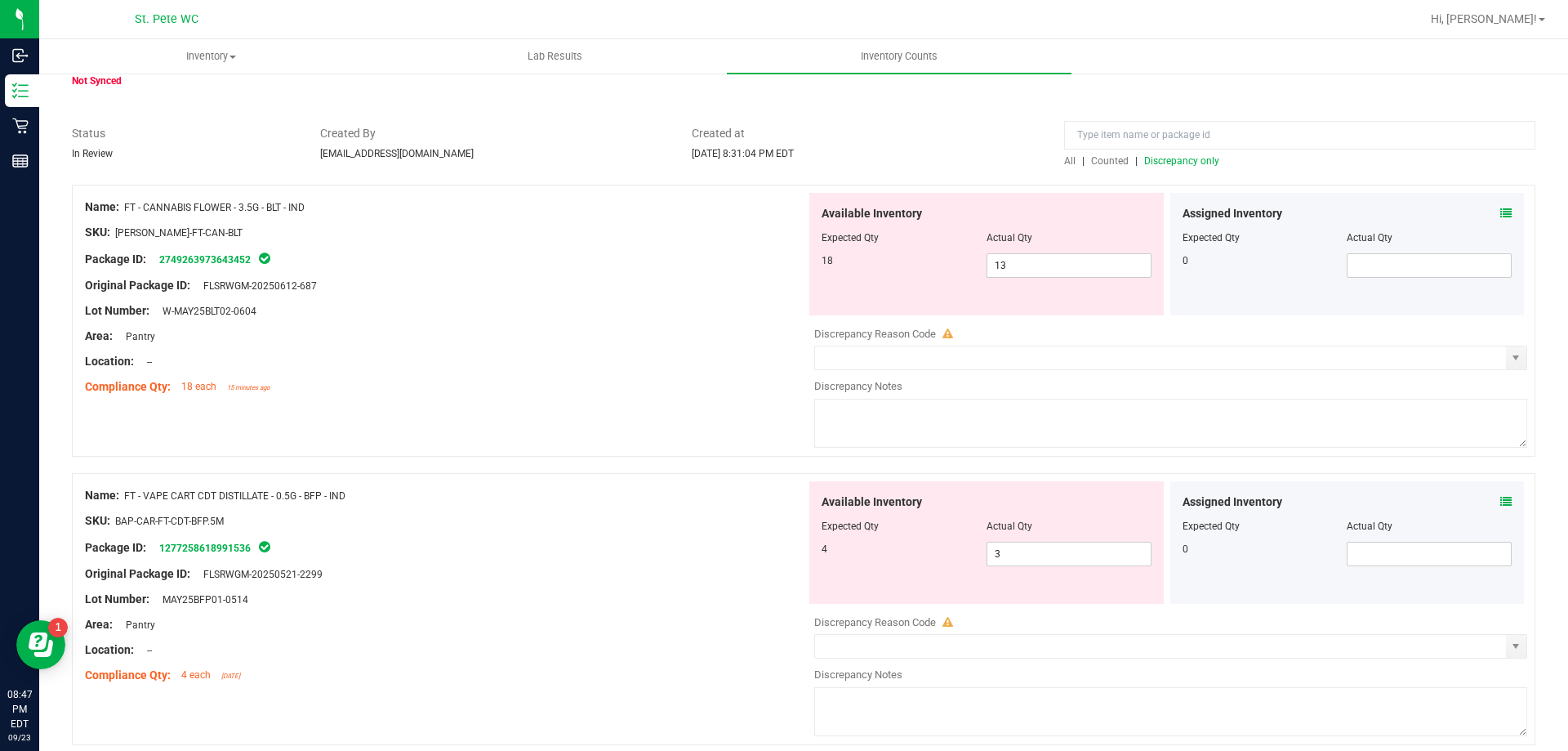
scroll to position [0, 0]
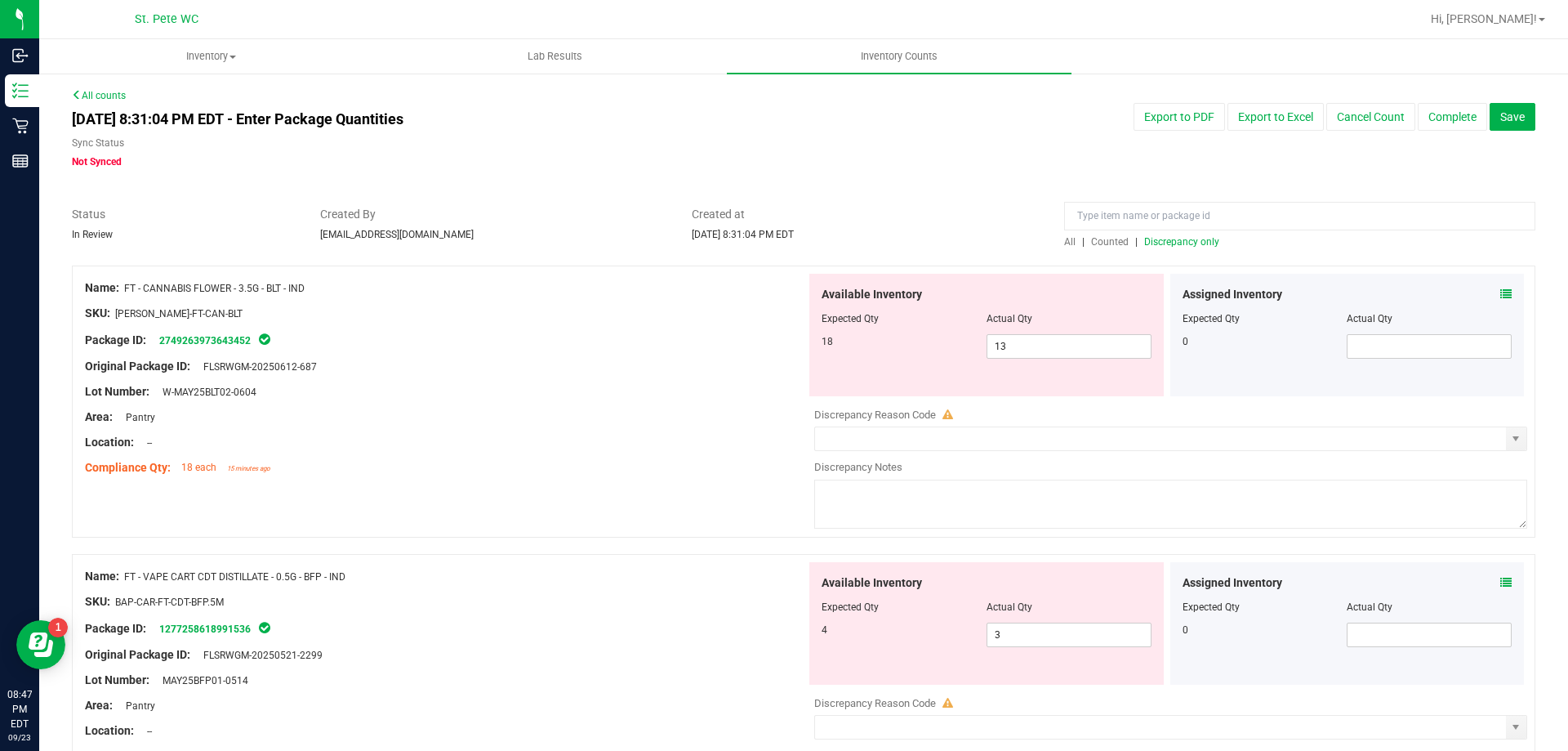
click at [1195, 242] on span "Discrepancy only" at bounding box center [1182, 241] width 75 height 12
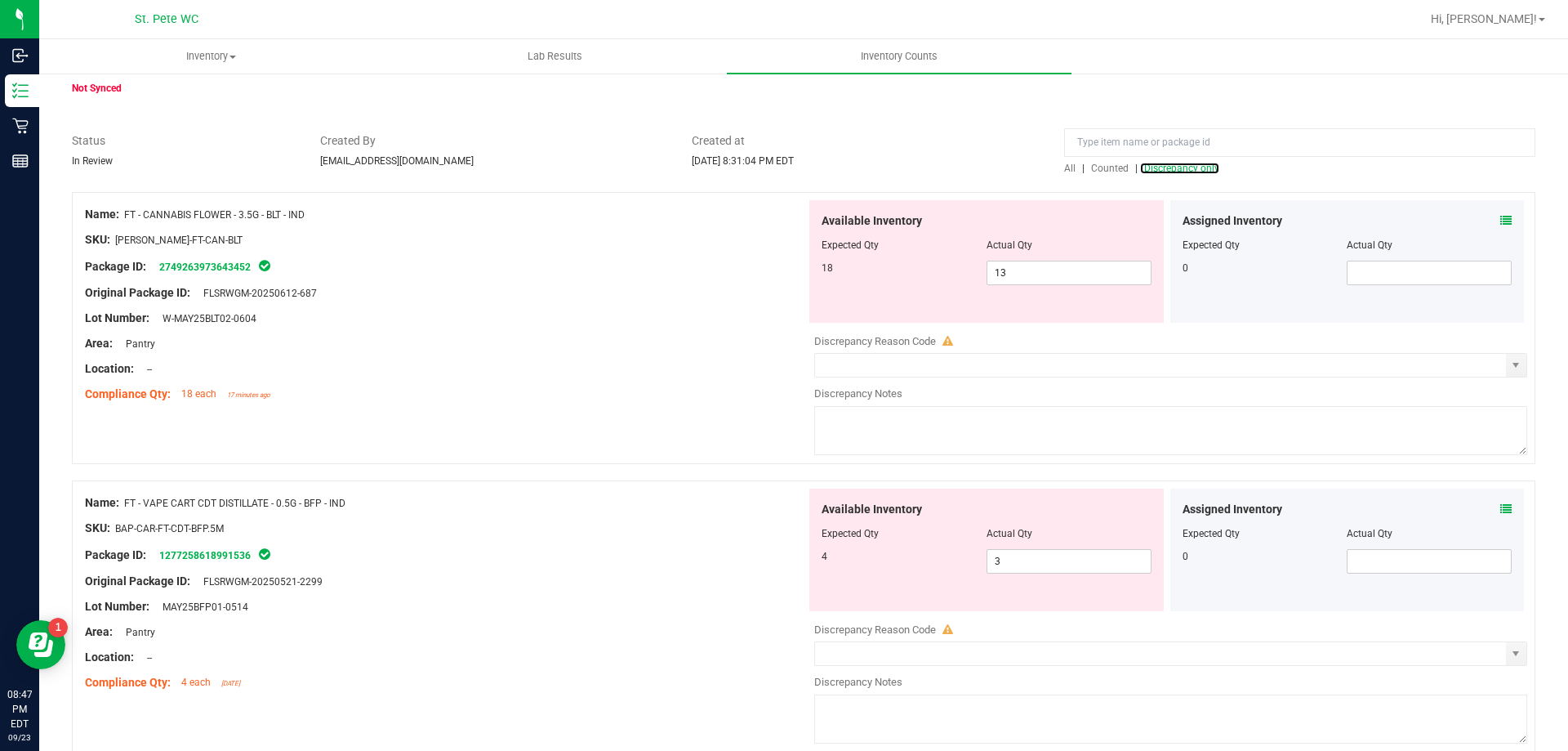
scroll to position [147, 0]
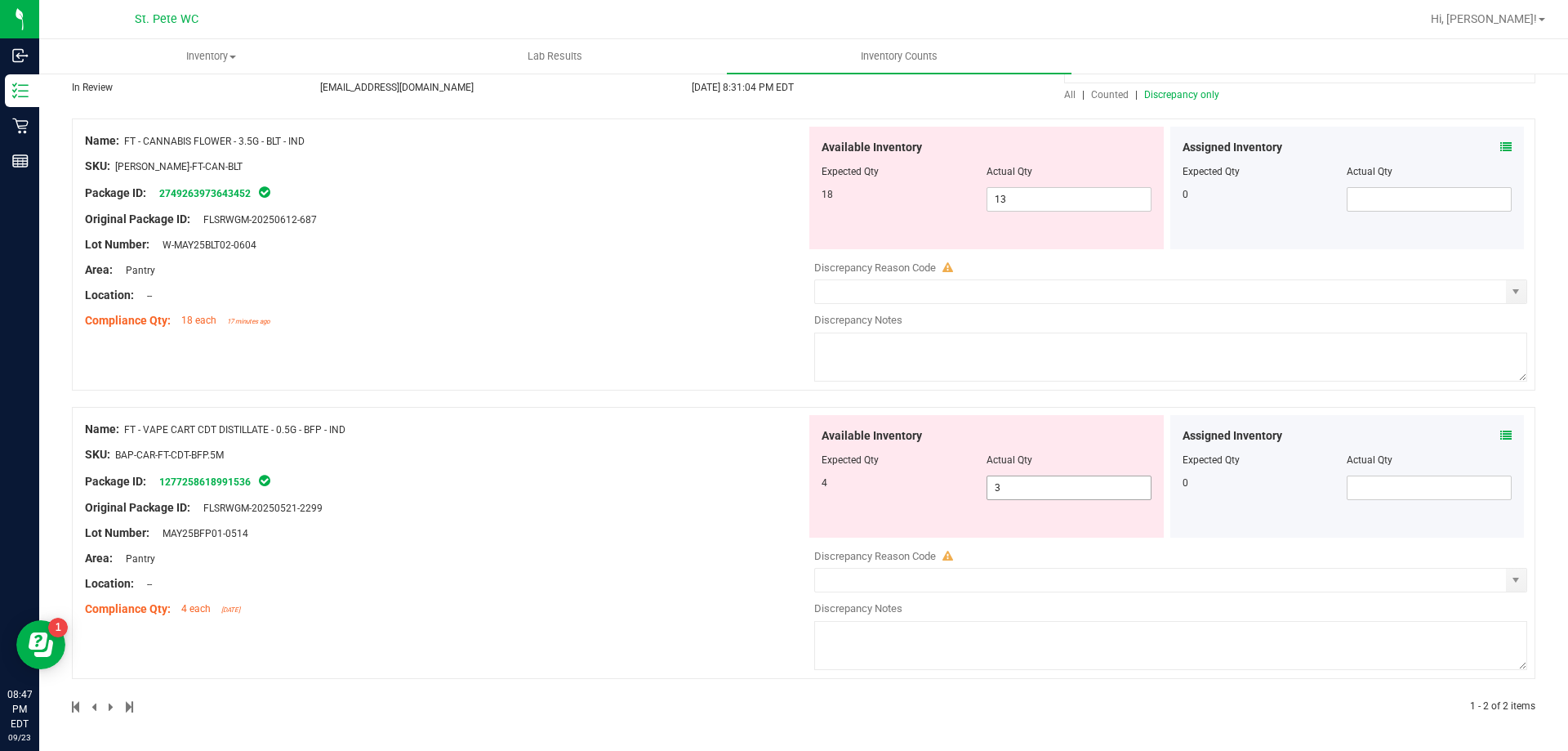
click at [1064, 487] on input "3" at bounding box center [1069, 488] width 164 height 23
click at [643, 393] on div "Name: FT - CANNABIS FLOWER - 3.5G - BLT - IND SKU: [PERSON_NAME]-FT-CAN-BLT Pac…" at bounding box center [804, 262] width 1464 height 288
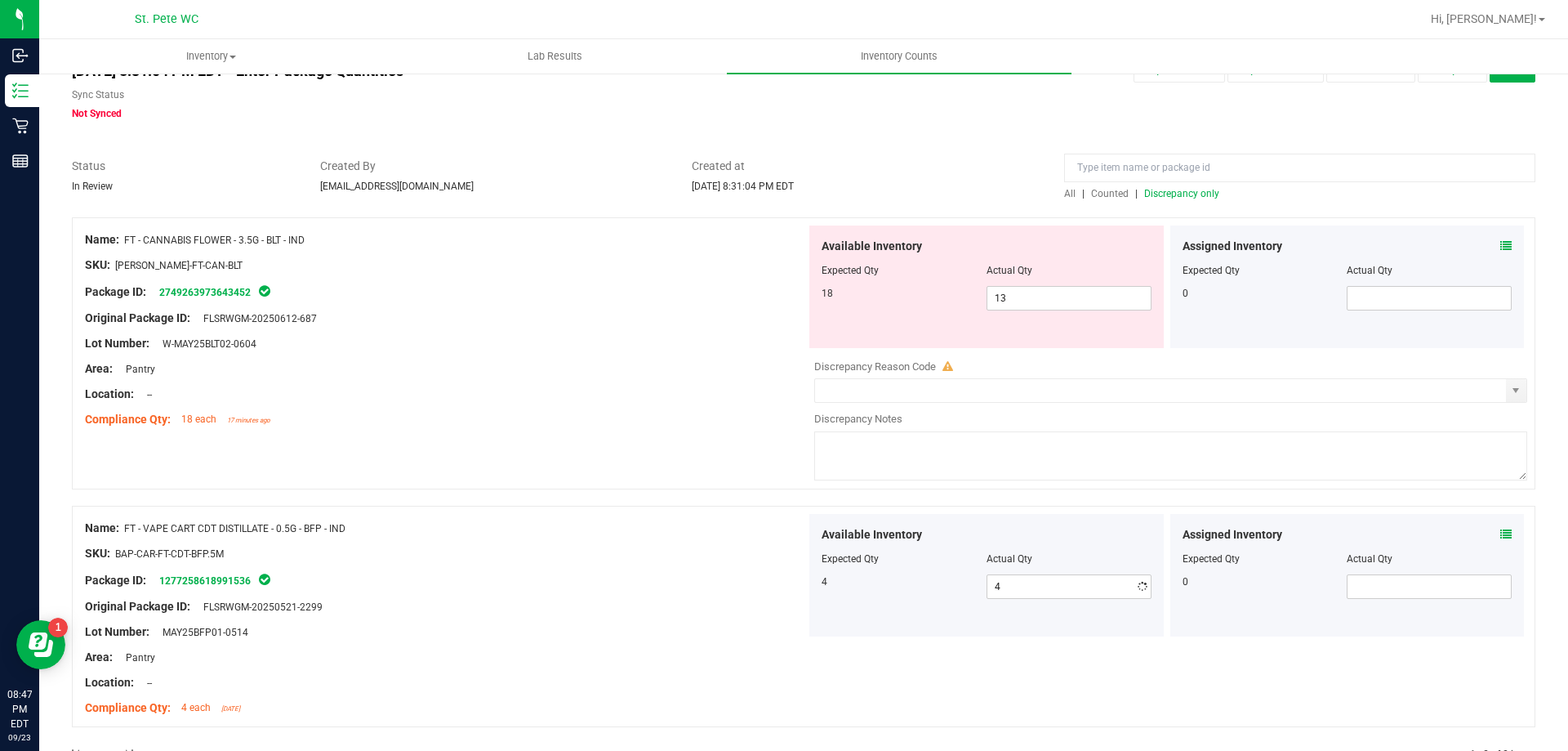
scroll to position [0, 0]
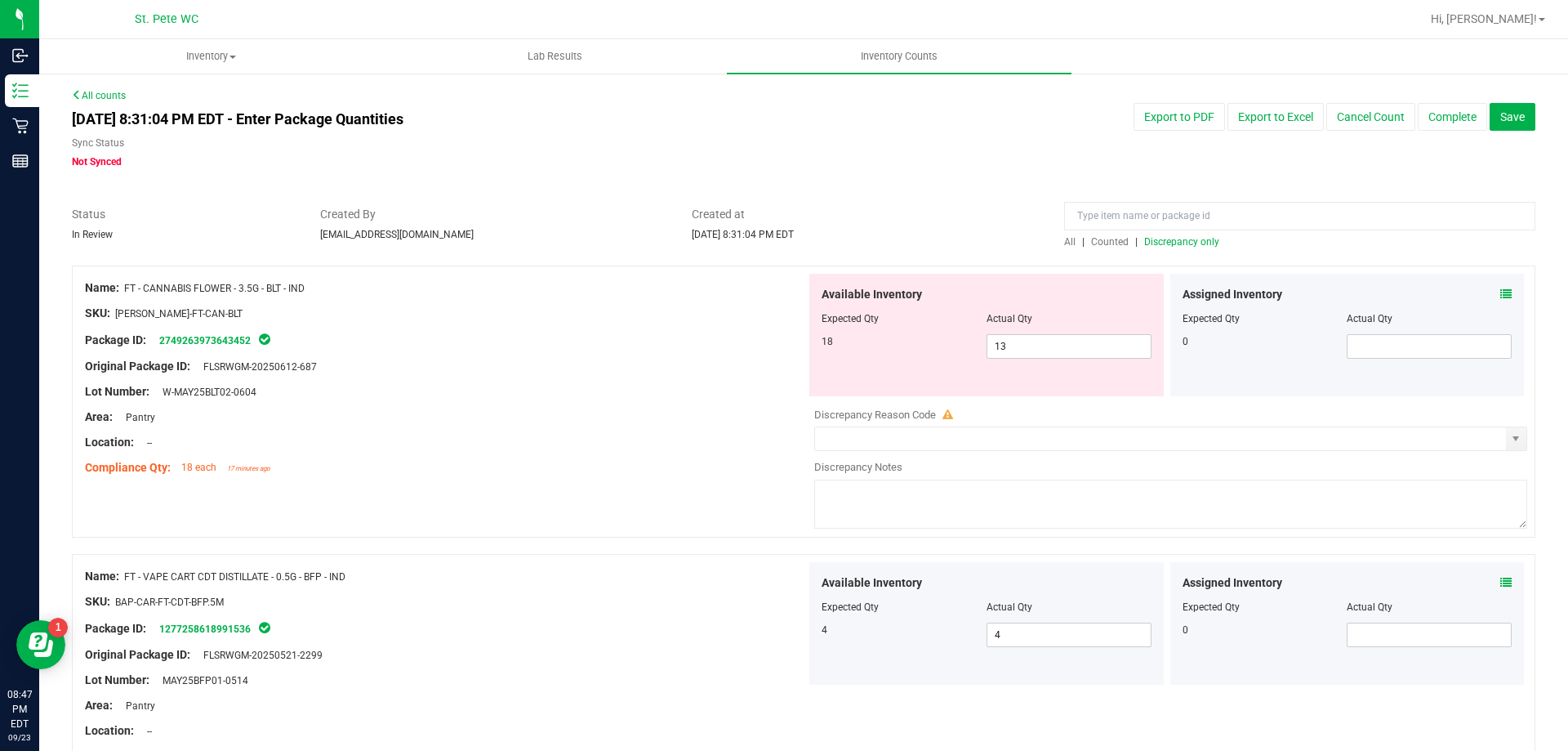
click at [1144, 241] on span "Discrepancy only" at bounding box center [1182, 241] width 75 height 12
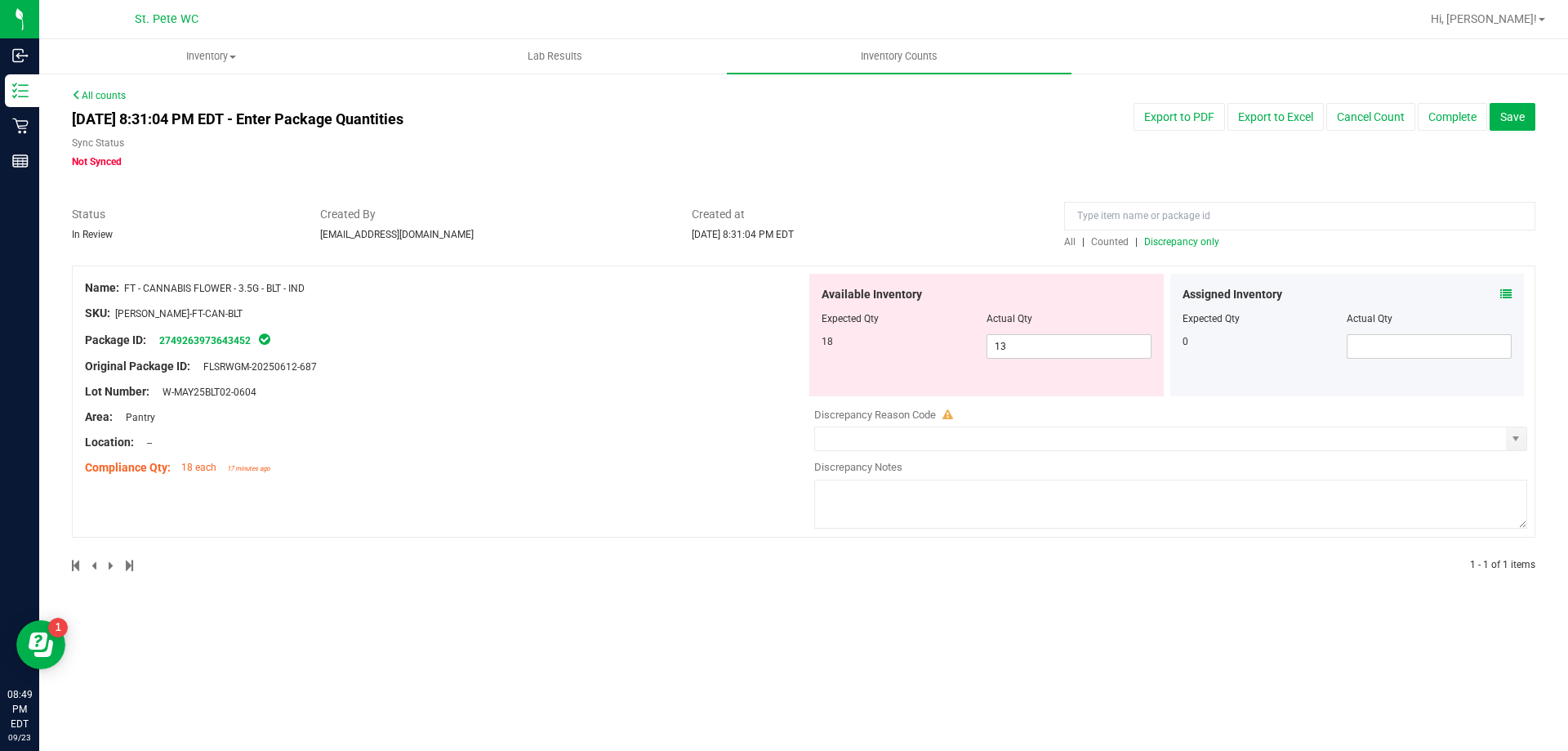
click at [1505, 296] on icon at bounding box center [1506, 294] width 12 height 12
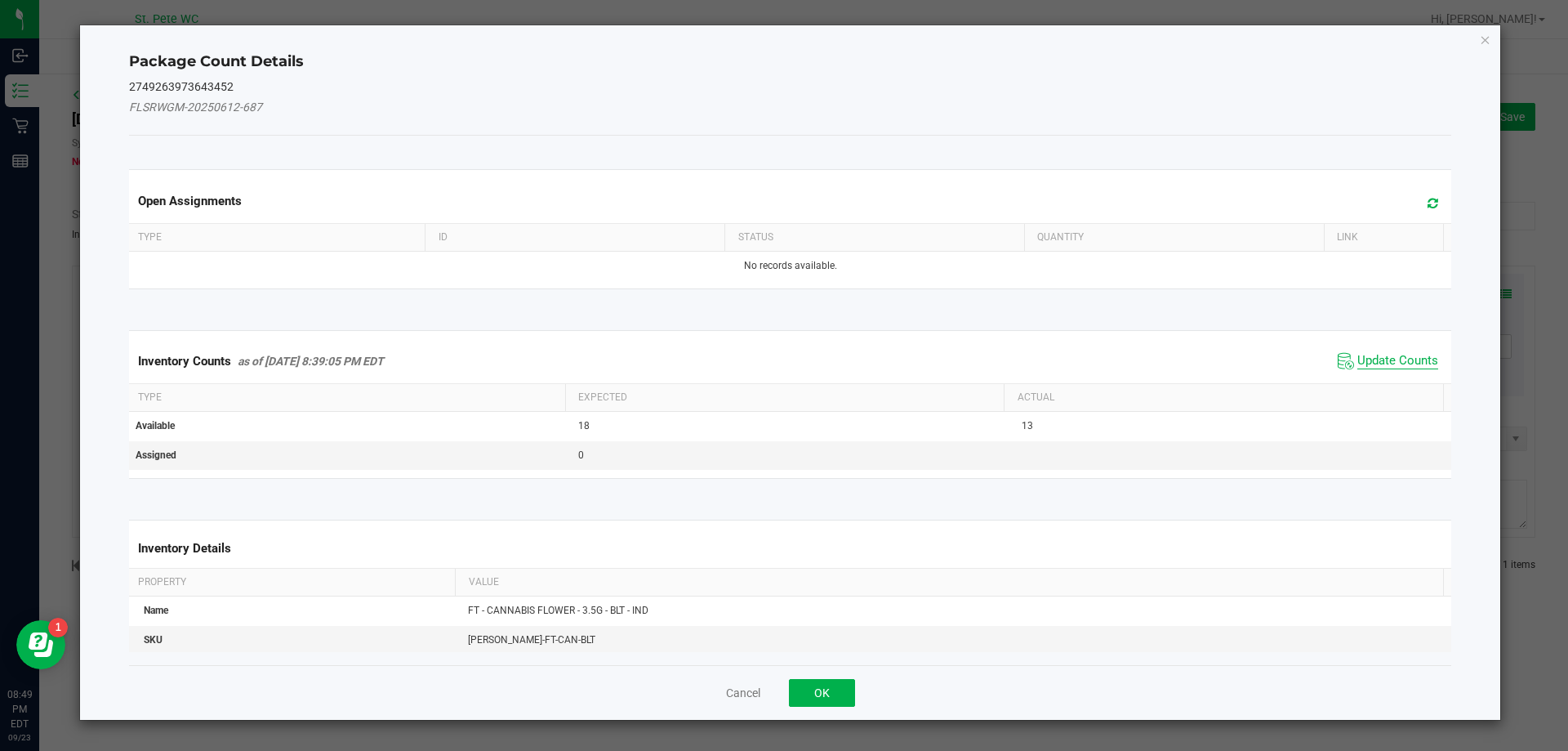
click at [1375, 356] on span "Update Counts" at bounding box center [1398, 361] width 81 height 16
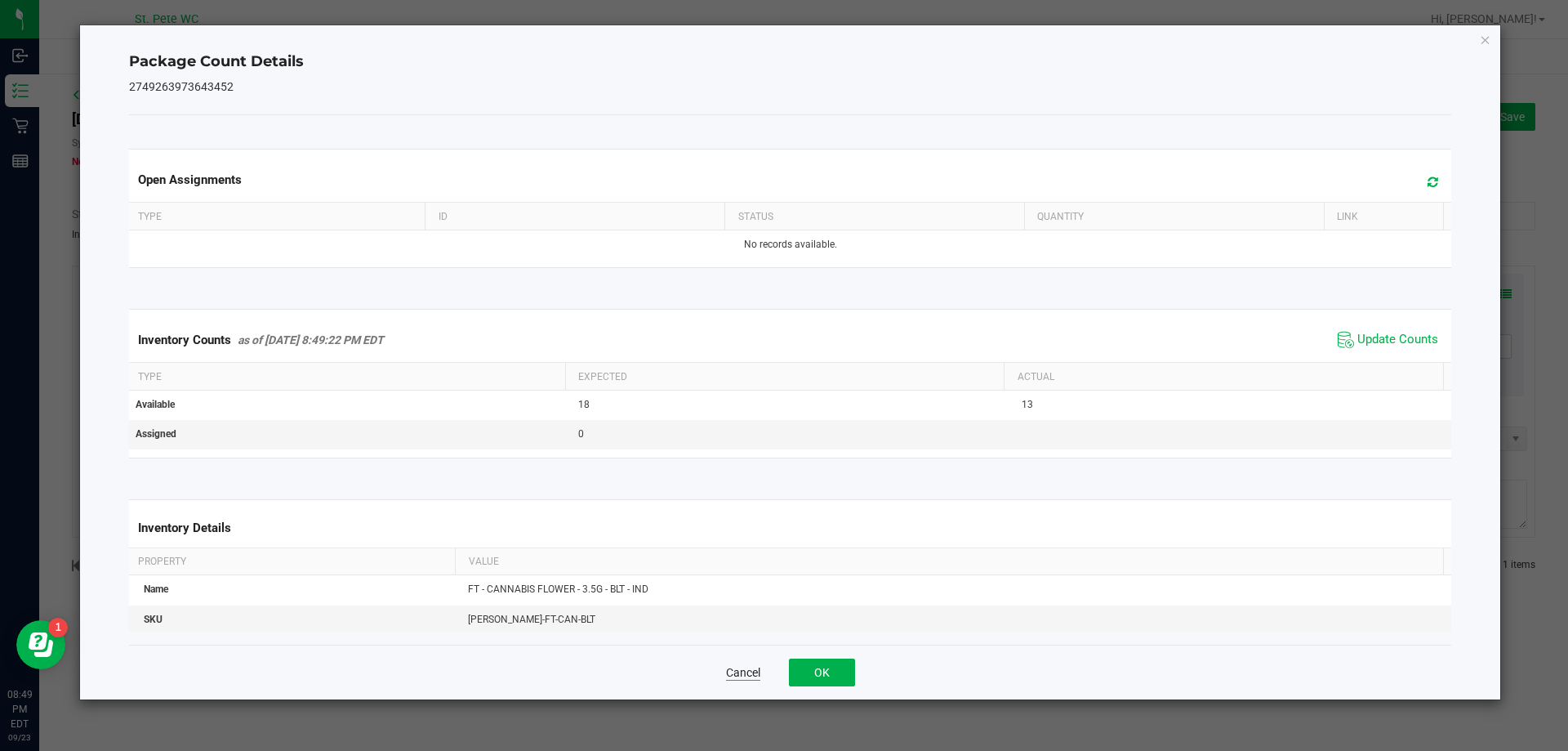
click at [739, 671] on button "Cancel" at bounding box center [744, 672] width 35 height 16
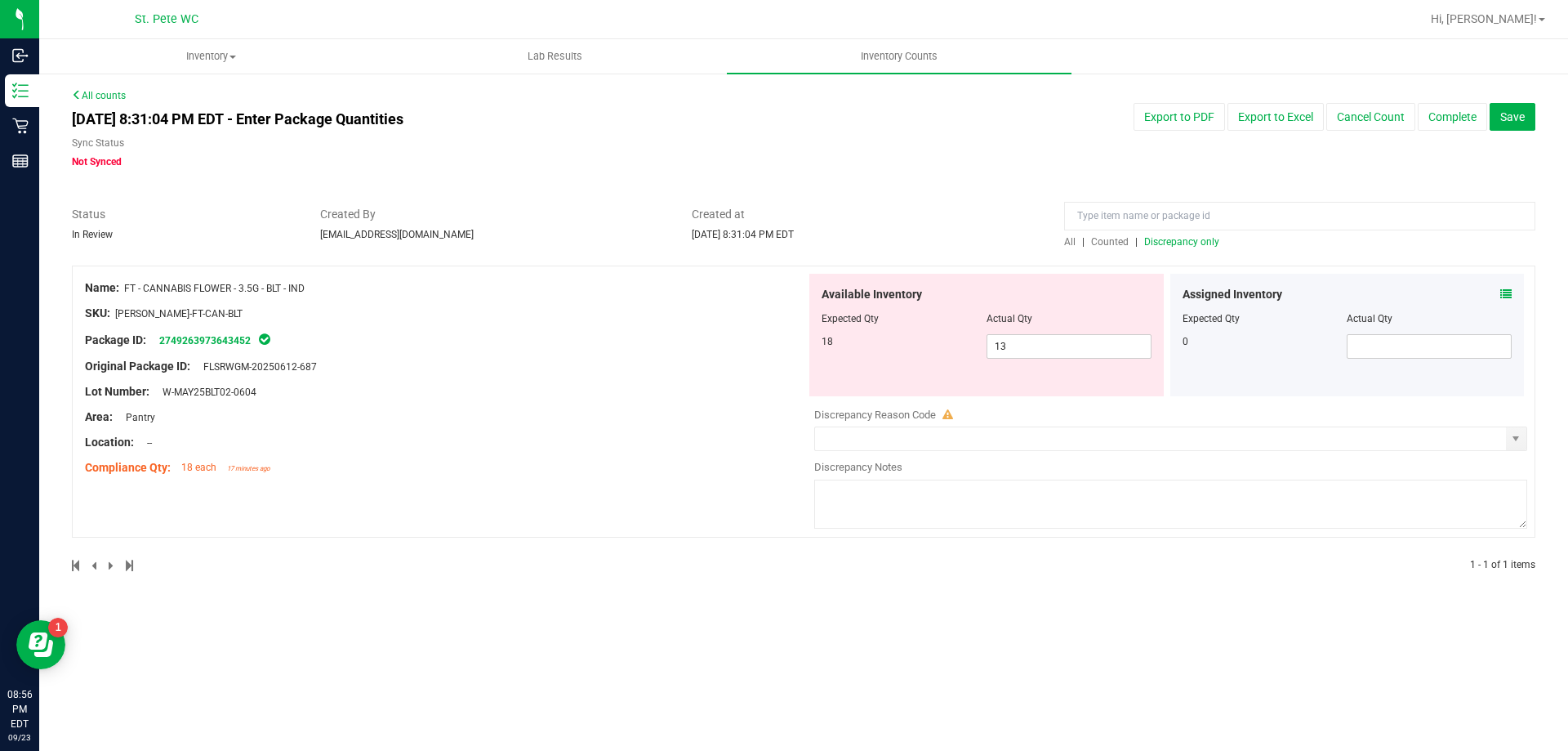
click at [1180, 243] on span "Discrepancy only" at bounding box center [1182, 241] width 75 height 12
click at [1033, 349] on input "13" at bounding box center [1069, 346] width 164 height 23
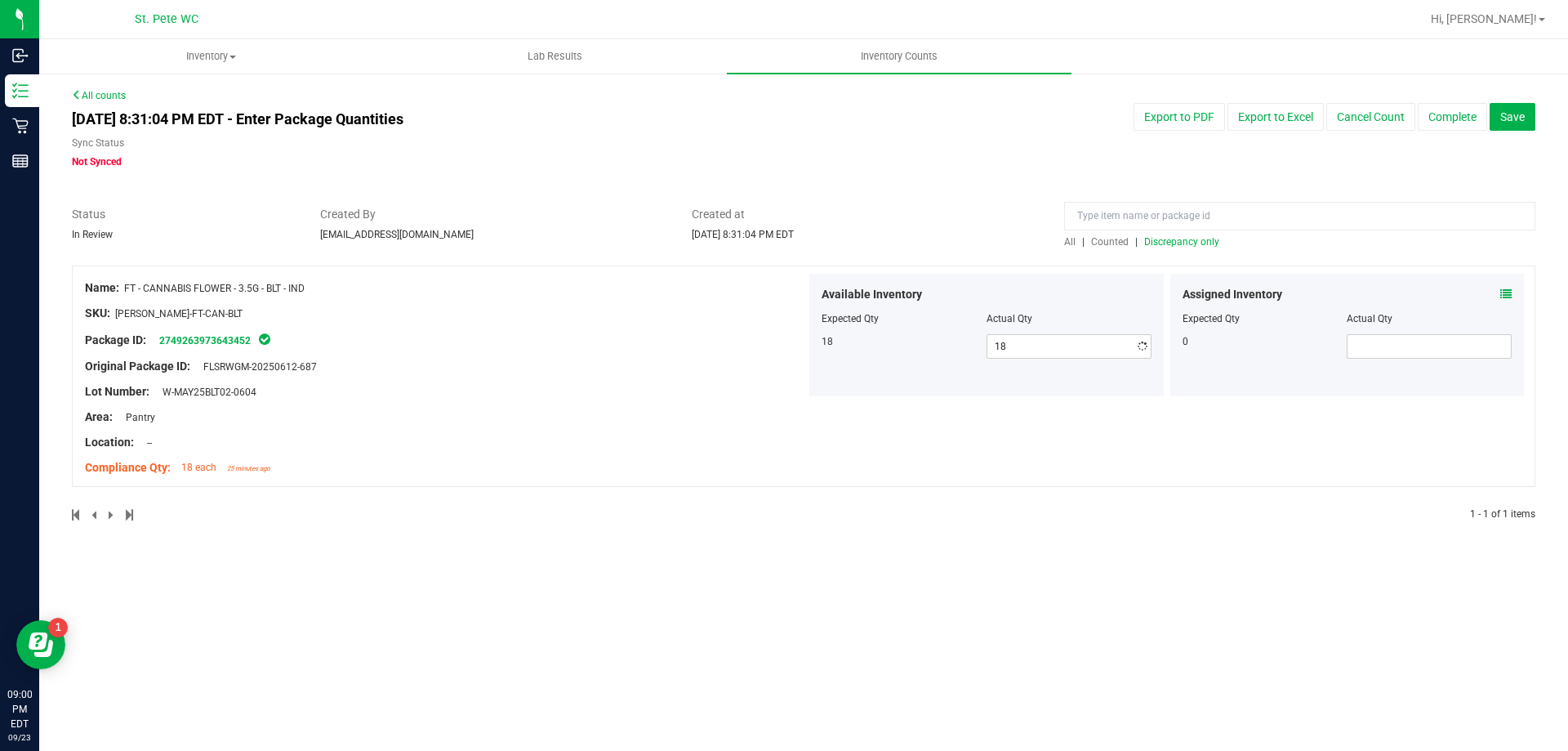
drag, startPoint x: 768, startPoint y: 78, endPoint x: 1272, endPoint y: 242, distance: 530.0
click at [770, 78] on div "All counts [DATE] 8:31:04 PM EDT - Enter Package Quantities Sync Status Not Syn…" at bounding box center [804, 316] width 1530 height 487
click at [1148, 234] on div "All | Counted | Discrepancy only" at bounding box center [1300, 241] width 471 height 15
click at [1151, 237] on span "Discrepancy only" at bounding box center [1182, 241] width 75 height 12
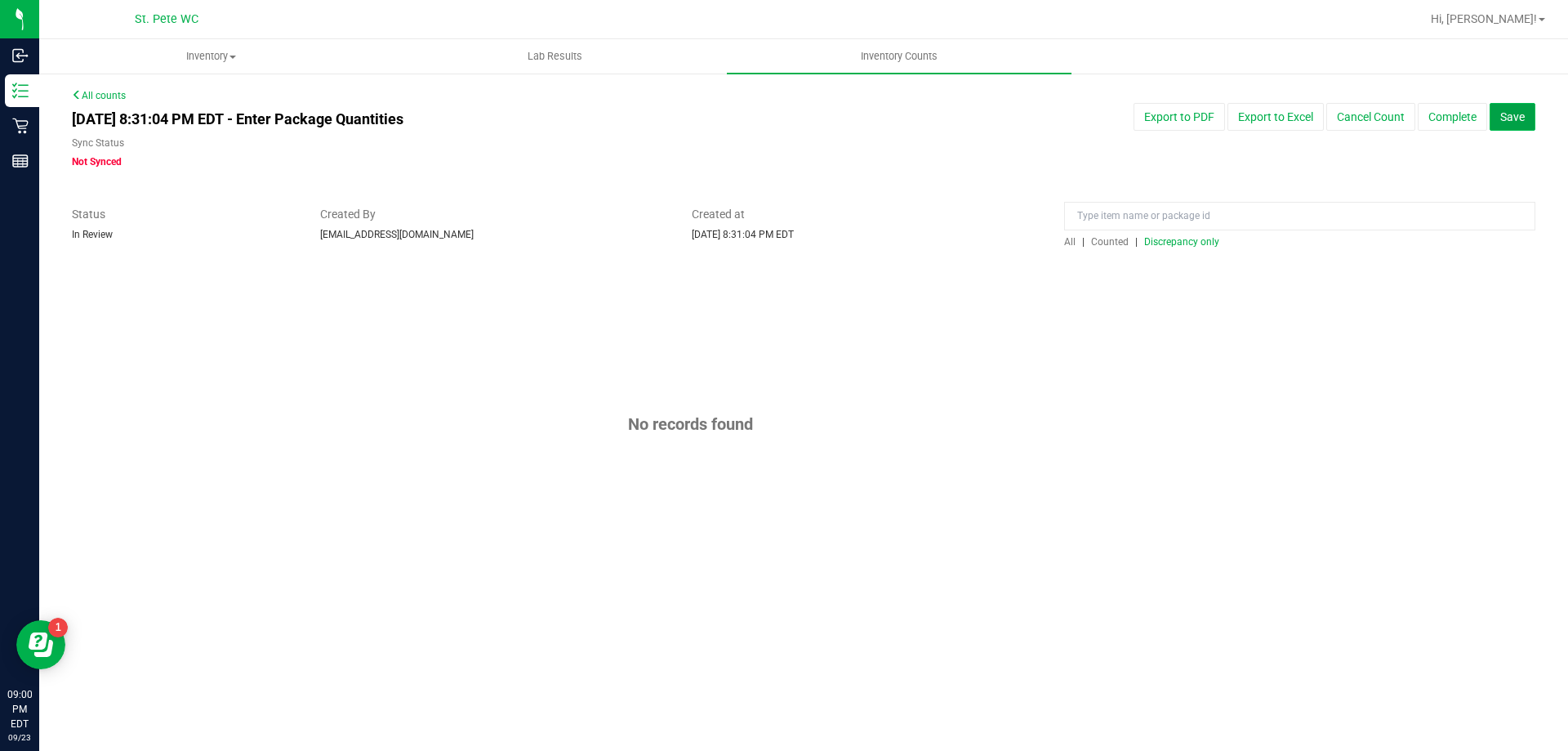
click at [1505, 120] on span "Save" at bounding box center [1512, 117] width 25 height 13
